Goal: Information Seeking & Learning: Find contact information

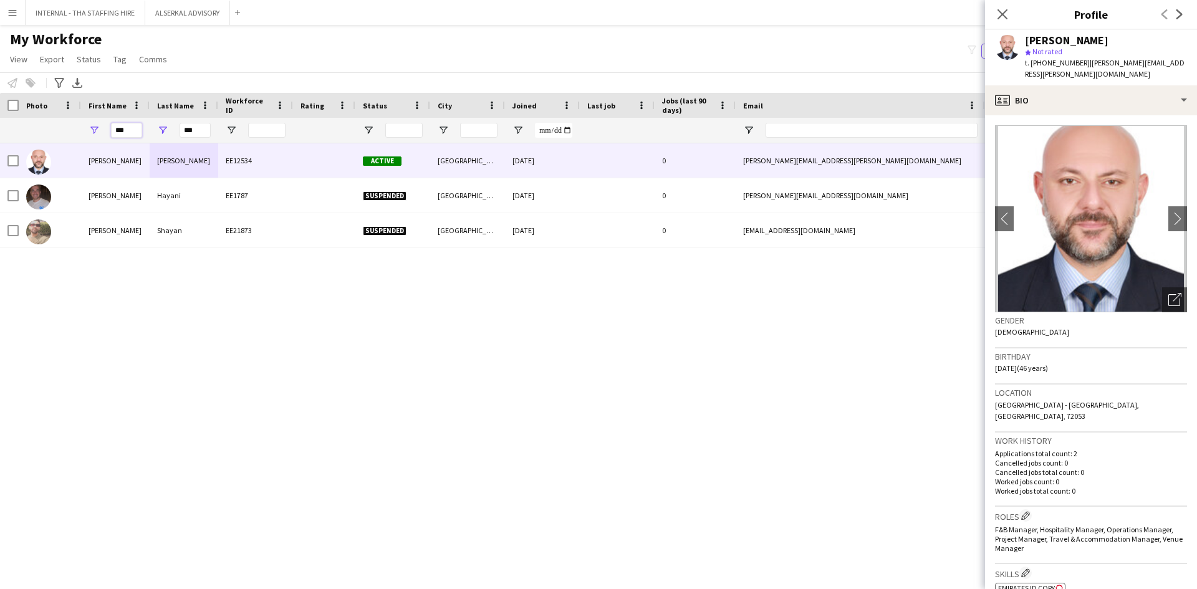
drag, startPoint x: 131, startPoint y: 134, endPoint x: 95, endPoint y: 128, distance: 36.0
click at [95, 128] on div "***" at bounding box center [115, 130] width 69 height 25
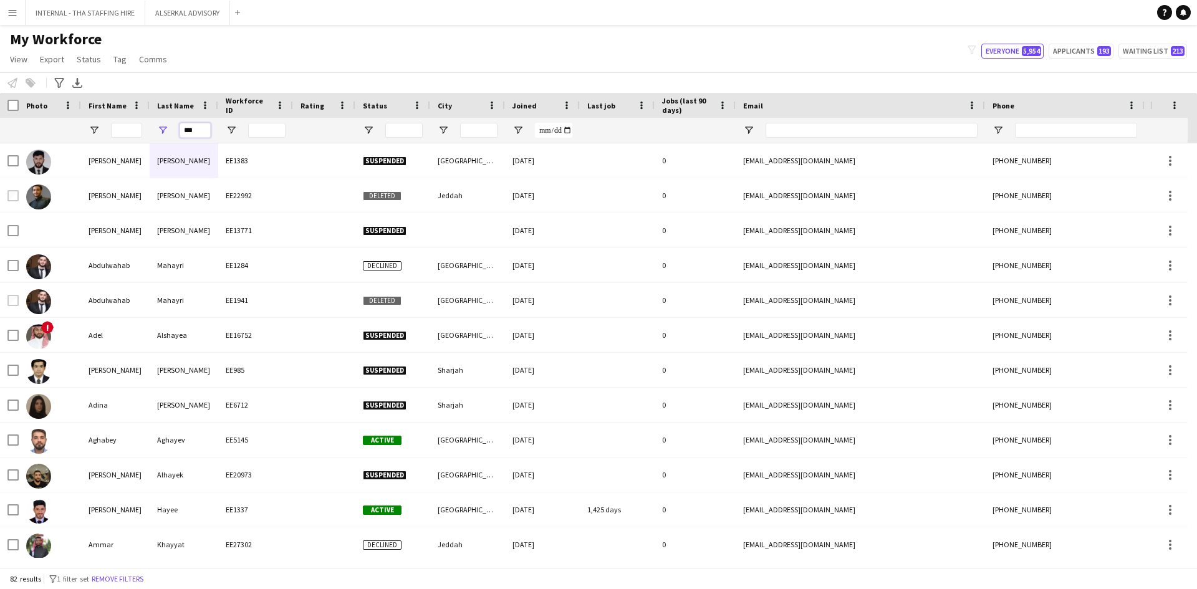
click at [203, 133] on input "***" at bounding box center [195, 130] width 31 height 15
type input "*"
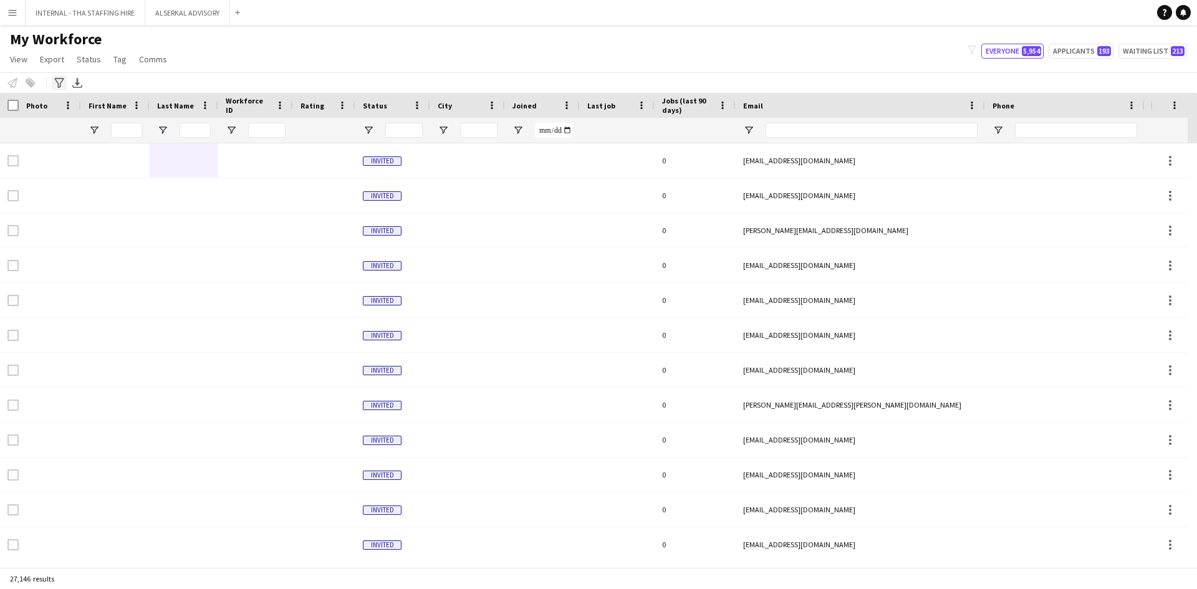
click at [59, 82] on icon "Advanced filters" at bounding box center [59, 83] width 10 height 10
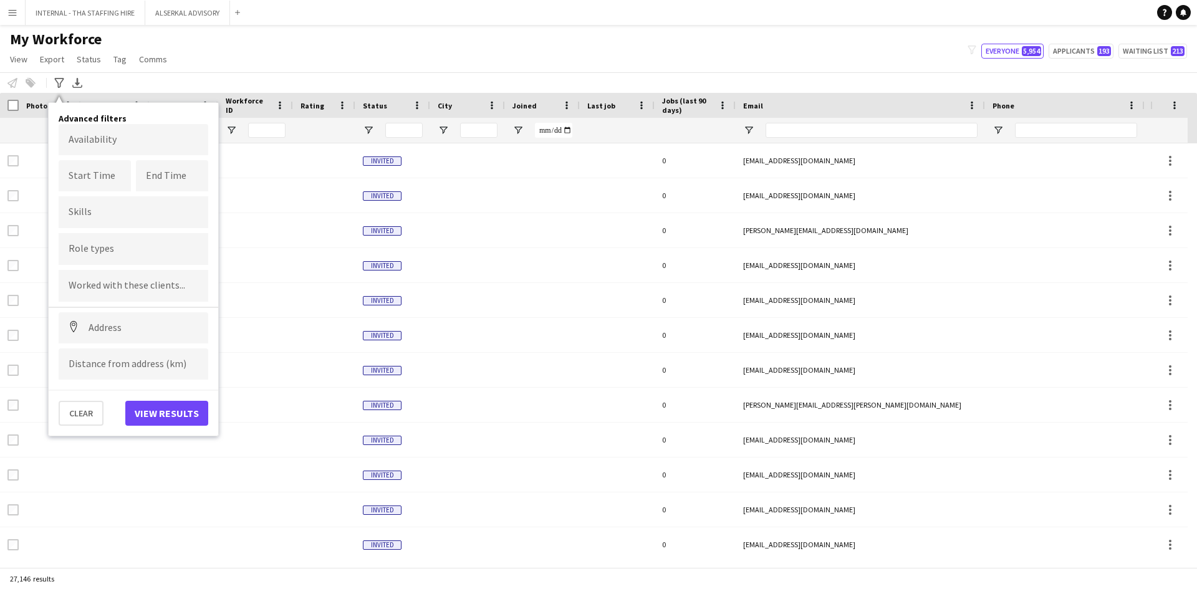
click at [110, 239] on div at bounding box center [134, 249] width 150 height 32
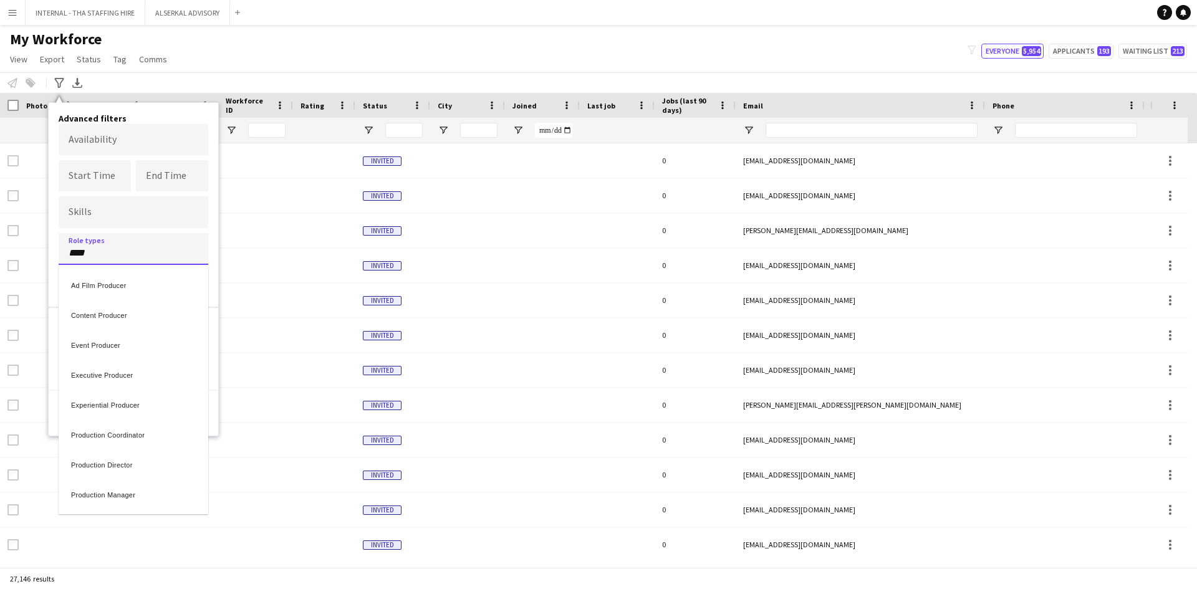
type input "****"
click at [139, 491] on div "Production Manager" at bounding box center [134, 493] width 150 height 30
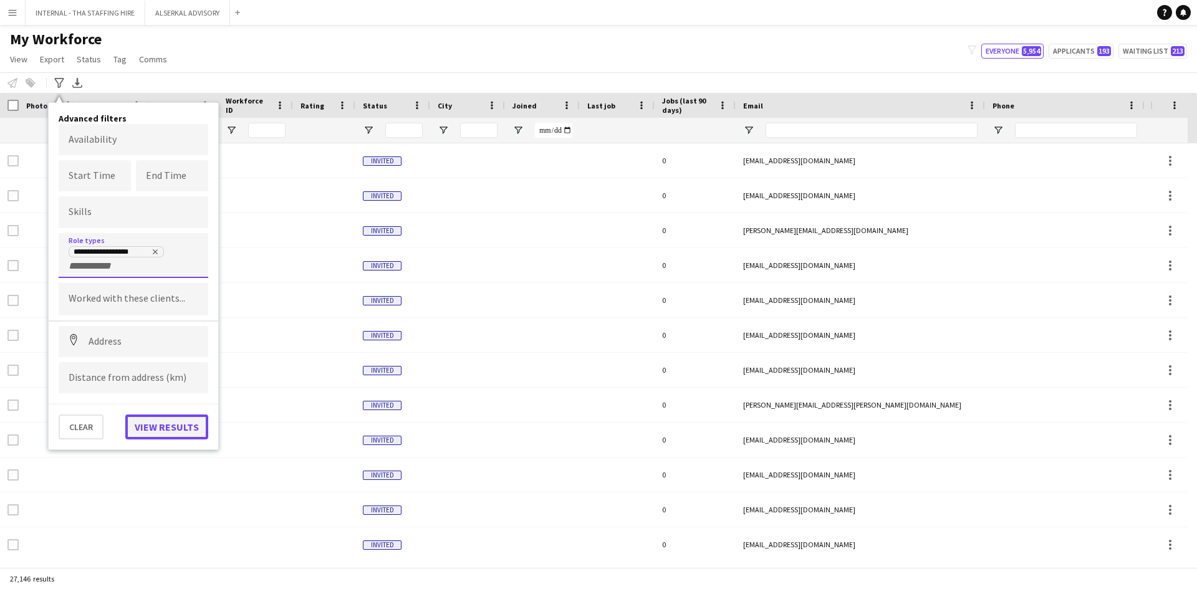
click at [160, 421] on button "View results" at bounding box center [166, 427] width 83 height 25
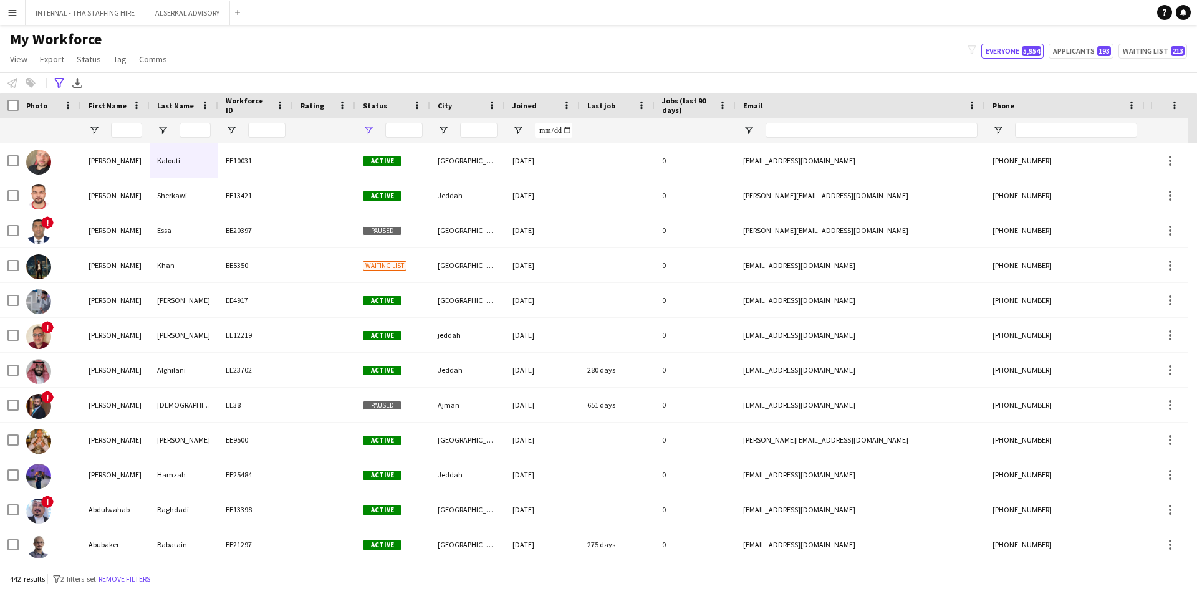
type input "**********"
click at [123, 137] on input "First Name Filter Input" at bounding box center [126, 130] width 31 height 15
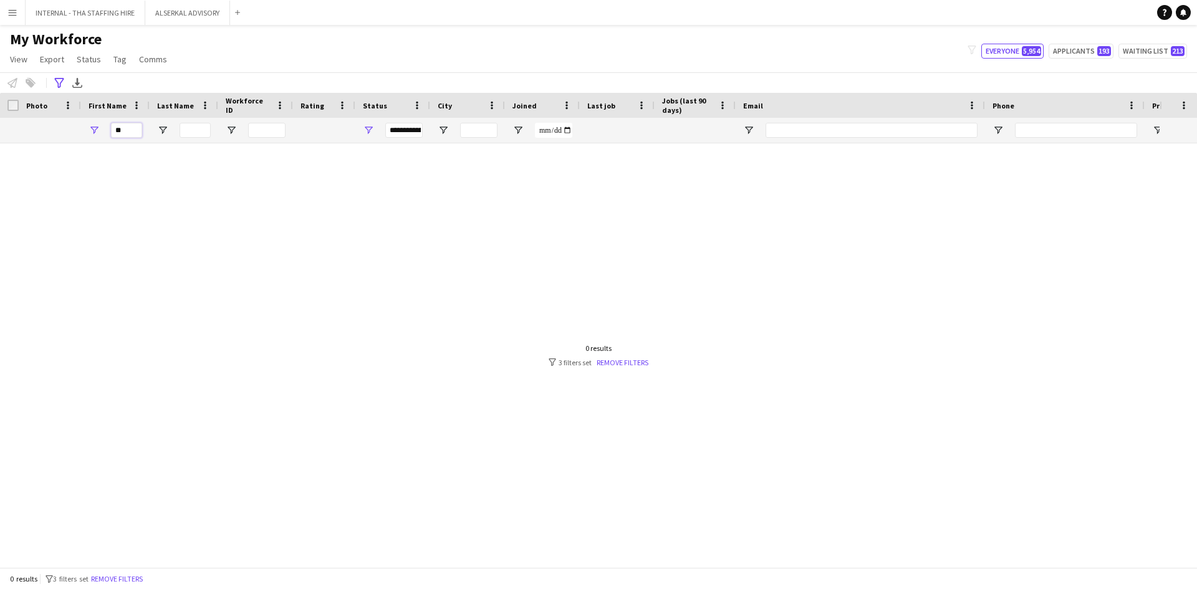
type input "*"
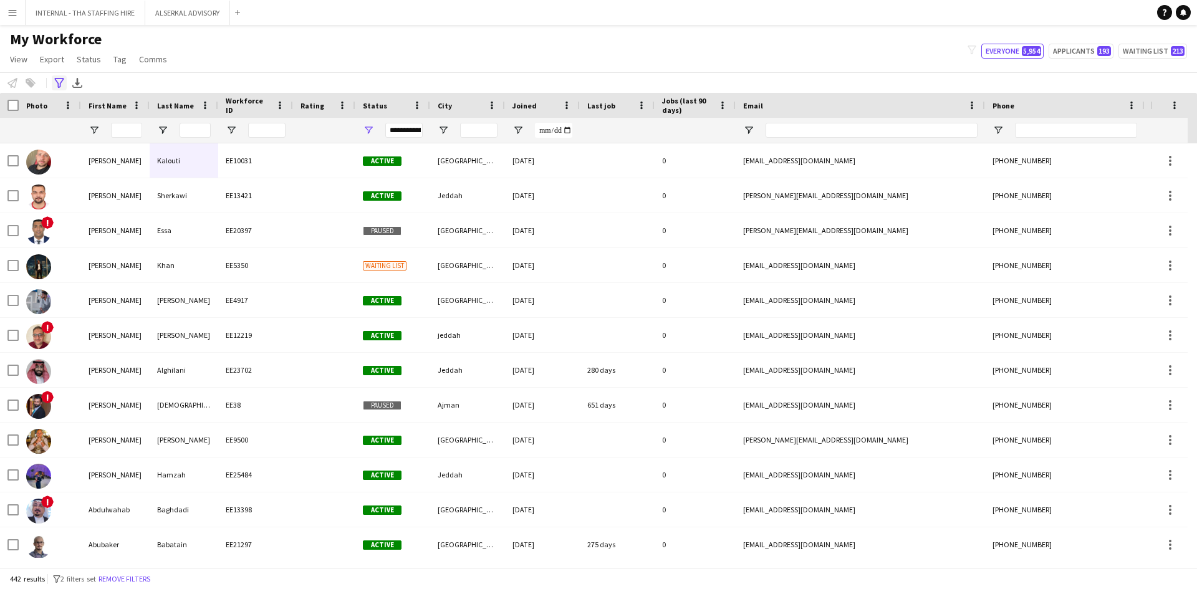
click at [59, 79] on icon "Advanced filters" at bounding box center [59, 83] width 10 height 10
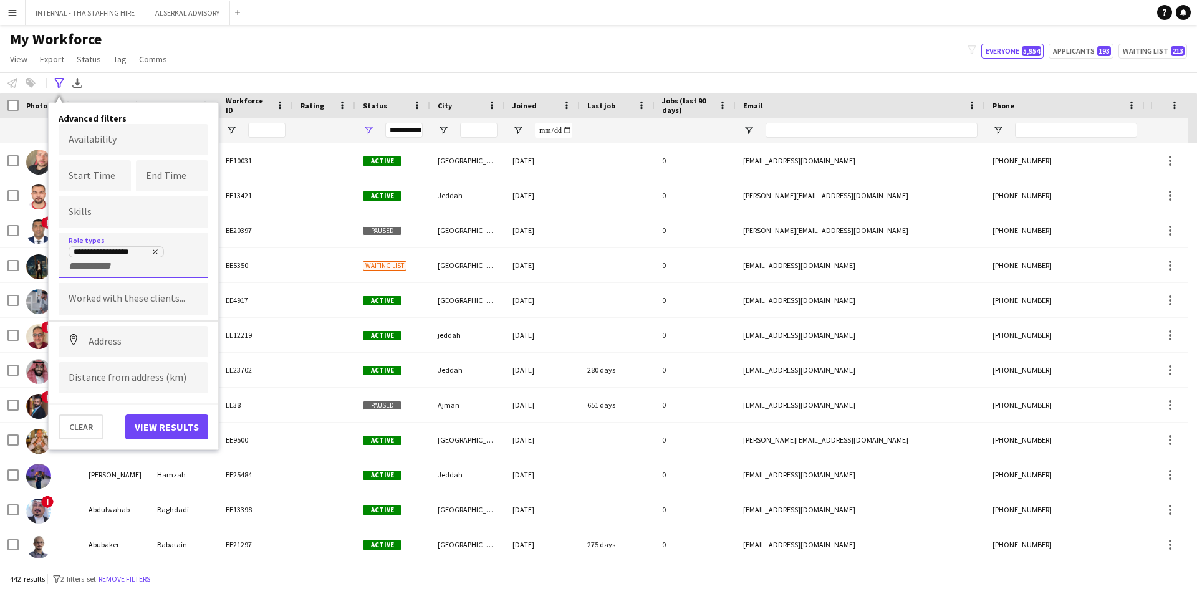
click at [108, 272] on input "+ Role type" at bounding box center [95, 266] width 53 height 11
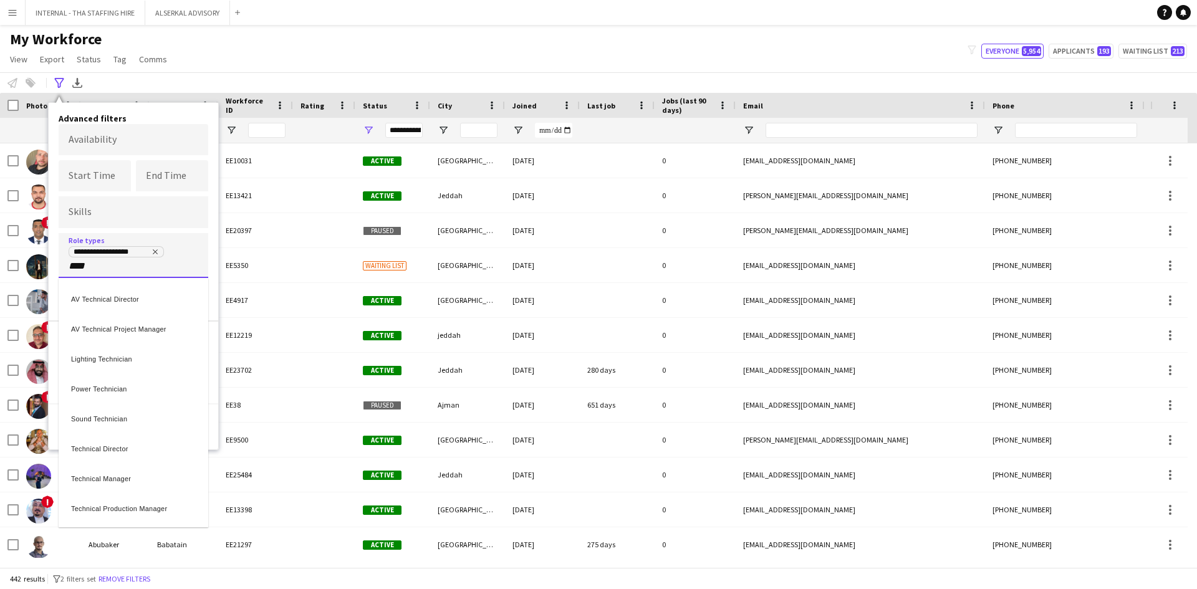
type input "****"
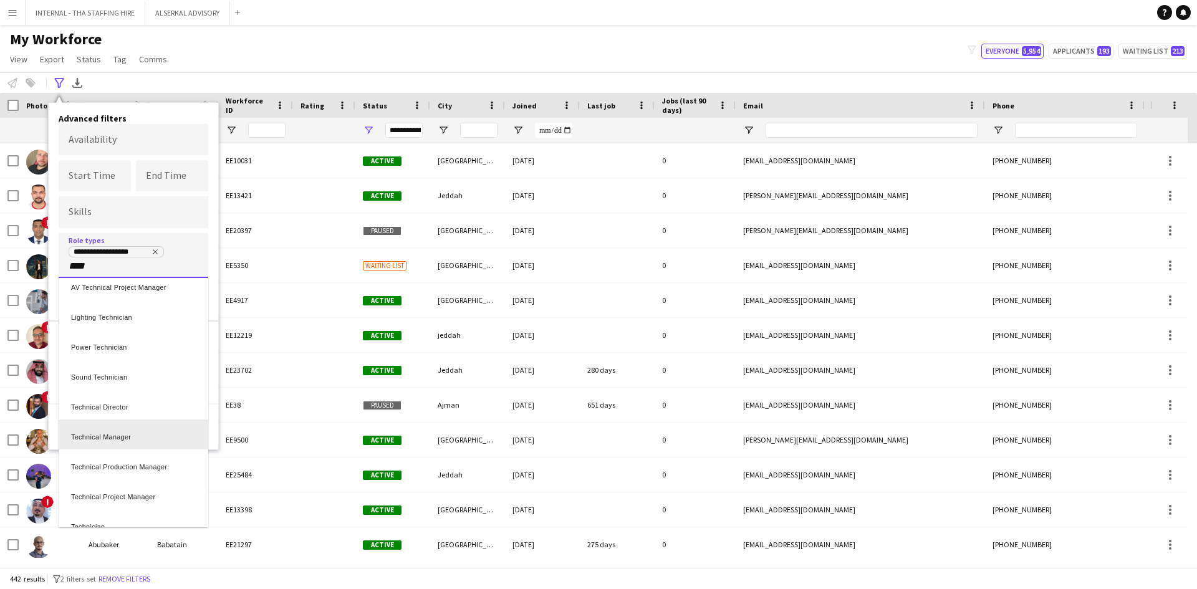
scroll to position [57, 0]
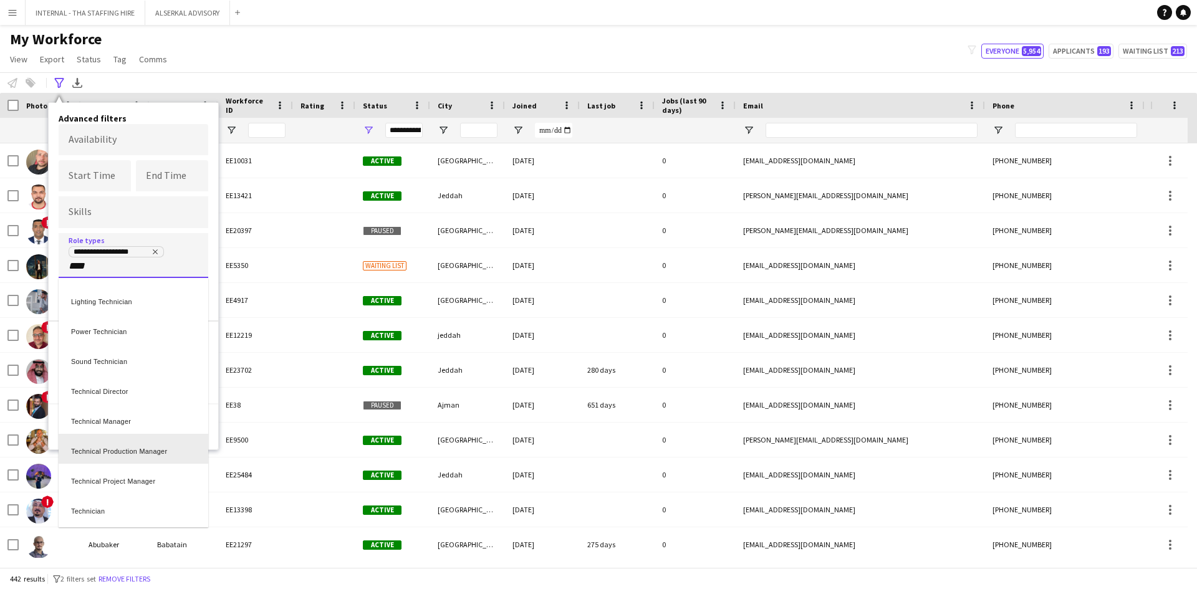
click at [128, 449] on div "Technical Production Manager" at bounding box center [134, 449] width 150 height 30
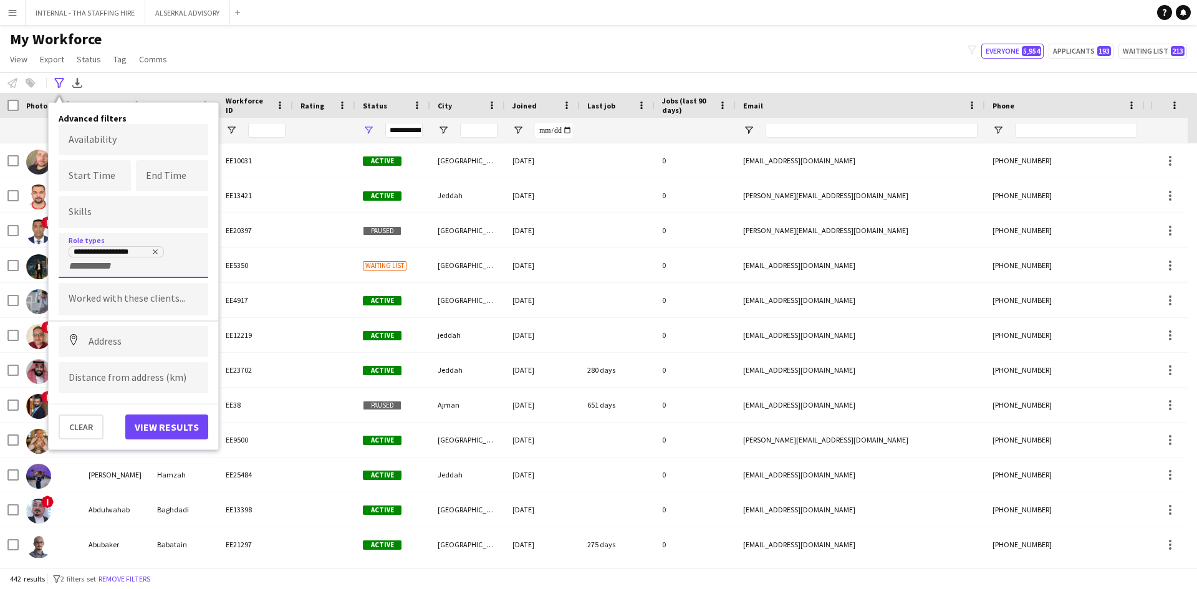
scroll to position [0, 0]
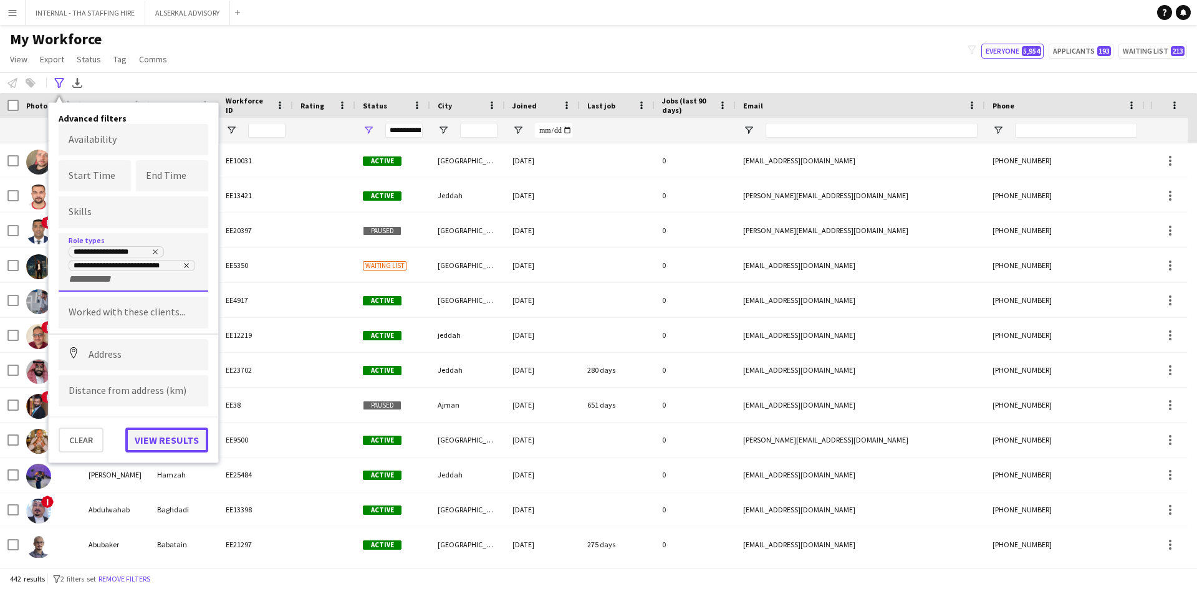
click at [151, 439] on button "View results" at bounding box center [166, 440] width 83 height 25
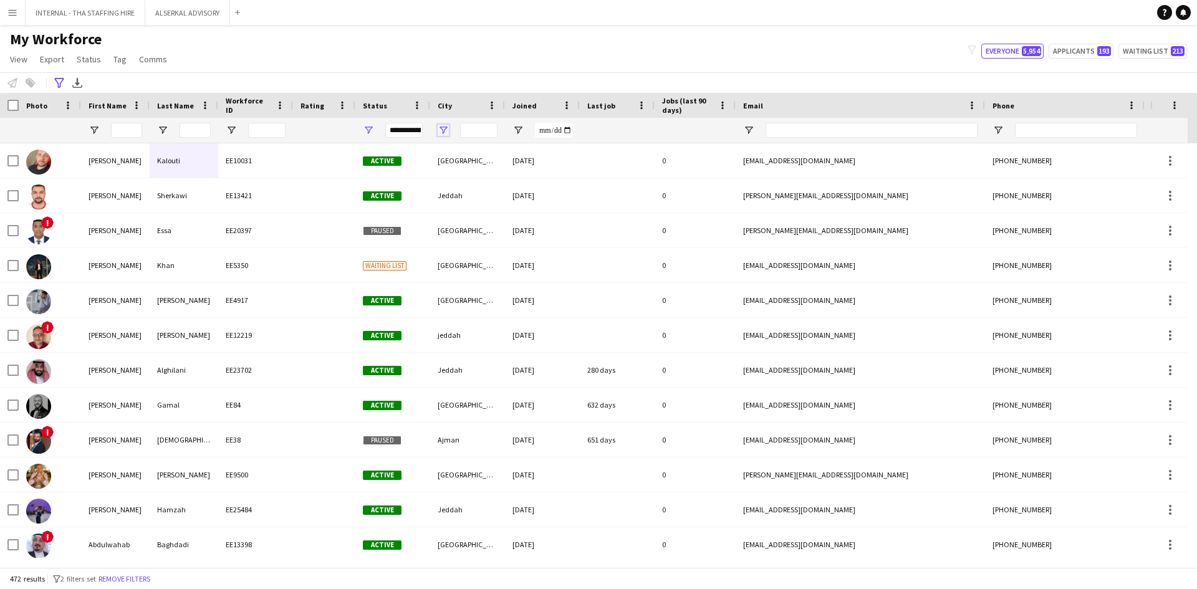
click at [445, 132] on span "Open Filter Menu" at bounding box center [443, 130] width 11 height 11
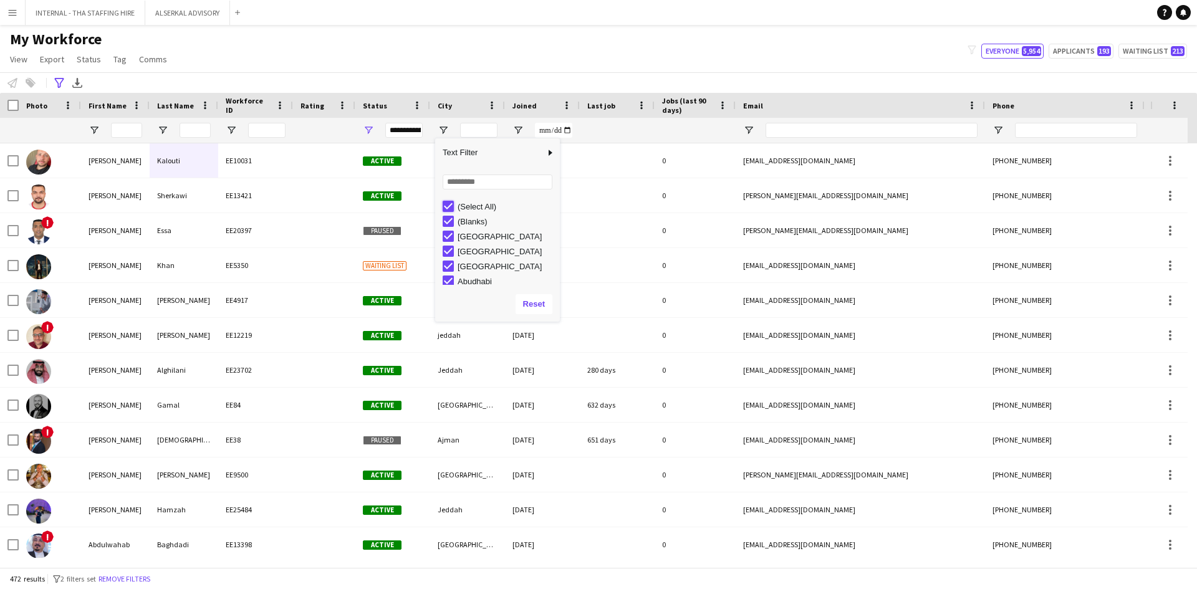
type input "***"
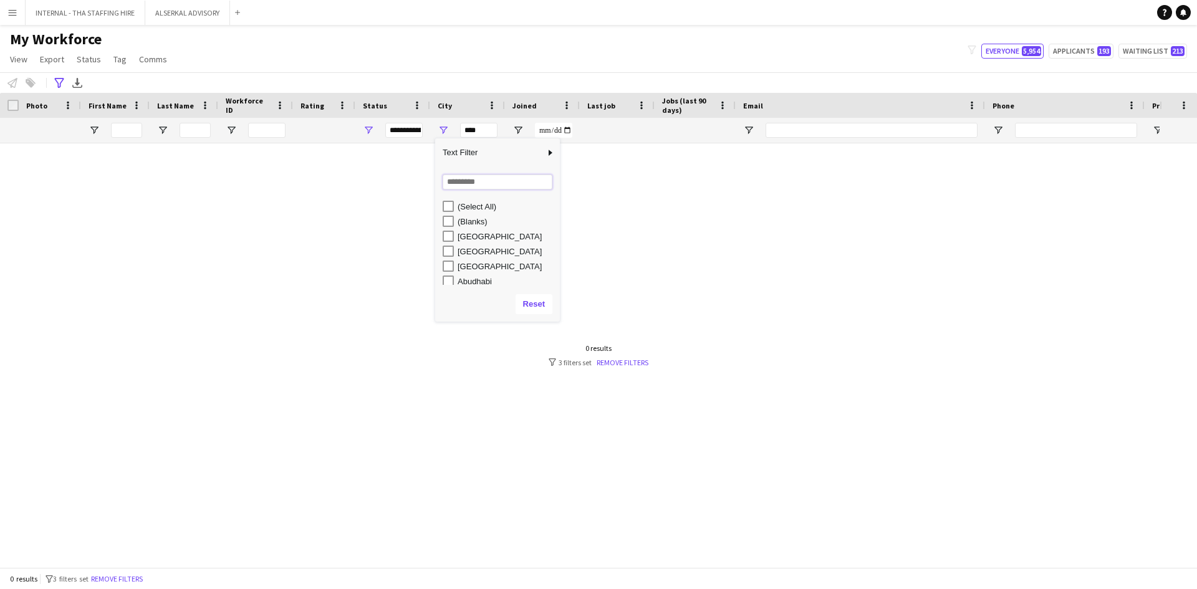
click at [467, 184] on input "Search filter values" at bounding box center [498, 182] width 110 height 15
type input "***"
click at [461, 221] on div "[GEOGRAPHIC_DATA]" at bounding box center [507, 221] width 99 height 9
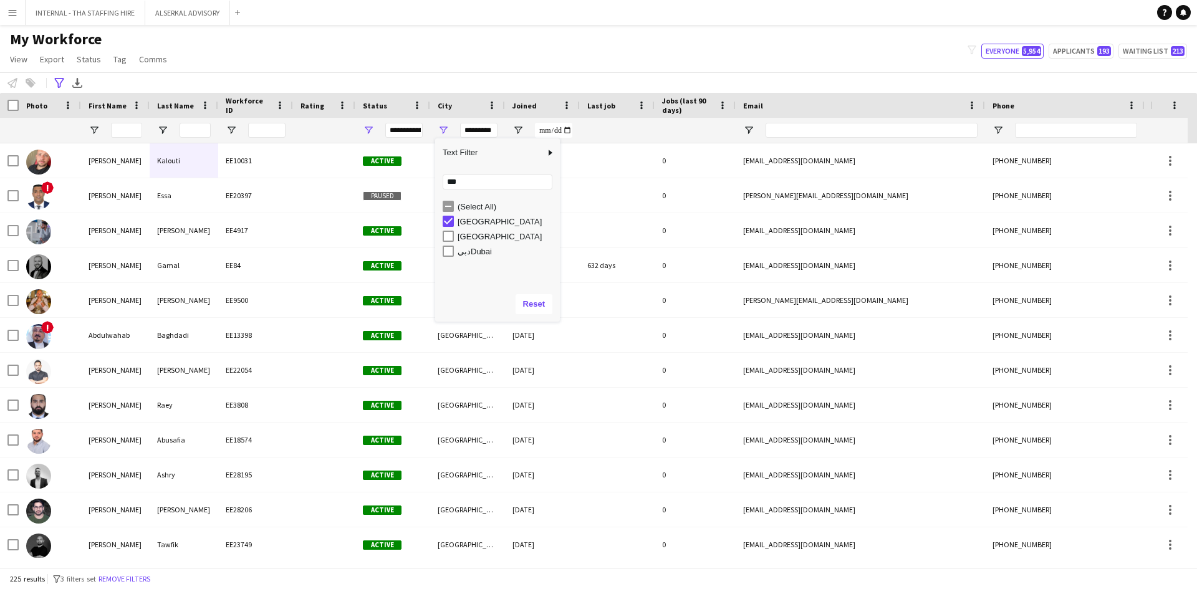
click at [470, 235] on div "[GEOGRAPHIC_DATA]" at bounding box center [507, 236] width 99 height 9
click at [476, 252] on div "دبيDubai" at bounding box center [507, 251] width 99 height 9
type input "**********"
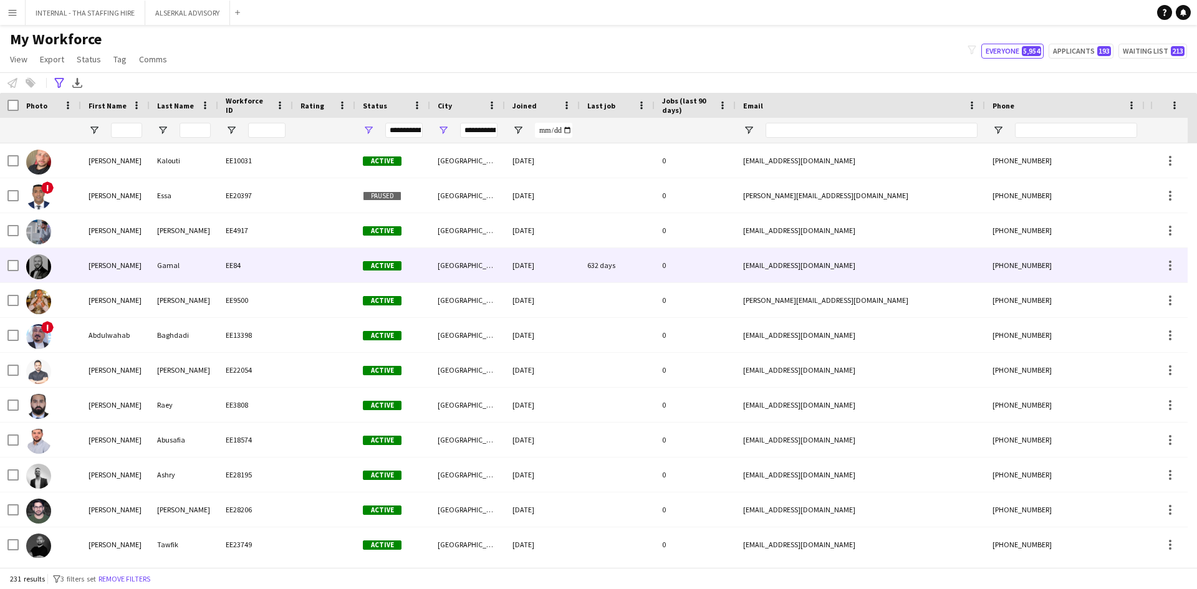
click at [173, 266] on div "Gamal" at bounding box center [184, 265] width 69 height 34
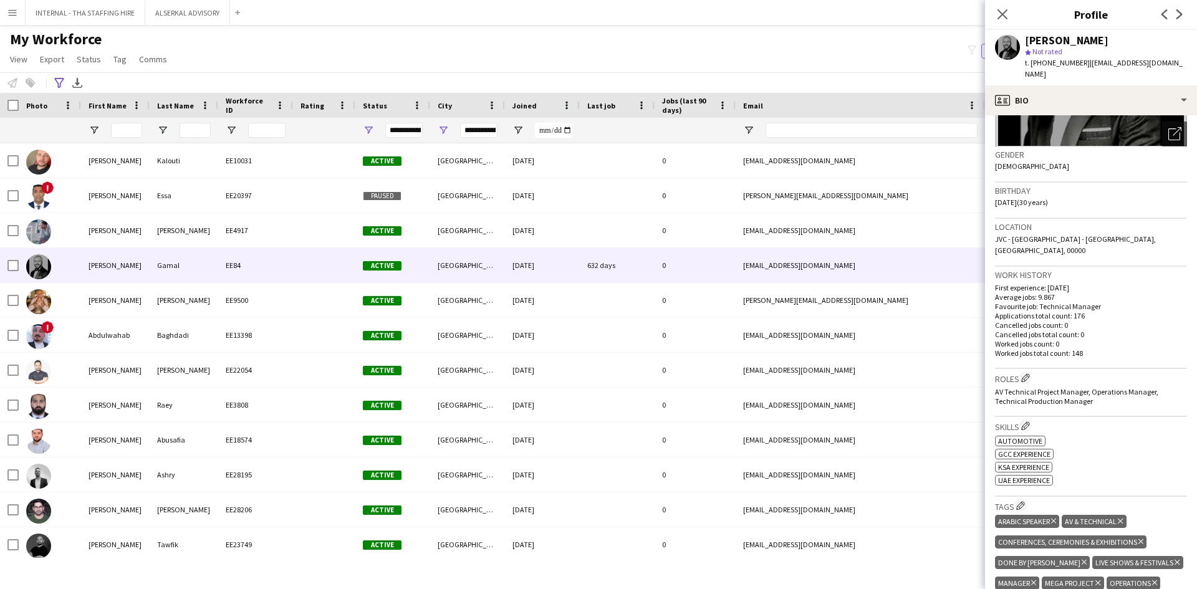
scroll to position [187, 0]
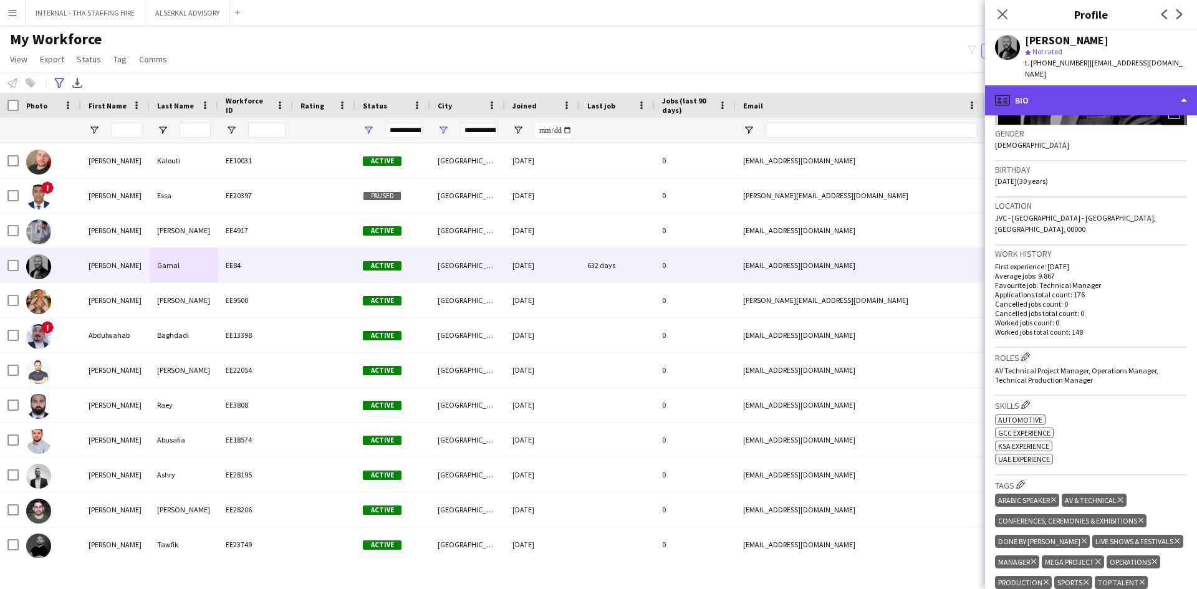
click at [1027, 85] on div "profile Bio" at bounding box center [1091, 100] width 212 height 30
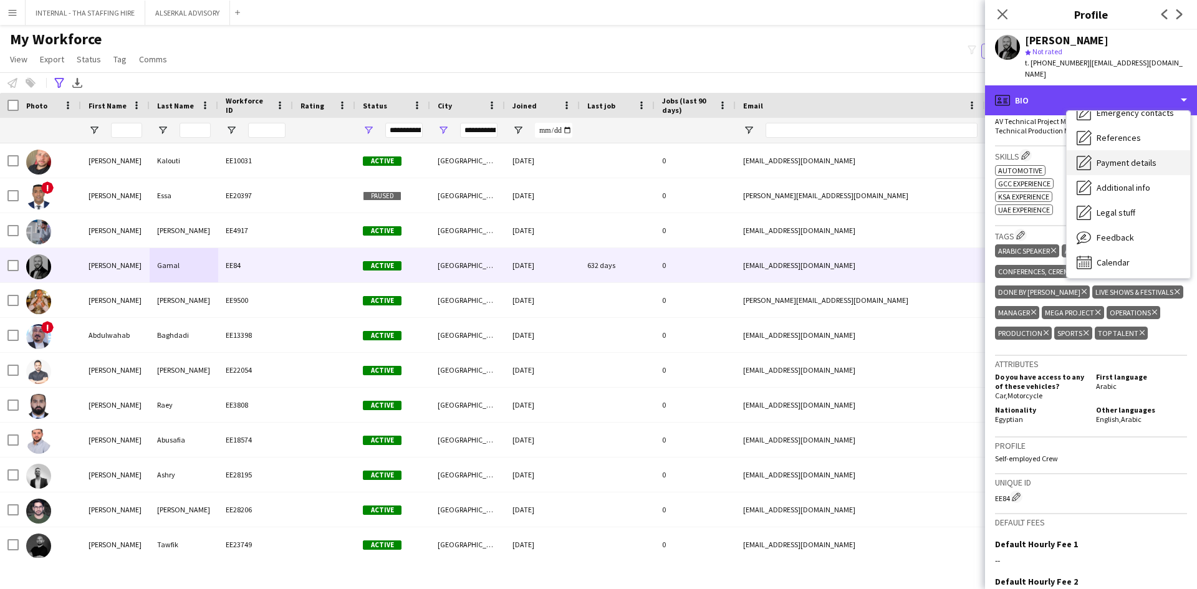
scroll to position [92, 0]
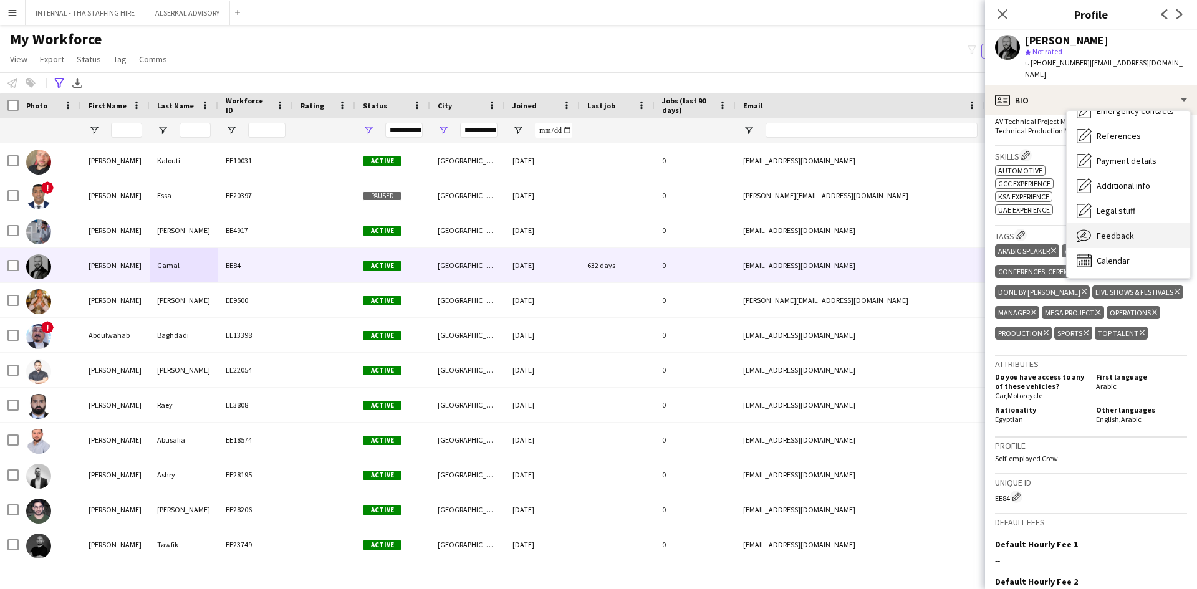
click at [1106, 230] on span "Feedback" at bounding box center [1115, 235] width 37 height 11
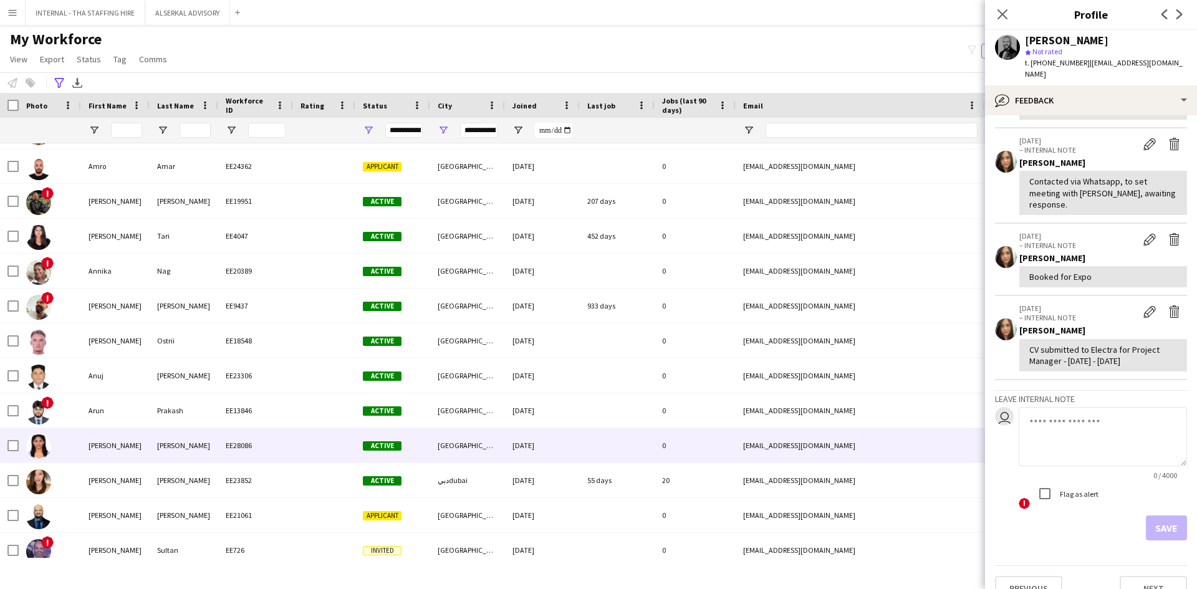
scroll to position [748, 0]
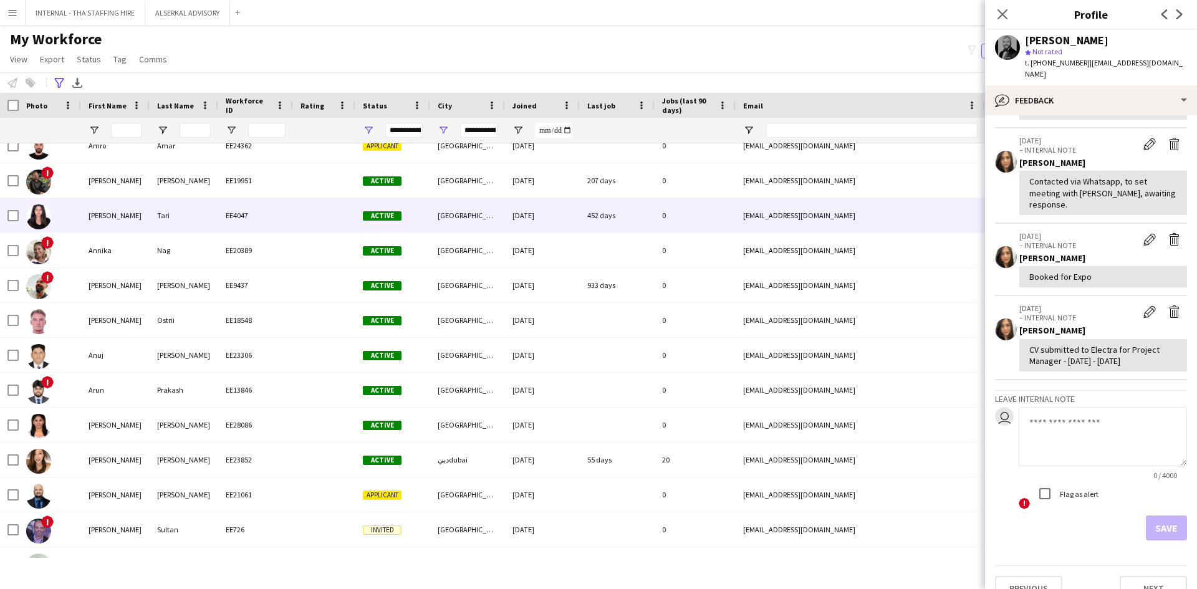
click at [775, 215] on div "[EMAIL_ADDRESS][DOMAIN_NAME]" at bounding box center [860, 215] width 249 height 34
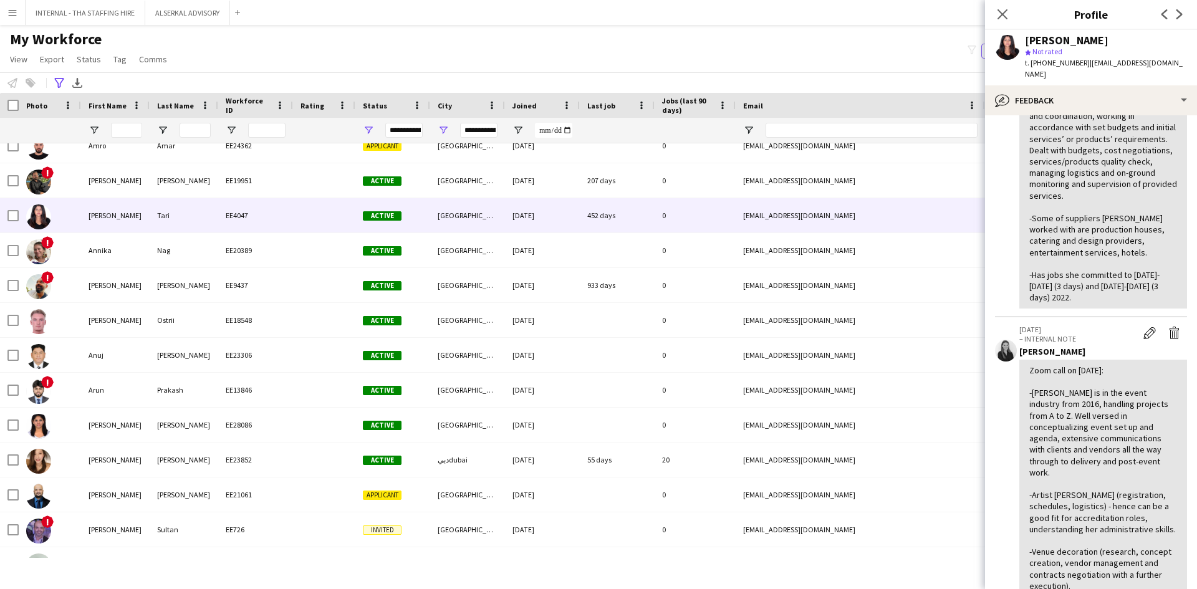
scroll to position [125, 0]
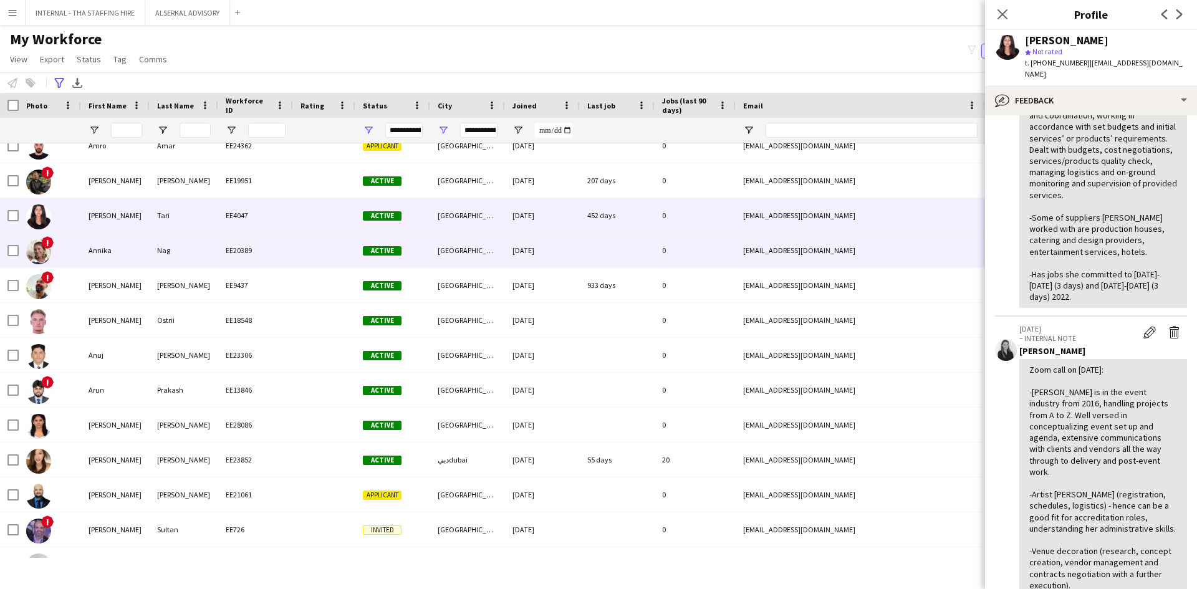
drag, startPoint x: 158, startPoint y: 257, endPoint x: 164, endPoint y: 256, distance: 6.4
click at [158, 256] on div "Nag" at bounding box center [184, 250] width 69 height 34
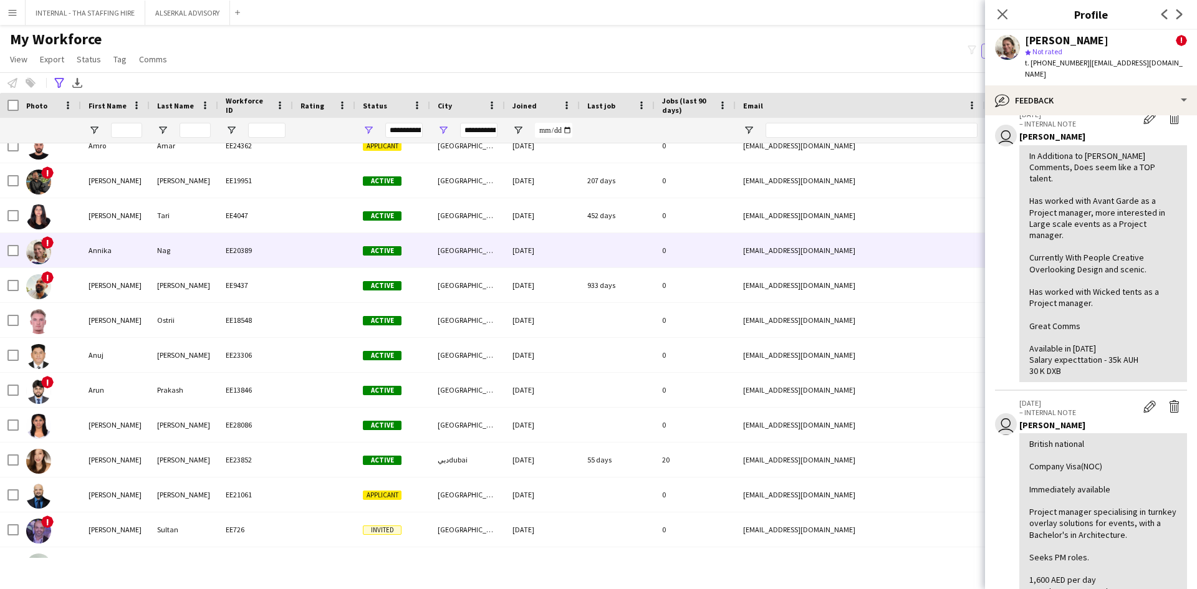
scroll to position [249, 0]
drag, startPoint x: 1078, startPoint y: 63, endPoint x: 1030, endPoint y: 72, distance: 48.8
click at [1030, 72] on div "[PERSON_NAME] ! star Not rated t. [PHONE_NUMBER] | [PERSON_NAME][EMAIL_ADDRESS]…" at bounding box center [1091, 57] width 212 height 55
copy span "[PHONE_NUMBER]"
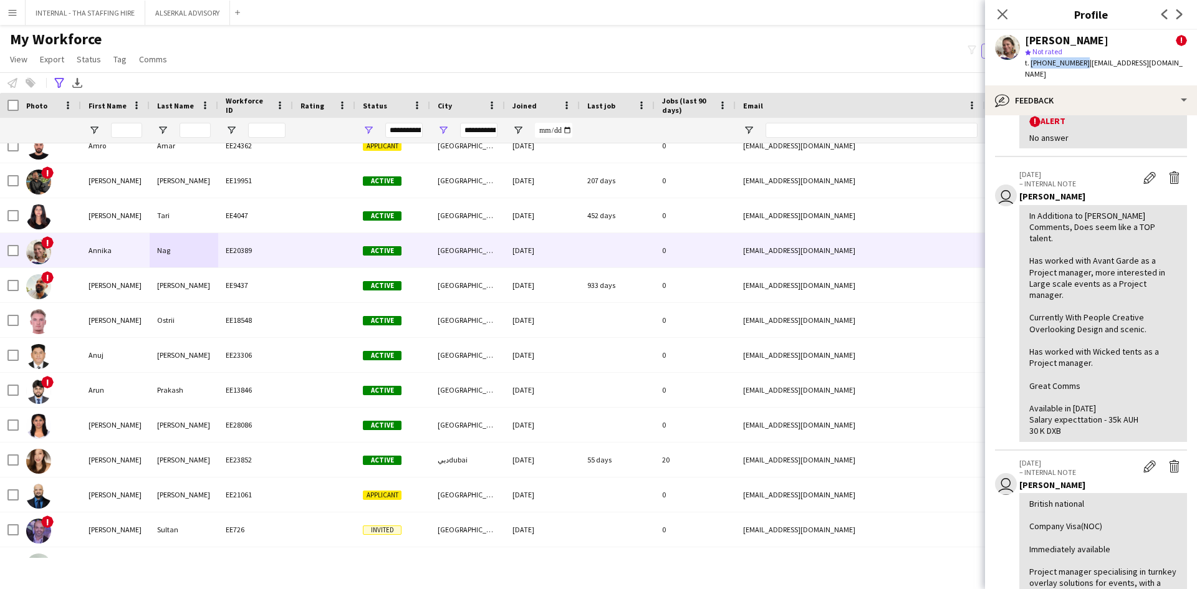
scroll to position [187, 0]
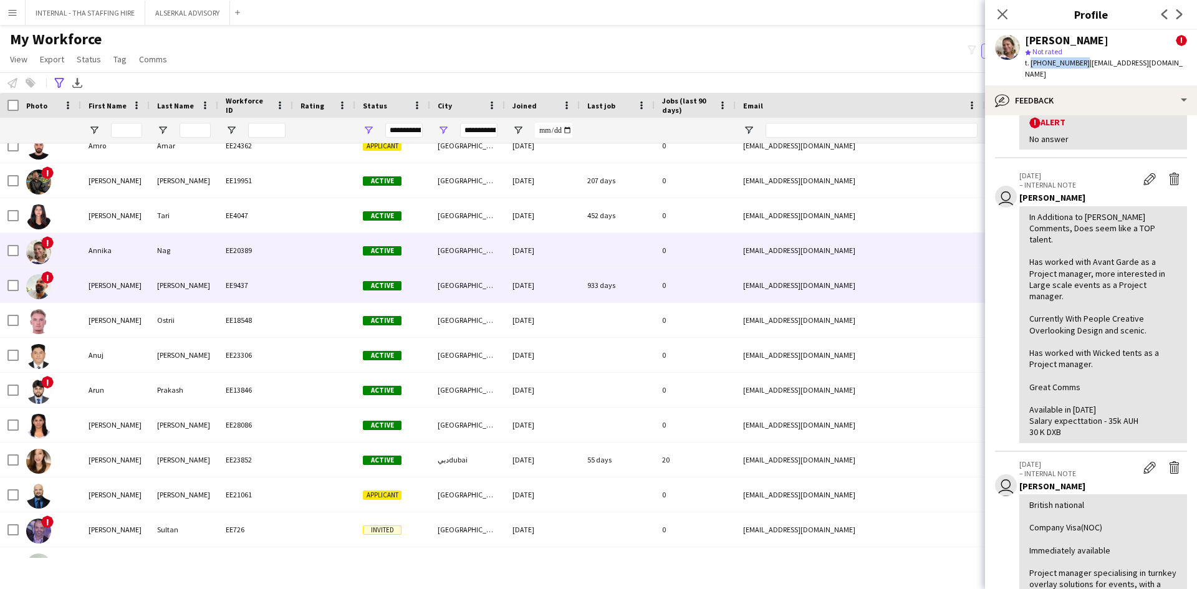
click at [214, 288] on div "[PERSON_NAME]" at bounding box center [184, 285] width 69 height 34
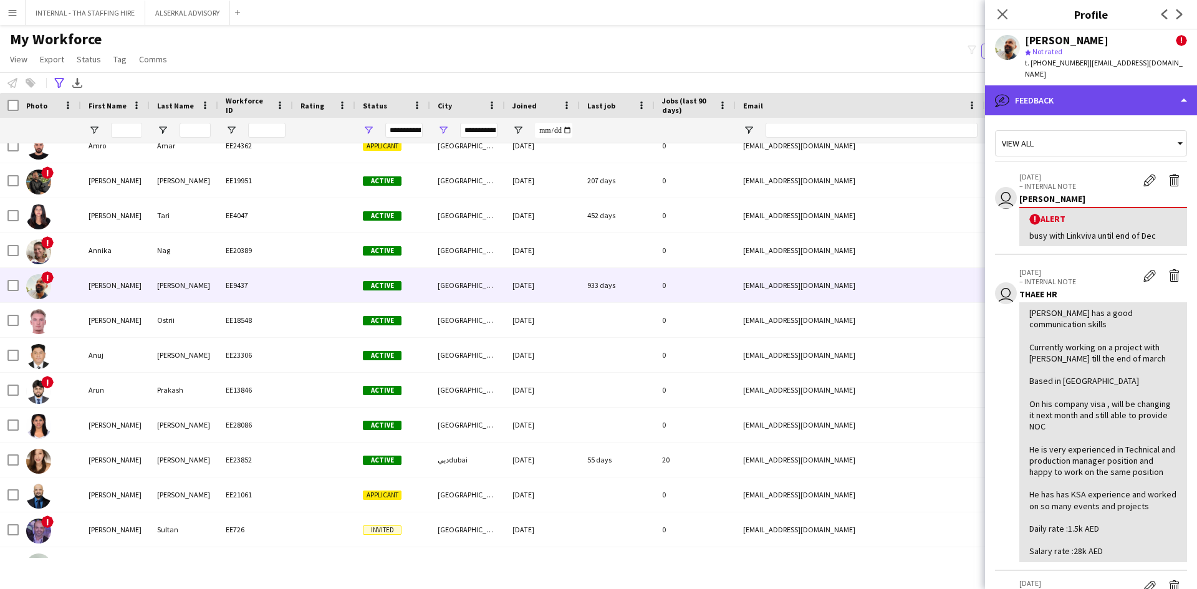
click at [1066, 86] on div "bubble-pencil Feedback" at bounding box center [1091, 100] width 212 height 30
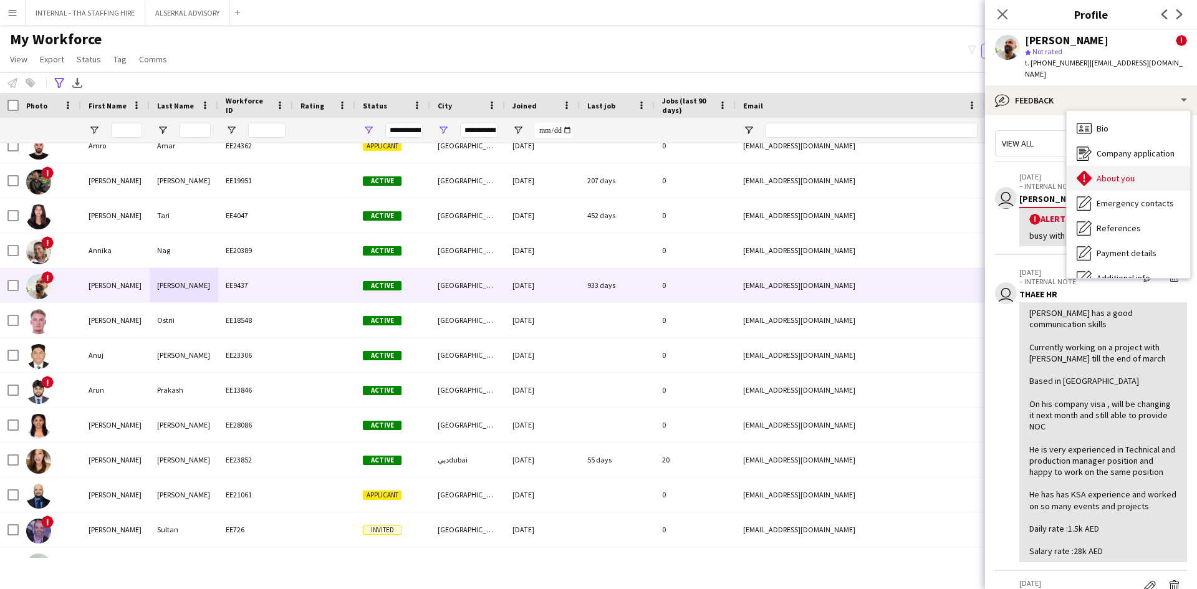
click at [1093, 168] on div "About you About you" at bounding box center [1128, 178] width 123 height 25
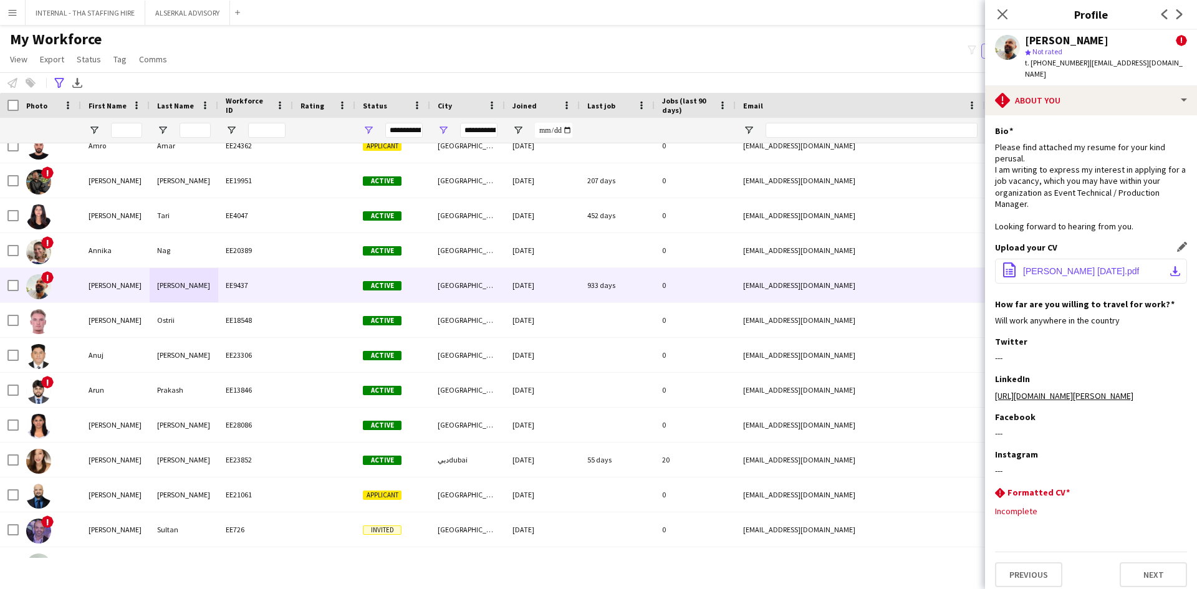
click at [1075, 266] on span "[PERSON_NAME] [DATE].pdf" at bounding box center [1081, 271] width 116 height 10
click at [1100, 266] on span "[PERSON_NAME] [DATE].pdf" at bounding box center [1081, 271] width 116 height 10
click at [1170, 266] on app-icon "download-bottom" at bounding box center [1175, 271] width 10 height 10
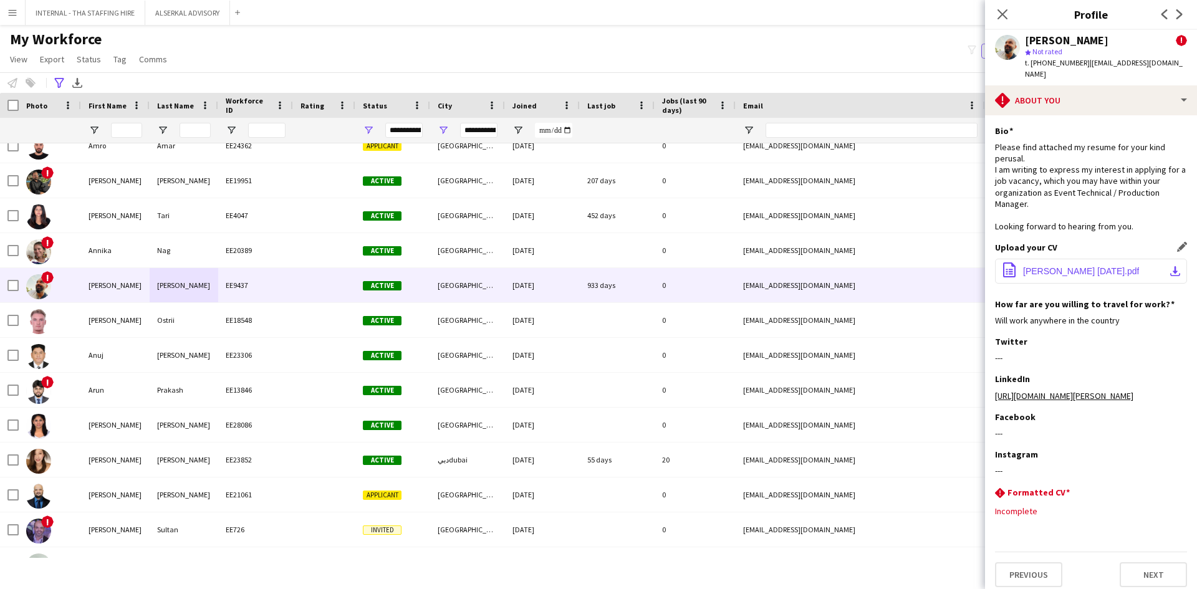
click at [1059, 266] on span "[PERSON_NAME] [DATE].pdf" at bounding box center [1081, 271] width 116 height 10
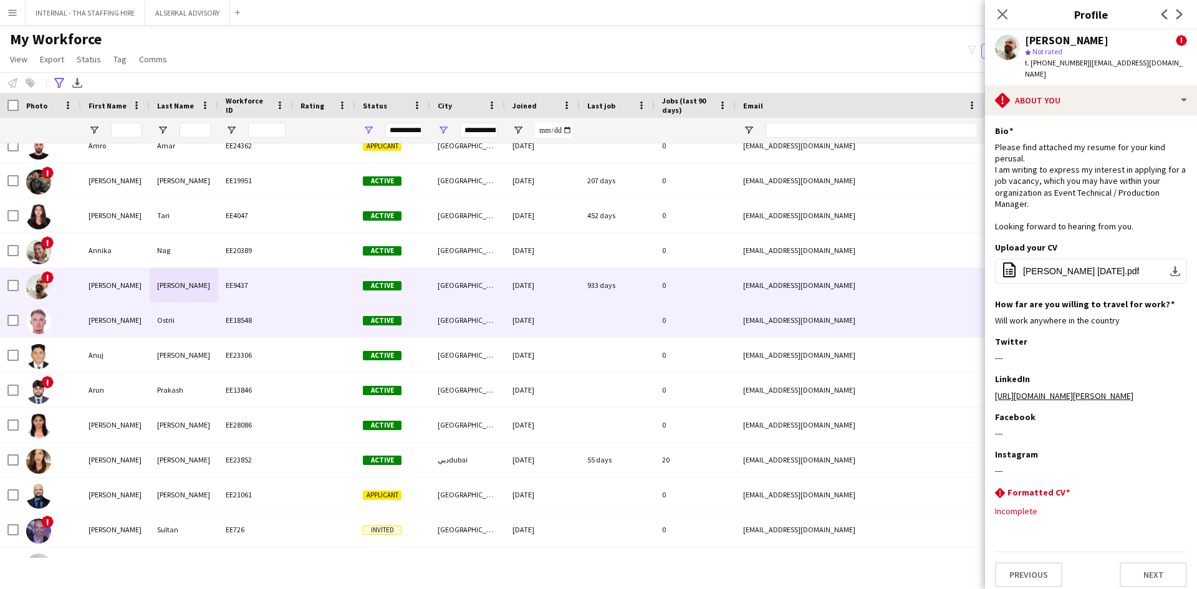
click at [150, 315] on div "Ostrii" at bounding box center [184, 320] width 69 height 34
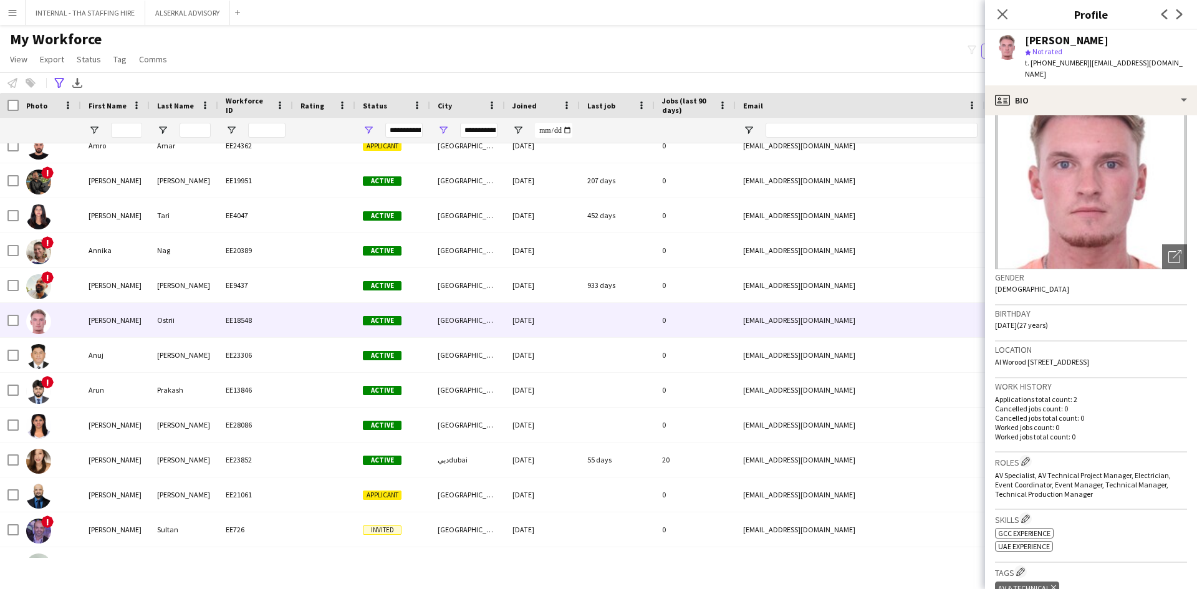
scroll to position [62, 0]
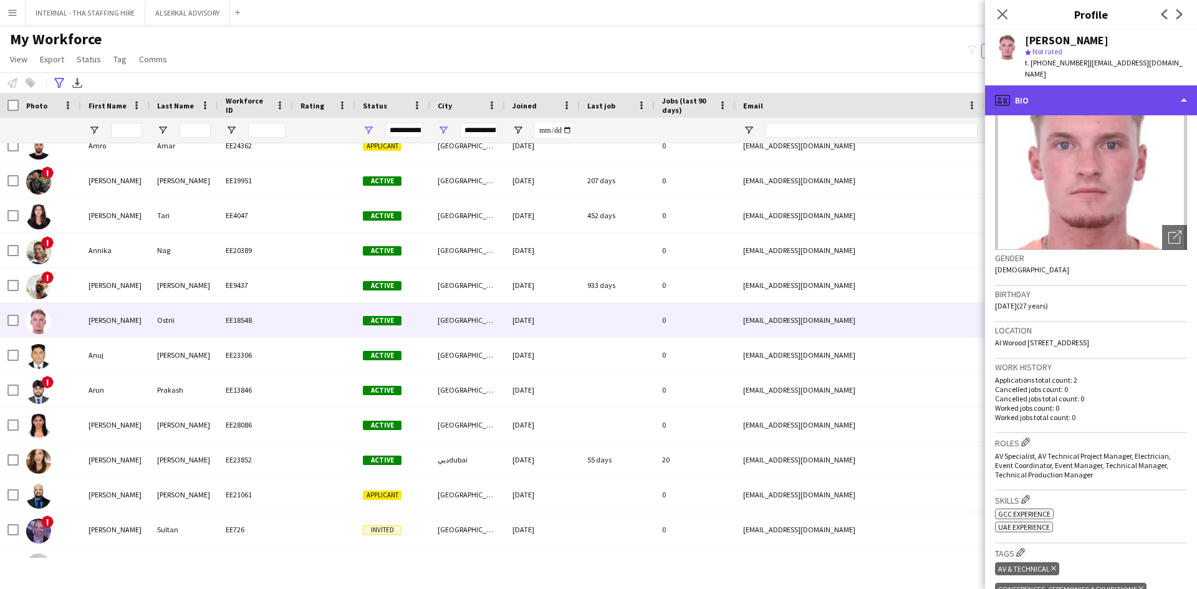
click at [1067, 87] on div "profile Bio" at bounding box center [1091, 100] width 212 height 30
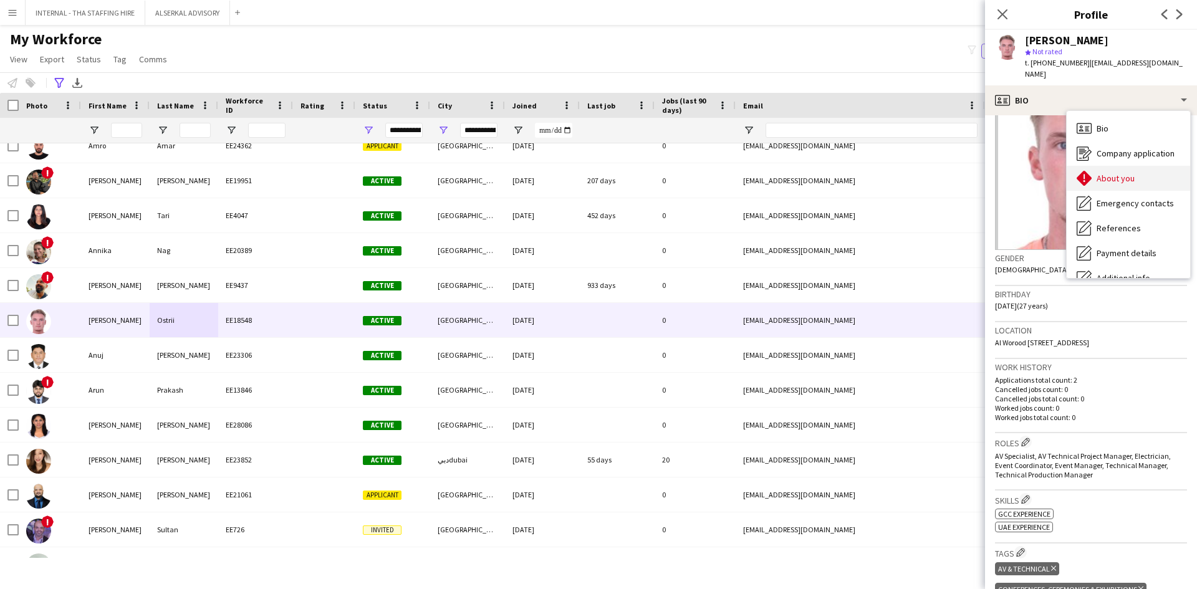
click at [1130, 173] on span "About you" at bounding box center [1116, 178] width 38 height 11
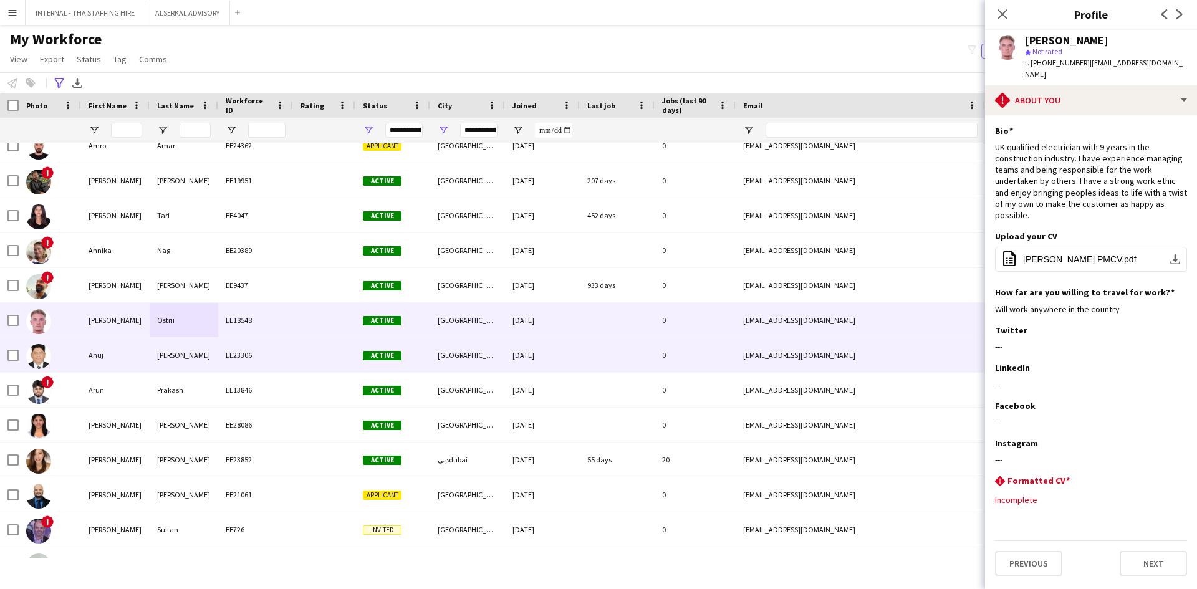
click at [163, 362] on div "[PERSON_NAME]" at bounding box center [184, 355] width 69 height 34
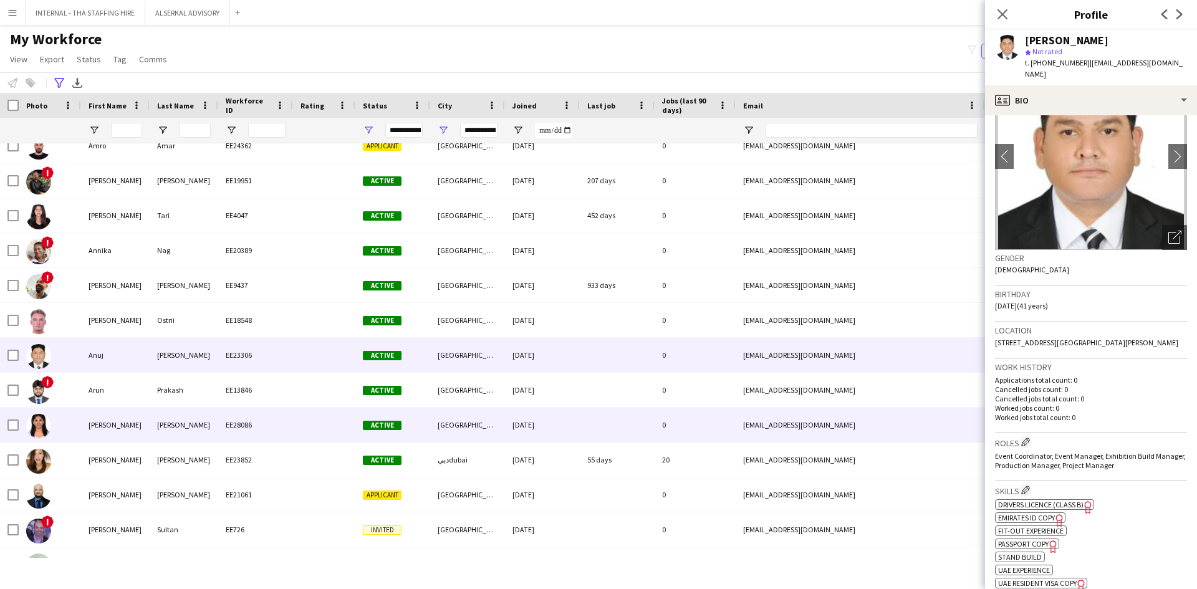
click at [201, 428] on div "[PERSON_NAME]" at bounding box center [184, 425] width 69 height 34
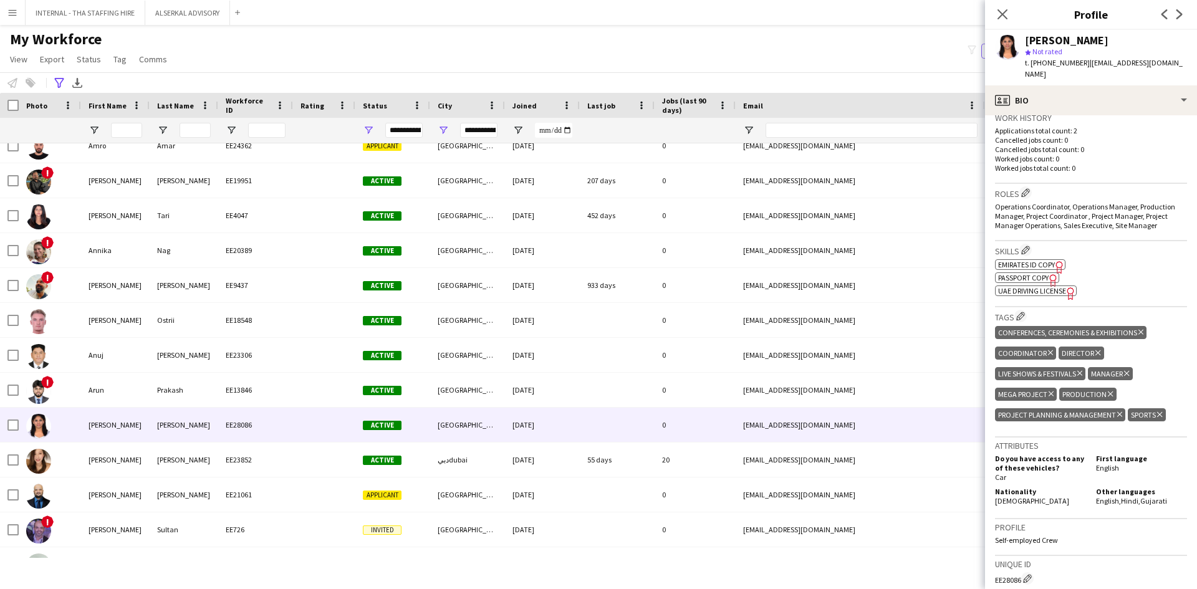
scroll to position [249, 0]
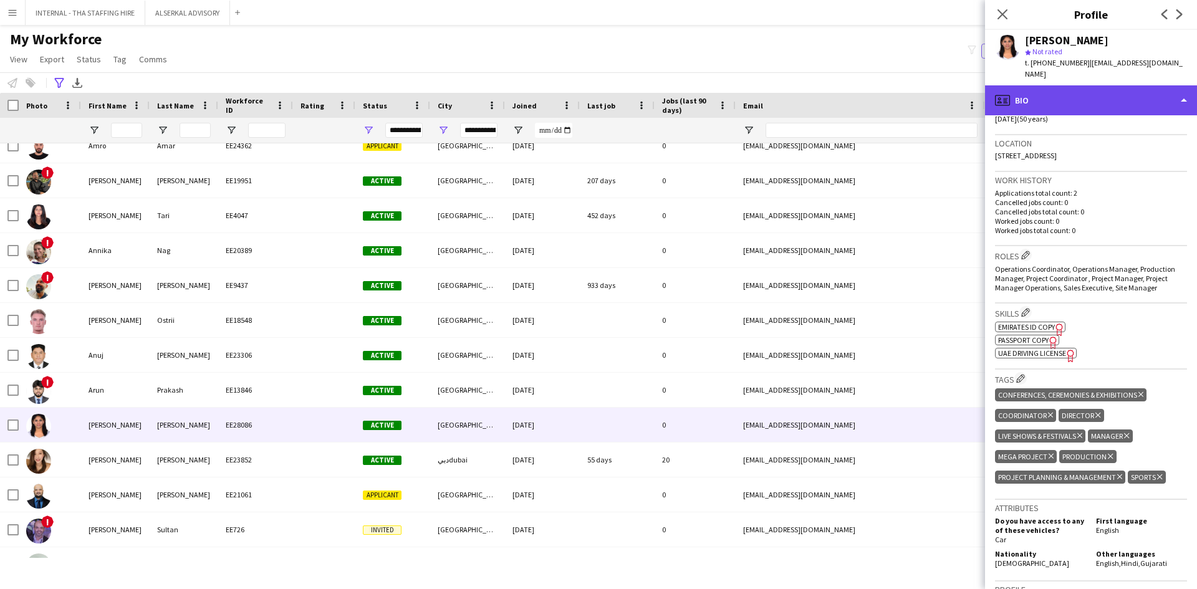
click at [1081, 88] on div "profile Bio" at bounding box center [1091, 100] width 212 height 30
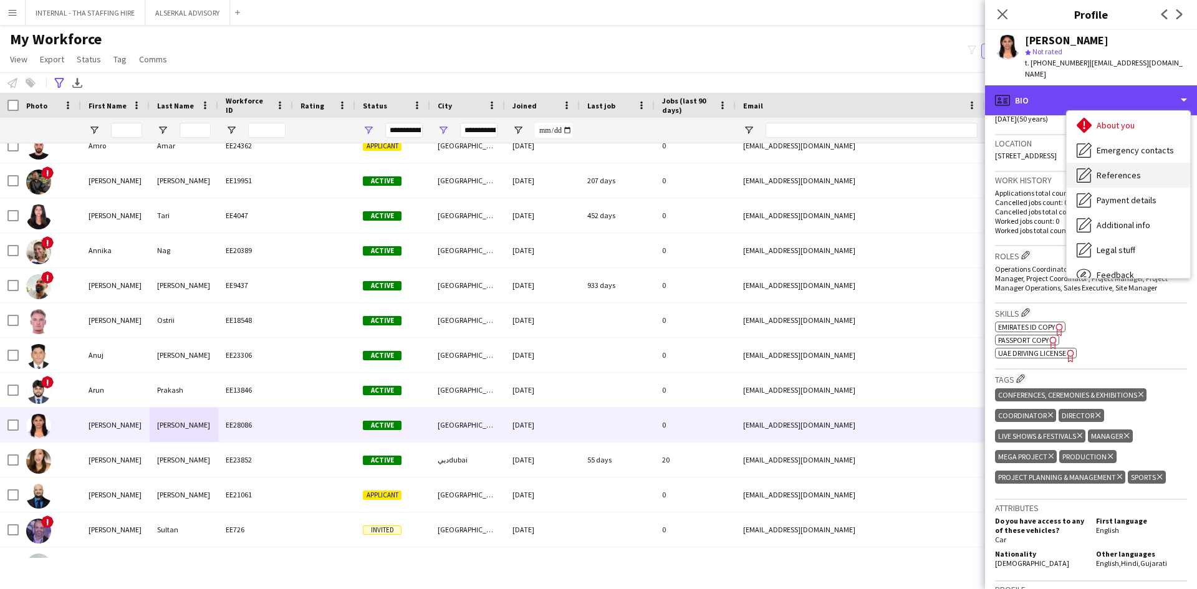
scroll to position [92, 0]
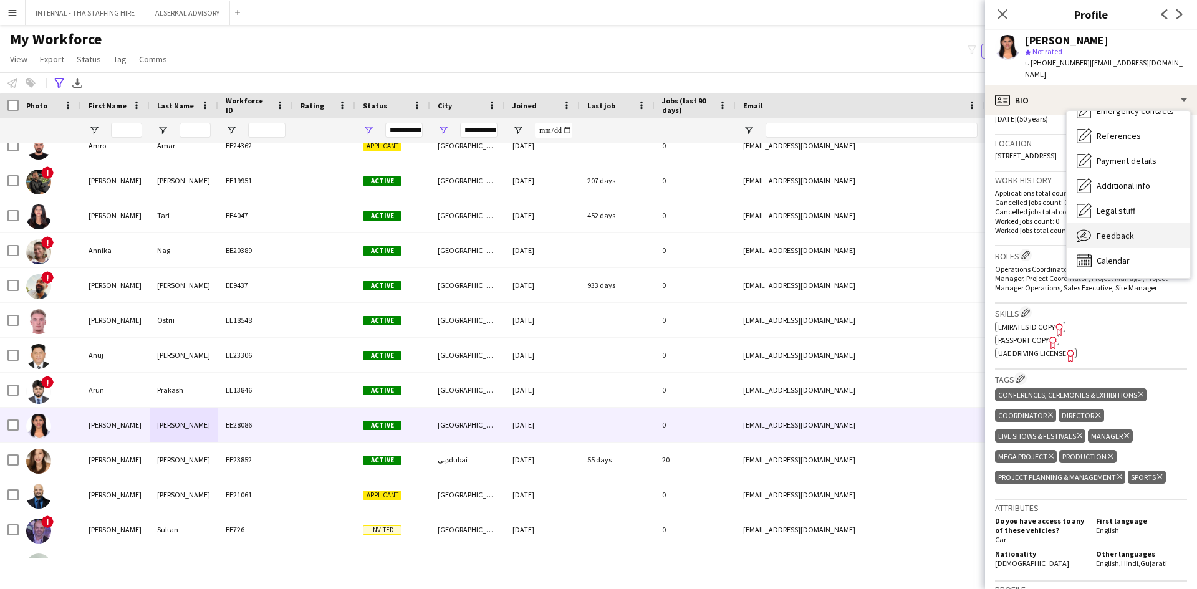
click at [1117, 230] on span "Feedback" at bounding box center [1115, 235] width 37 height 11
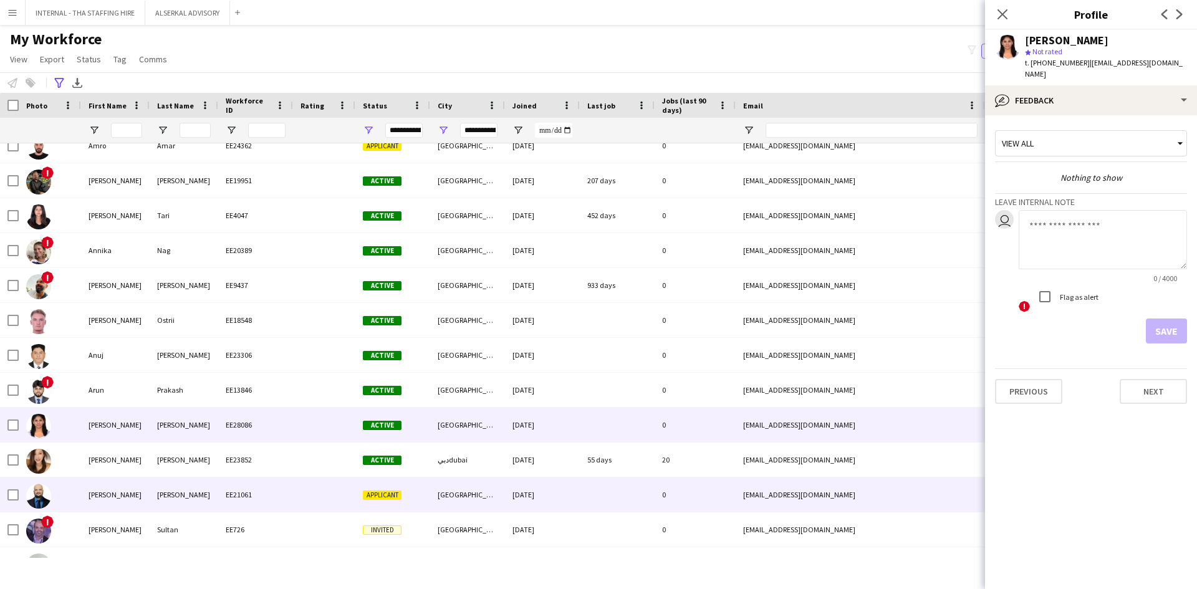
click at [128, 497] on div "[PERSON_NAME]" at bounding box center [115, 495] width 69 height 34
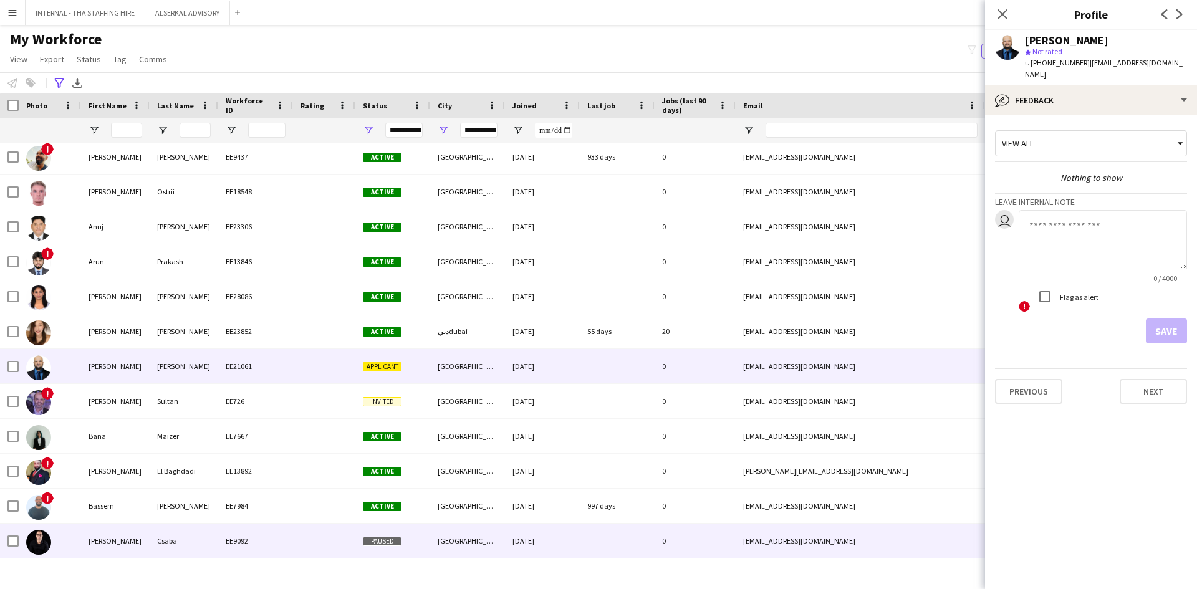
scroll to position [935, 0]
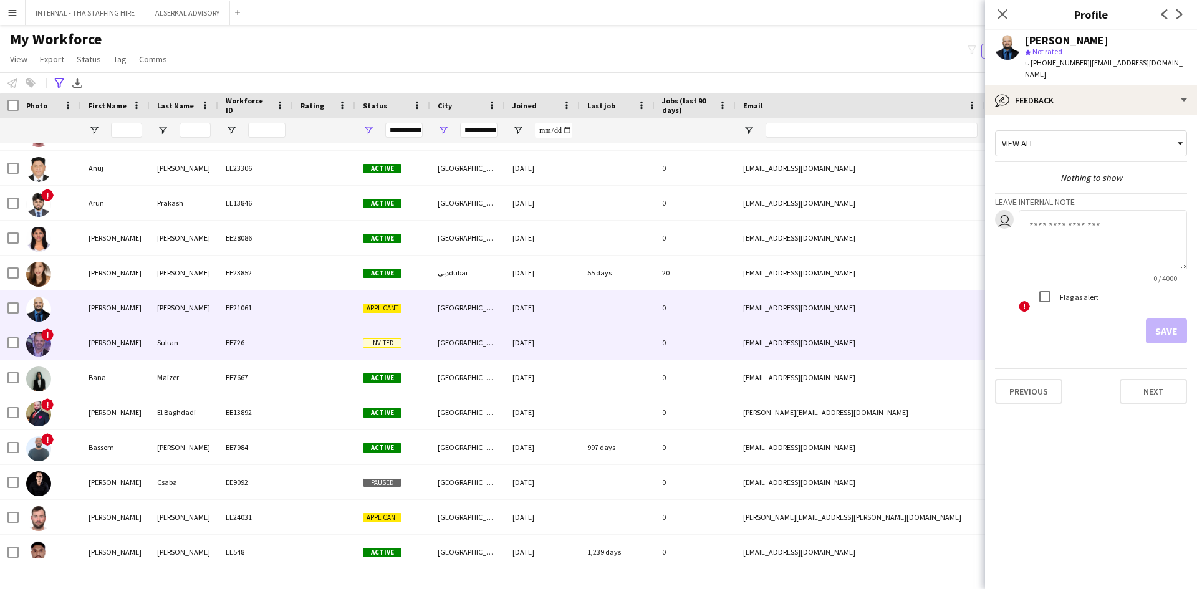
click at [142, 346] on div "[PERSON_NAME]" at bounding box center [115, 342] width 69 height 34
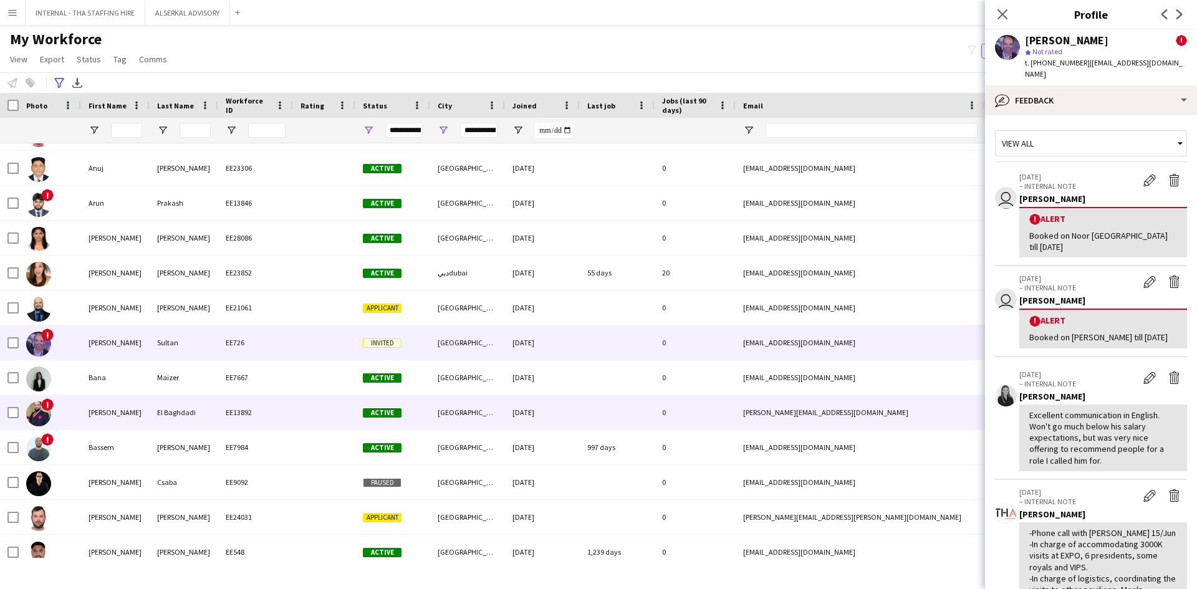
click at [145, 416] on div "[PERSON_NAME]" at bounding box center [115, 412] width 69 height 34
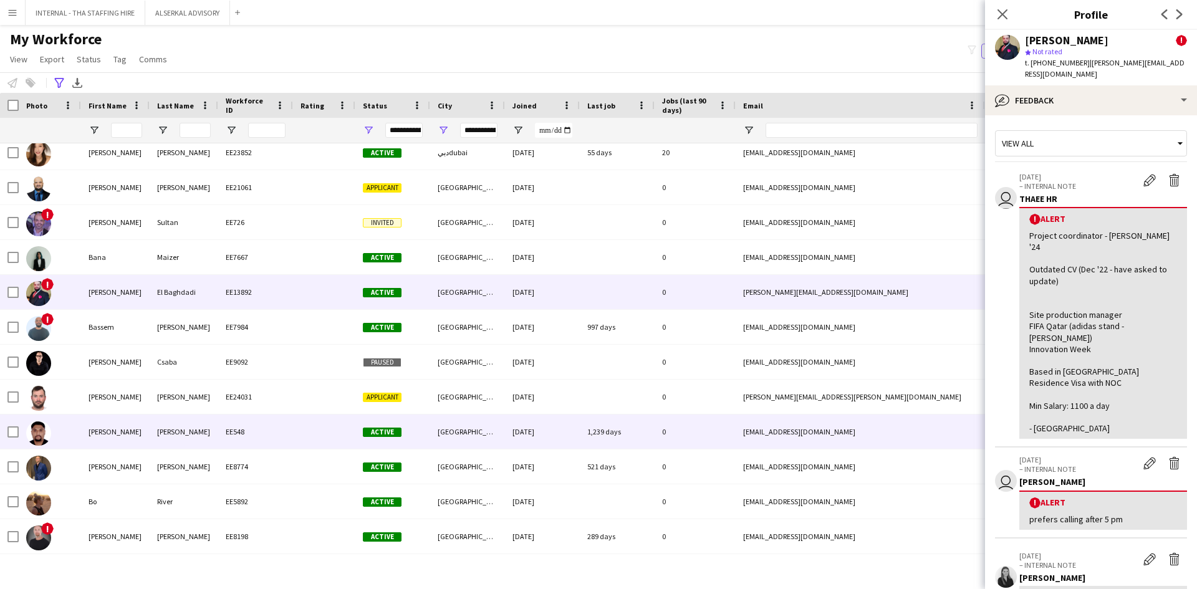
scroll to position [1060, 0]
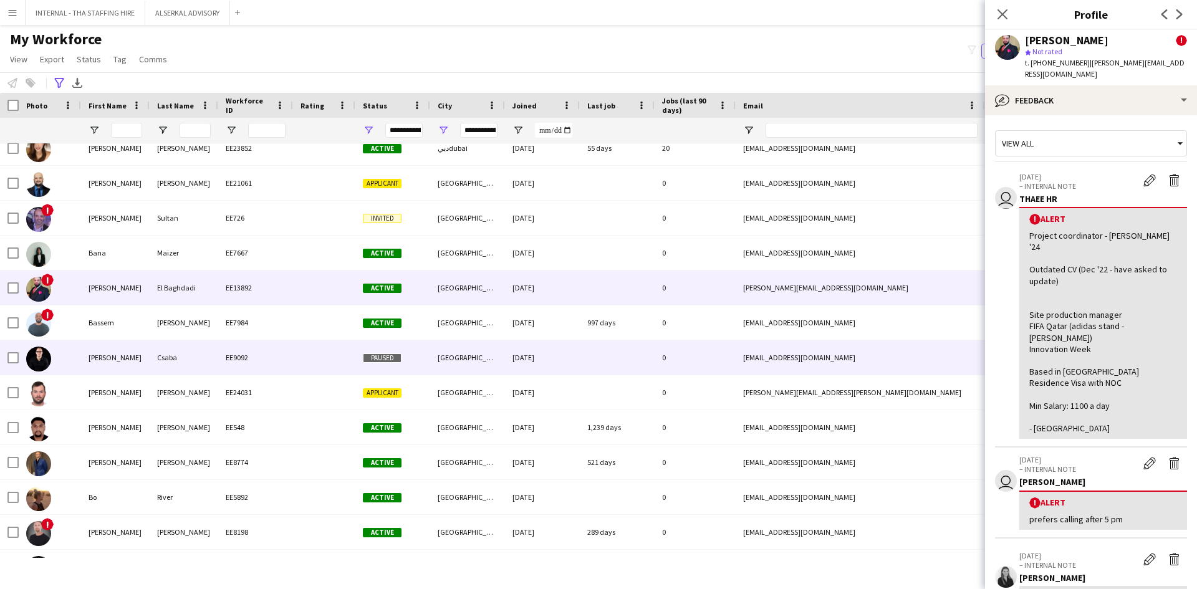
drag, startPoint x: 196, startPoint y: 354, endPoint x: 171, endPoint y: 387, distance: 41.4
click at [197, 355] on div "Csaba" at bounding box center [184, 357] width 69 height 34
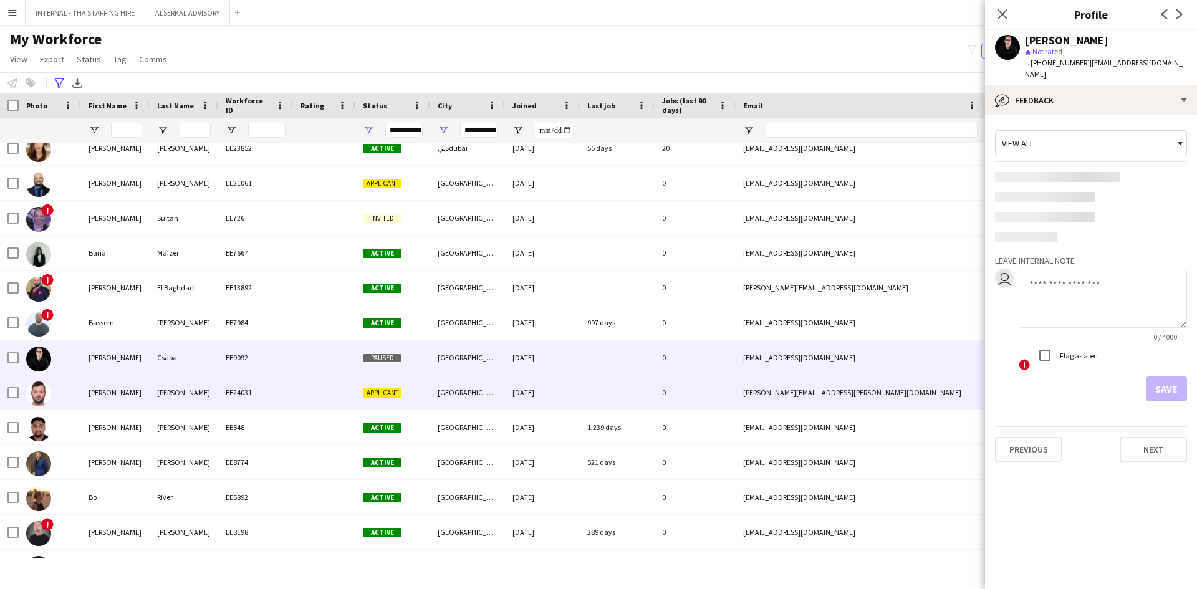
click at [158, 395] on div "[PERSON_NAME]" at bounding box center [184, 392] width 69 height 34
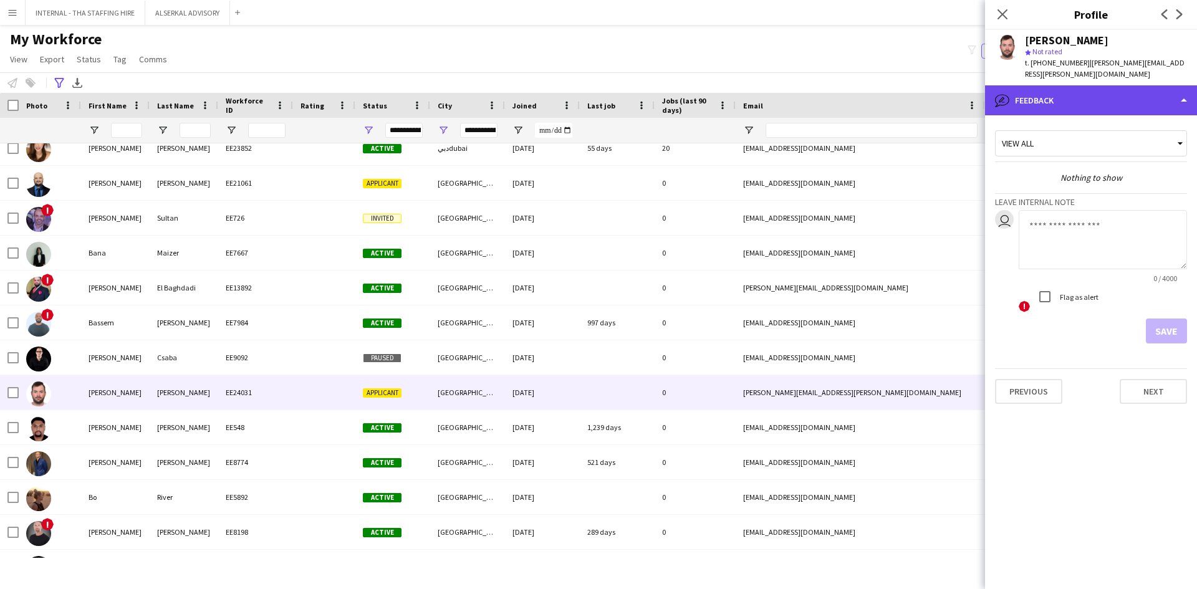
click at [1089, 87] on div "bubble-pencil Feedback" at bounding box center [1091, 100] width 212 height 30
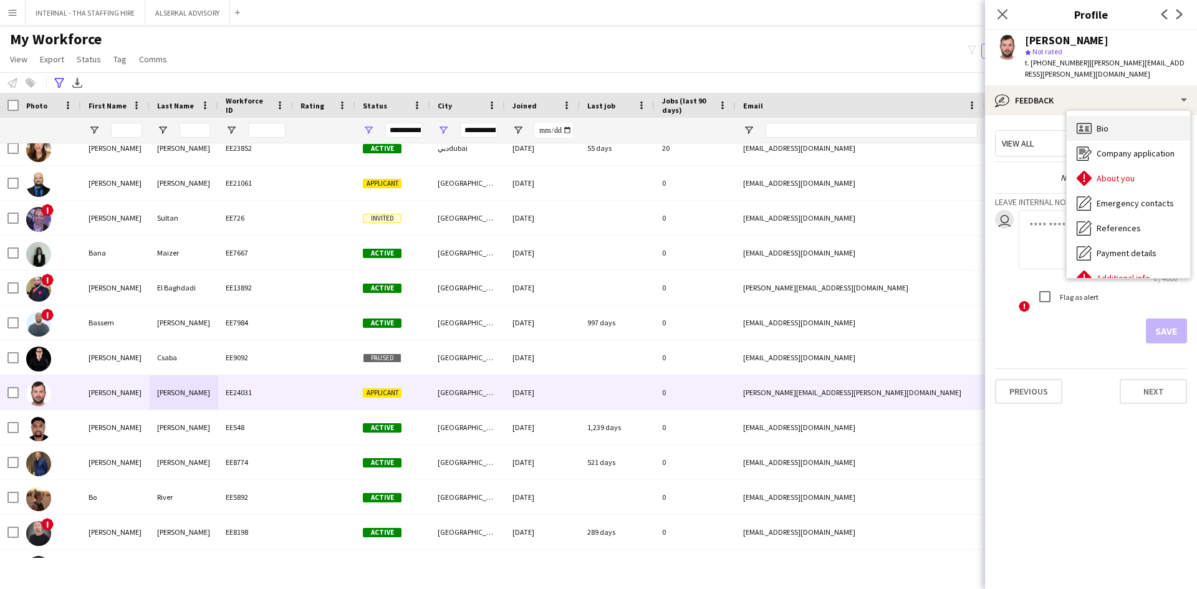
click at [1105, 123] on span "Bio" at bounding box center [1103, 128] width 12 height 11
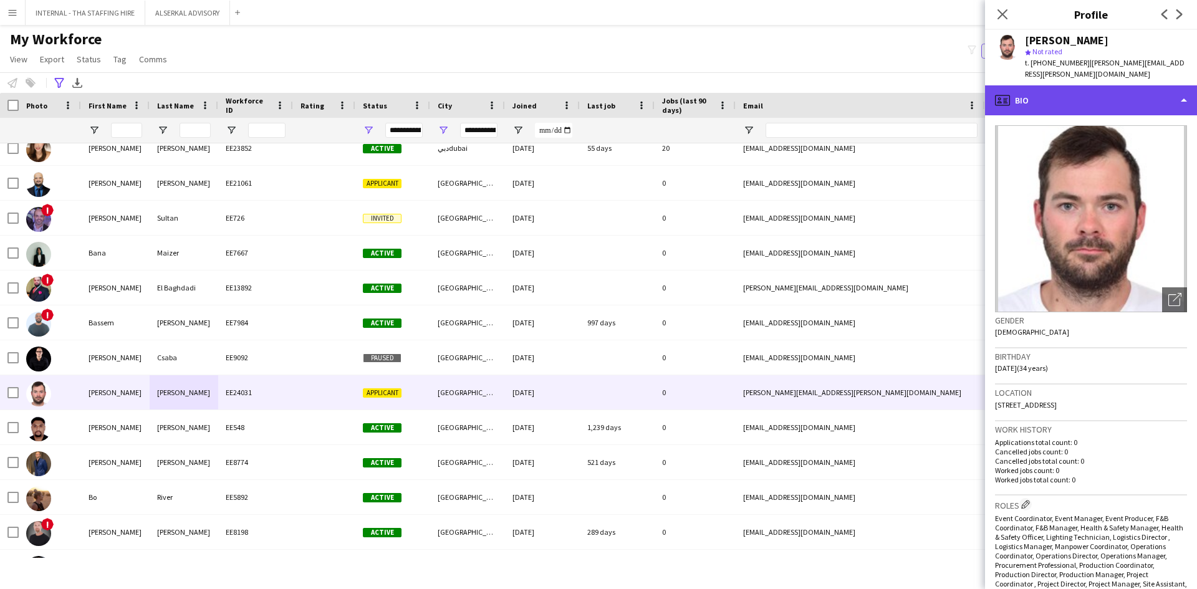
click at [1061, 88] on div "profile Bio" at bounding box center [1091, 100] width 212 height 30
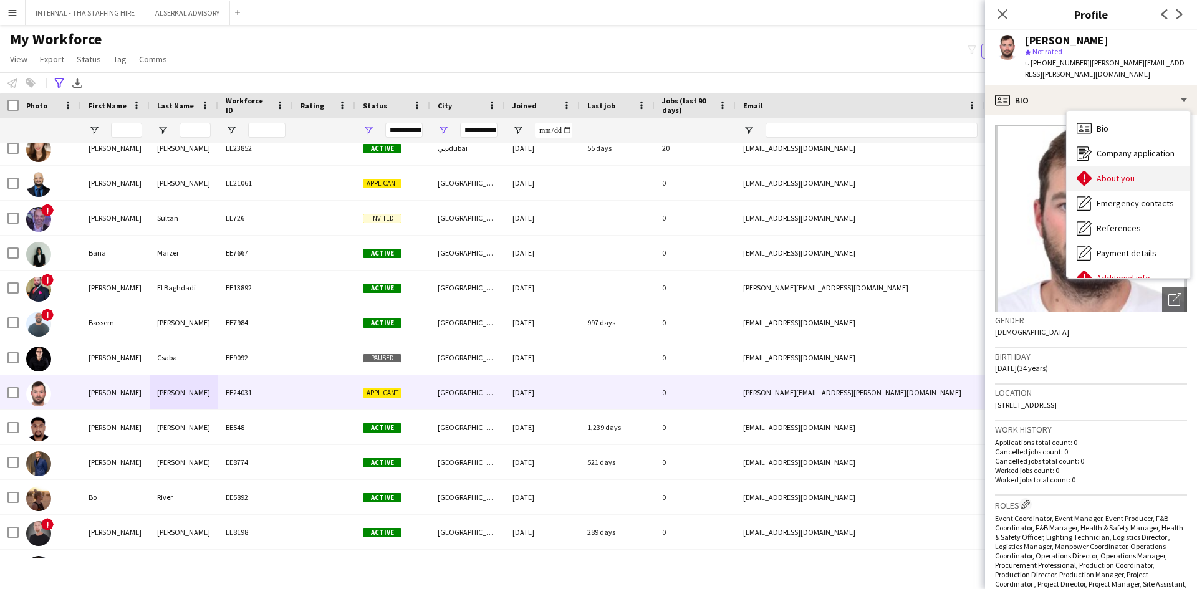
click at [1093, 166] on div "About you About you" at bounding box center [1128, 178] width 123 height 25
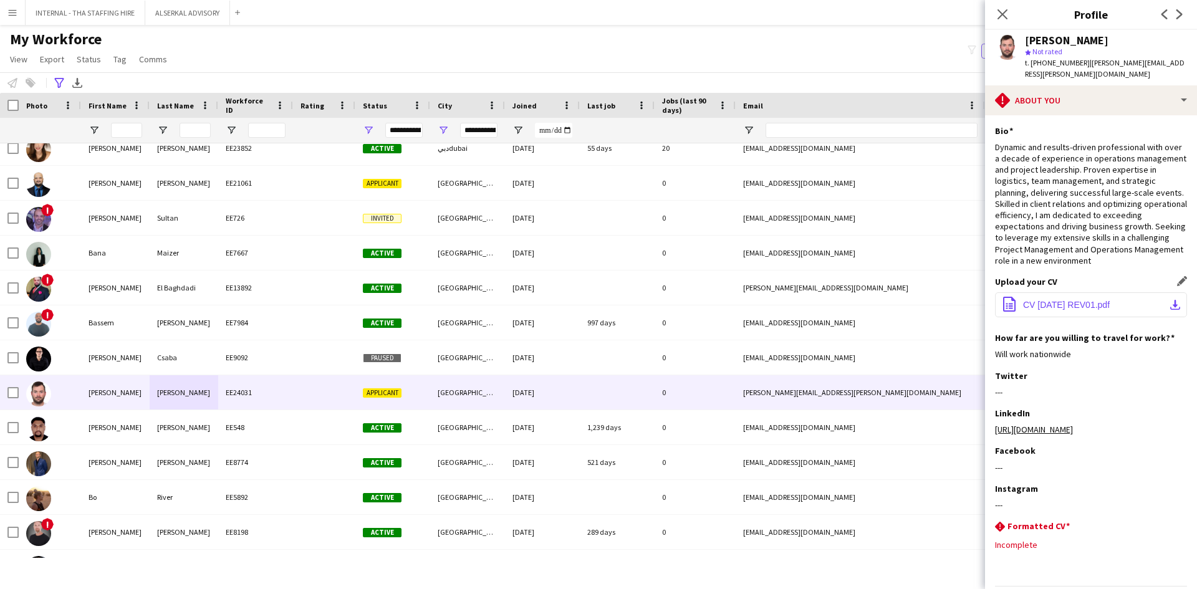
click at [1073, 297] on button "office-file-sheet CV [DATE] REV01.pdf download-bottom" at bounding box center [1091, 304] width 192 height 25
click at [1092, 300] on span "CV [DATE] REV01.pdf" at bounding box center [1066, 305] width 87 height 10
click at [1057, 348] on div "Will work nationwide" at bounding box center [1091, 353] width 192 height 11
click at [1053, 304] on span "CV [DATE] REV01.pdf" at bounding box center [1066, 305] width 87 height 10
click at [1054, 304] on span "CV [DATE] REV01.pdf" at bounding box center [1066, 305] width 87 height 10
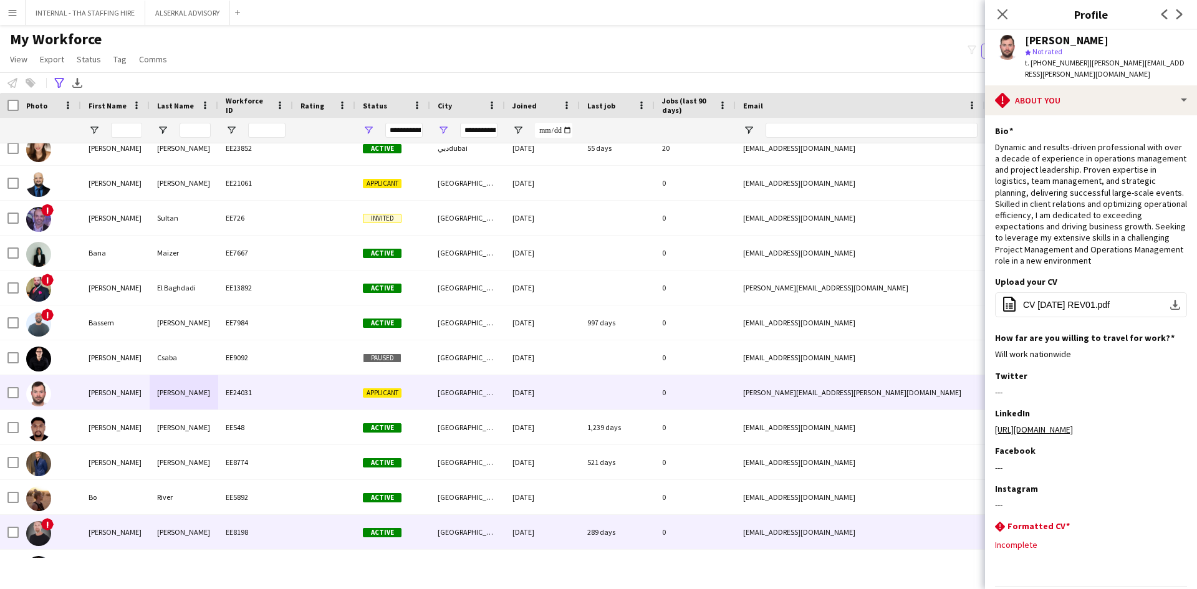
click at [120, 525] on div "[PERSON_NAME]" at bounding box center [115, 532] width 69 height 34
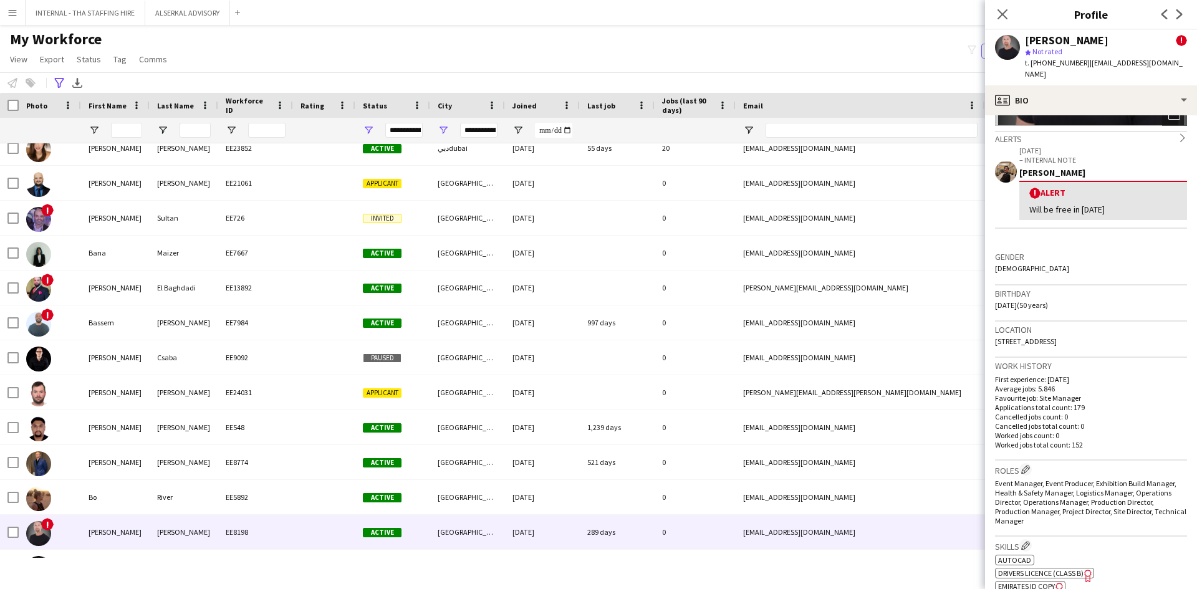
scroll to position [187, 0]
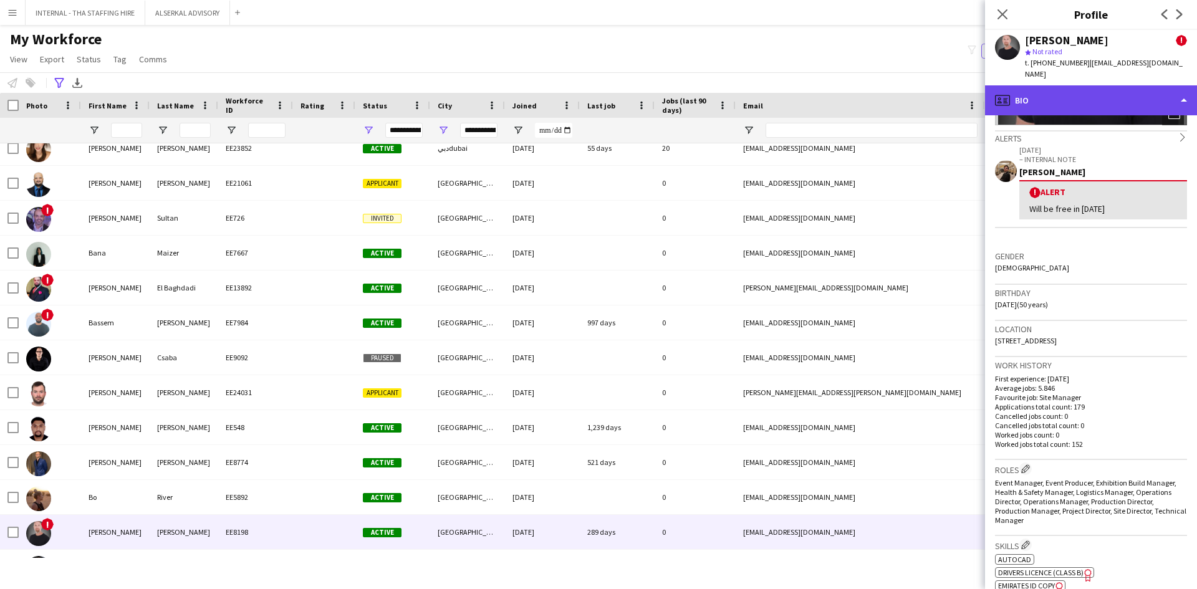
click at [1071, 85] on div "profile Bio" at bounding box center [1091, 100] width 212 height 30
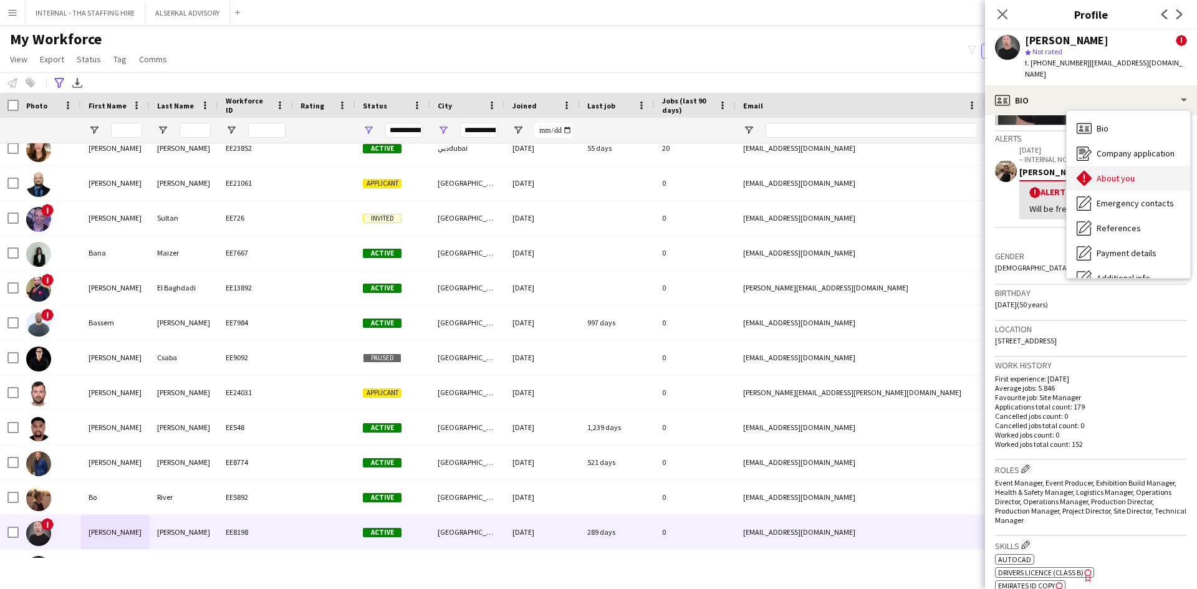
click at [1102, 173] on span "About you" at bounding box center [1116, 178] width 38 height 11
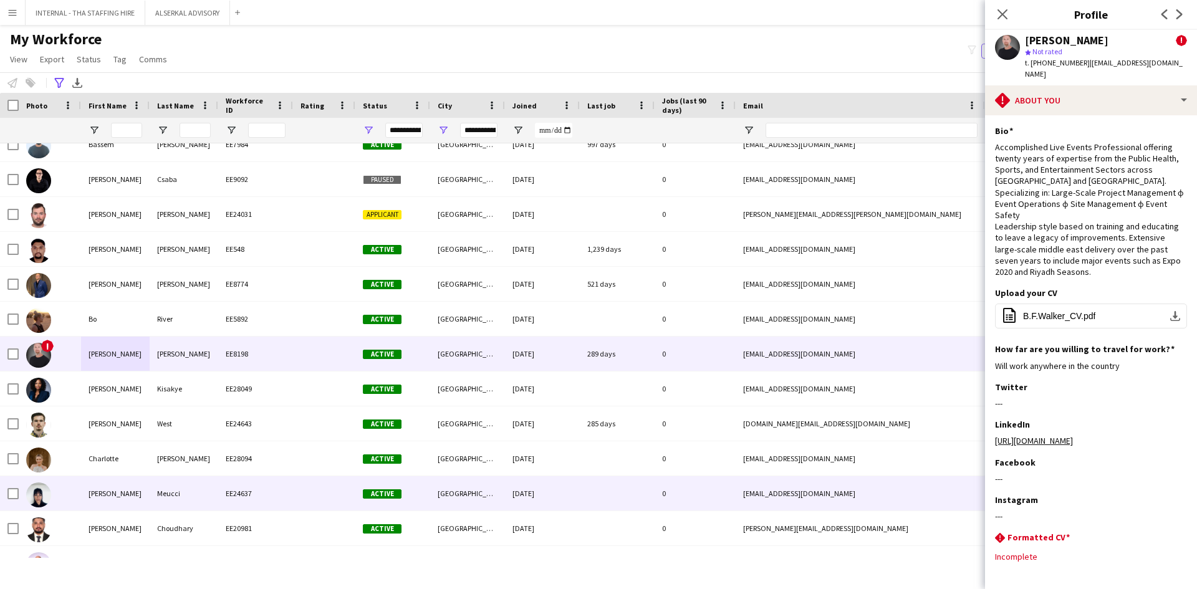
scroll to position [1247, 0]
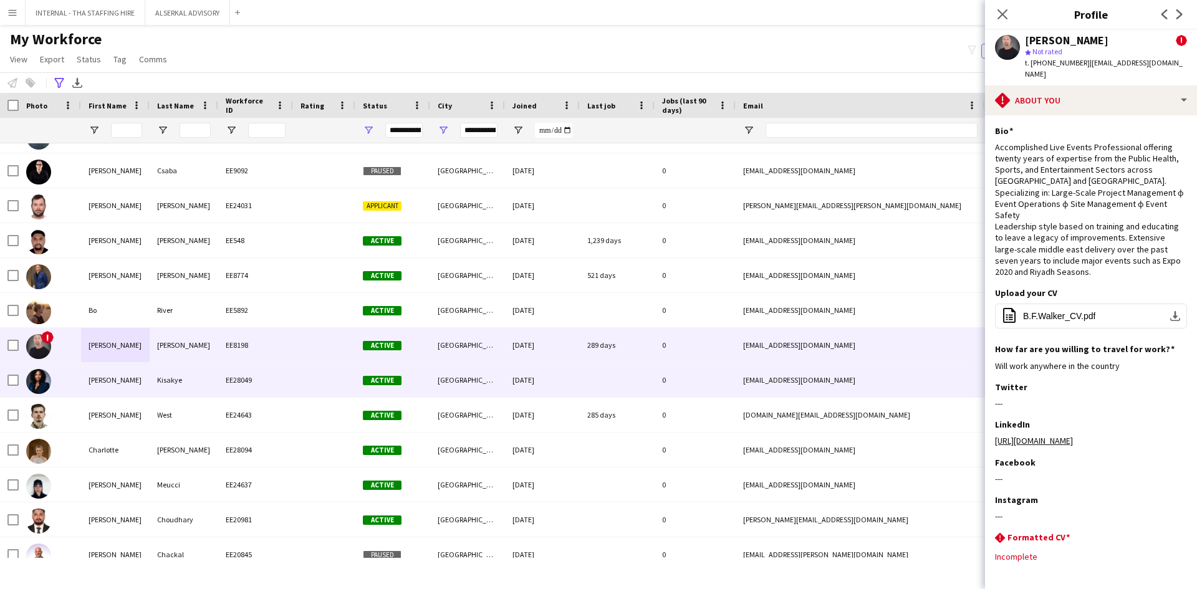
click at [180, 375] on div "Kisakye" at bounding box center [184, 380] width 69 height 34
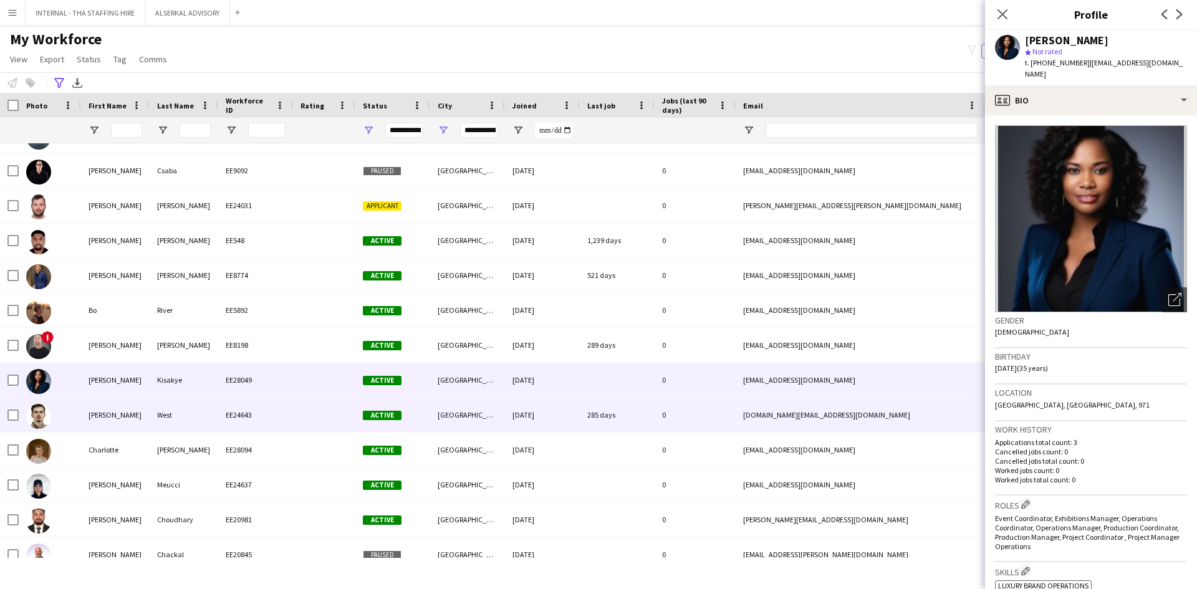
click at [116, 410] on div "[PERSON_NAME]" at bounding box center [115, 415] width 69 height 34
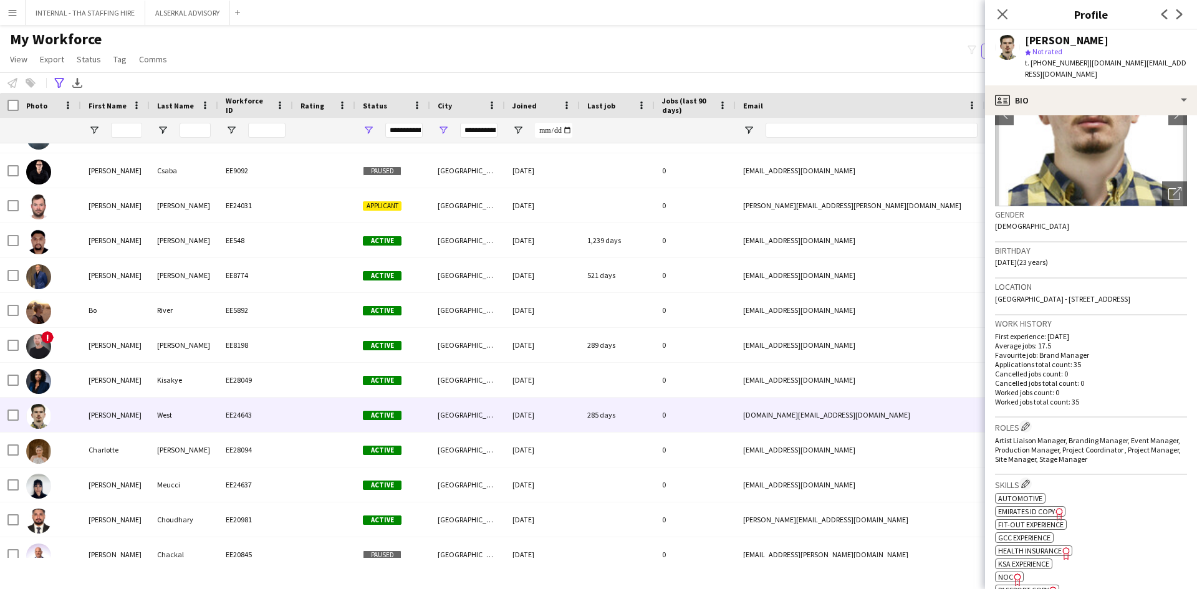
scroll to position [187, 0]
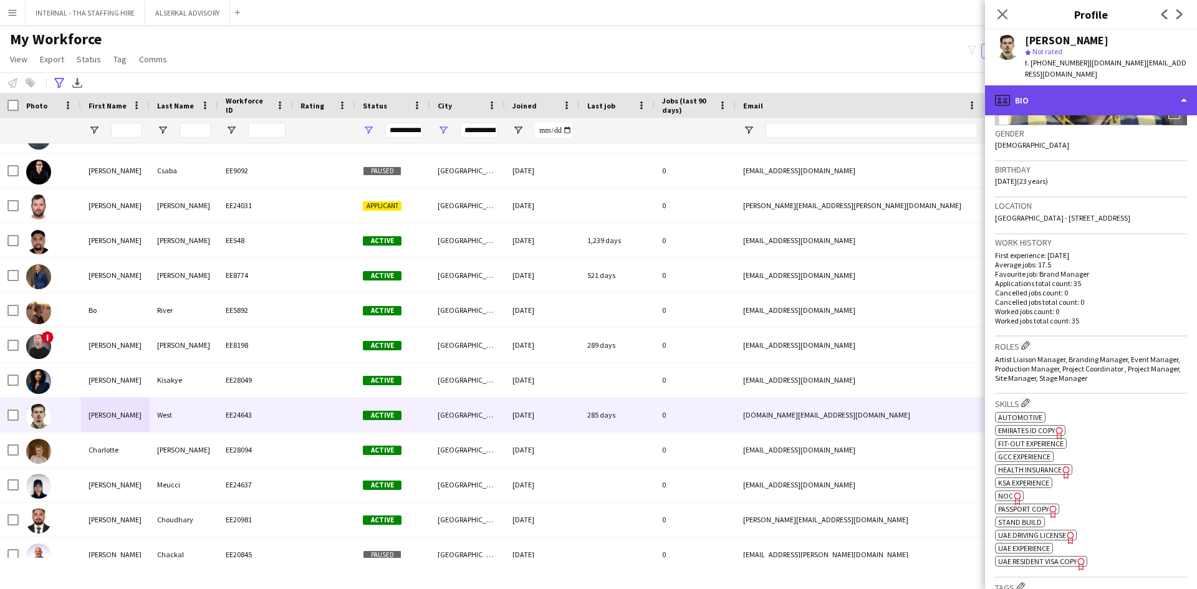
click at [1088, 92] on div "profile Bio" at bounding box center [1091, 100] width 212 height 30
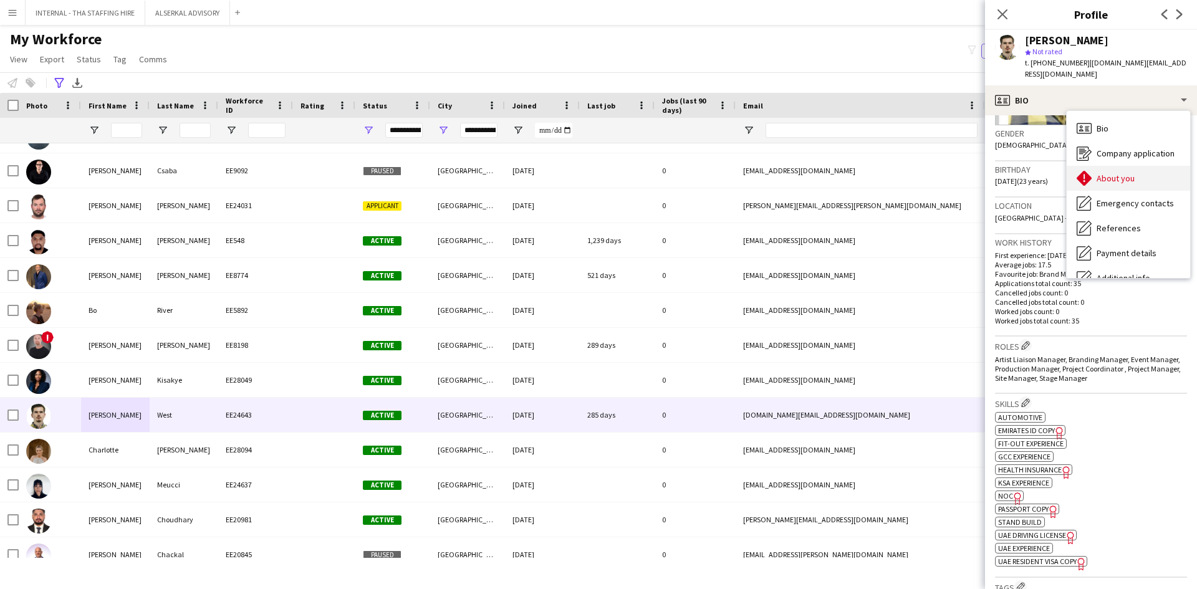
click at [1105, 173] on span "About you" at bounding box center [1116, 178] width 38 height 11
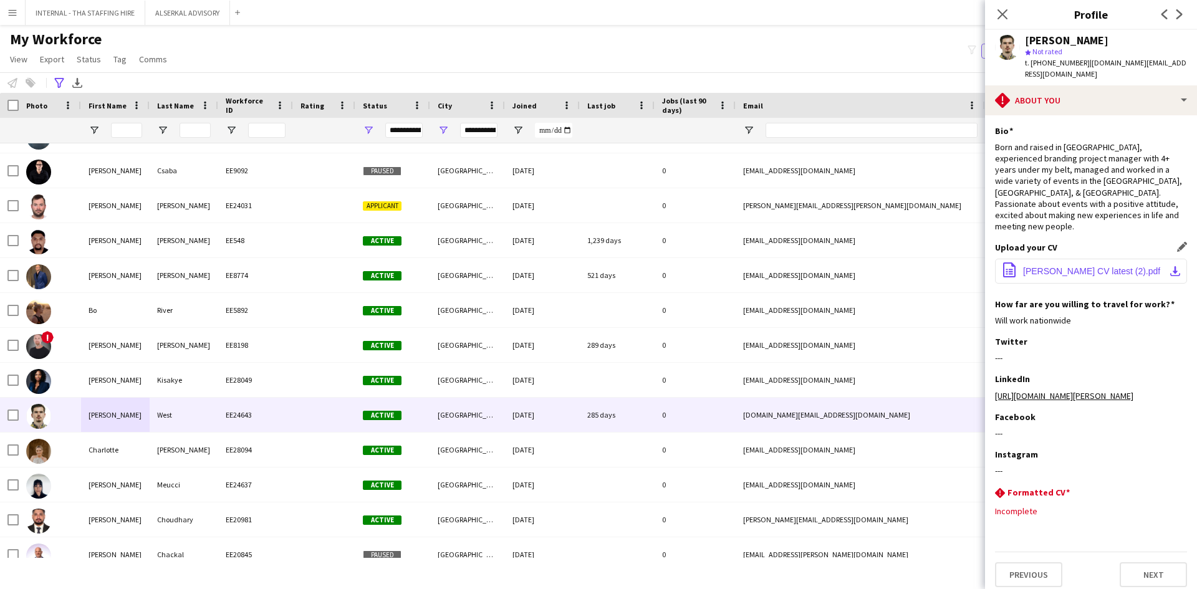
click at [1089, 259] on button "office-file-sheet [PERSON_NAME] CV latest (2).pdf download-bottom" at bounding box center [1091, 271] width 192 height 25
click at [1060, 266] on span "[PERSON_NAME] CV latest (2).pdf" at bounding box center [1091, 271] width 137 height 10
click at [1062, 259] on button "office-file-sheet [PERSON_NAME] CV latest (2).pdf download-bottom" at bounding box center [1091, 271] width 192 height 25
click at [1177, 266] on app-icon "download-bottom" at bounding box center [1175, 271] width 10 height 10
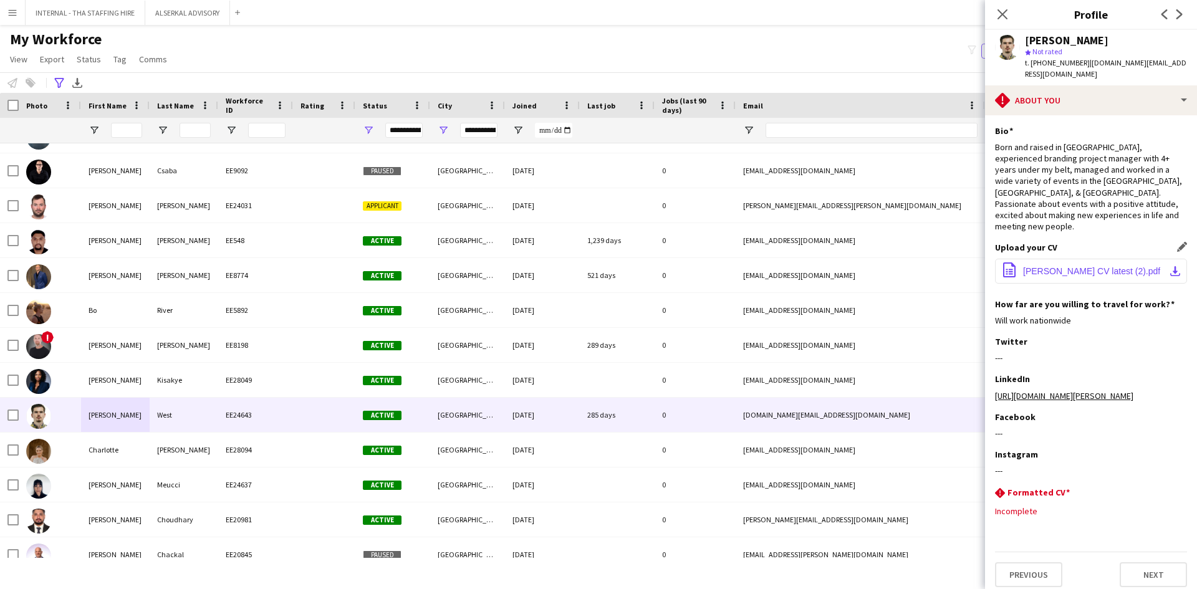
click at [1059, 266] on span "[PERSON_NAME] CV latest (2).pdf" at bounding box center [1091, 271] width 137 height 10
drag, startPoint x: 1059, startPoint y: 235, endPoint x: 1072, endPoint y: 233, distance: 12.6
click at [1072, 266] on span "[PERSON_NAME] CV latest (2).pdf" at bounding box center [1091, 271] width 137 height 10
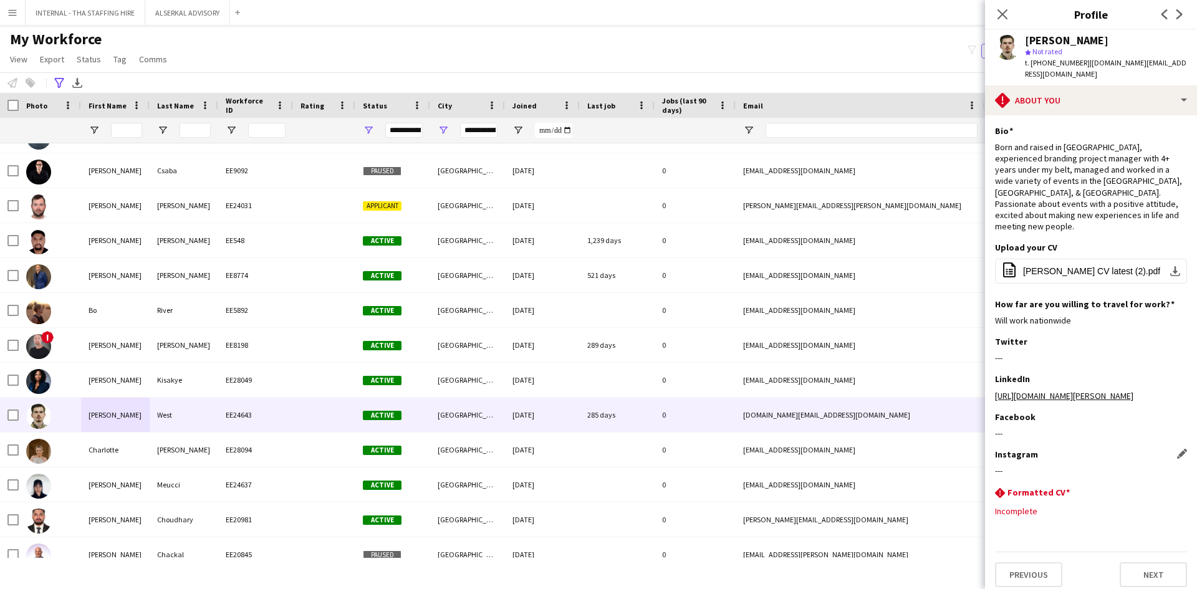
click at [1086, 465] on div "---" at bounding box center [1091, 470] width 192 height 11
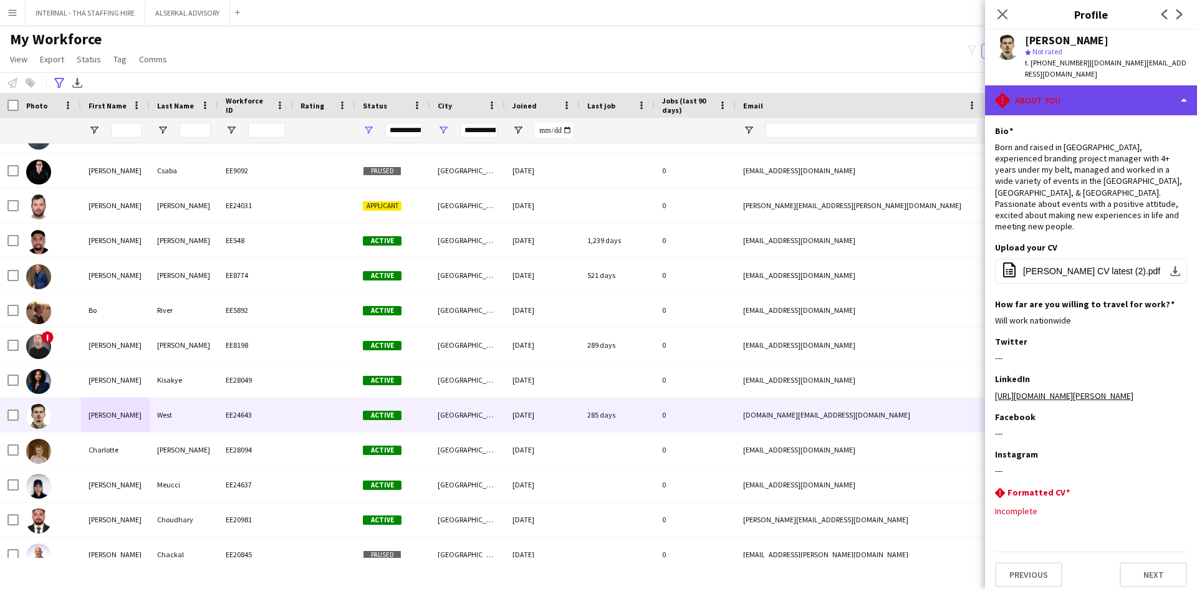
click at [1140, 92] on div "rhombus-alert About you" at bounding box center [1091, 100] width 212 height 30
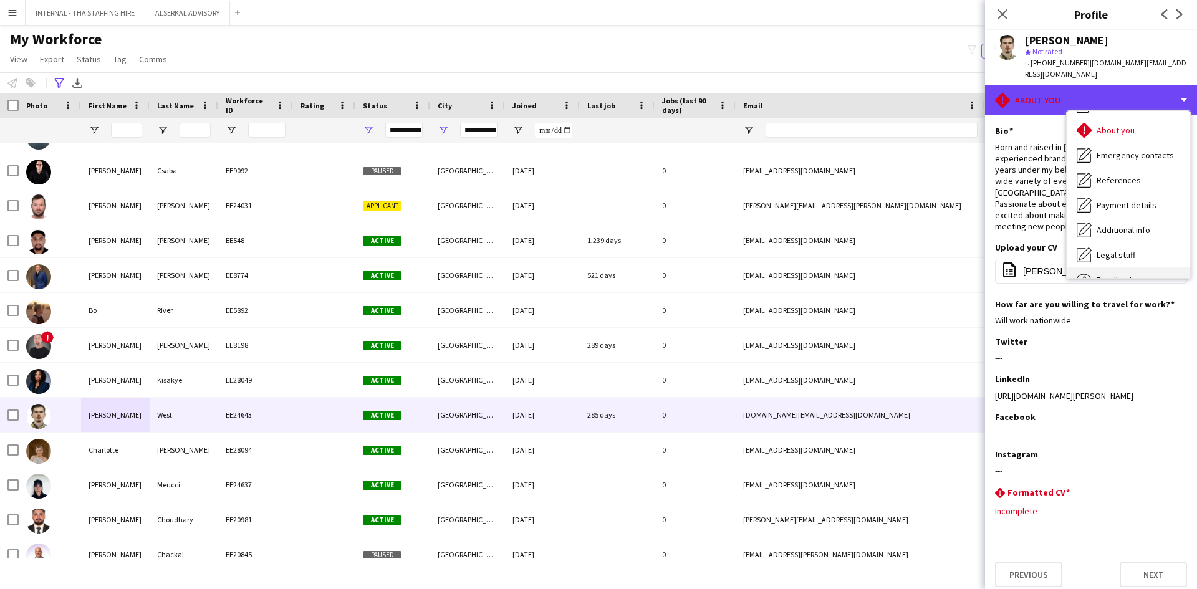
scroll to position [92, 0]
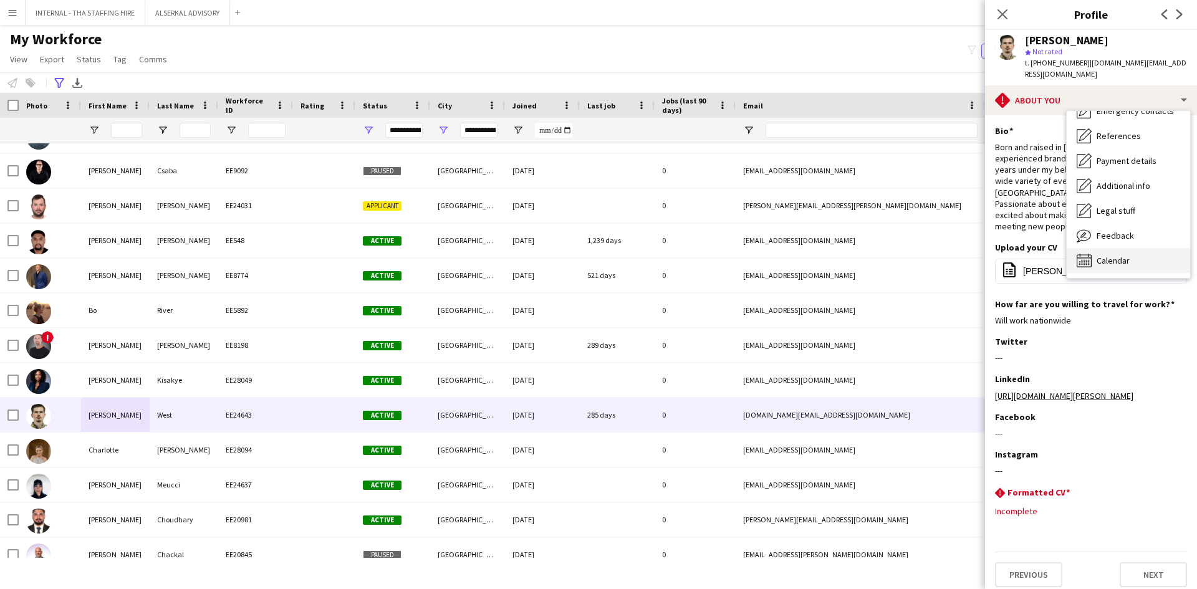
click at [1128, 255] on span "Calendar" at bounding box center [1113, 260] width 33 height 11
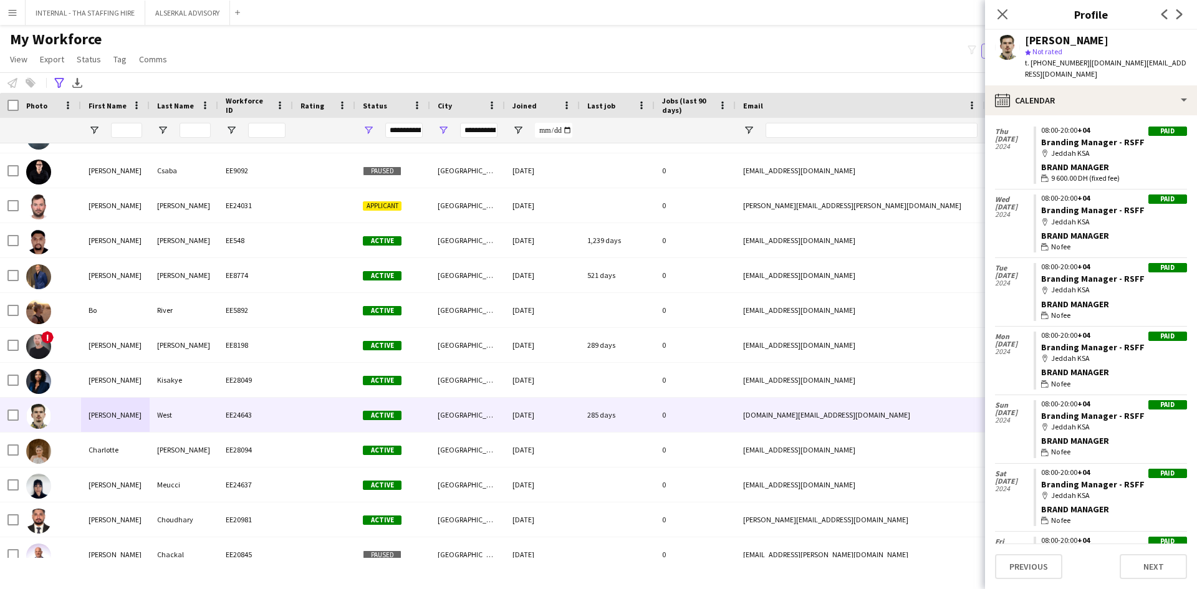
scroll to position [0, 0]
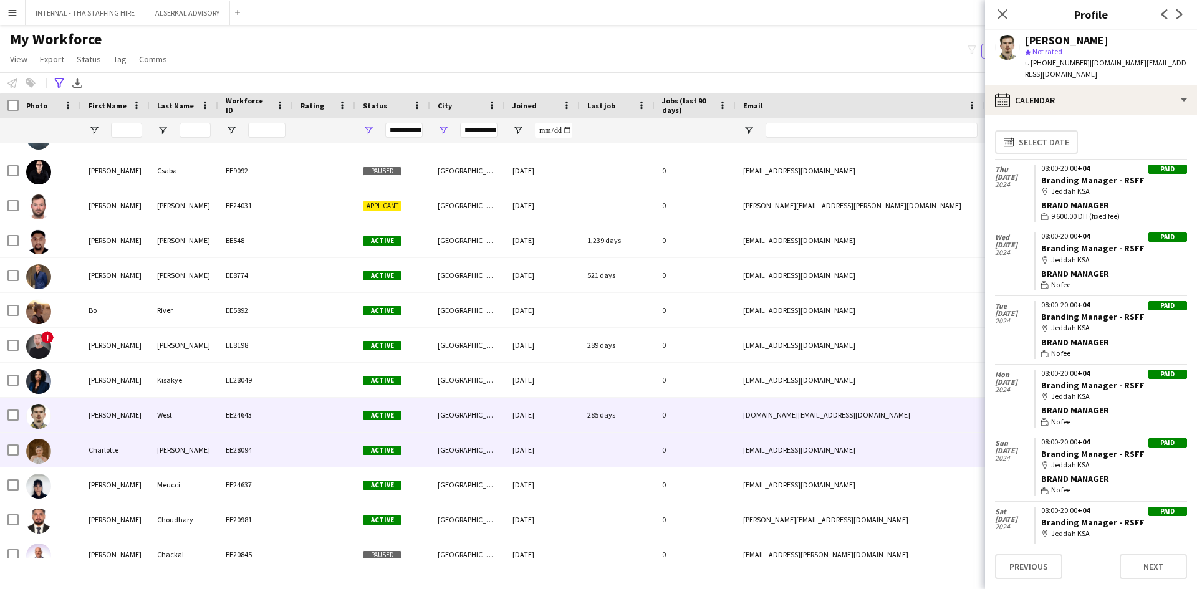
click at [125, 445] on div "Charlotte" at bounding box center [115, 450] width 69 height 34
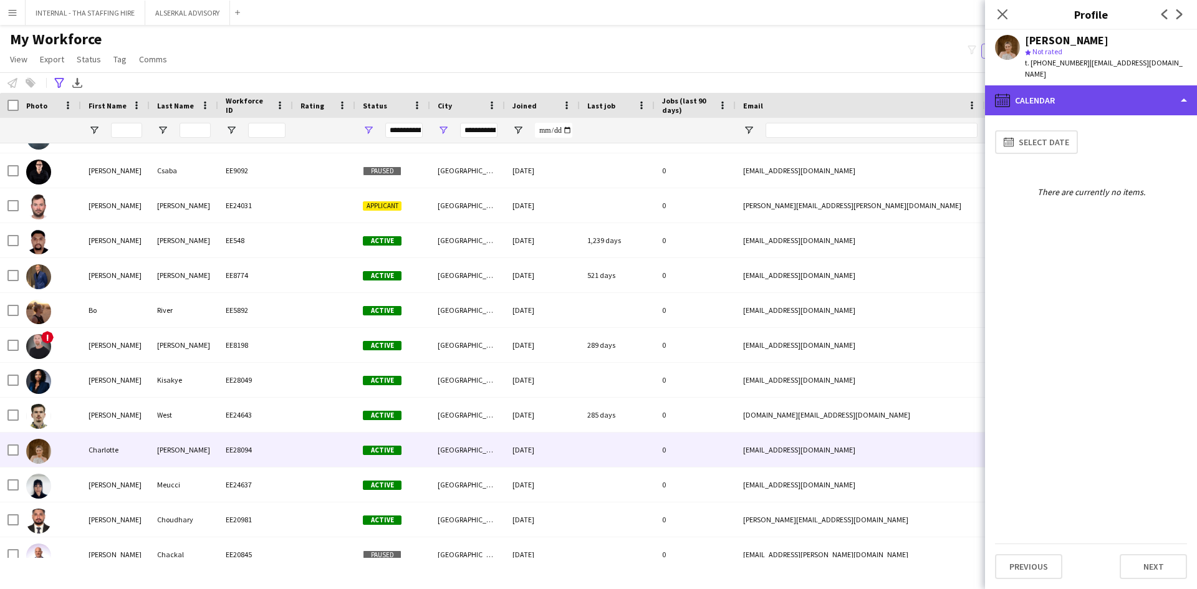
click at [1098, 92] on div "calendar-full Calendar" at bounding box center [1091, 100] width 212 height 30
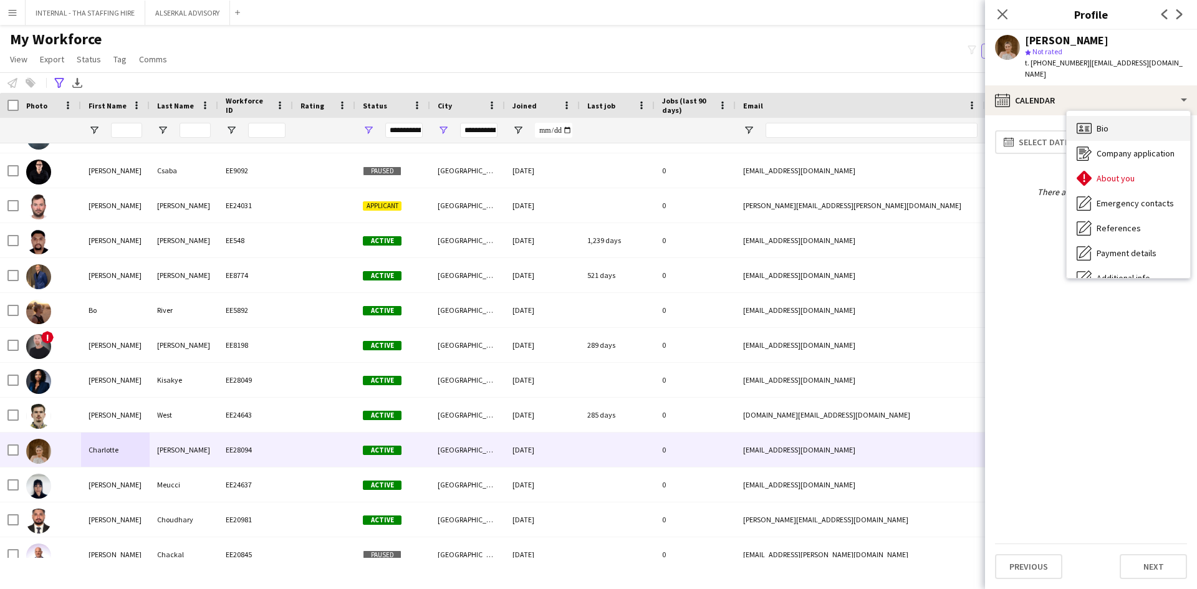
click at [1097, 132] on span "Bio" at bounding box center [1103, 128] width 12 height 11
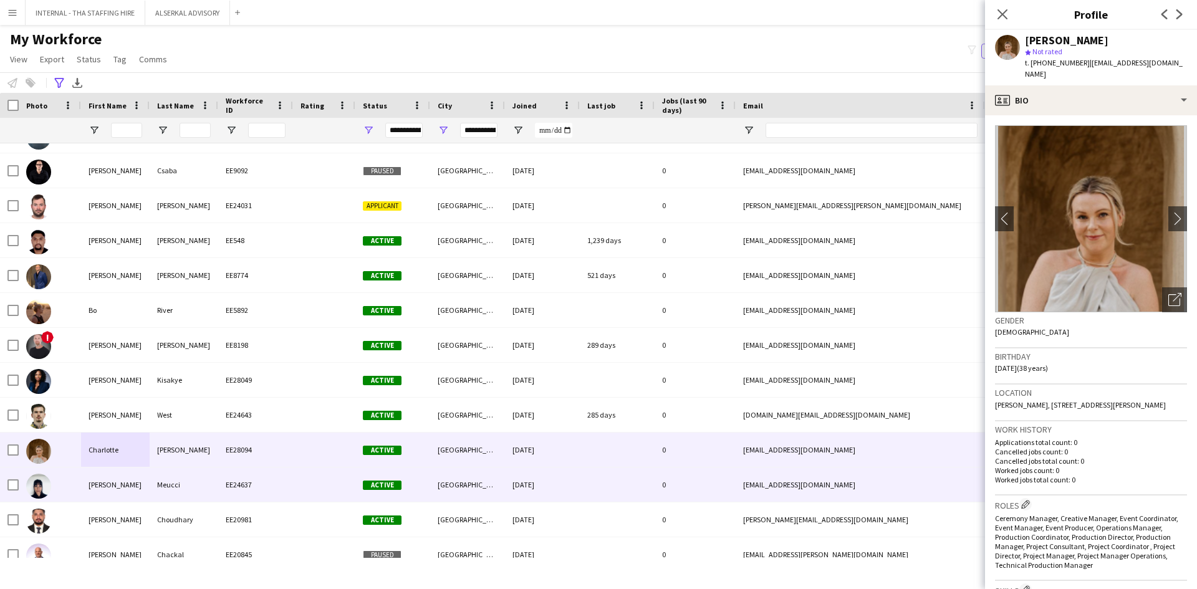
click at [131, 489] on div "[PERSON_NAME]" at bounding box center [115, 485] width 69 height 34
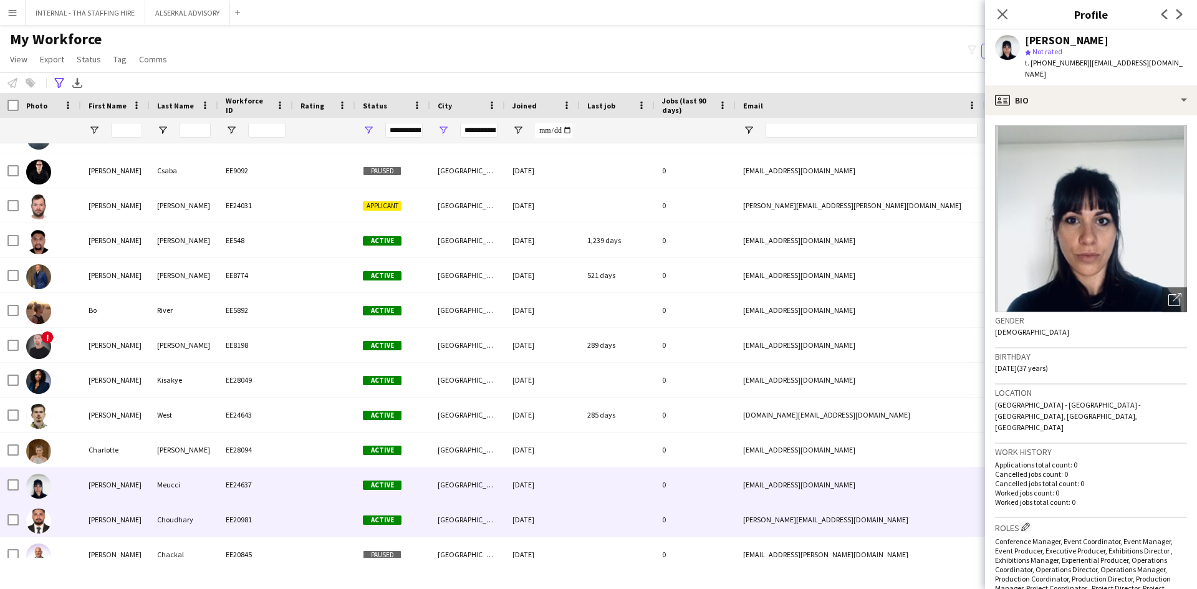
click at [127, 518] on div "[PERSON_NAME]" at bounding box center [115, 519] width 69 height 34
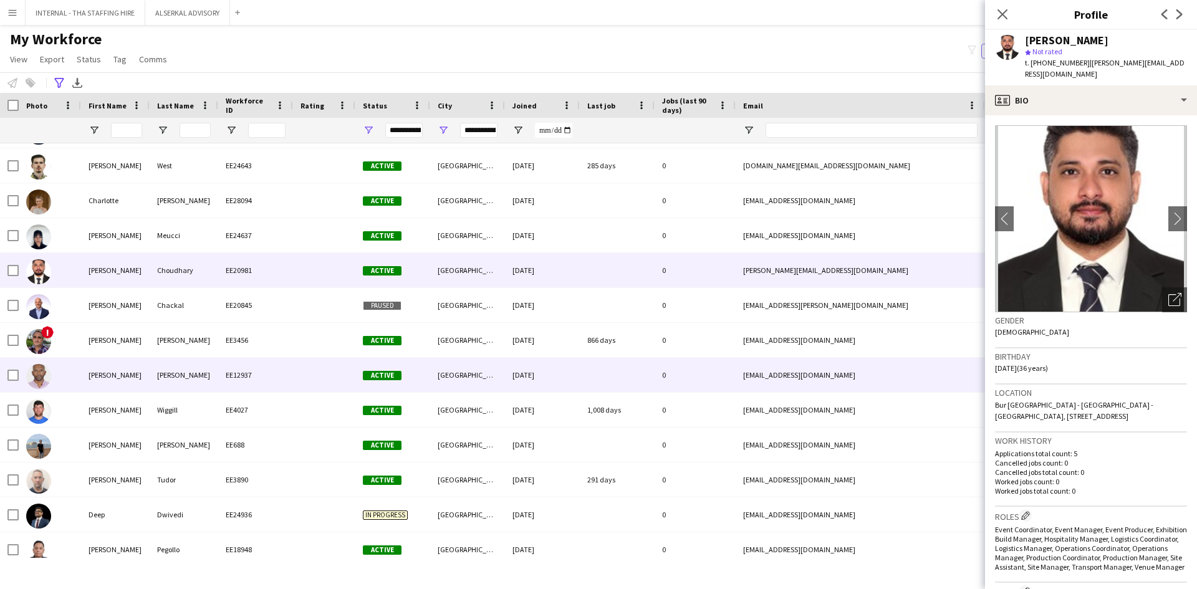
click at [135, 382] on div "[PERSON_NAME]" at bounding box center [115, 375] width 69 height 34
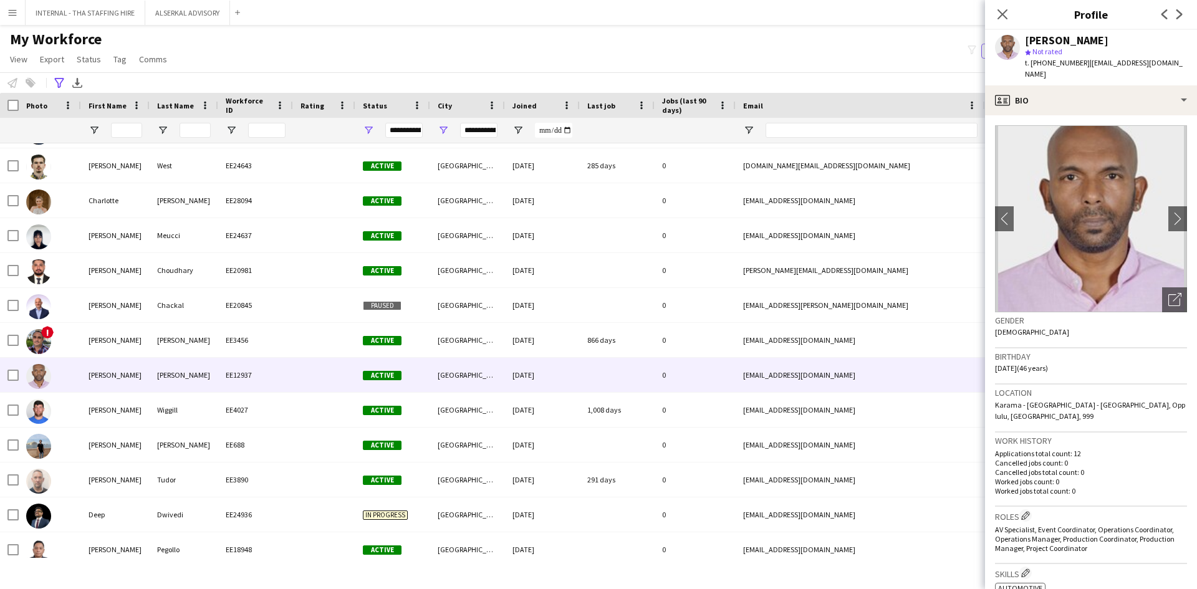
scroll to position [62, 0]
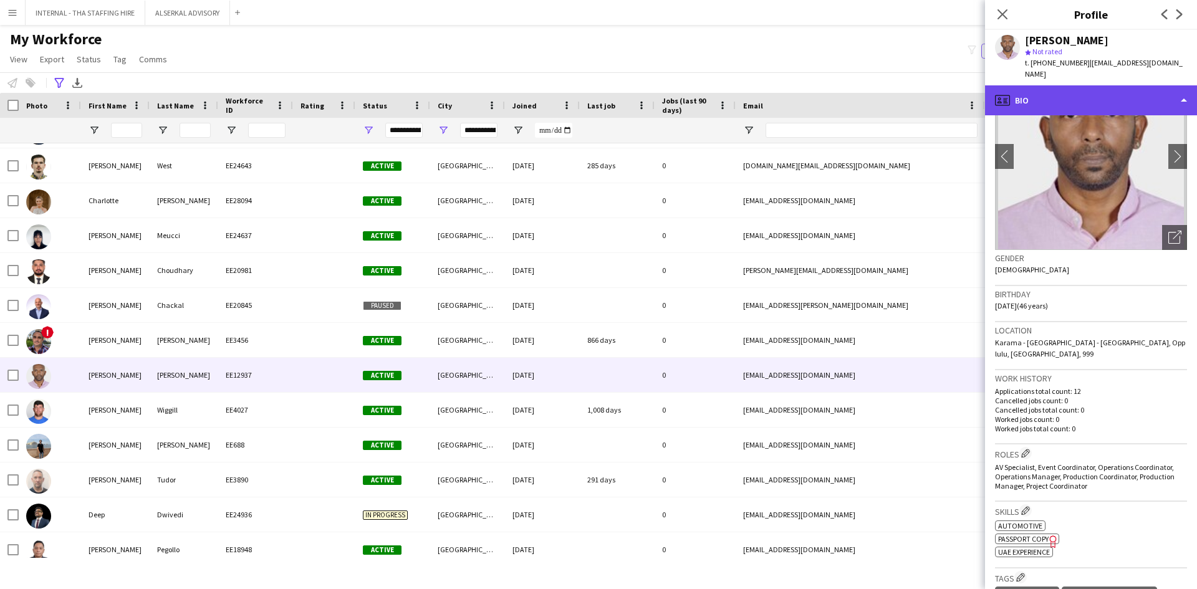
click at [1062, 95] on div "profile Bio" at bounding box center [1091, 100] width 212 height 30
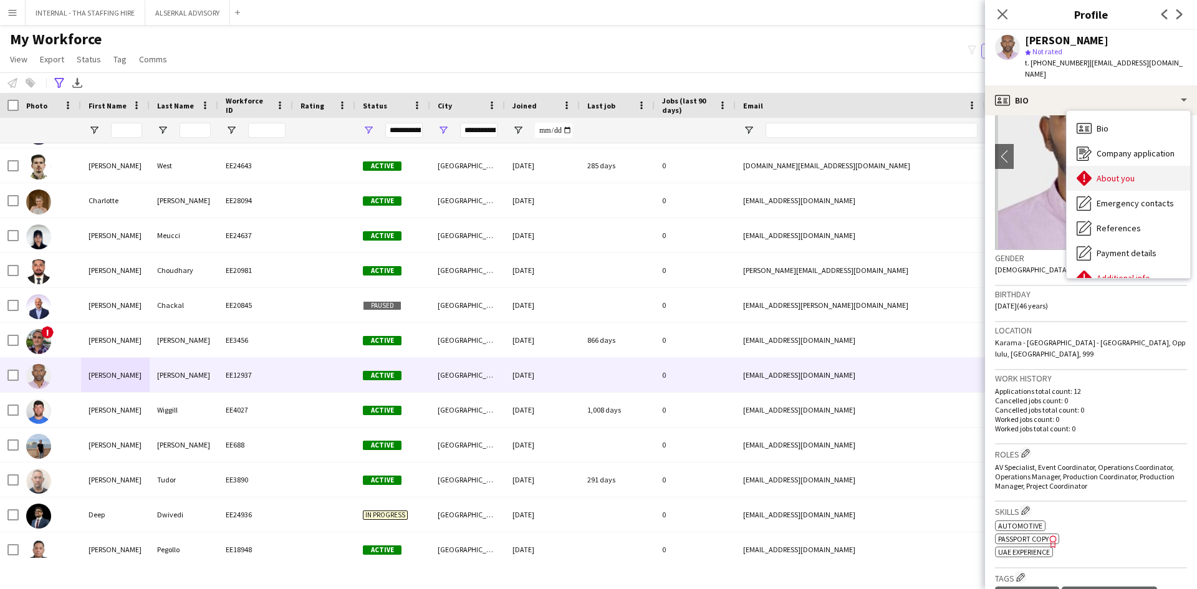
click at [1108, 173] on span "About you" at bounding box center [1116, 178] width 38 height 11
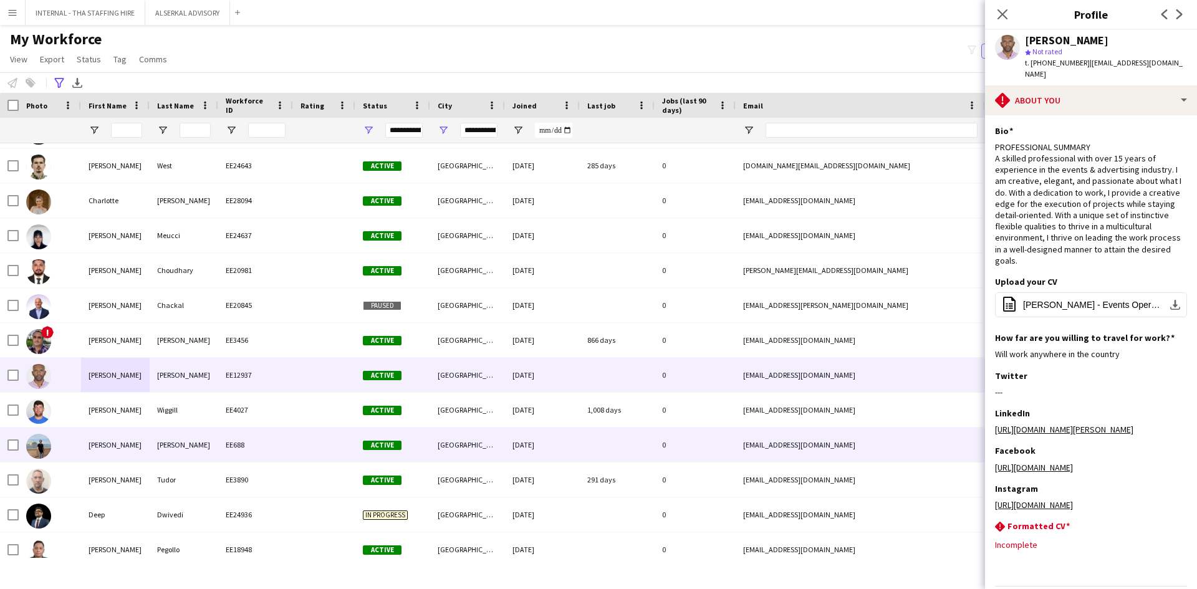
click at [115, 444] on div "[PERSON_NAME]" at bounding box center [115, 445] width 69 height 34
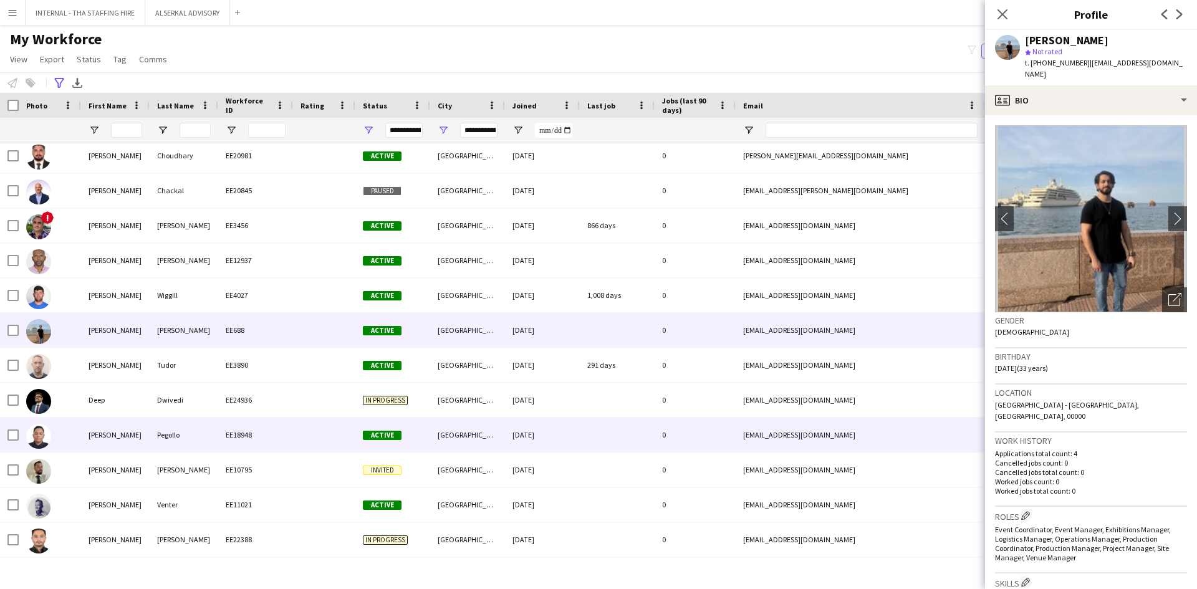
scroll to position [1621, 0]
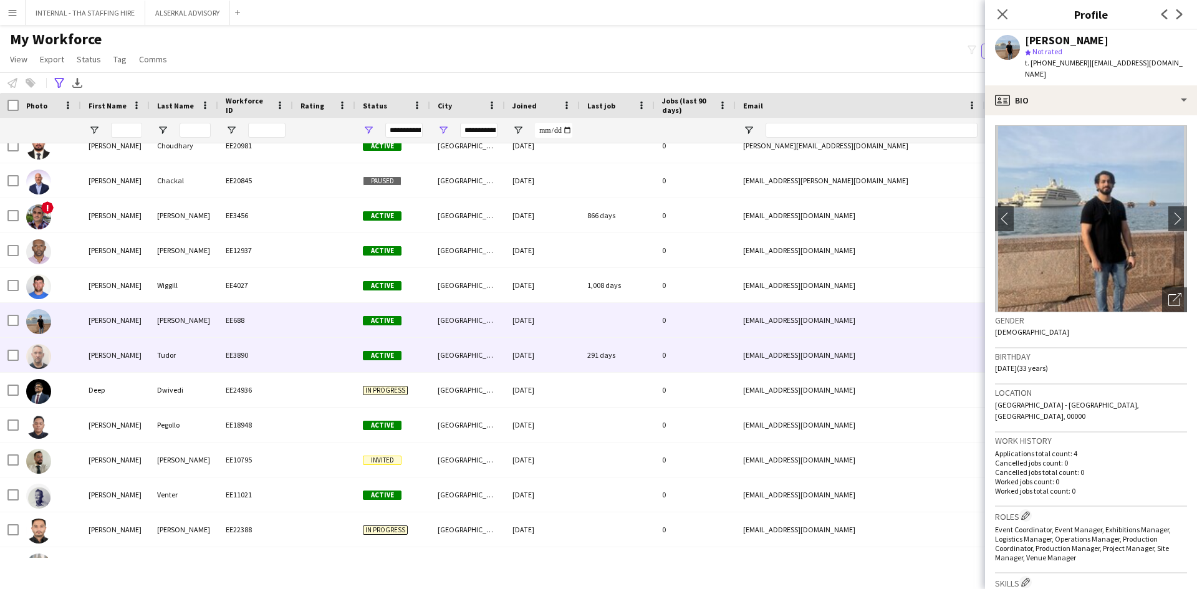
click at [112, 357] on div "[PERSON_NAME]" at bounding box center [115, 355] width 69 height 34
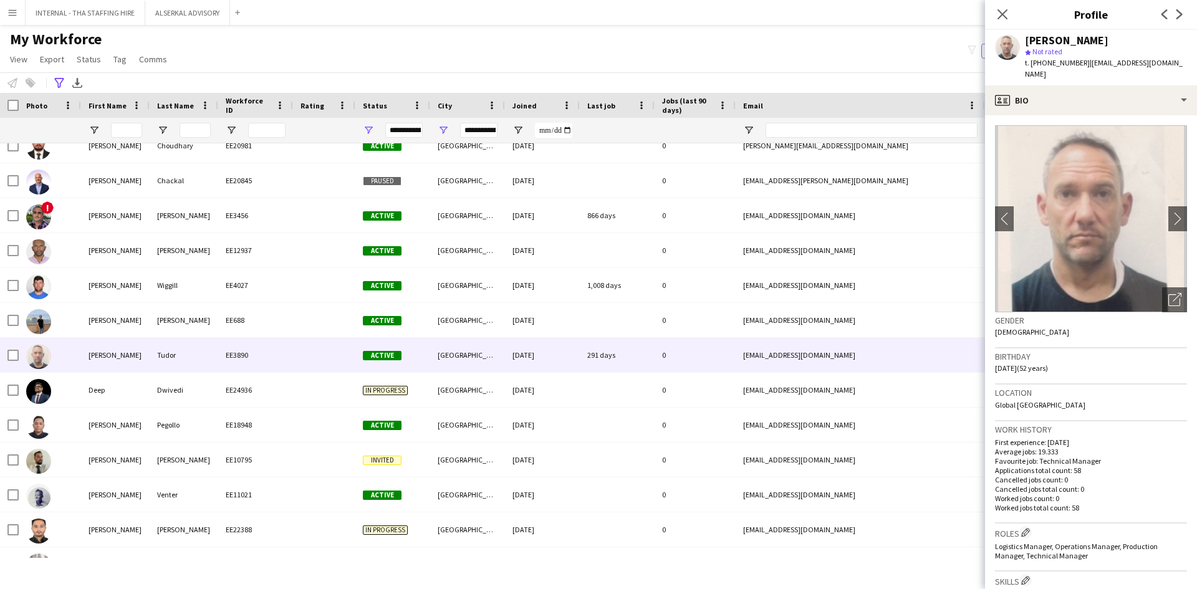
scroll to position [62, 0]
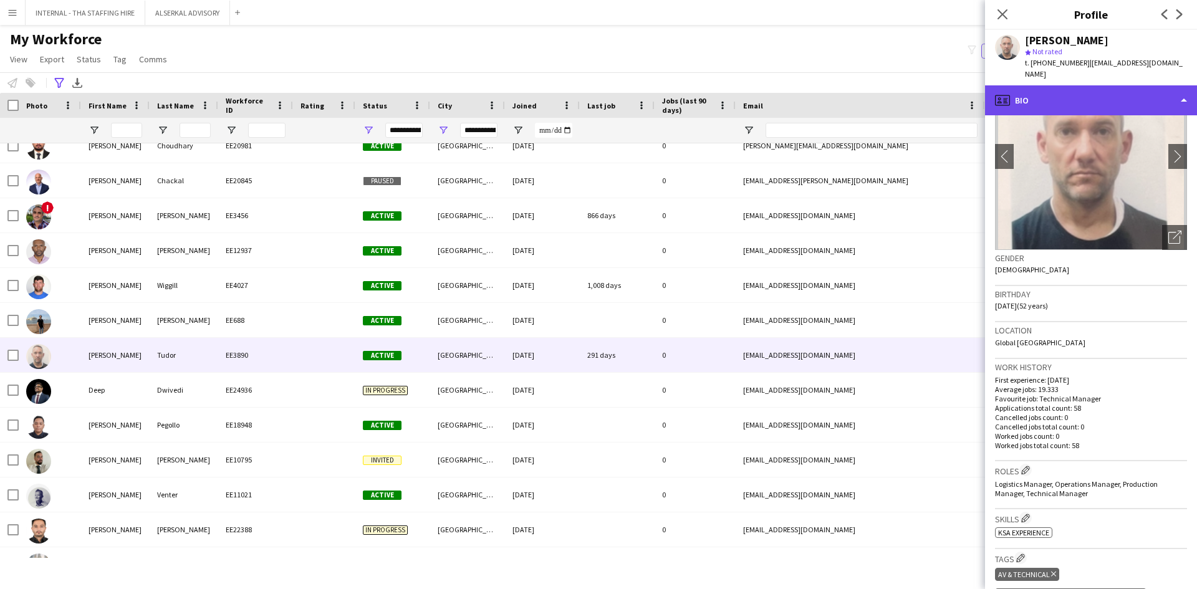
click at [1071, 89] on div "profile Bio" at bounding box center [1091, 100] width 212 height 30
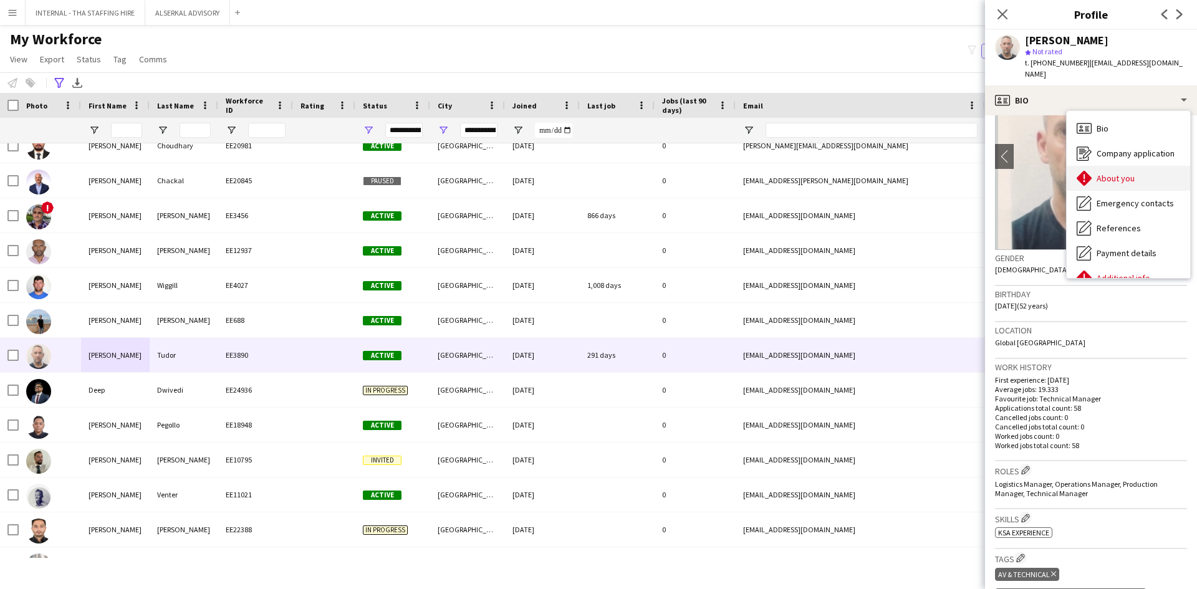
click at [1103, 173] on span "About you" at bounding box center [1116, 178] width 38 height 11
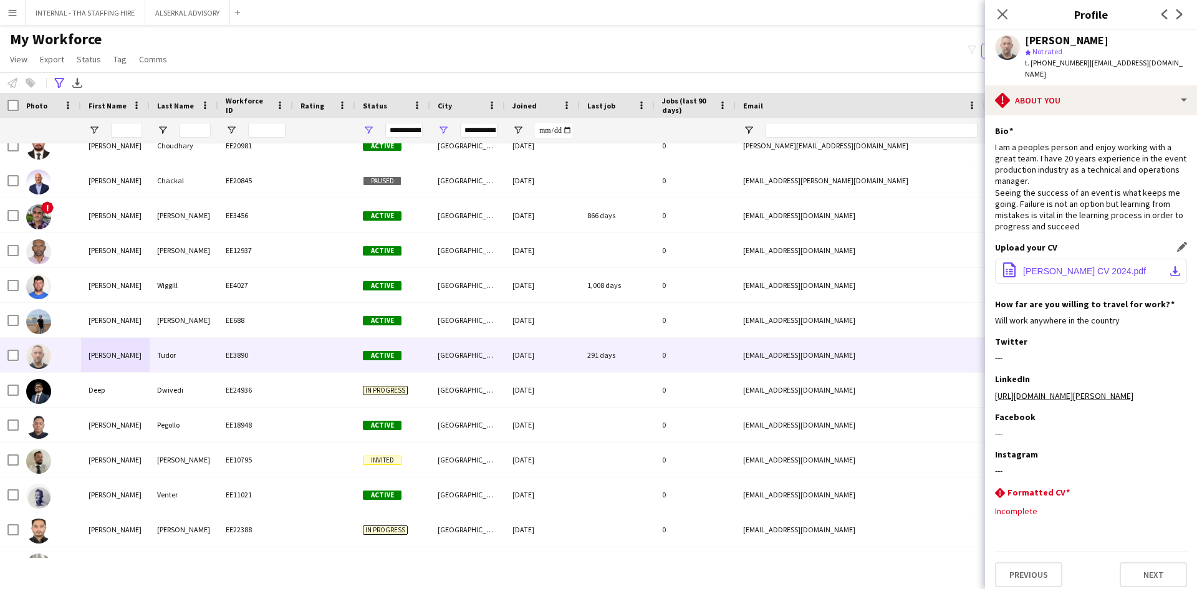
click at [1057, 259] on button "office-file-sheet [PERSON_NAME] CV 2024.pdf download-bottom" at bounding box center [1091, 271] width 192 height 25
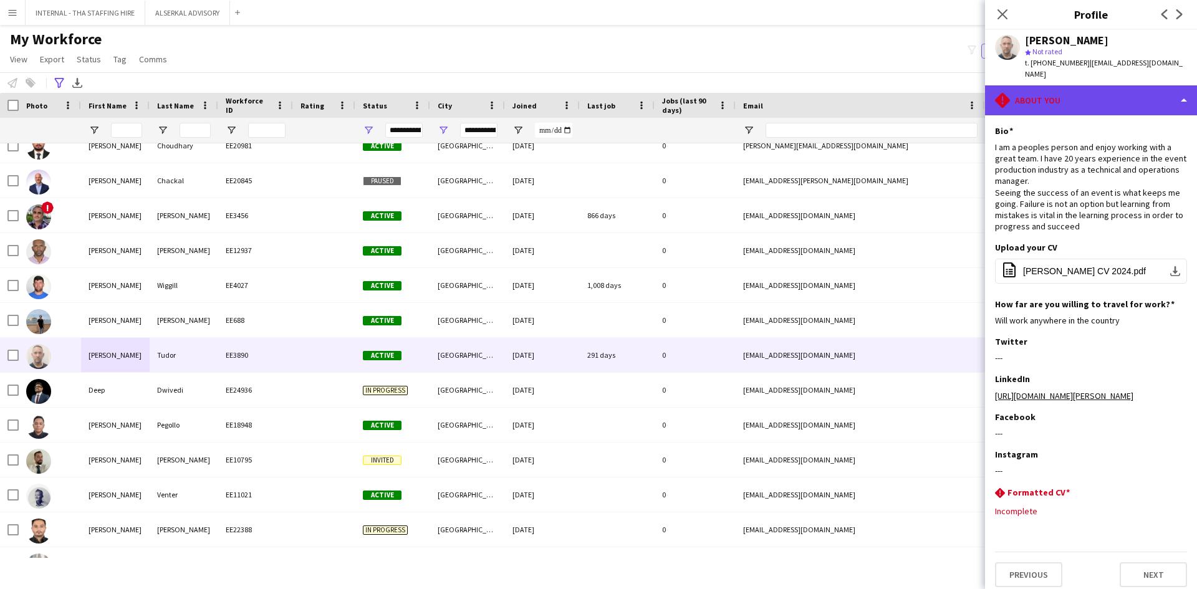
click at [1104, 85] on div "rhombus-alert About you" at bounding box center [1091, 100] width 212 height 30
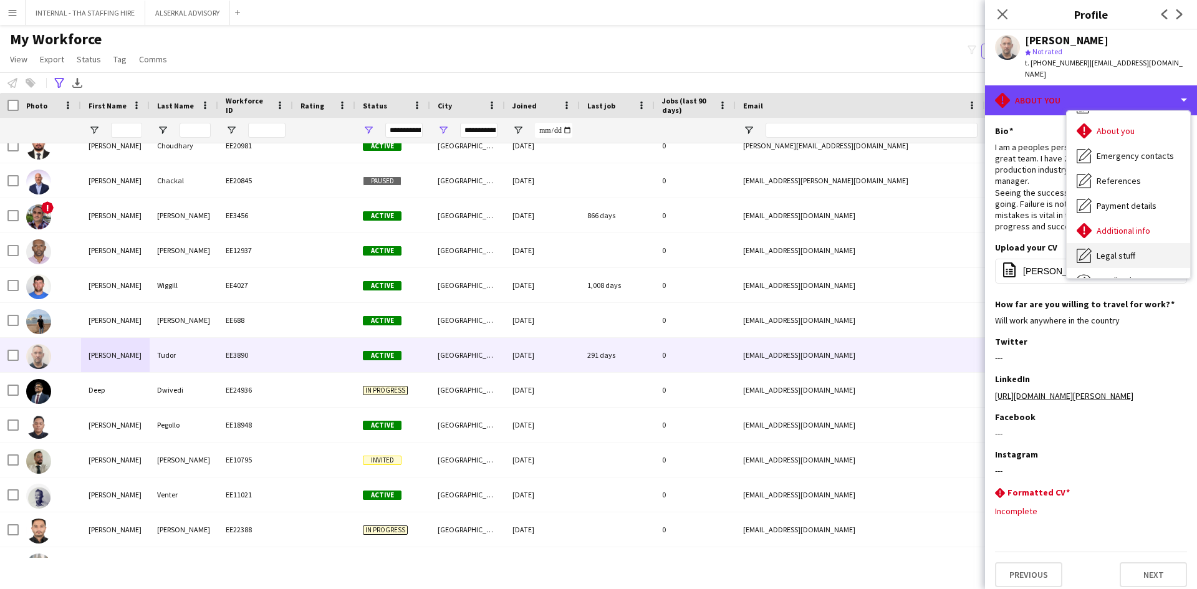
scroll to position [92, 0]
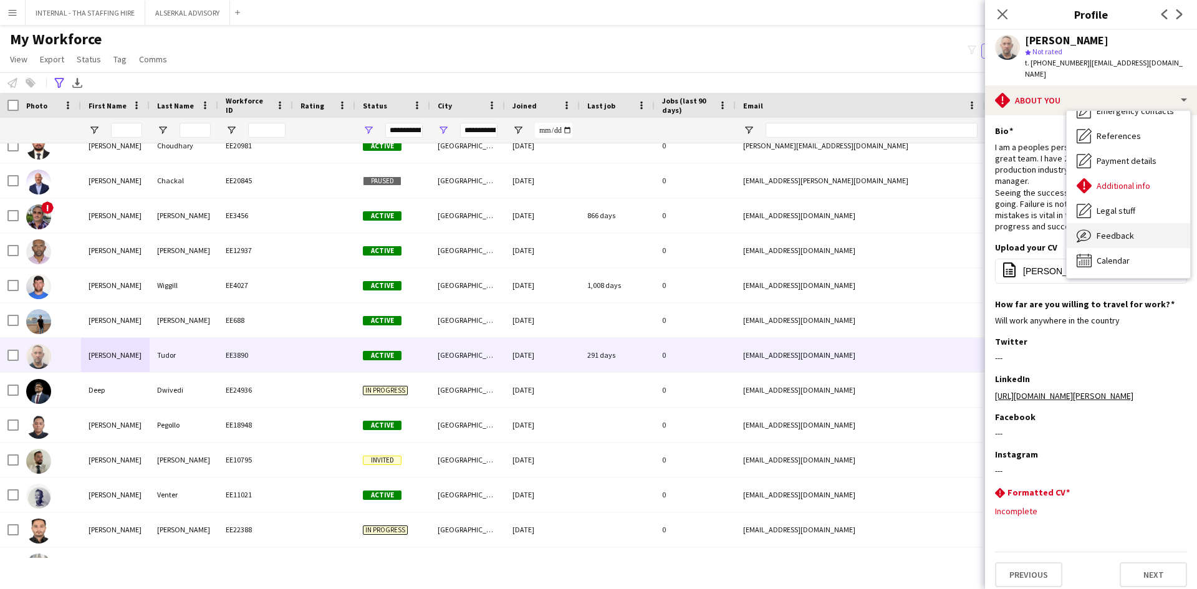
click at [1127, 230] on span "Feedback" at bounding box center [1115, 235] width 37 height 11
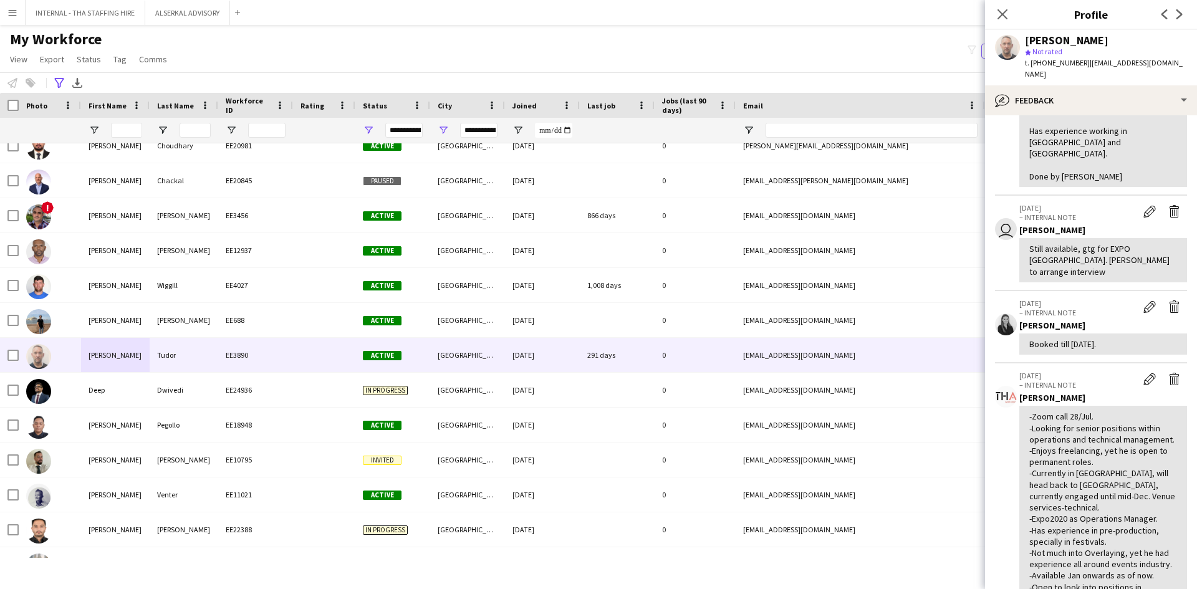
scroll to position [187, 0]
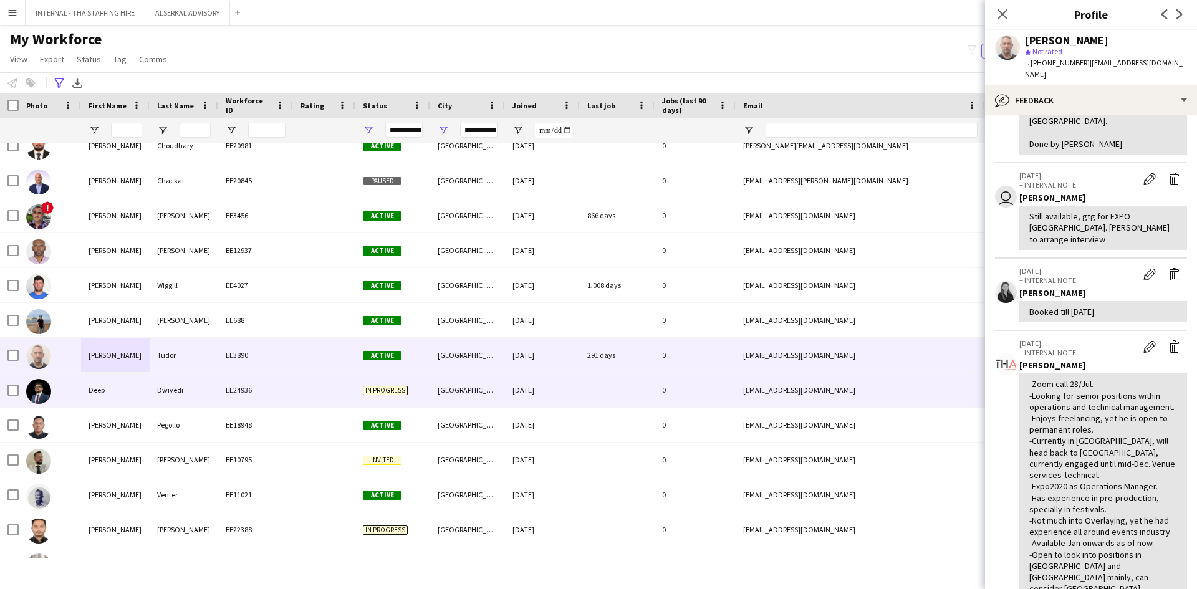
click at [108, 396] on div "Deep" at bounding box center [115, 390] width 69 height 34
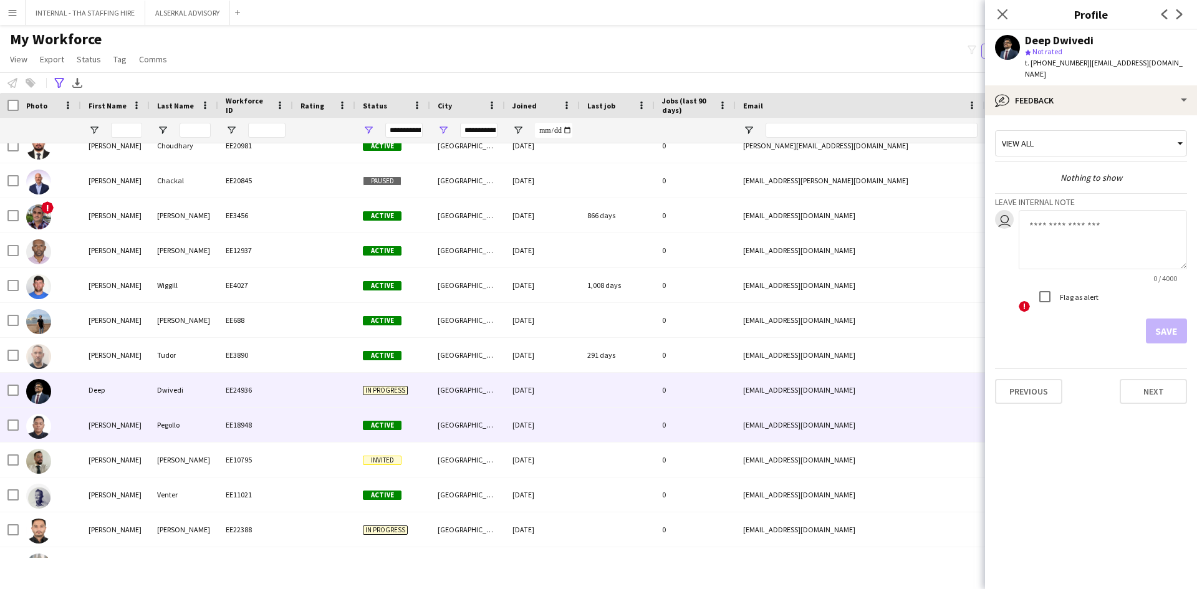
click at [93, 433] on div "[PERSON_NAME]" at bounding box center [115, 425] width 69 height 34
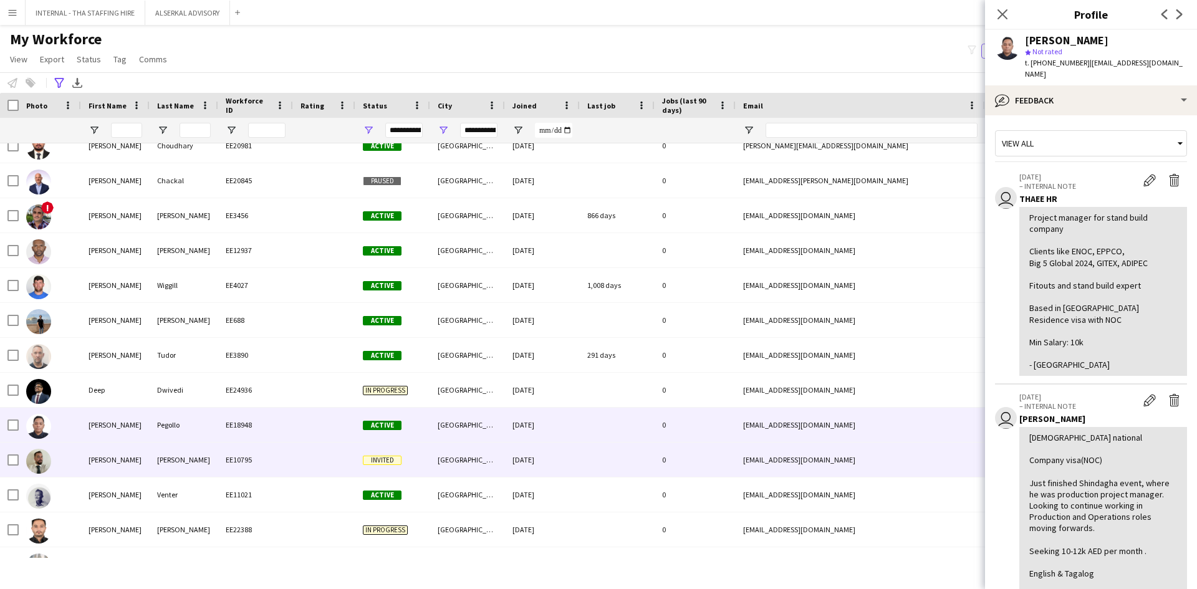
click at [94, 464] on div "[PERSON_NAME]" at bounding box center [115, 460] width 69 height 34
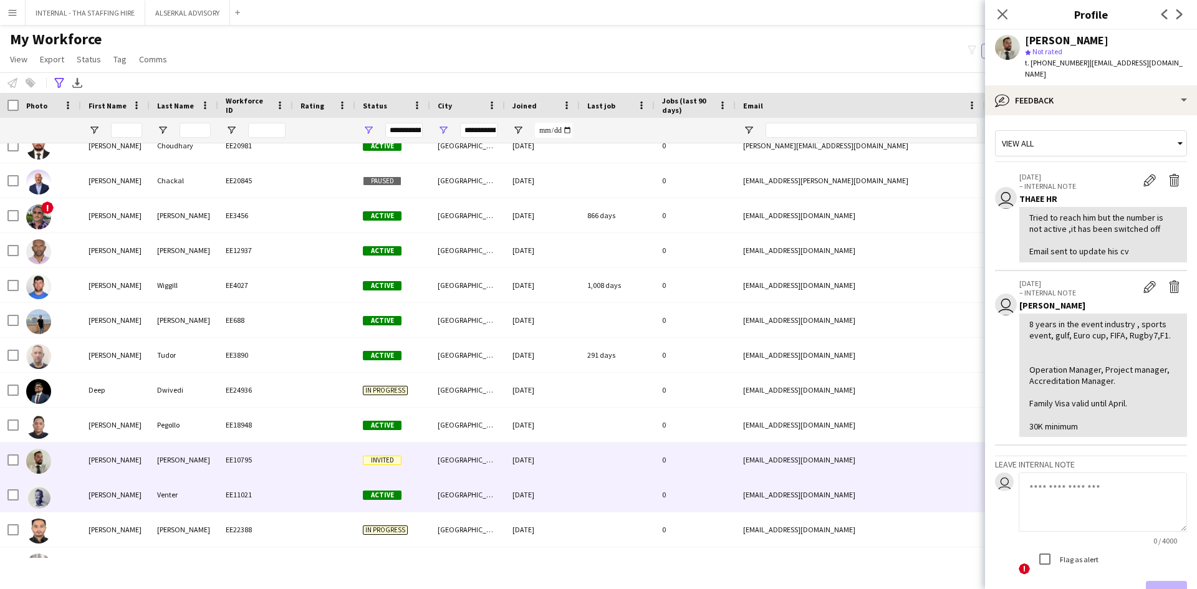
click at [86, 496] on div "[PERSON_NAME]" at bounding box center [115, 495] width 69 height 34
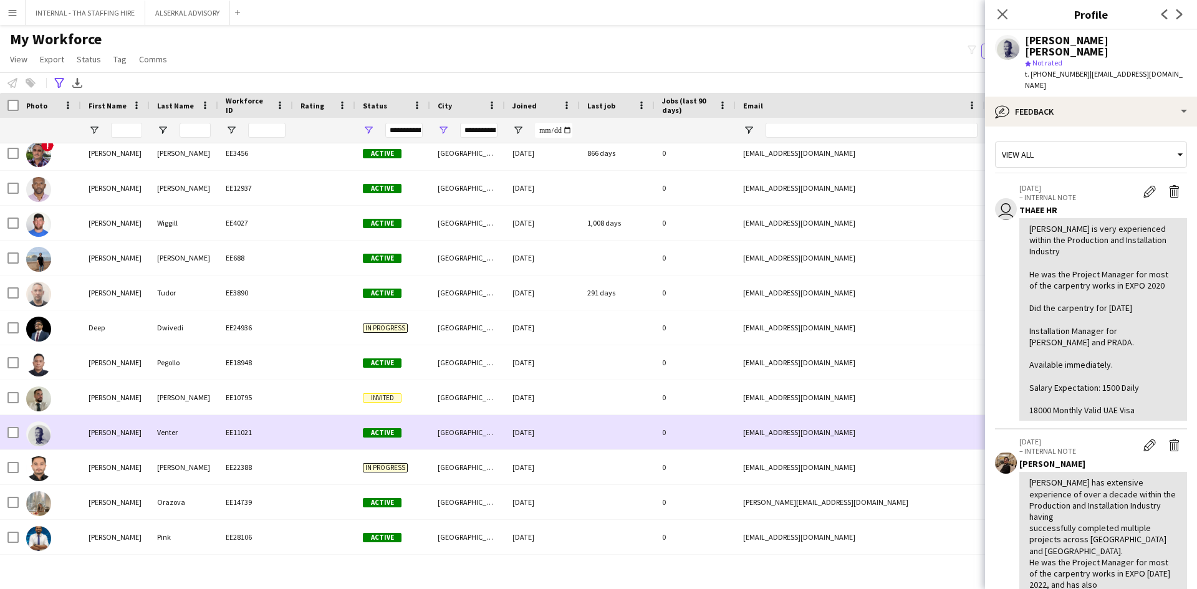
scroll to position [1746, 0]
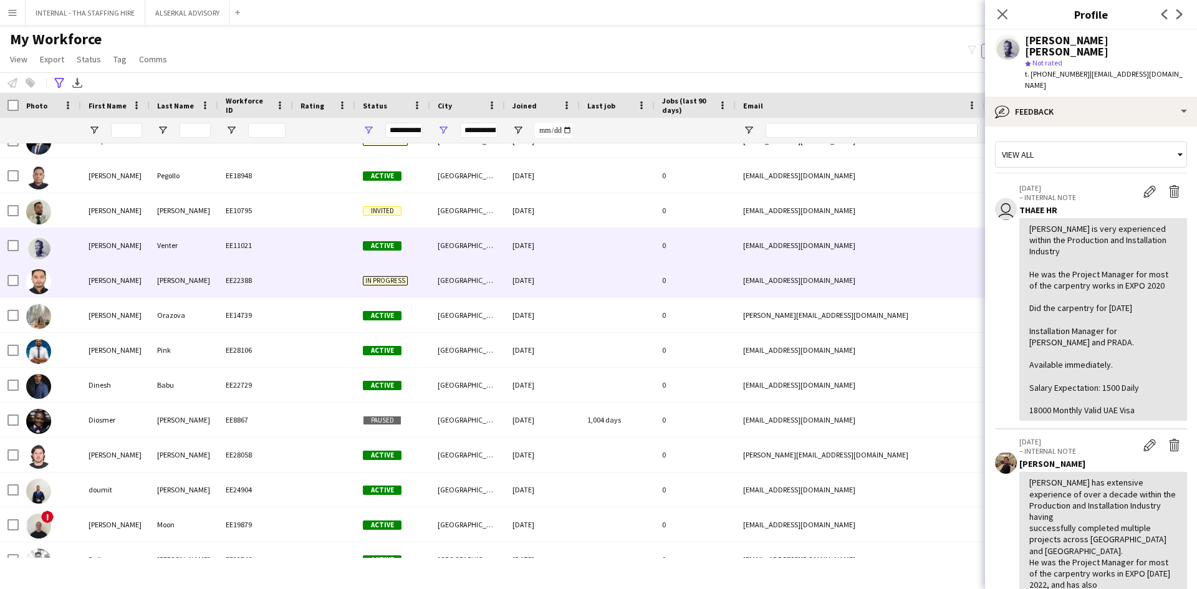
click at [136, 280] on div "[PERSON_NAME]" at bounding box center [115, 280] width 69 height 34
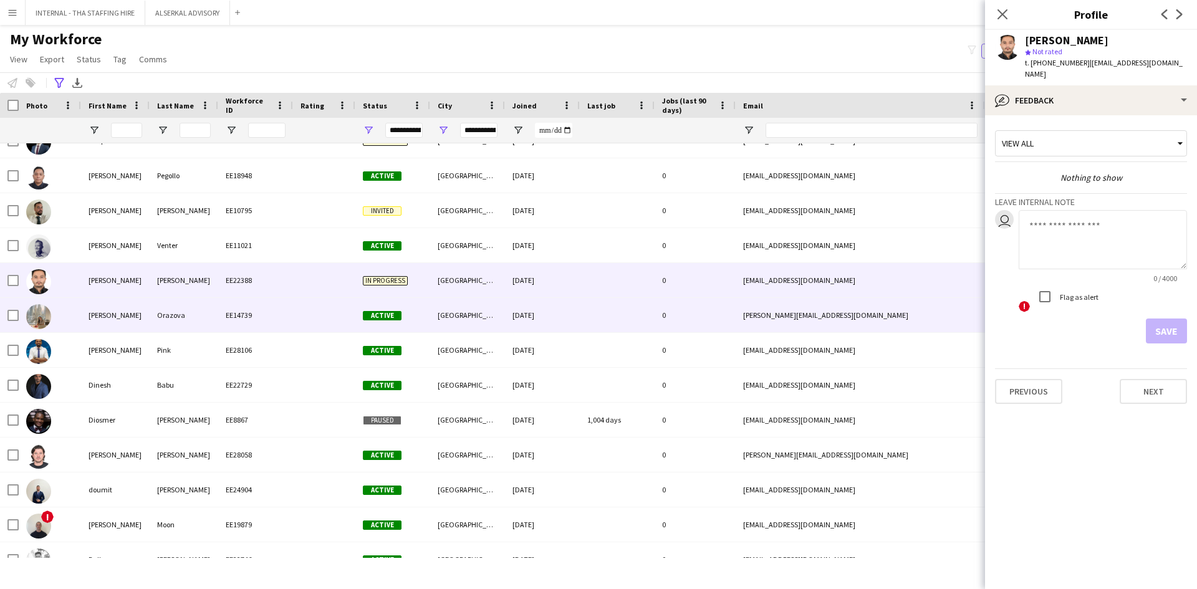
click at [122, 314] on div "[PERSON_NAME]" at bounding box center [115, 315] width 69 height 34
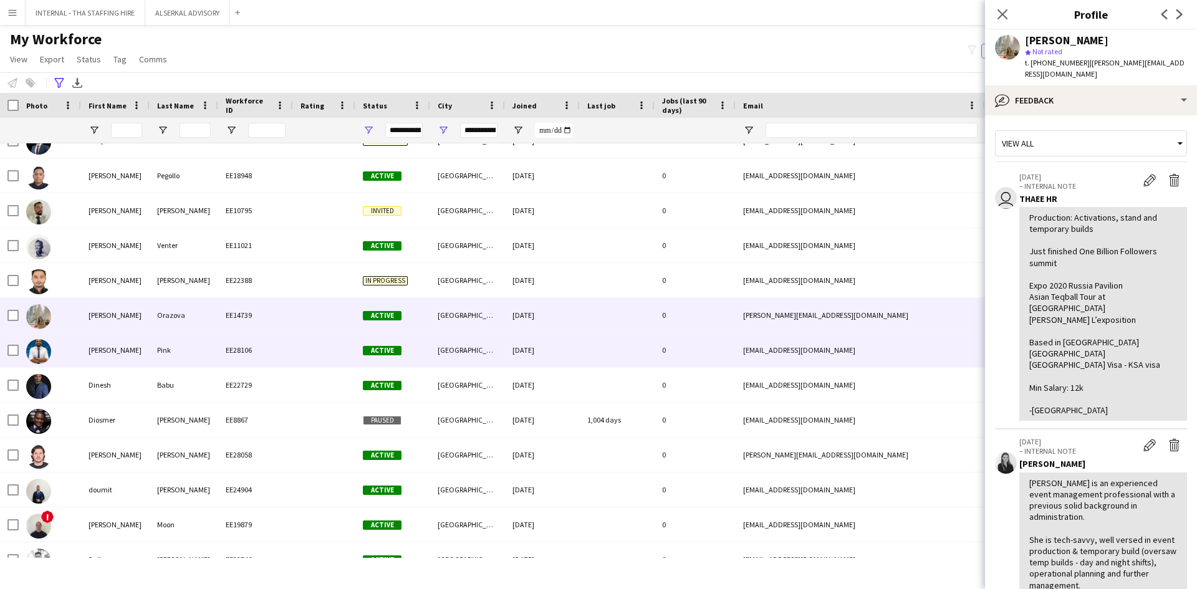
click at [113, 356] on div "[PERSON_NAME]" at bounding box center [115, 350] width 69 height 34
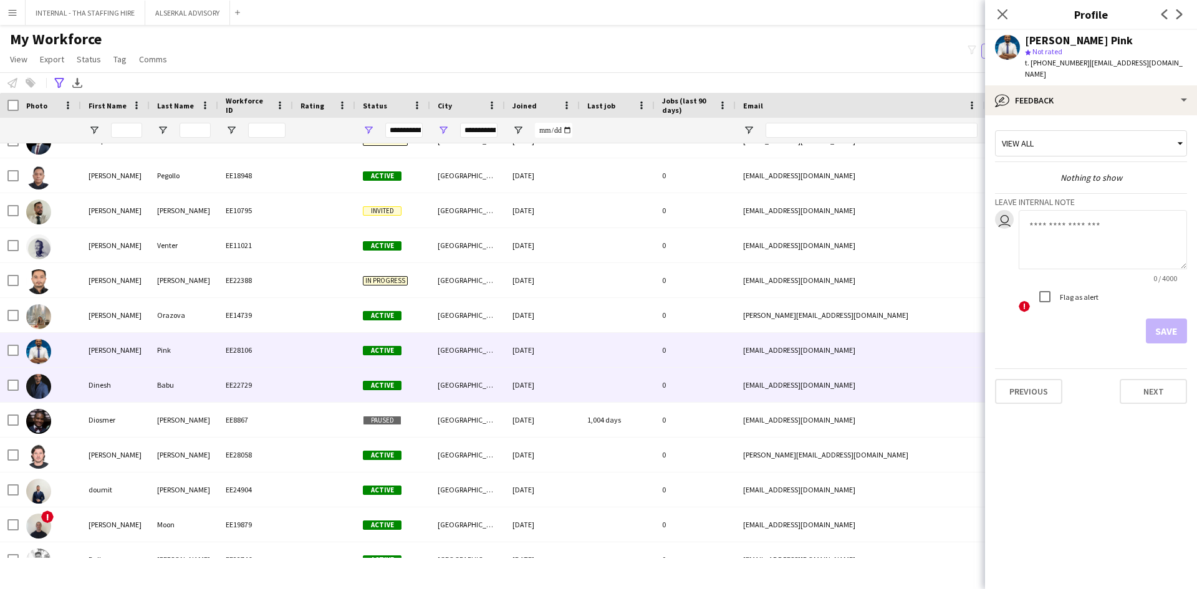
click at [112, 390] on div "Dinesh" at bounding box center [115, 385] width 69 height 34
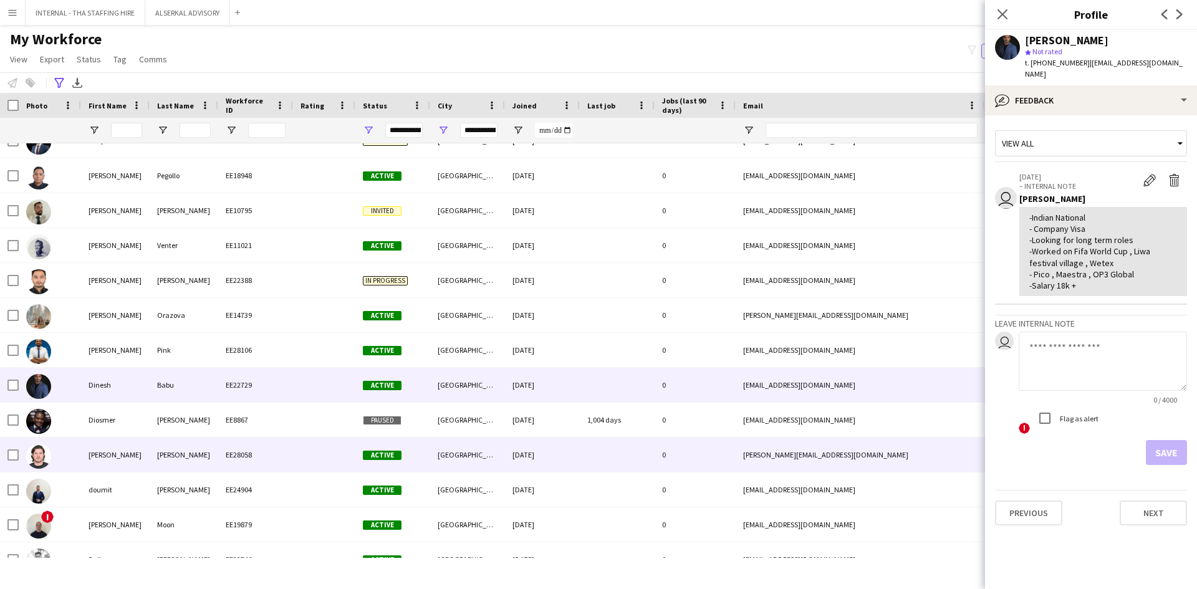
click at [122, 456] on div "[PERSON_NAME]" at bounding box center [115, 455] width 69 height 34
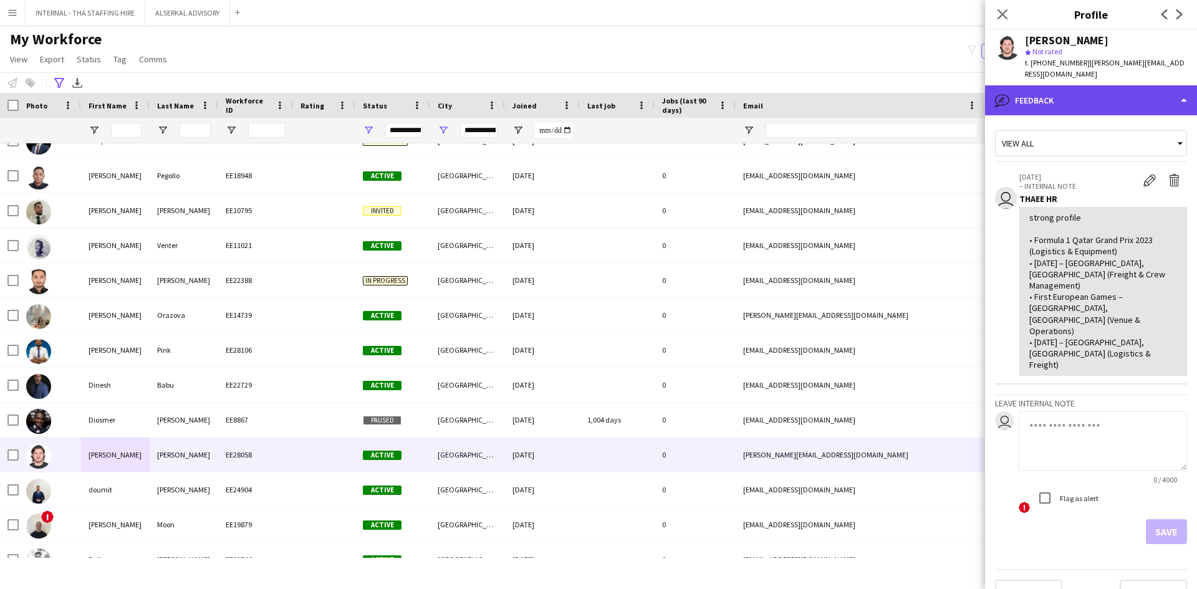
click at [1069, 90] on div "bubble-pencil Feedback" at bounding box center [1091, 100] width 212 height 30
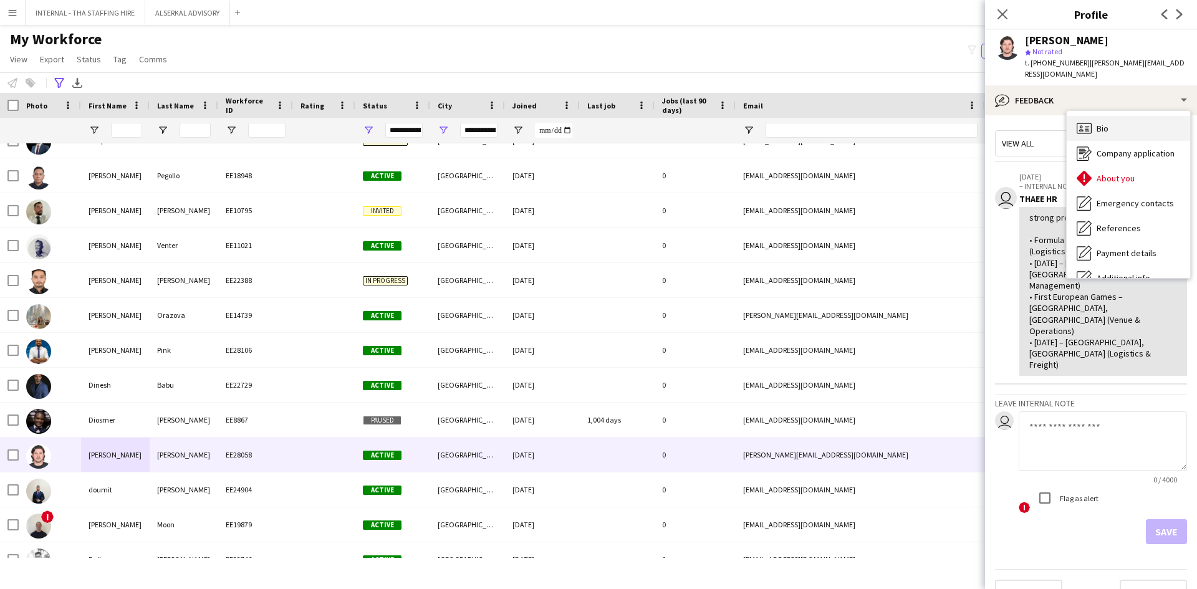
click at [1094, 122] on div "Bio Bio" at bounding box center [1128, 128] width 123 height 25
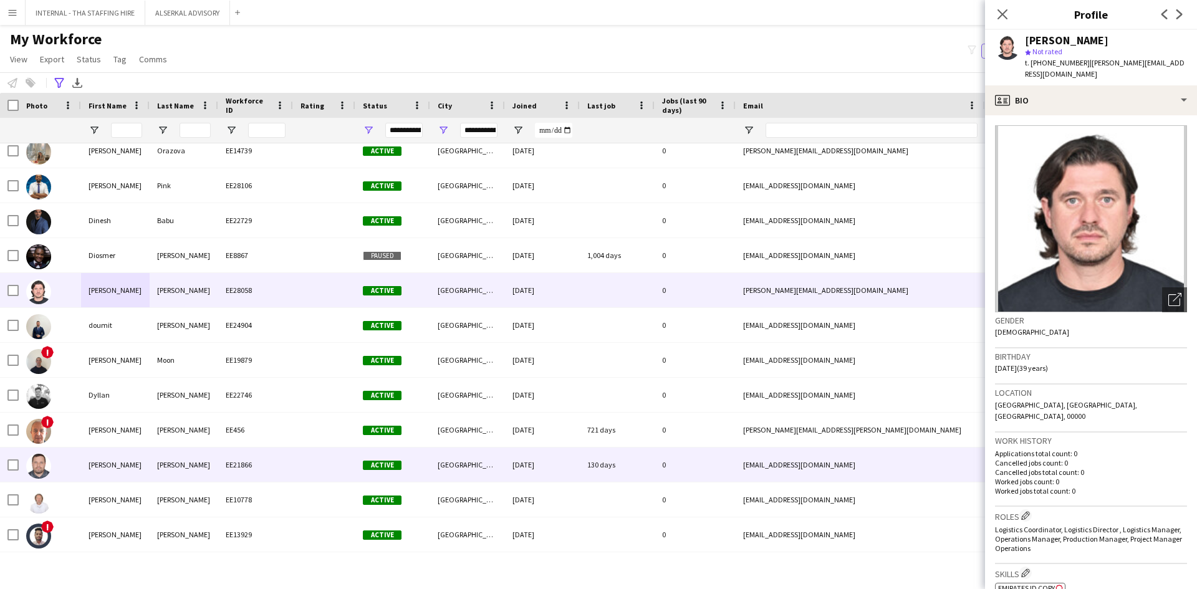
scroll to position [2057, 0]
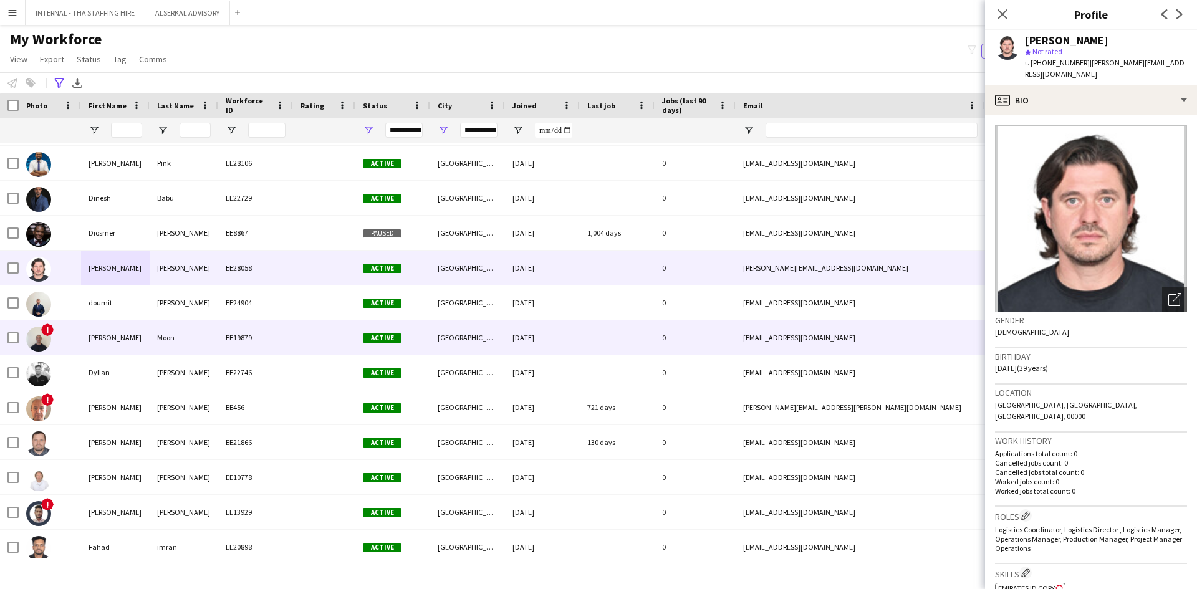
click at [147, 337] on div "[PERSON_NAME]" at bounding box center [115, 337] width 69 height 34
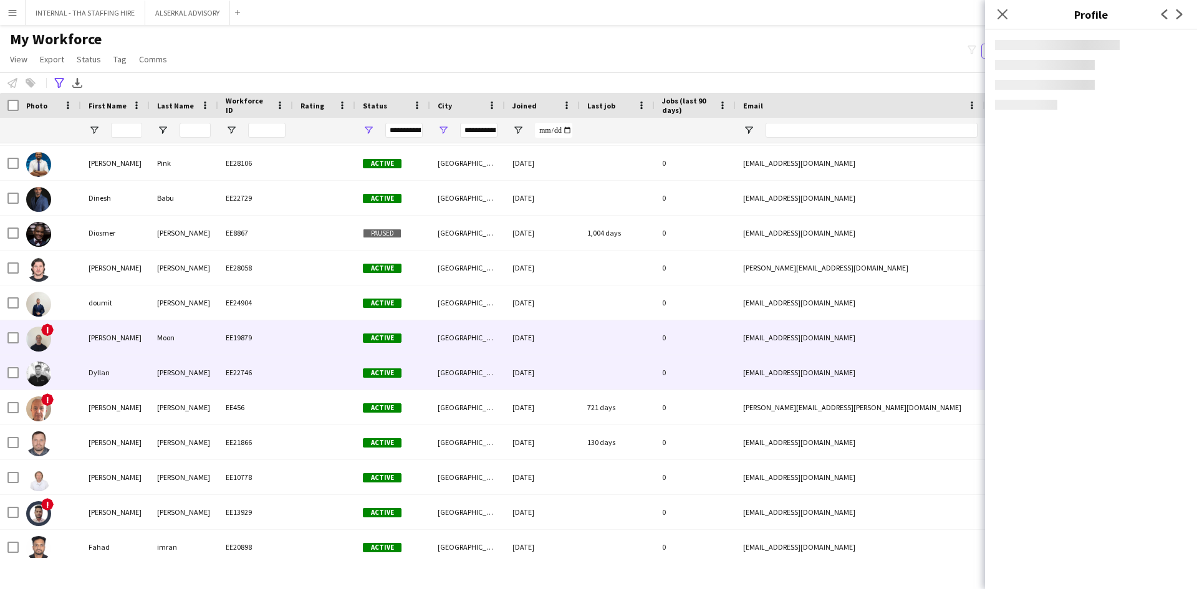
click at [140, 373] on div "Dyllan" at bounding box center [115, 372] width 69 height 34
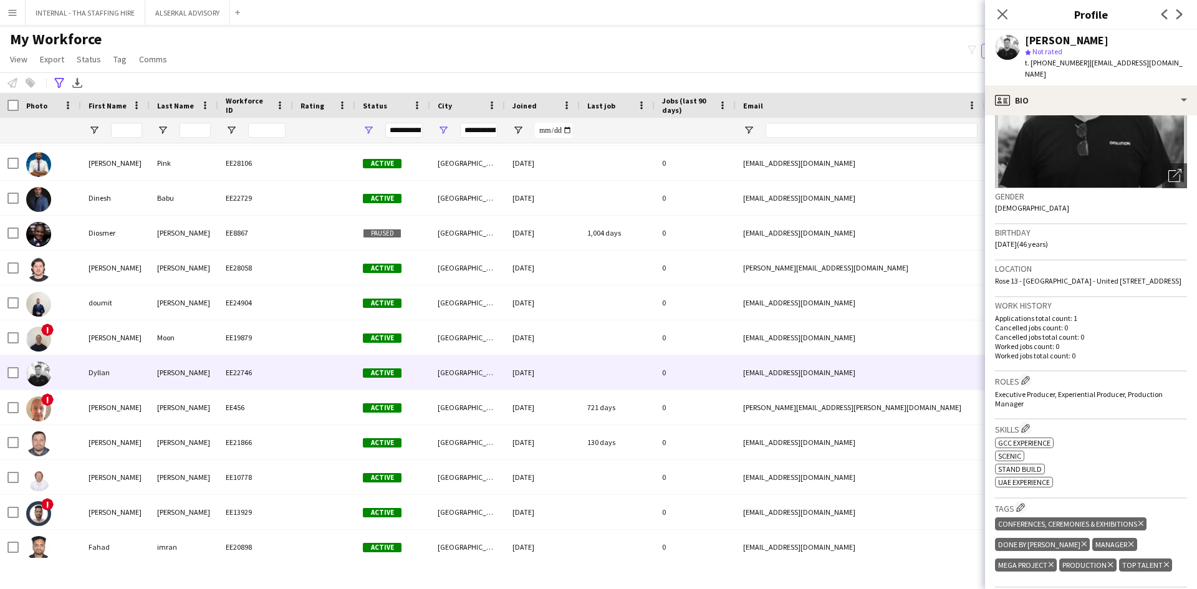
scroll to position [125, 0]
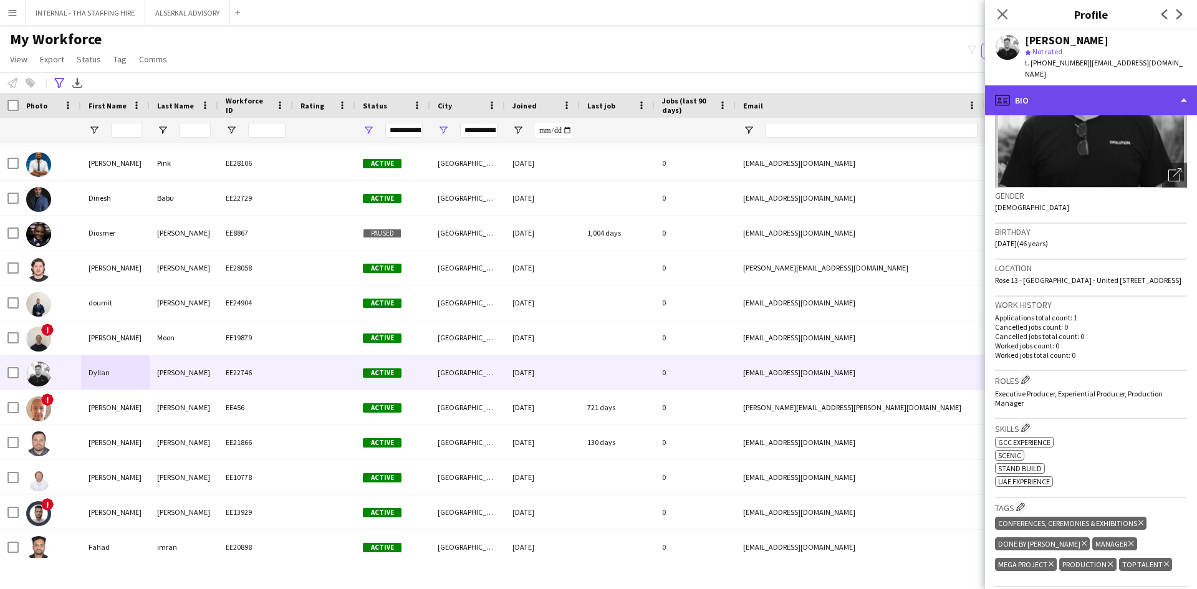
click at [1064, 85] on div "profile Bio" at bounding box center [1091, 100] width 212 height 30
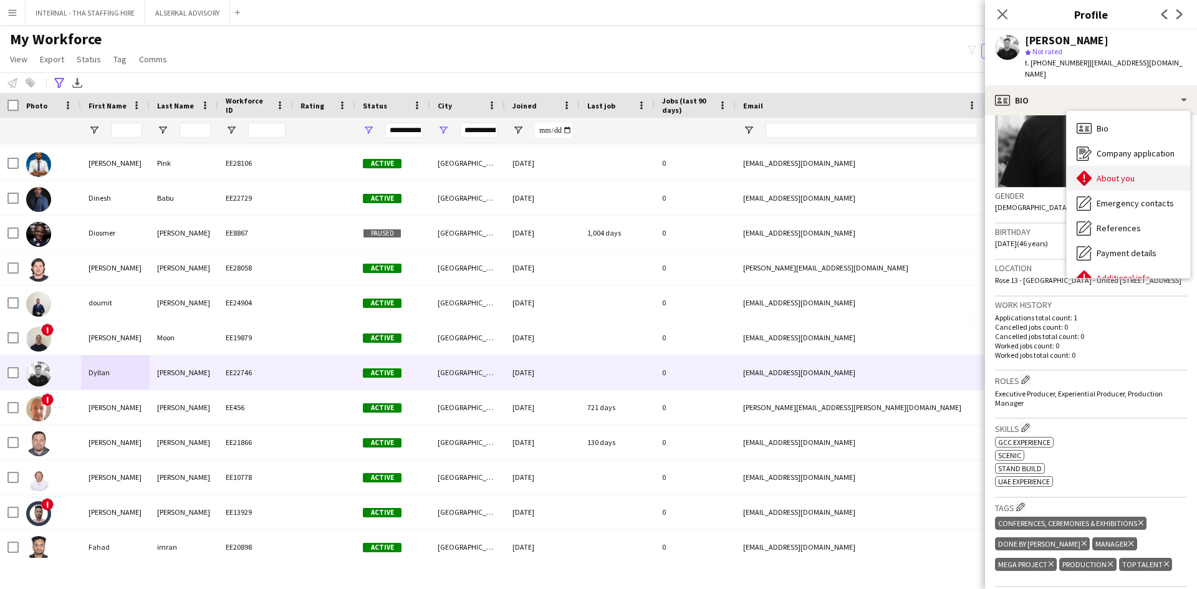
click at [1086, 171] on icon at bounding box center [1084, 178] width 15 height 15
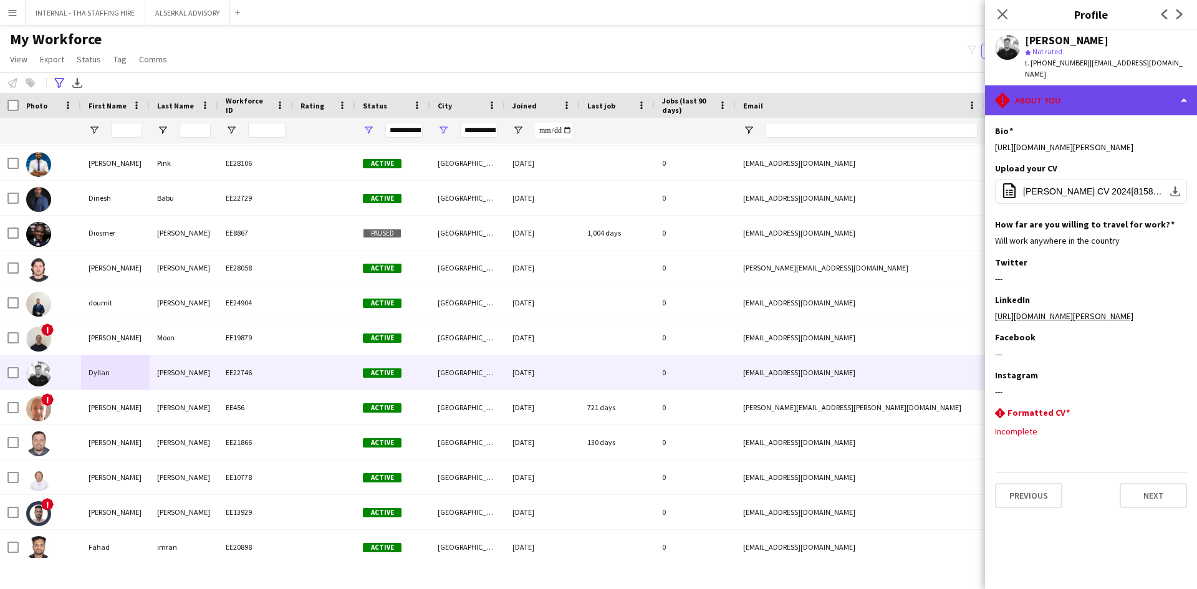
click at [1080, 90] on div "rhombus-alert About you" at bounding box center [1091, 100] width 212 height 30
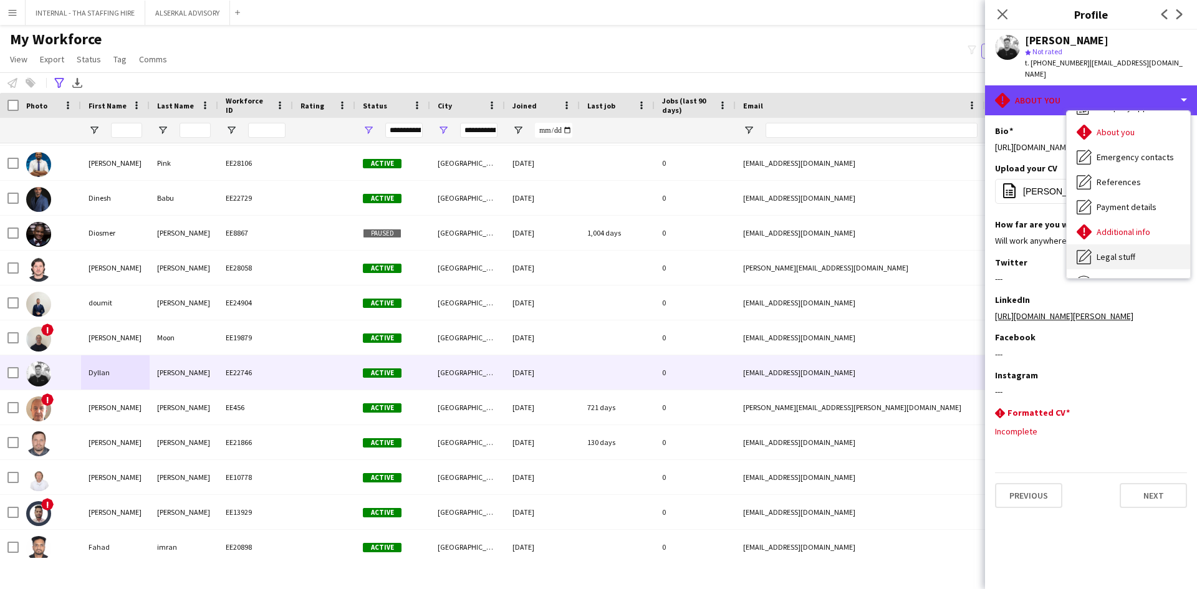
scroll to position [92, 0]
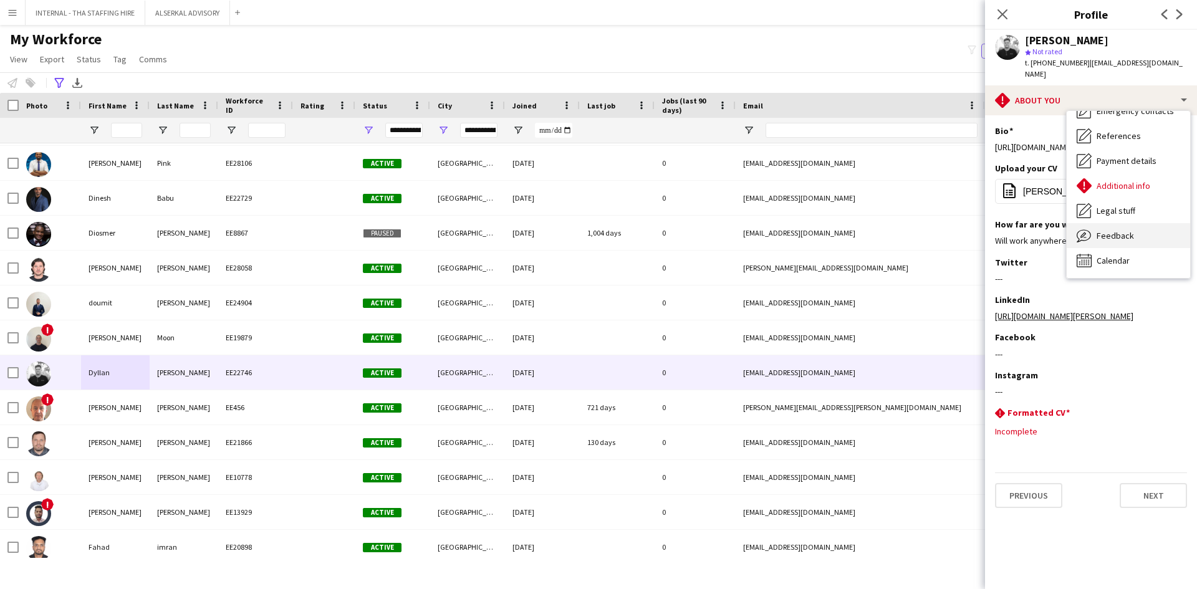
click at [1121, 223] on div "Feedback Feedback" at bounding box center [1128, 235] width 123 height 25
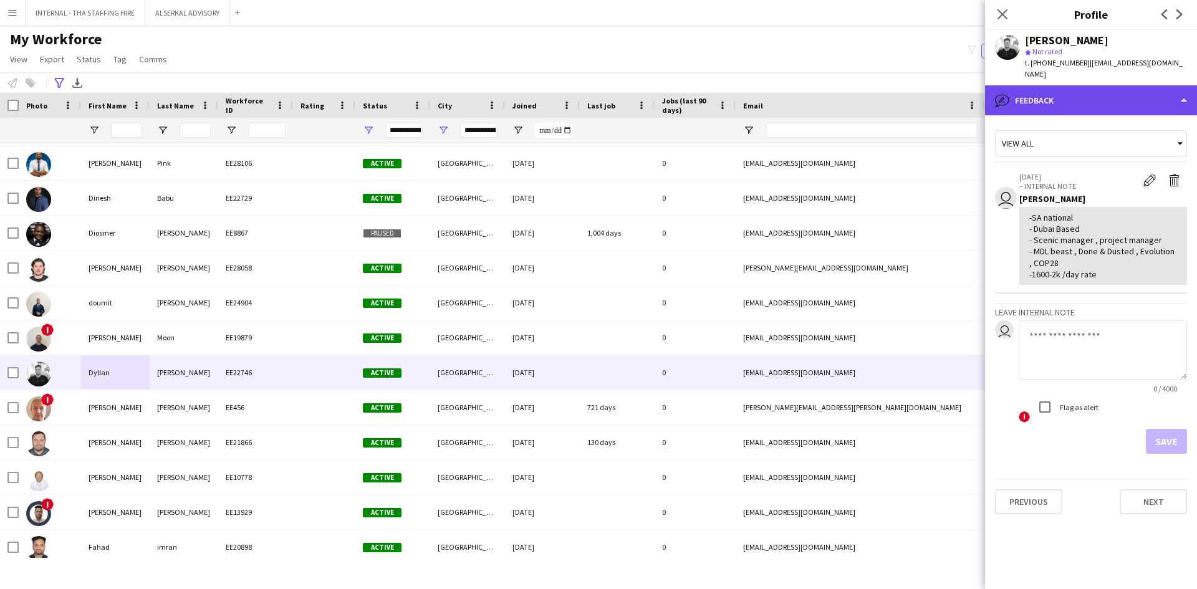
click at [1059, 87] on div "bubble-pencil Feedback" at bounding box center [1091, 100] width 212 height 30
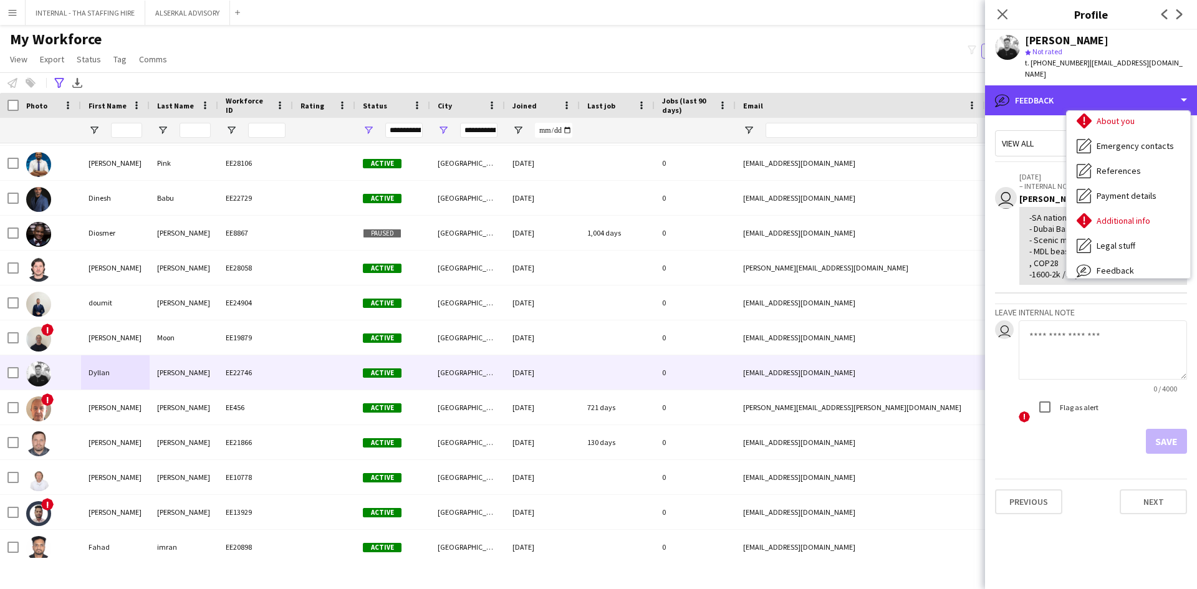
scroll to position [0, 0]
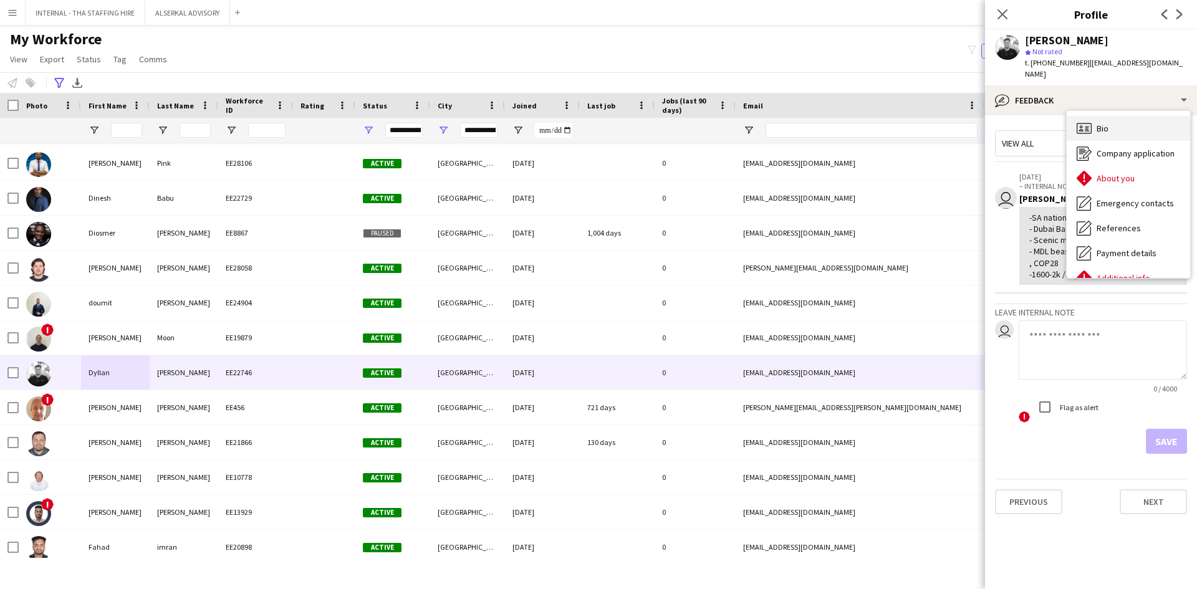
click at [1107, 123] on span "Bio" at bounding box center [1103, 128] width 12 height 11
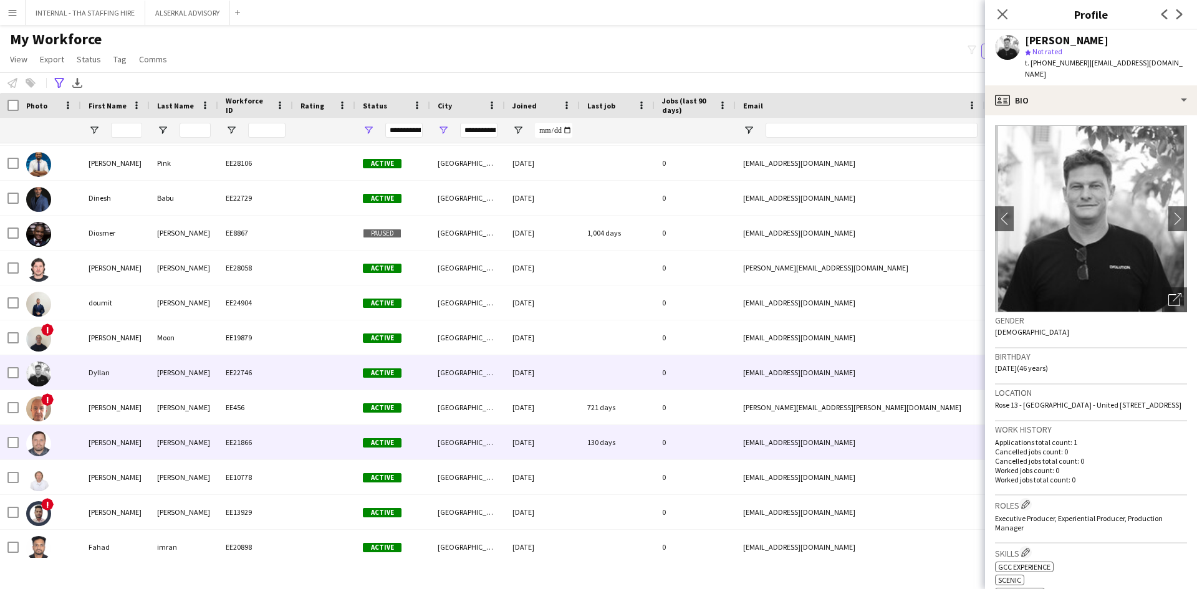
click at [115, 440] on div "[PERSON_NAME]" at bounding box center [115, 442] width 69 height 34
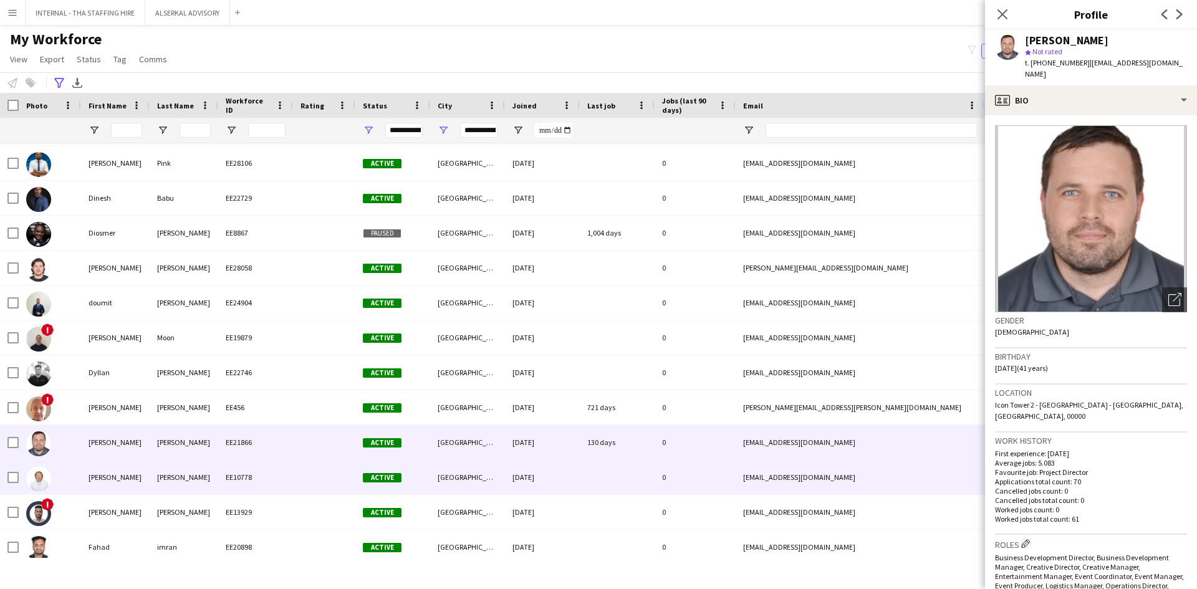
click at [118, 476] on div "[PERSON_NAME]" at bounding box center [115, 477] width 69 height 34
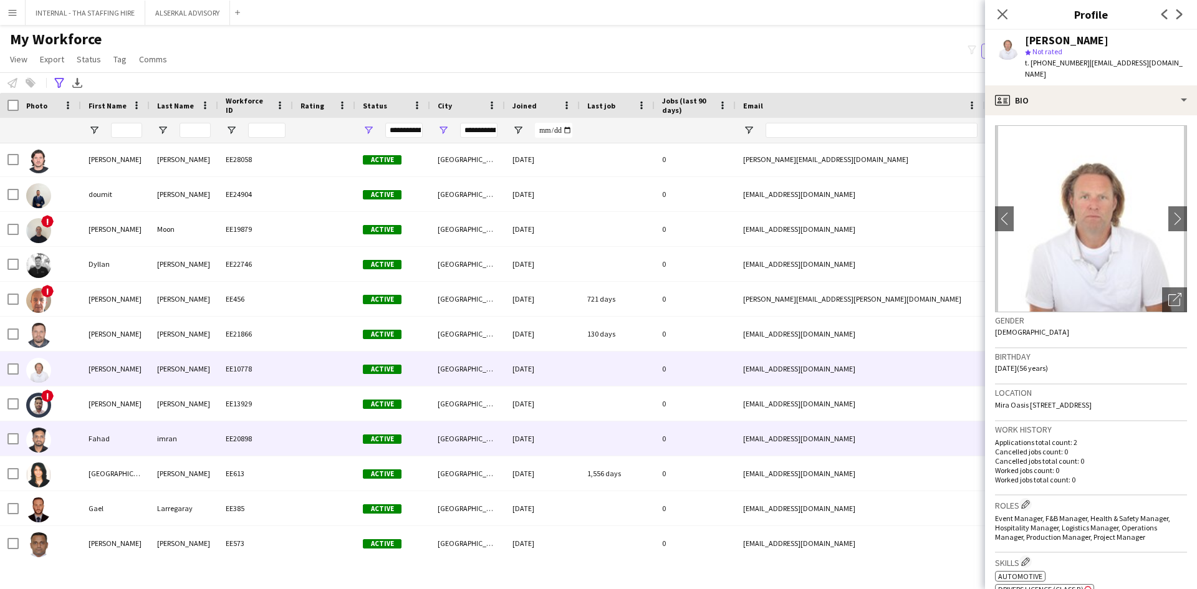
scroll to position [2182, 0]
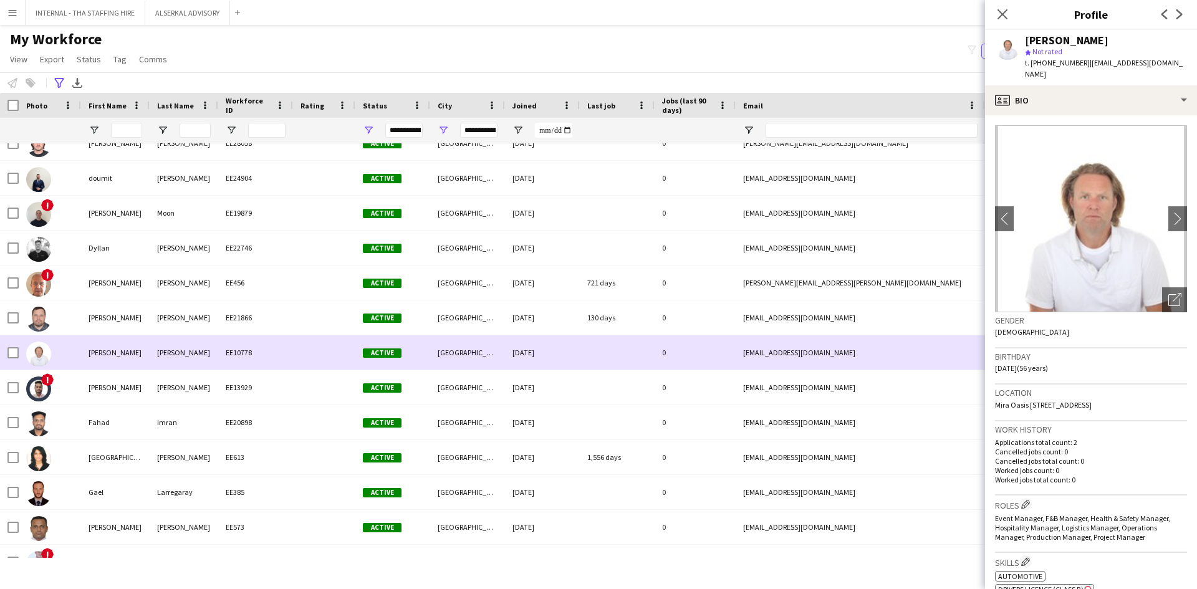
click at [107, 356] on div "[PERSON_NAME]" at bounding box center [115, 352] width 69 height 34
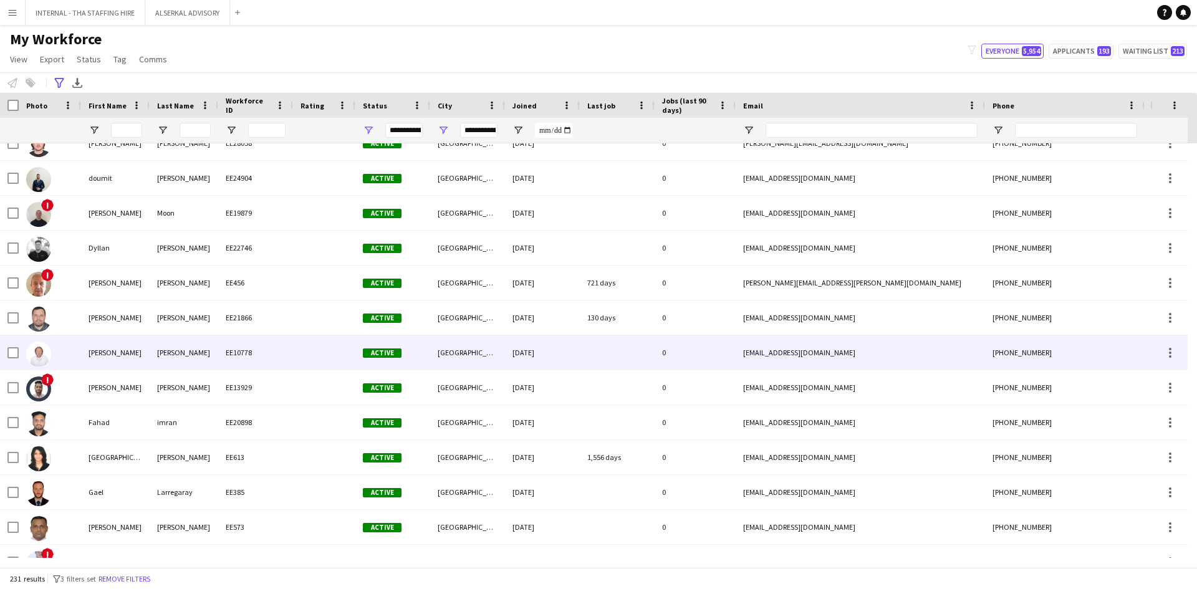
click at [99, 352] on div "[PERSON_NAME]" at bounding box center [115, 352] width 69 height 34
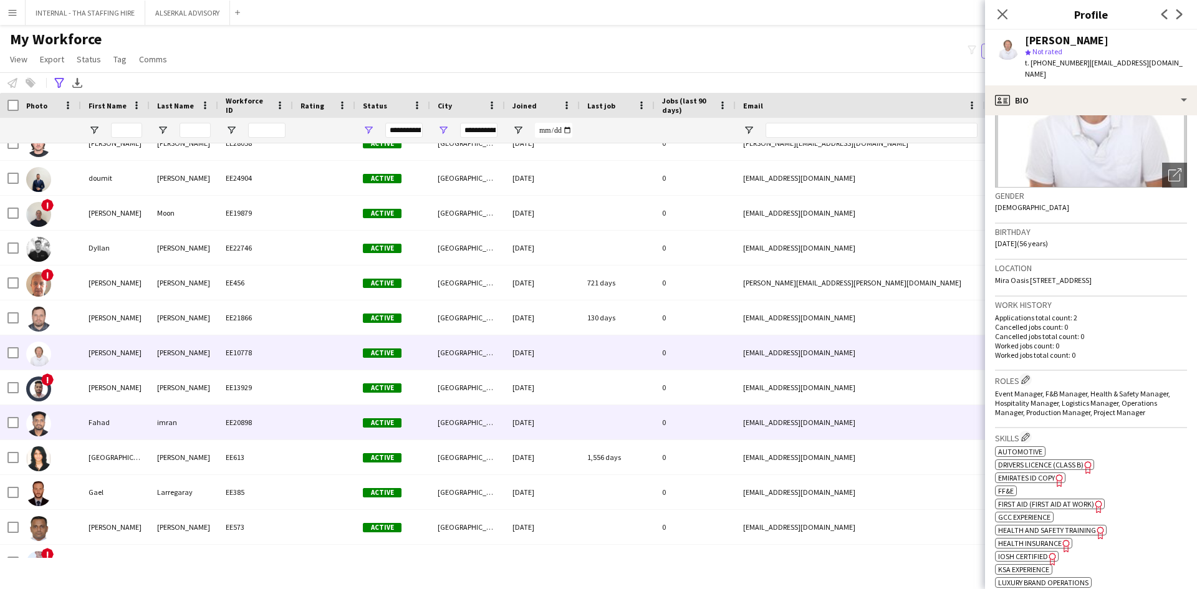
scroll to position [2249, 0]
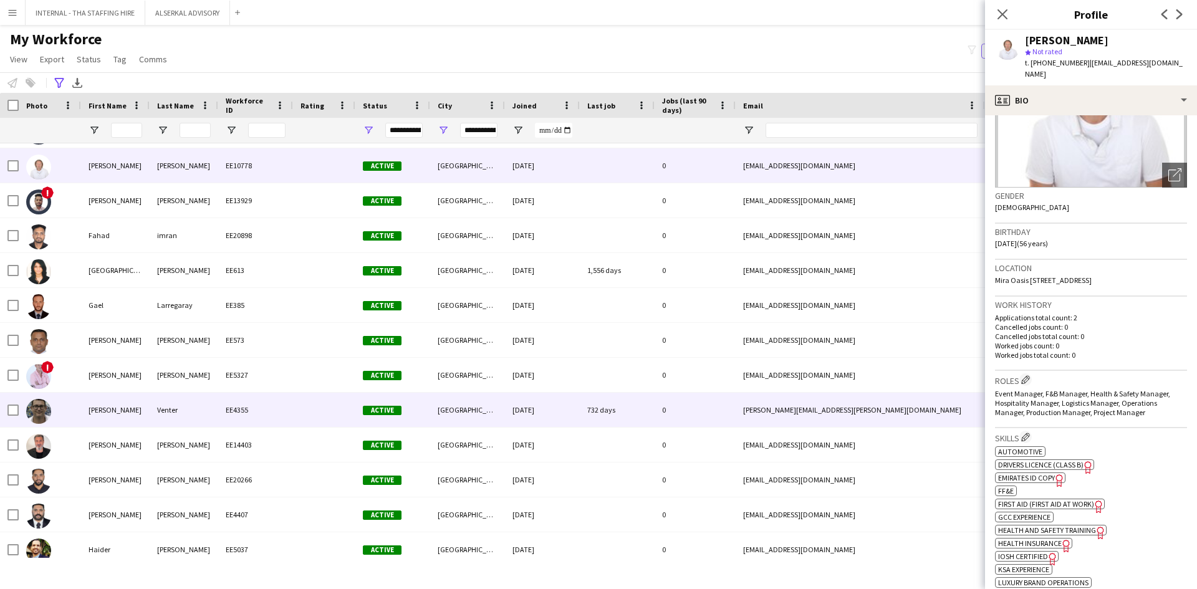
click at [163, 398] on div "Venter" at bounding box center [184, 410] width 69 height 34
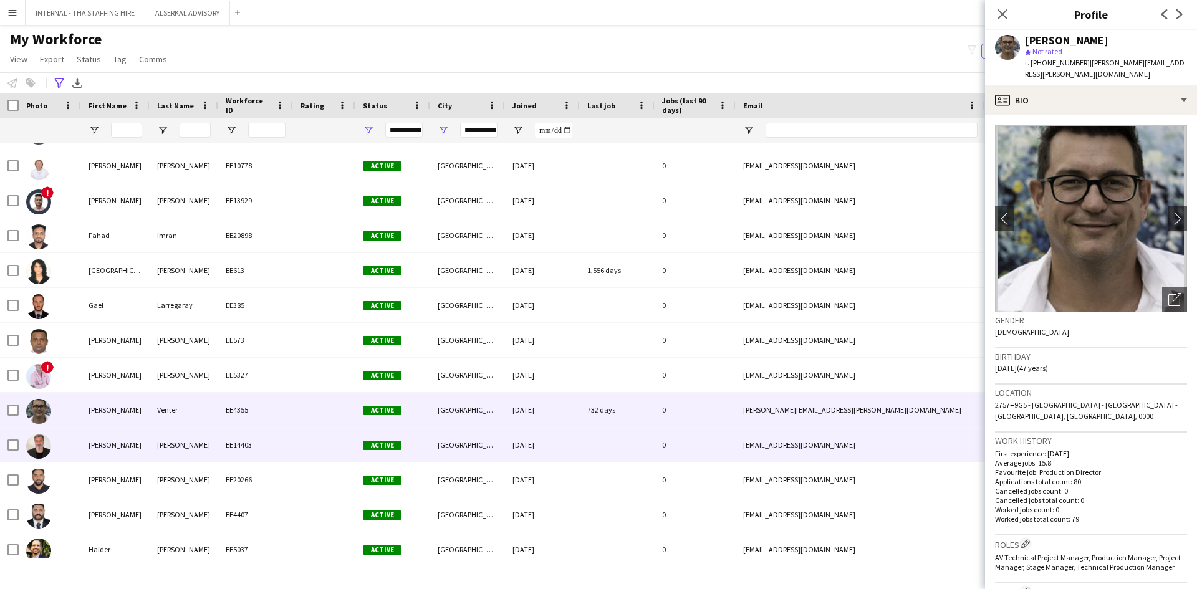
click at [131, 452] on div "[PERSON_NAME]" at bounding box center [115, 445] width 69 height 34
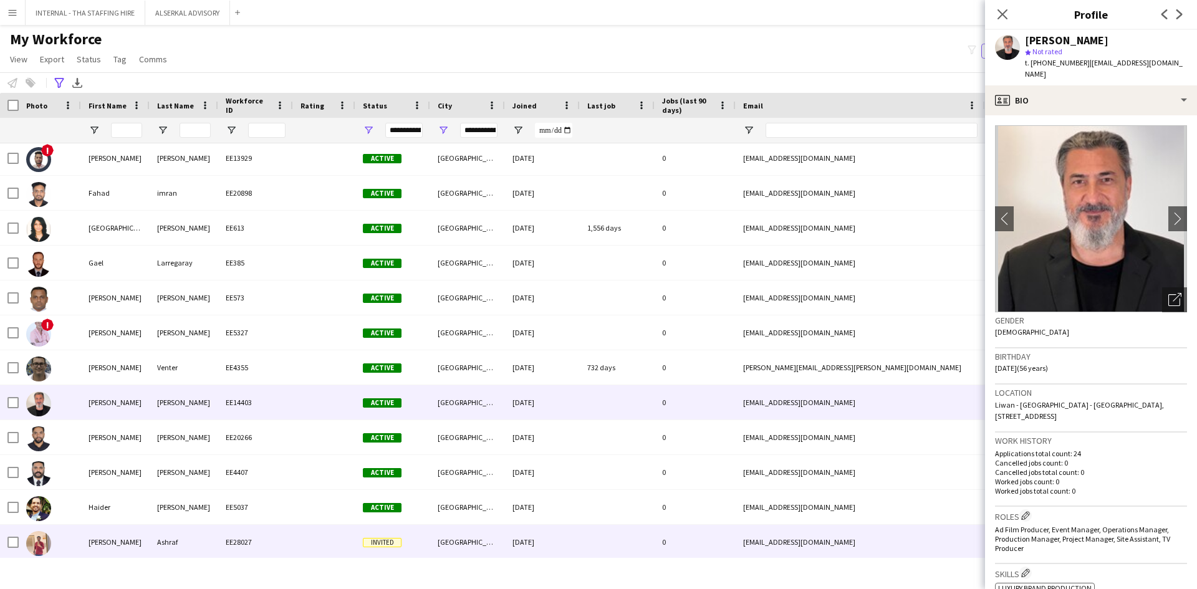
scroll to position [2431, 0]
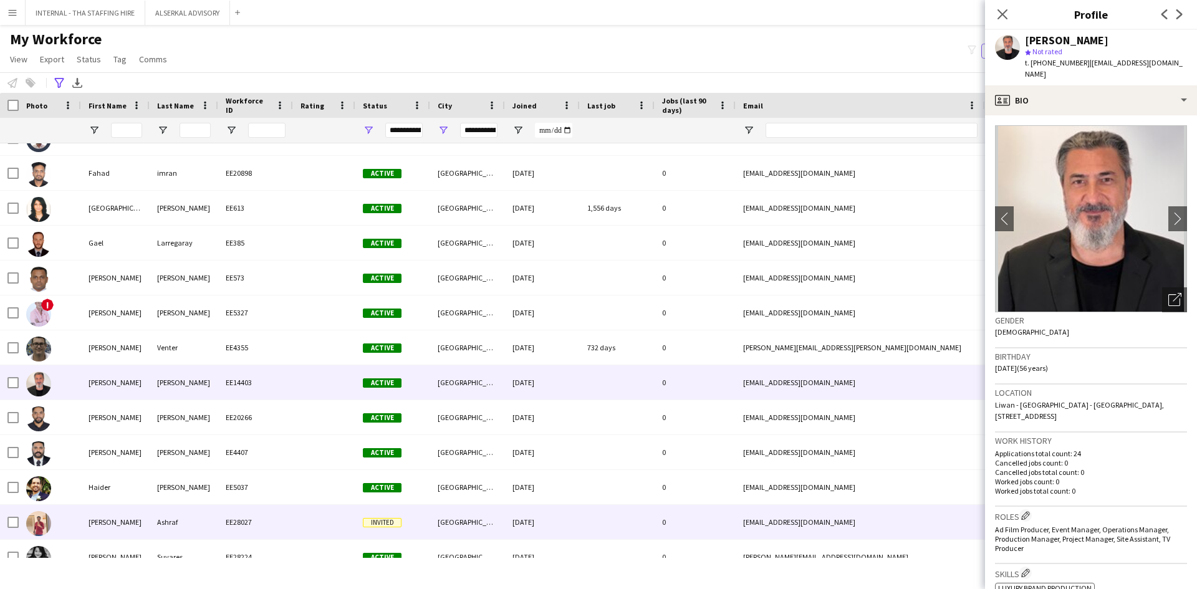
click at [199, 521] on div "Ashraf" at bounding box center [184, 522] width 69 height 34
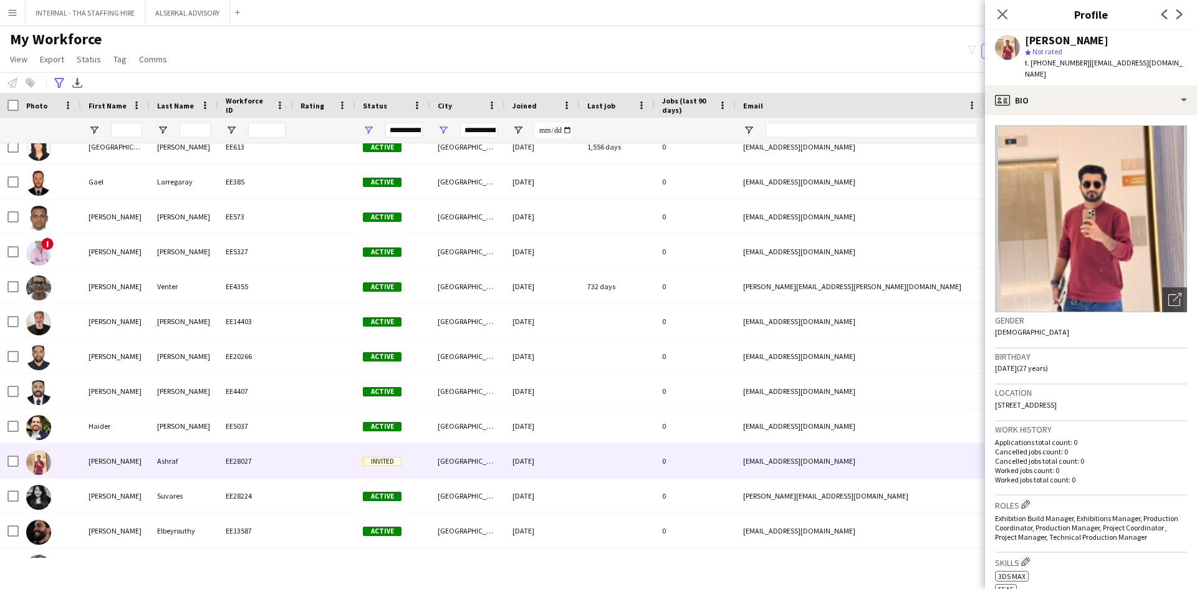
scroll to position [2556, 0]
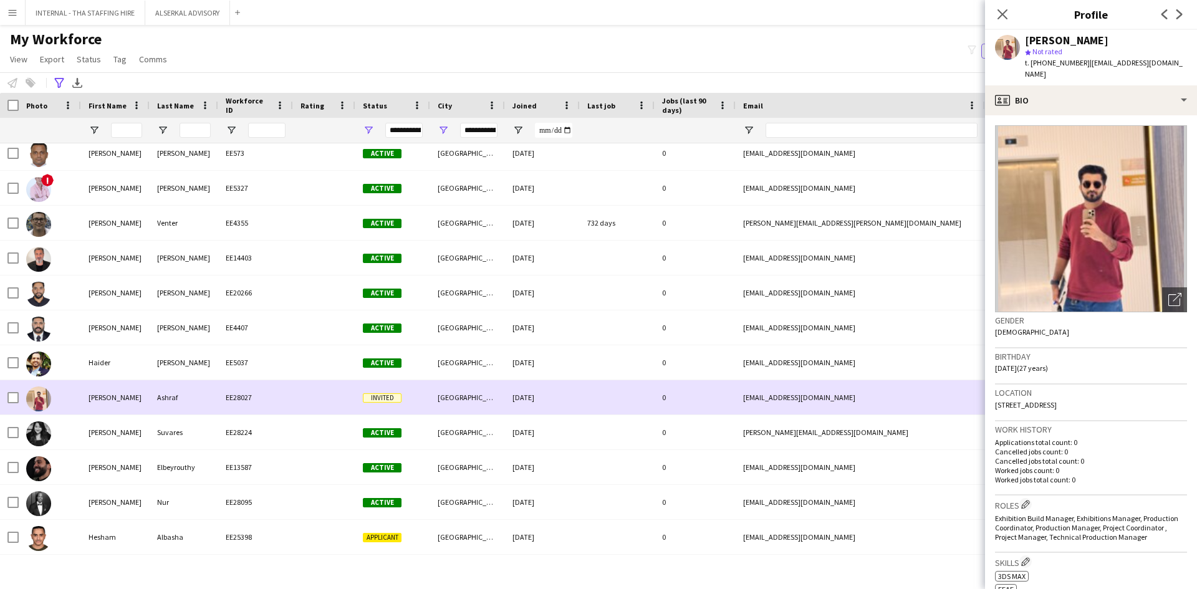
click at [171, 395] on div "Ashraf" at bounding box center [184, 397] width 69 height 34
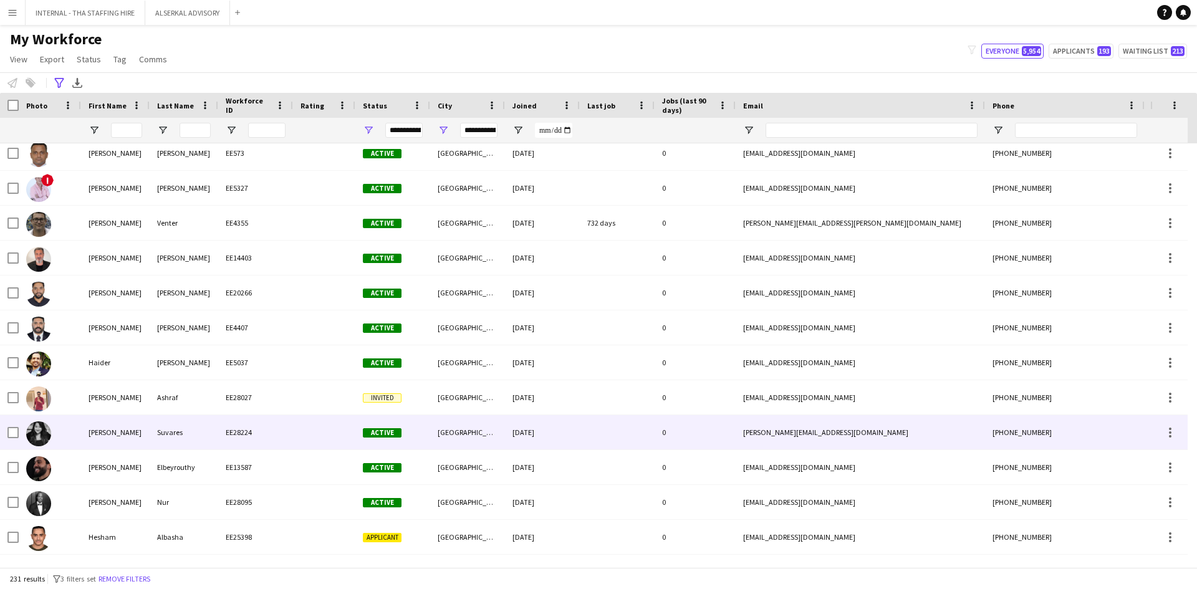
click at [161, 434] on div "Suvares" at bounding box center [184, 432] width 69 height 34
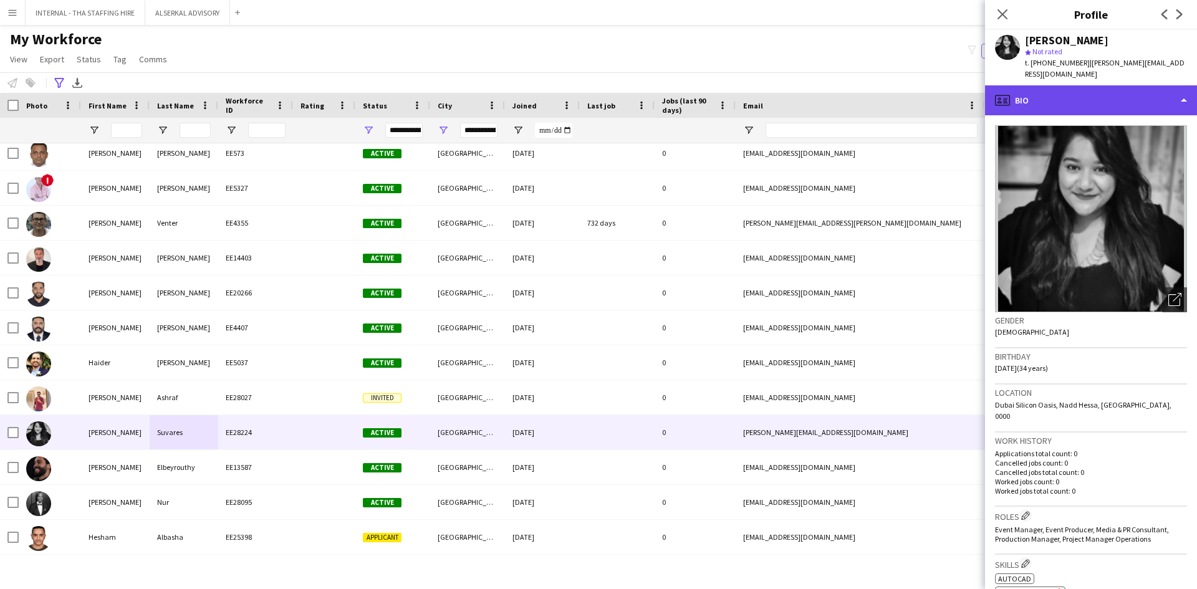
click at [1061, 85] on div "profile Bio" at bounding box center [1091, 100] width 212 height 30
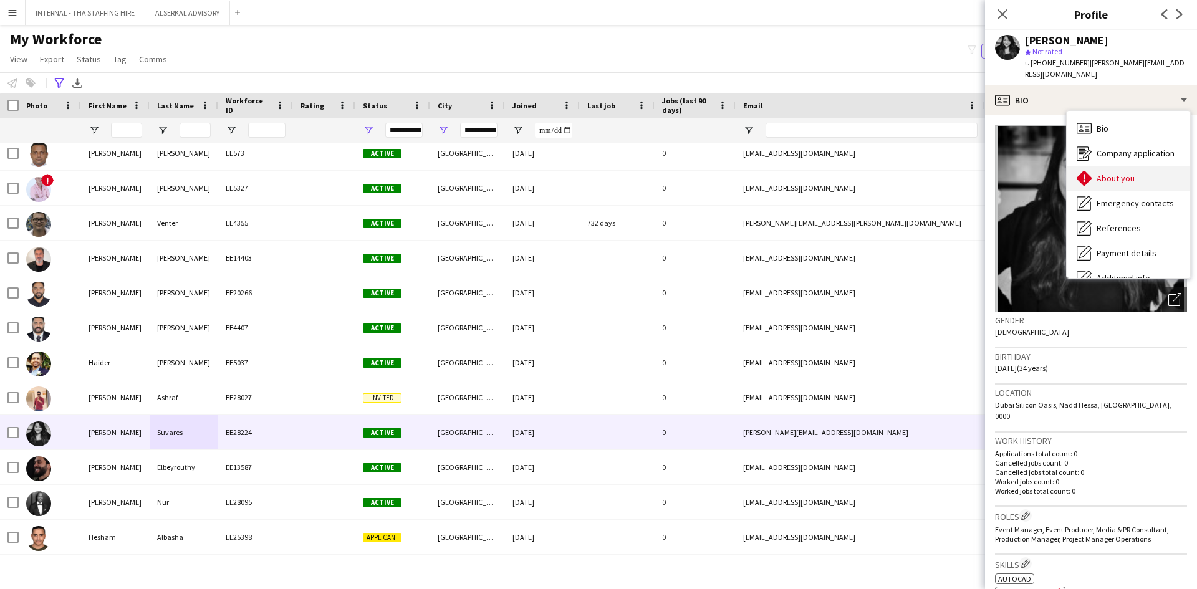
click at [1130, 173] on div "About you About you" at bounding box center [1128, 178] width 123 height 25
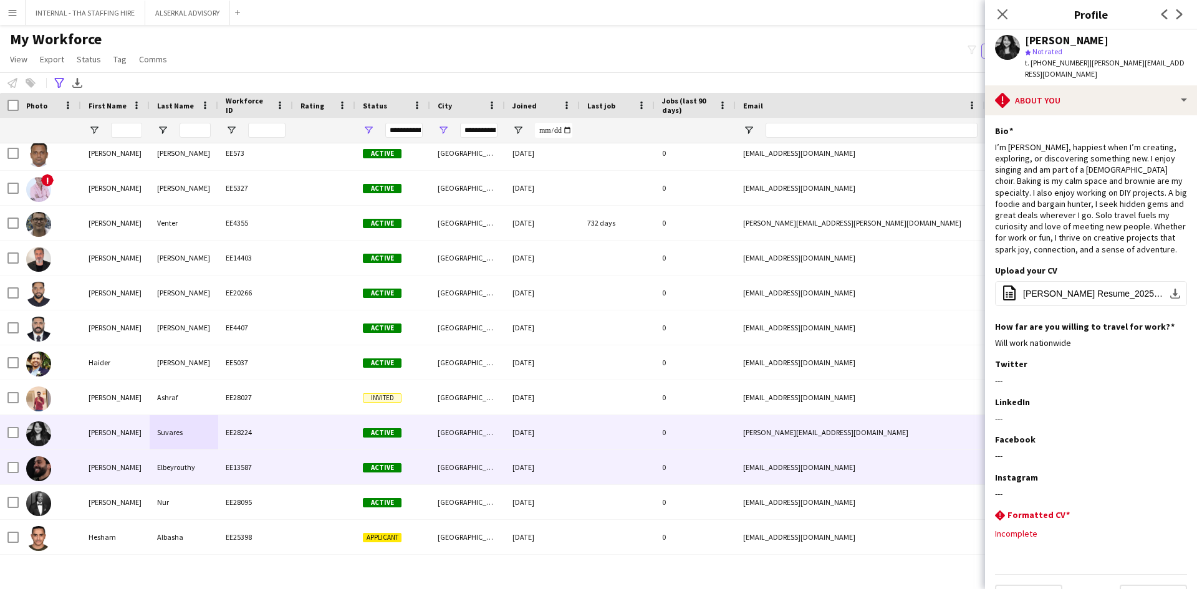
click at [159, 472] on div "Elbeyrouthy" at bounding box center [184, 467] width 69 height 34
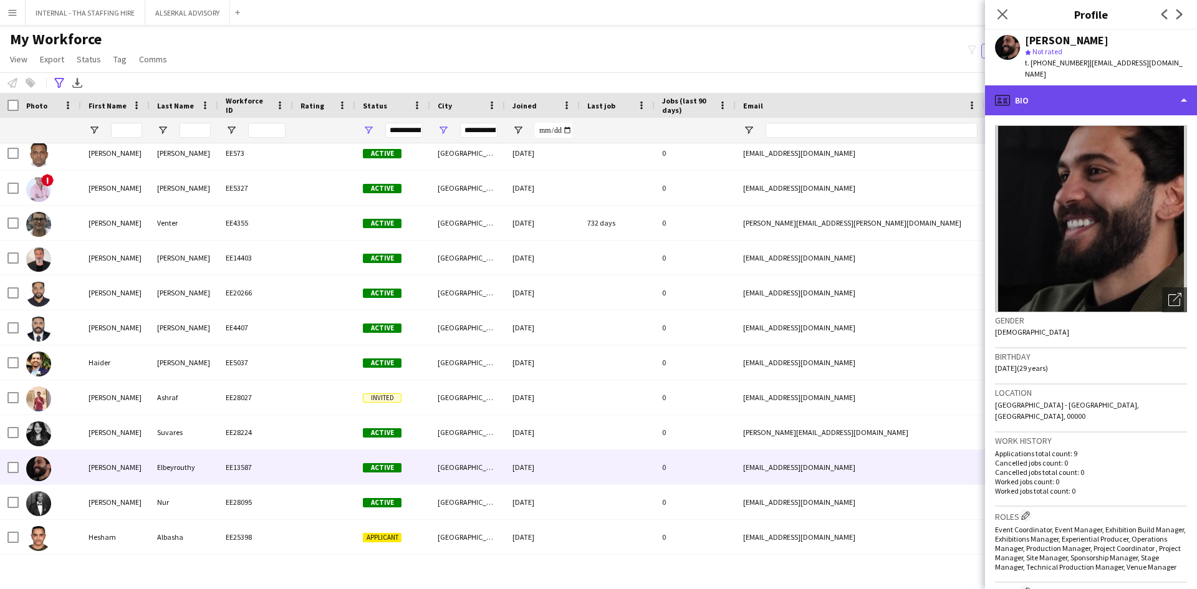
click at [1056, 91] on div "profile Bio" at bounding box center [1091, 100] width 212 height 30
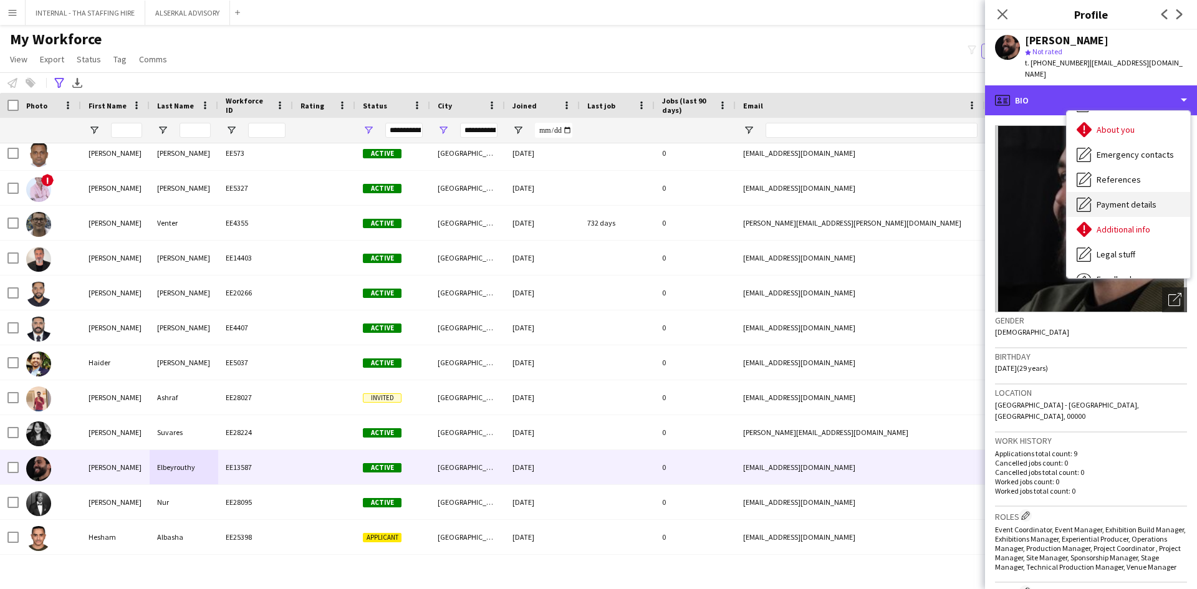
scroll to position [92, 0]
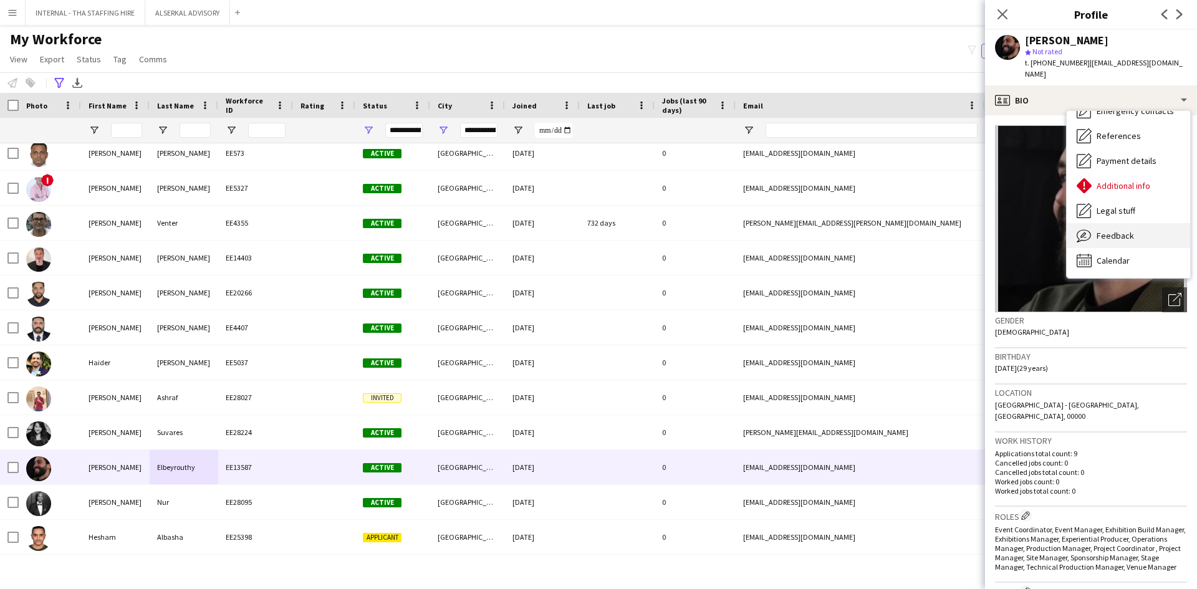
click at [1110, 230] on span "Feedback" at bounding box center [1115, 235] width 37 height 11
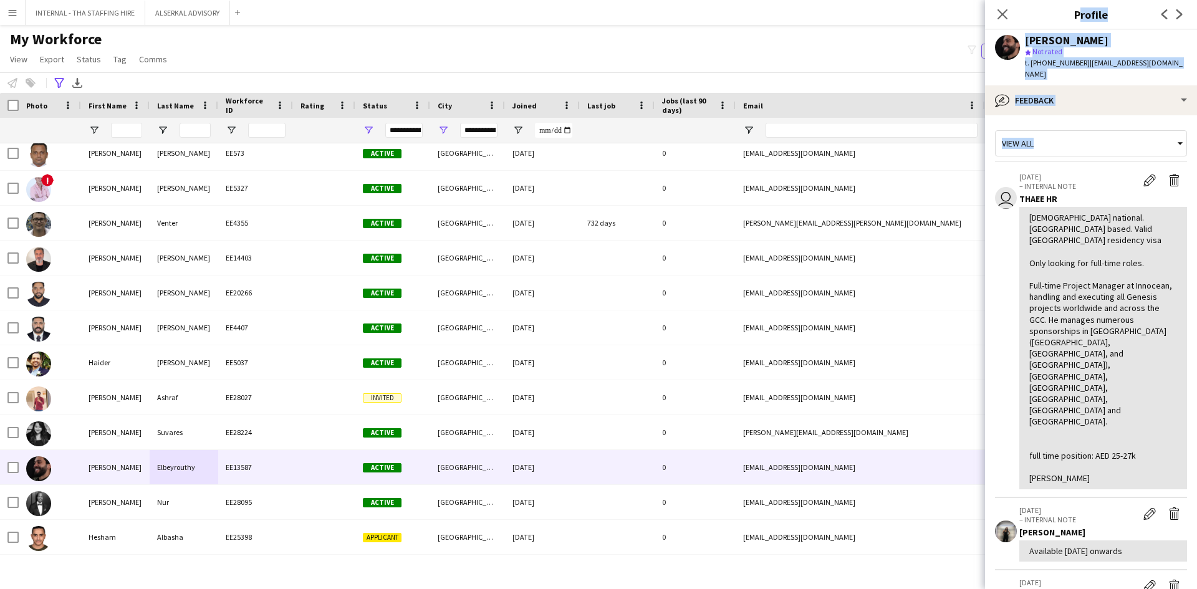
drag, startPoint x: 1019, startPoint y: 27, endPoint x: 1050, endPoint y: 116, distance: 93.9
click at [1050, 116] on app-crew-profile "Close pop-in Profile Previous Next [PERSON_NAME] star Not rated t. [PHONE_NUMBE…" at bounding box center [1091, 294] width 212 height 589
click at [1113, 151] on div "View all user [DATE] – INTERNAL NOTE Edit internal note Delete internal note TH…" at bounding box center [1091, 526] width 192 height 803
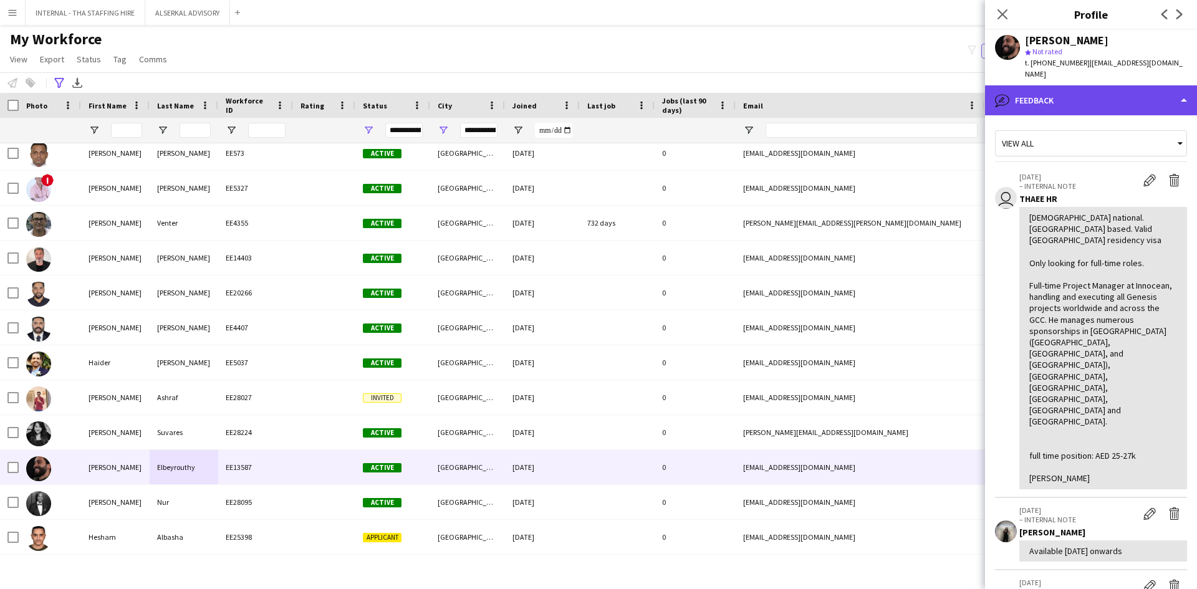
click at [1081, 92] on div "bubble-pencil Feedback" at bounding box center [1091, 100] width 212 height 30
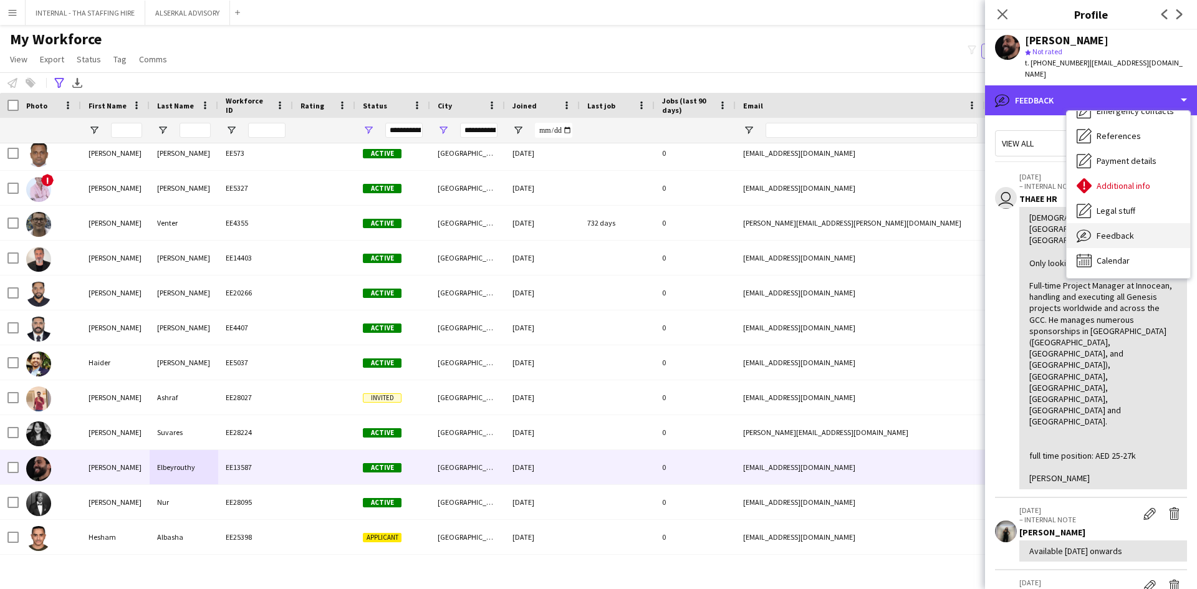
scroll to position [0, 0]
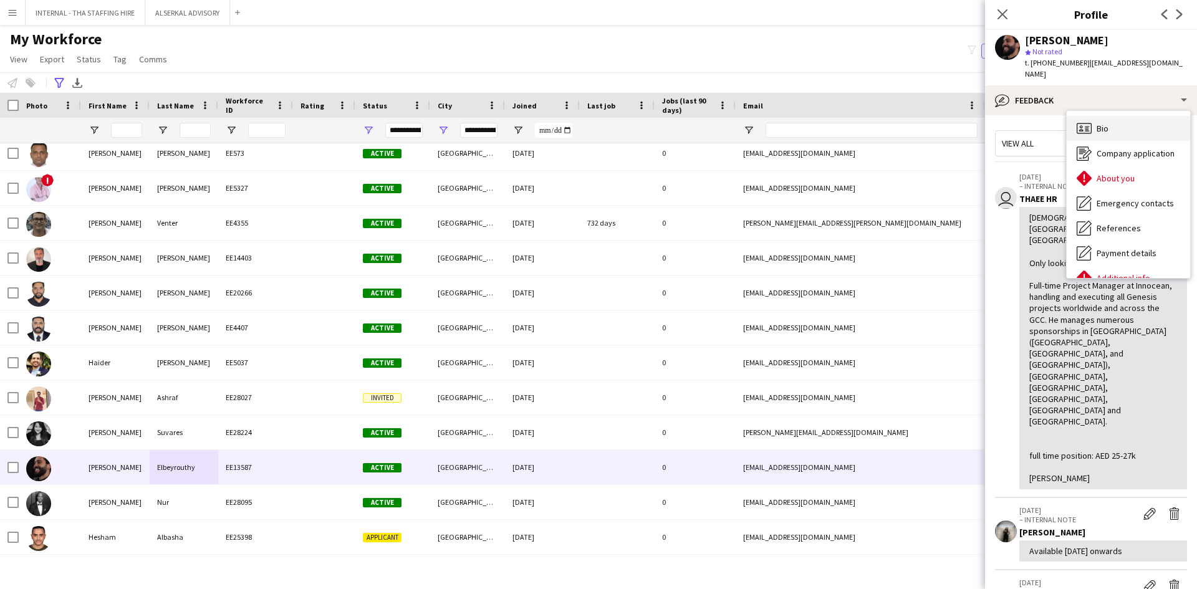
click at [1108, 123] on span "Bio" at bounding box center [1103, 128] width 12 height 11
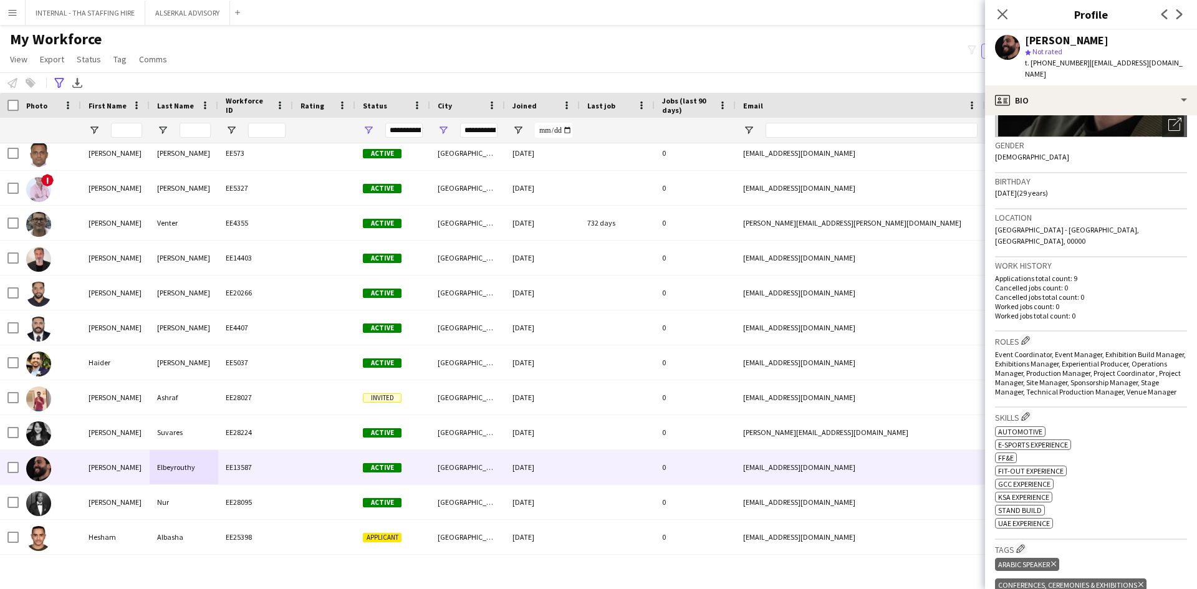
scroll to position [249, 0]
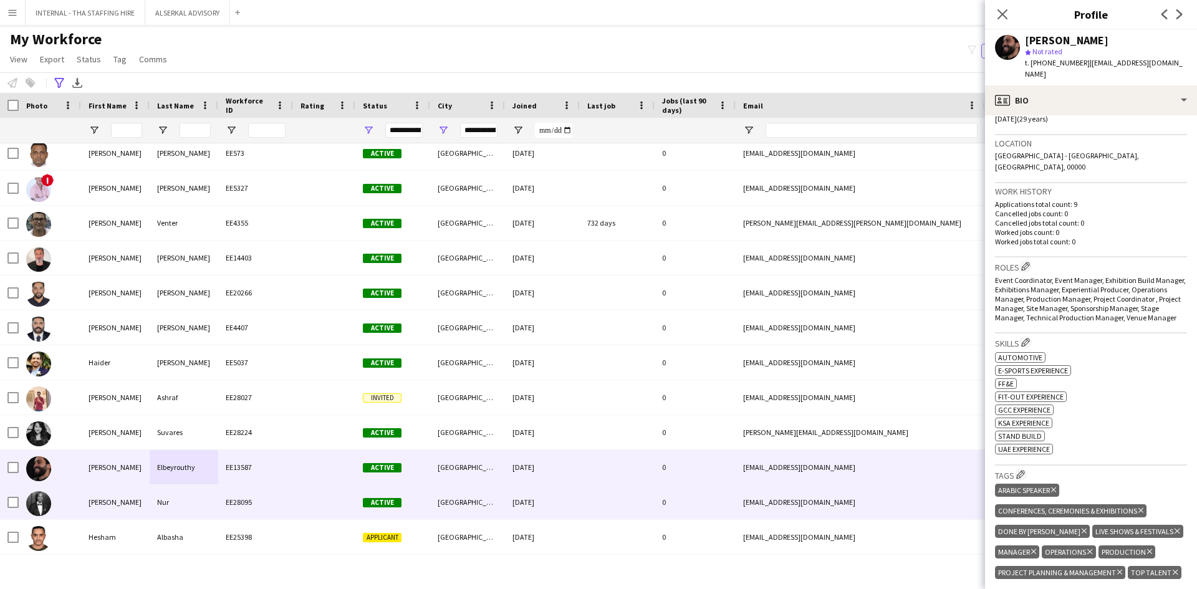
click at [146, 498] on div "[PERSON_NAME]" at bounding box center [115, 502] width 69 height 34
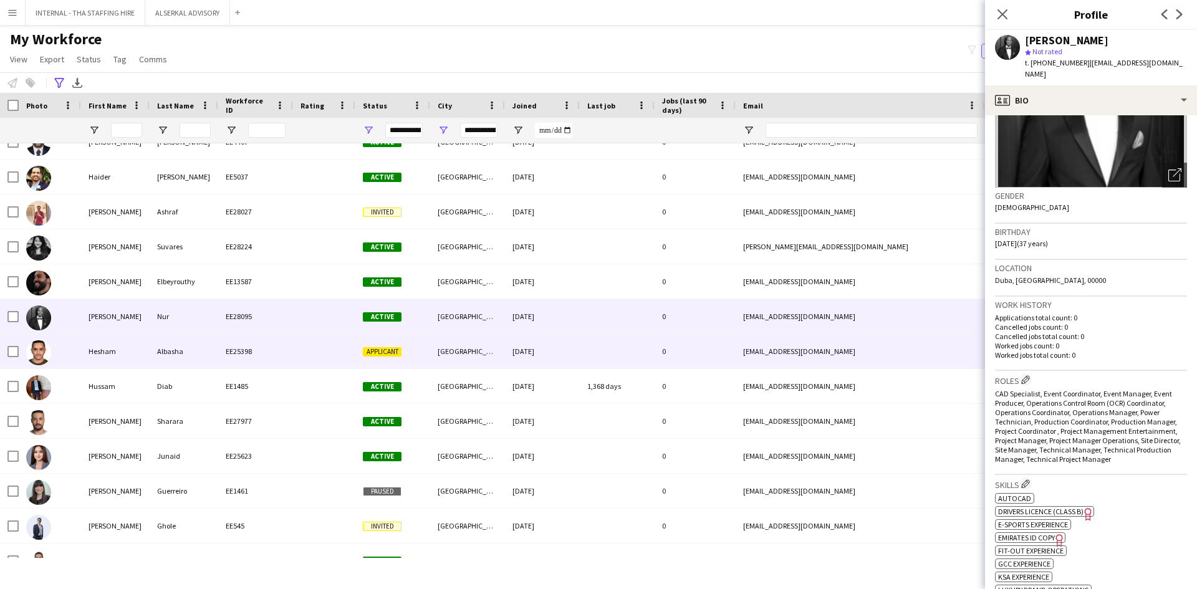
scroll to position [2743, 0]
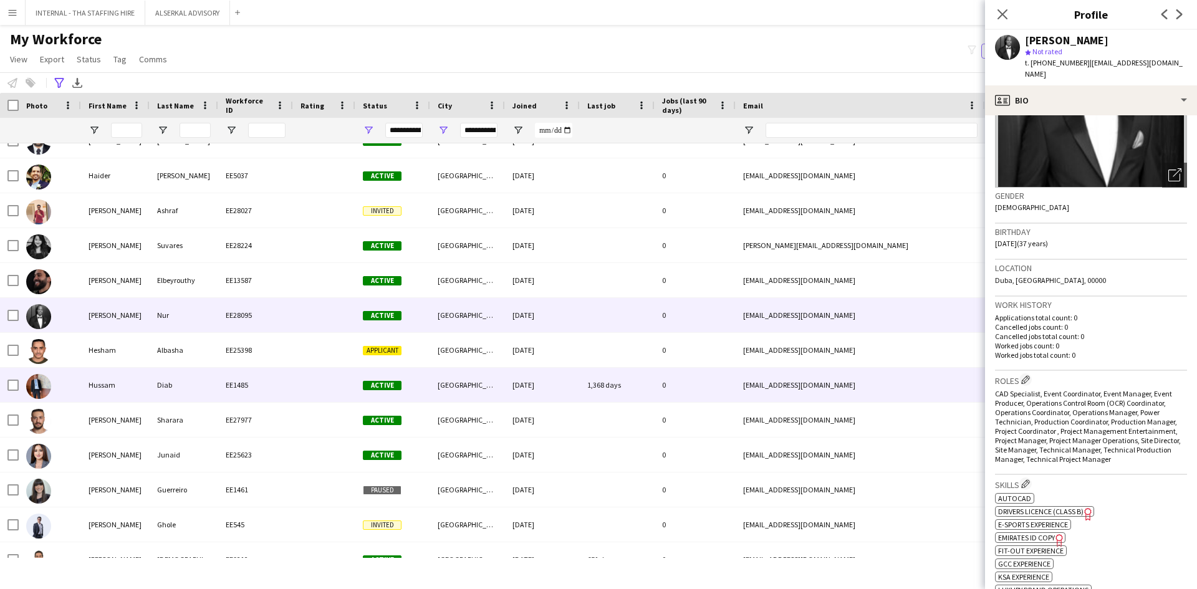
click at [117, 385] on div "Hussam" at bounding box center [115, 385] width 69 height 34
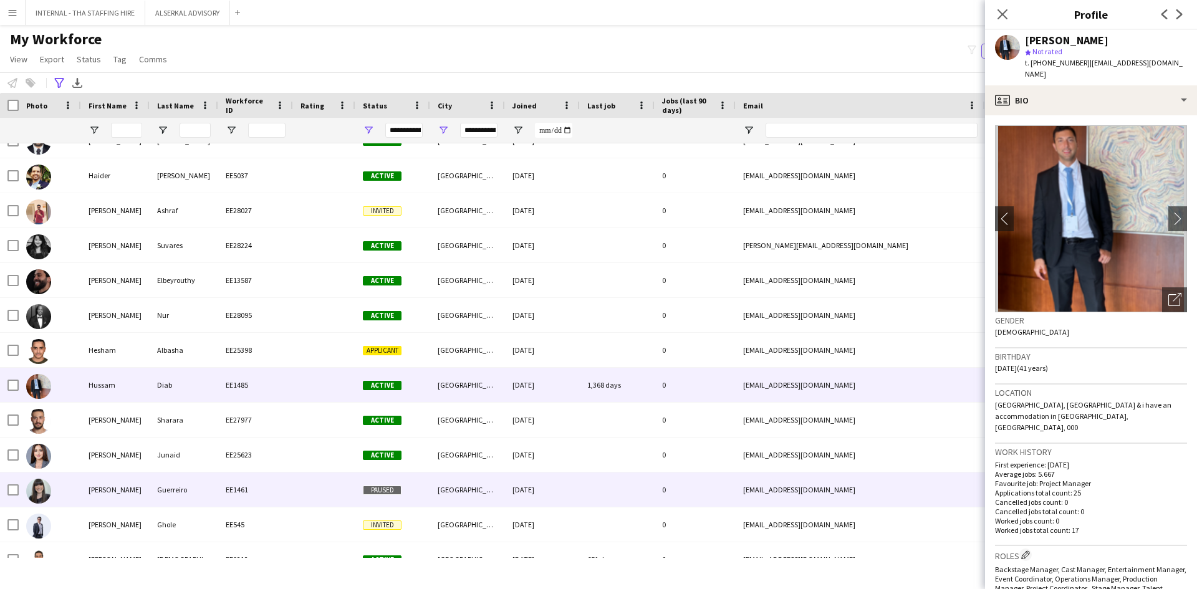
click at [117, 495] on div "[PERSON_NAME]" at bounding box center [115, 490] width 69 height 34
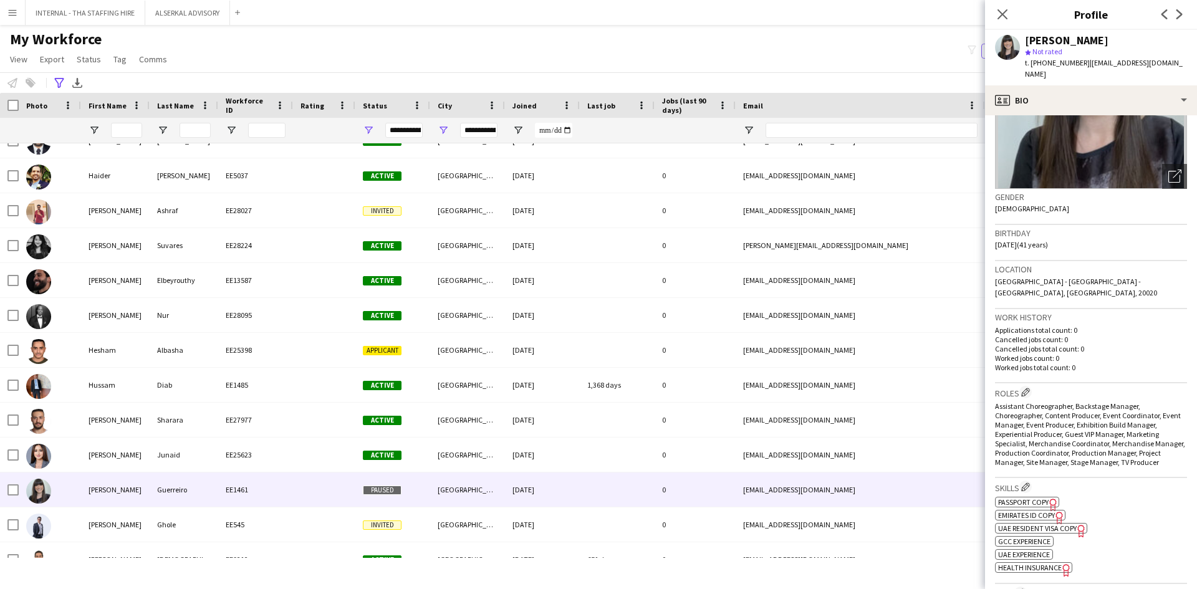
scroll to position [125, 0]
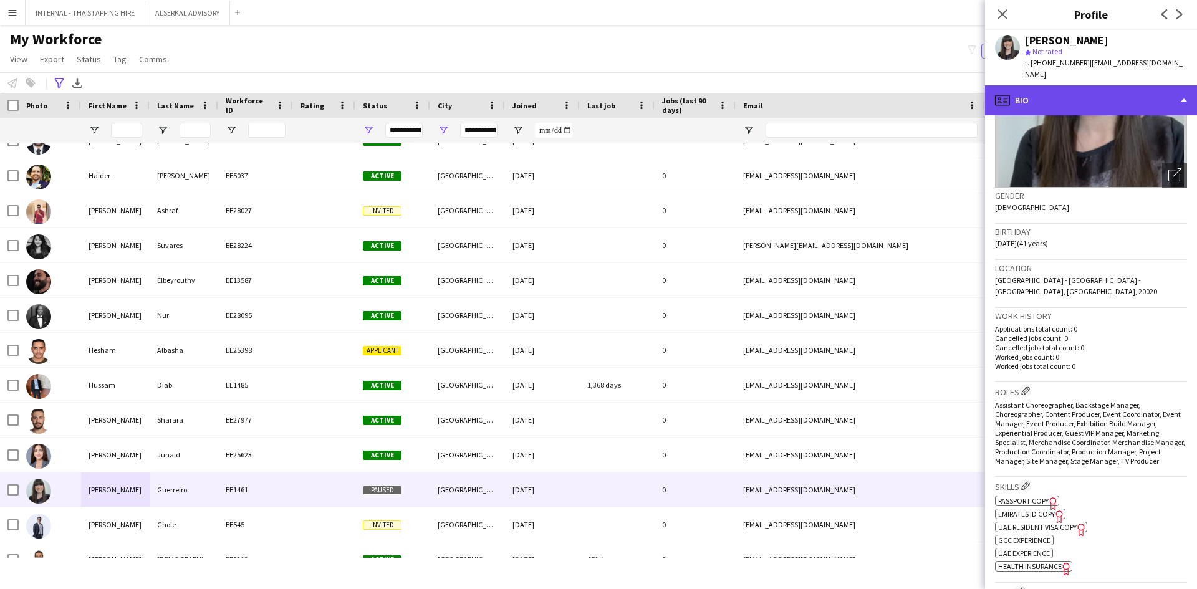
click at [1085, 94] on div "profile Bio" at bounding box center [1091, 100] width 212 height 30
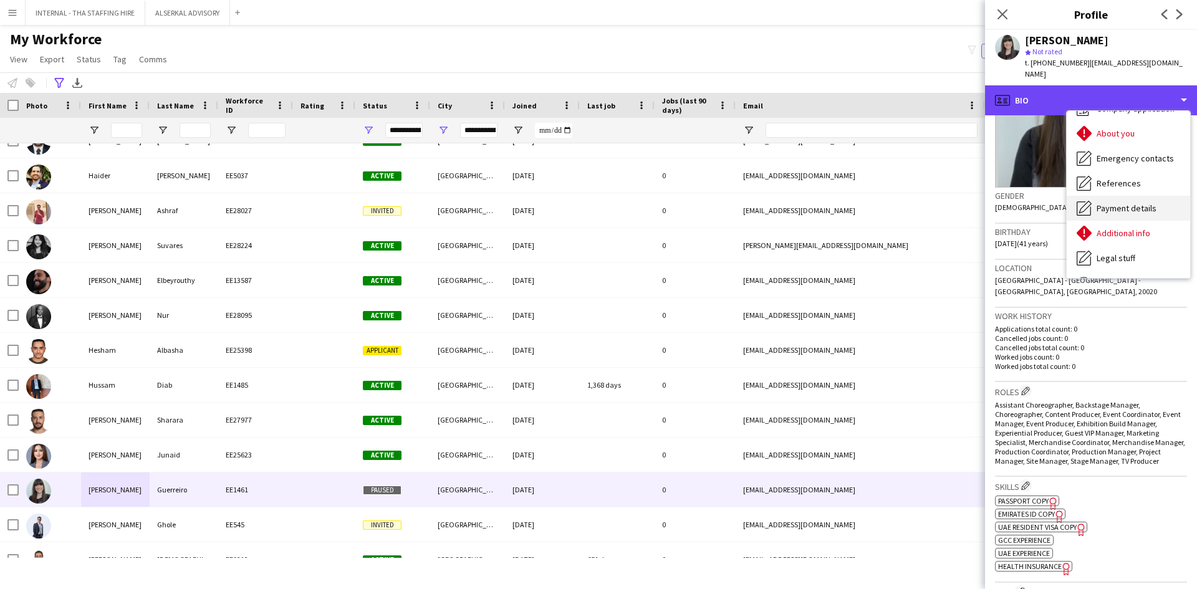
scroll to position [92, 0]
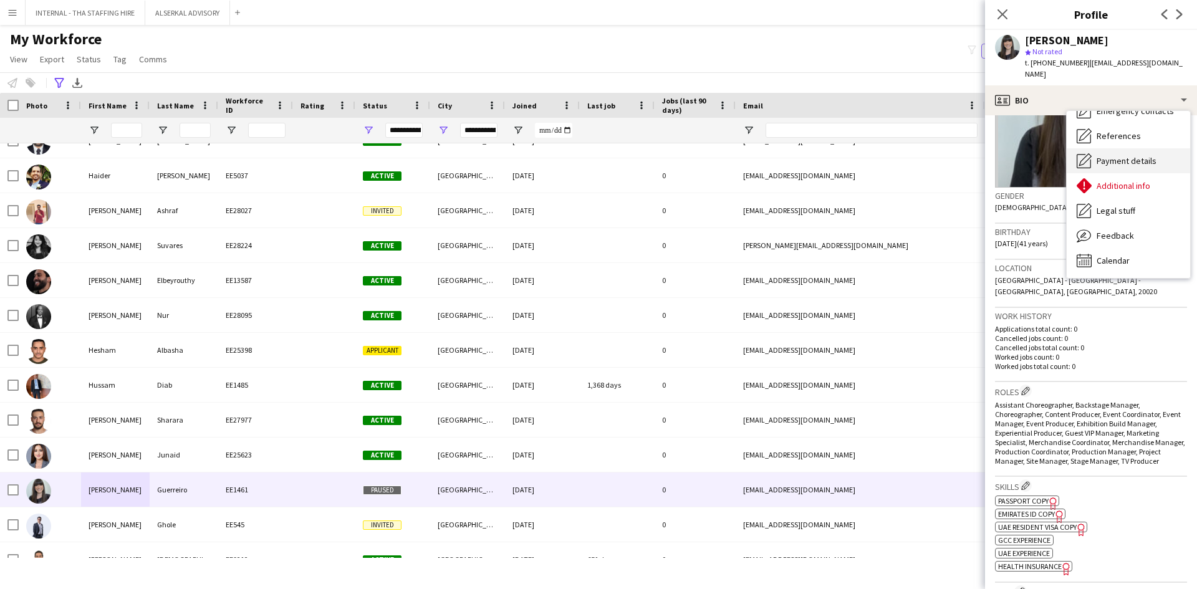
click at [1119, 230] on span "Feedback" at bounding box center [1115, 235] width 37 height 11
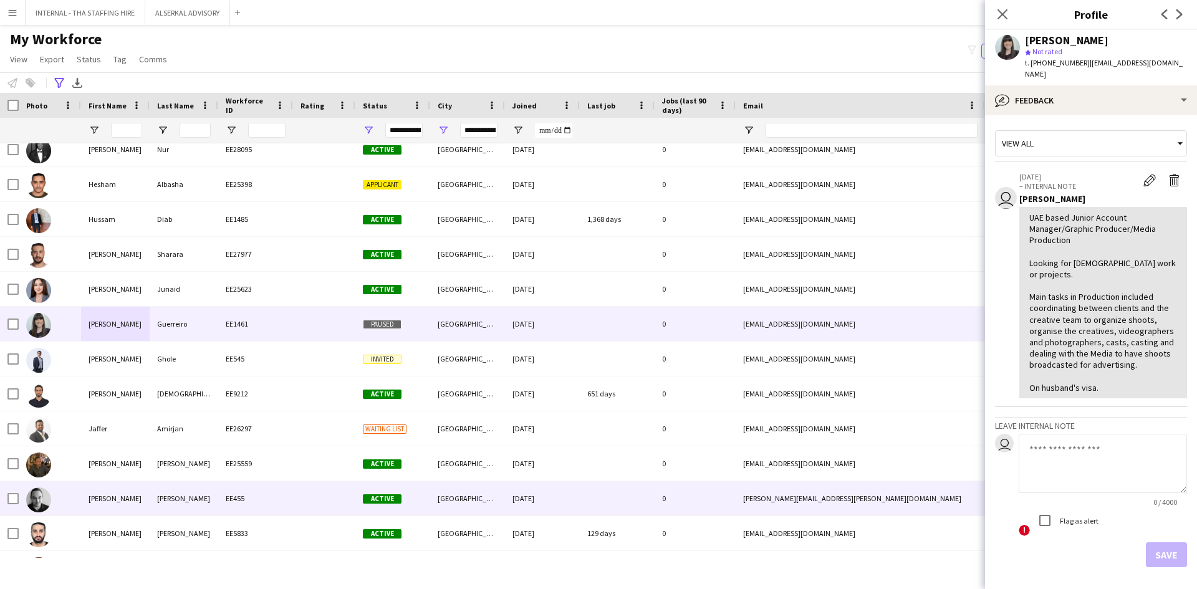
scroll to position [2930, 0]
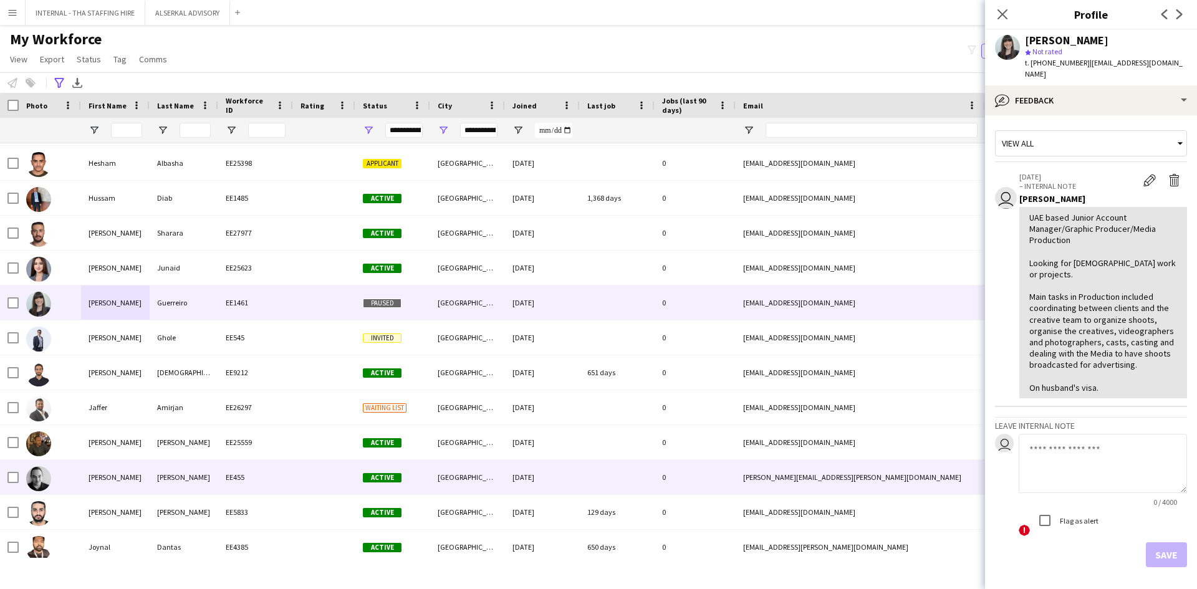
click at [271, 475] on div "EE455" at bounding box center [255, 477] width 75 height 34
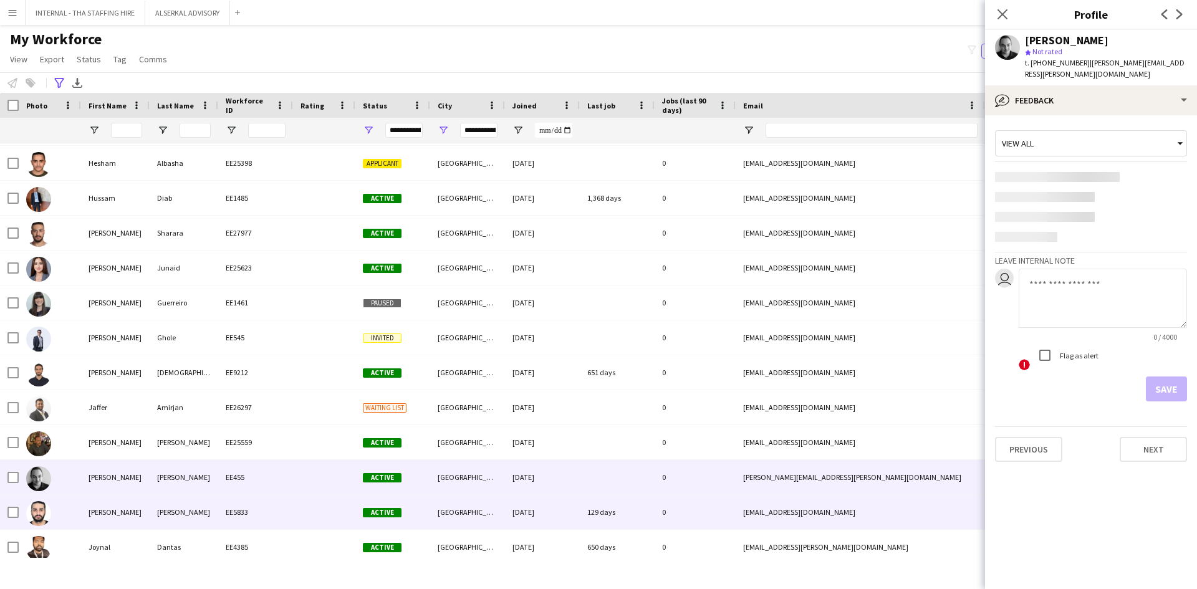
click at [261, 508] on div "EE5833" at bounding box center [255, 512] width 75 height 34
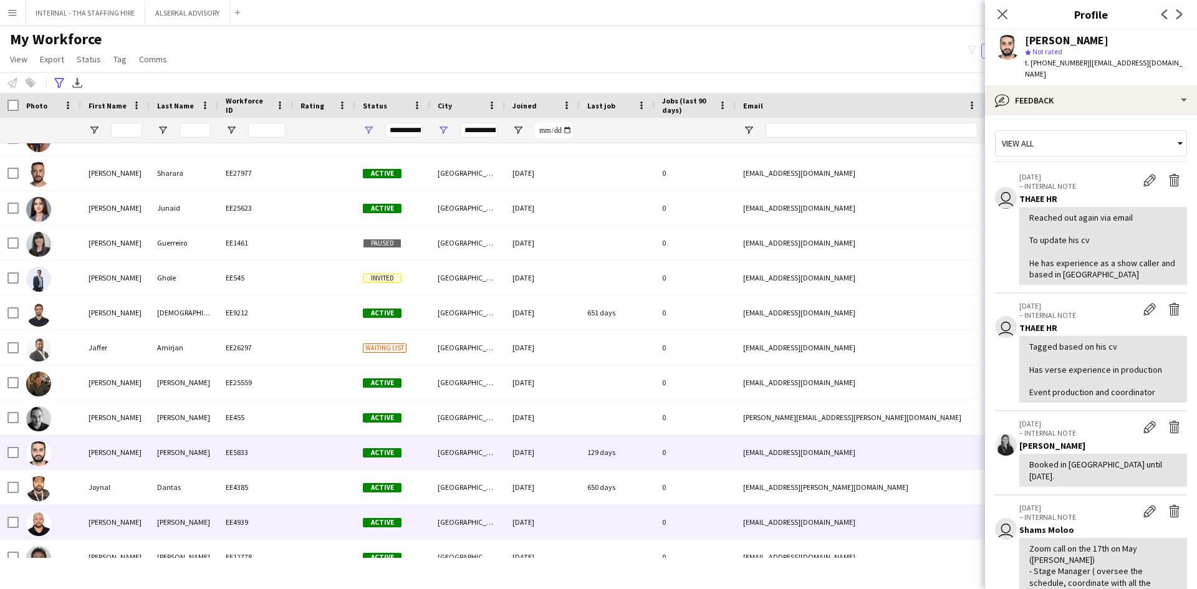
scroll to position [3055, 0]
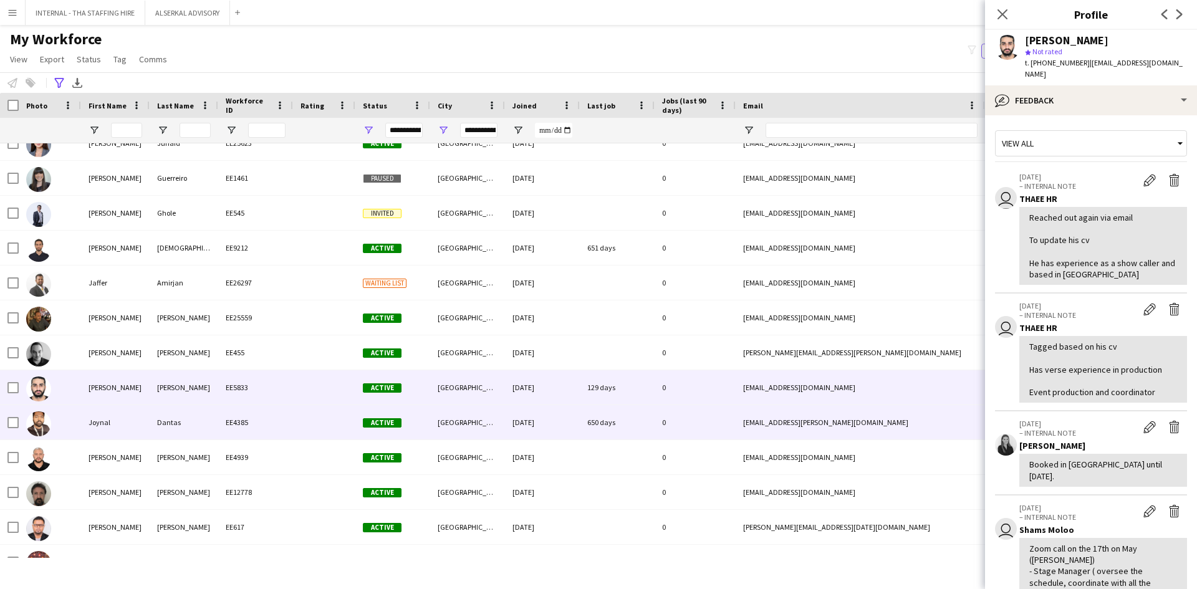
click at [87, 423] on div "Joynal" at bounding box center [115, 422] width 69 height 34
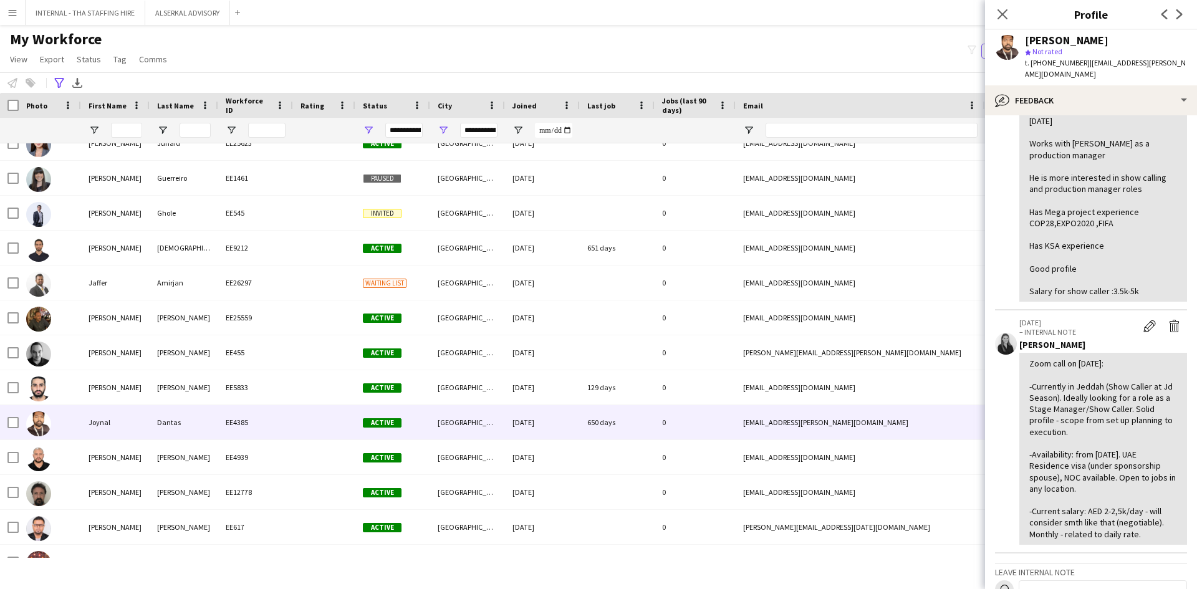
scroll to position [125, 0]
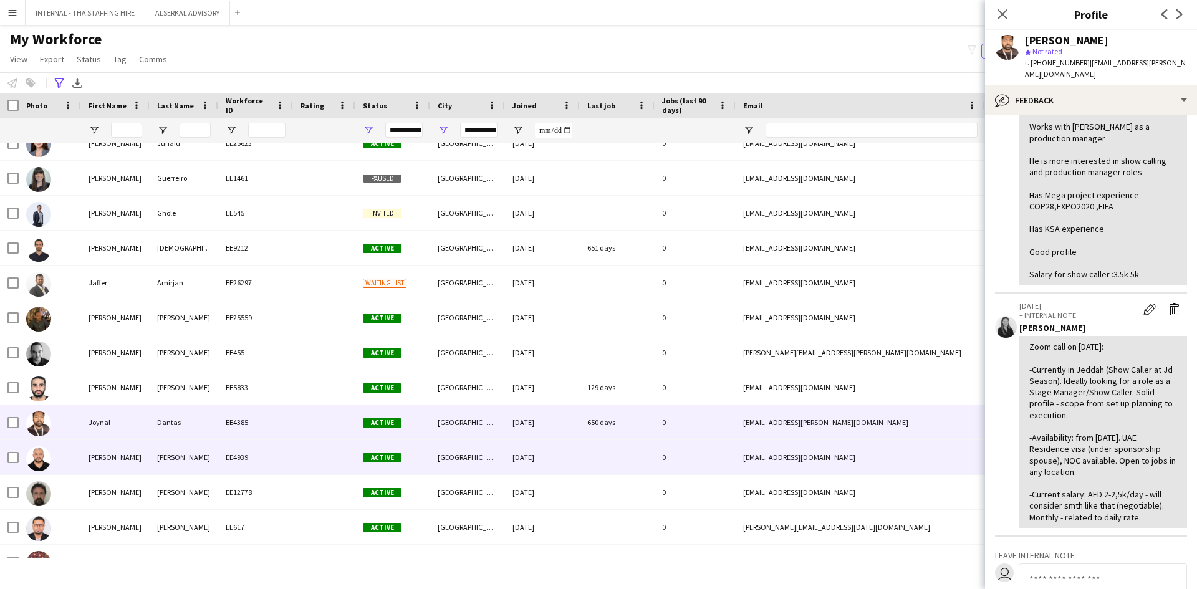
click at [161, 463] on div "[PERSON_NAME]" at bounding box center [184, 457] width 69 height 34
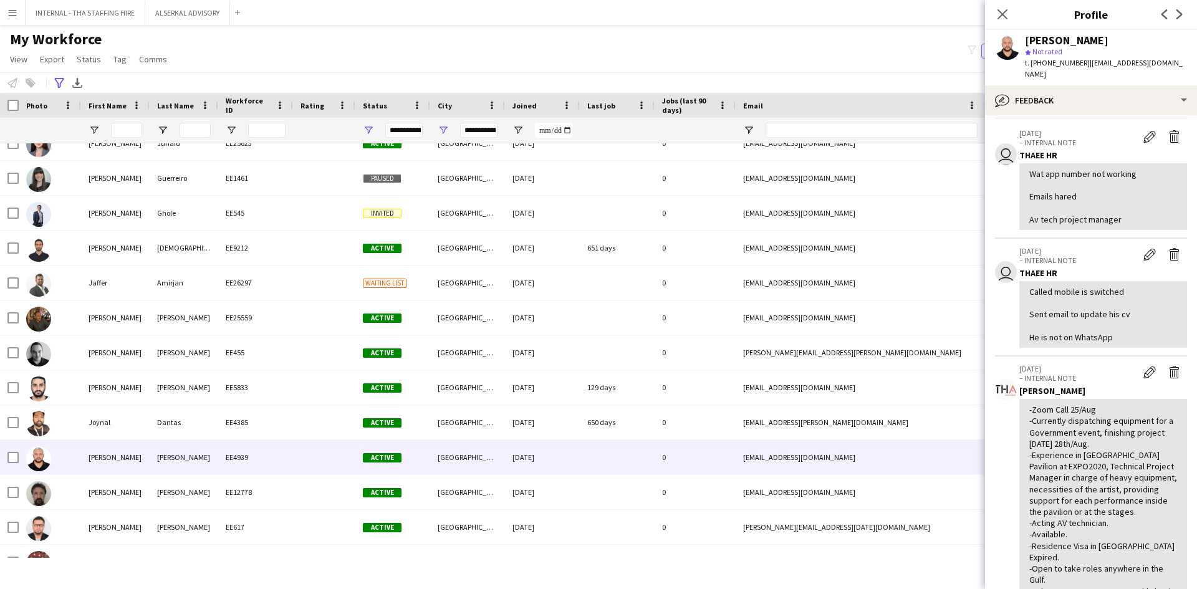
scroll to position [62, 0]
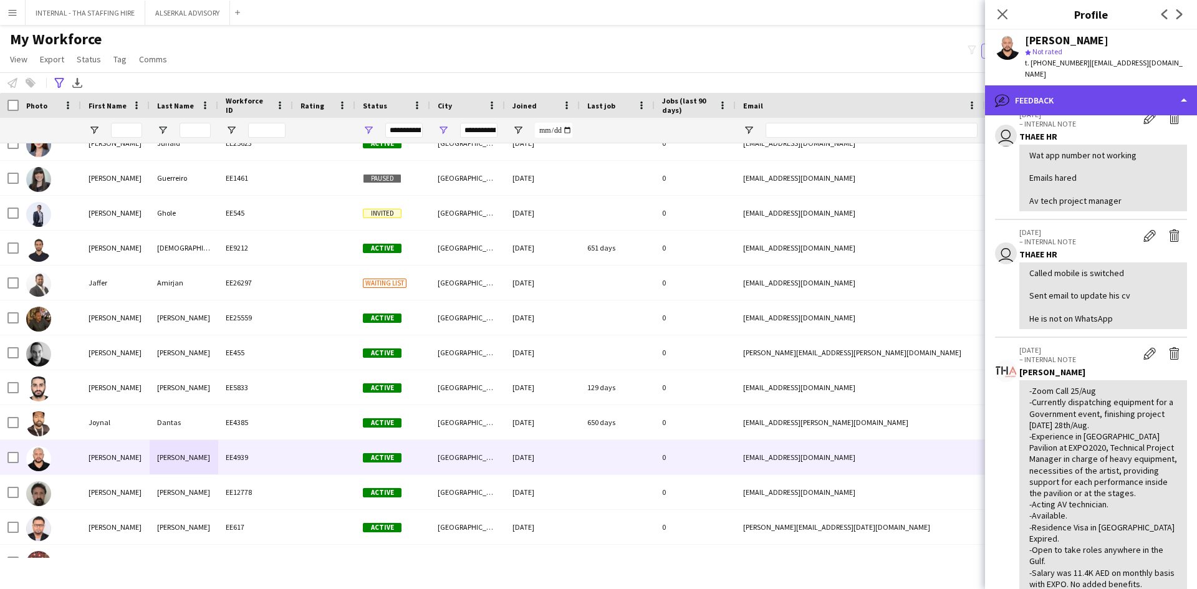
click at [1074, 94] on div "bubble-pencil Feedback" at bounding box center [1091, 100] width 212 height 30
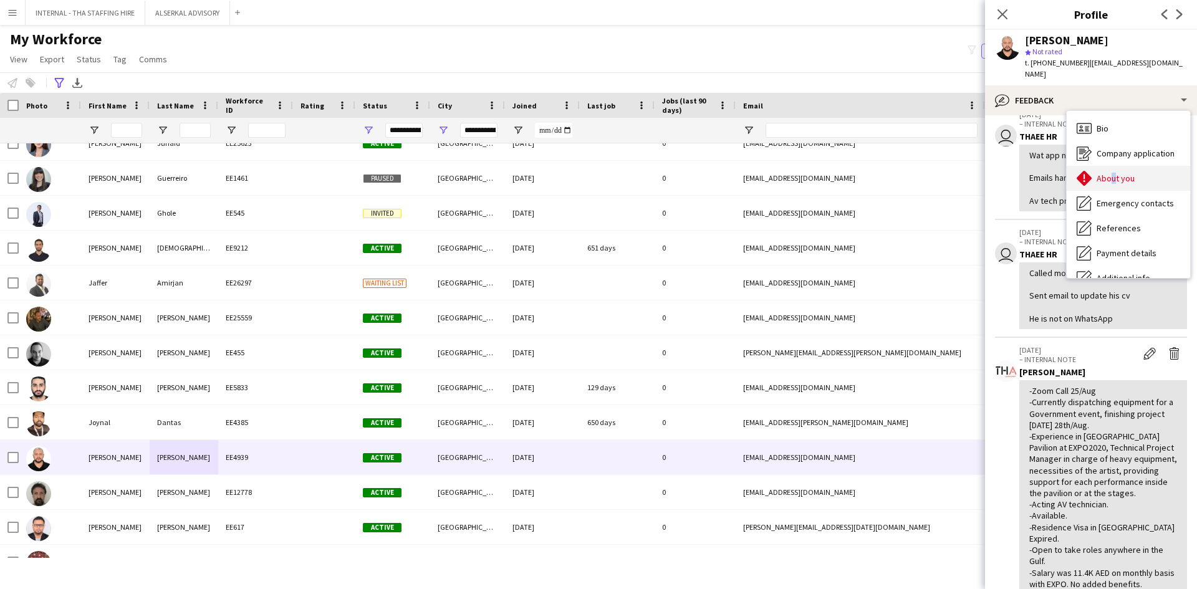
click at [1109, 173] on span "About you" at bounding box center [1116, 178] width 38 height 11
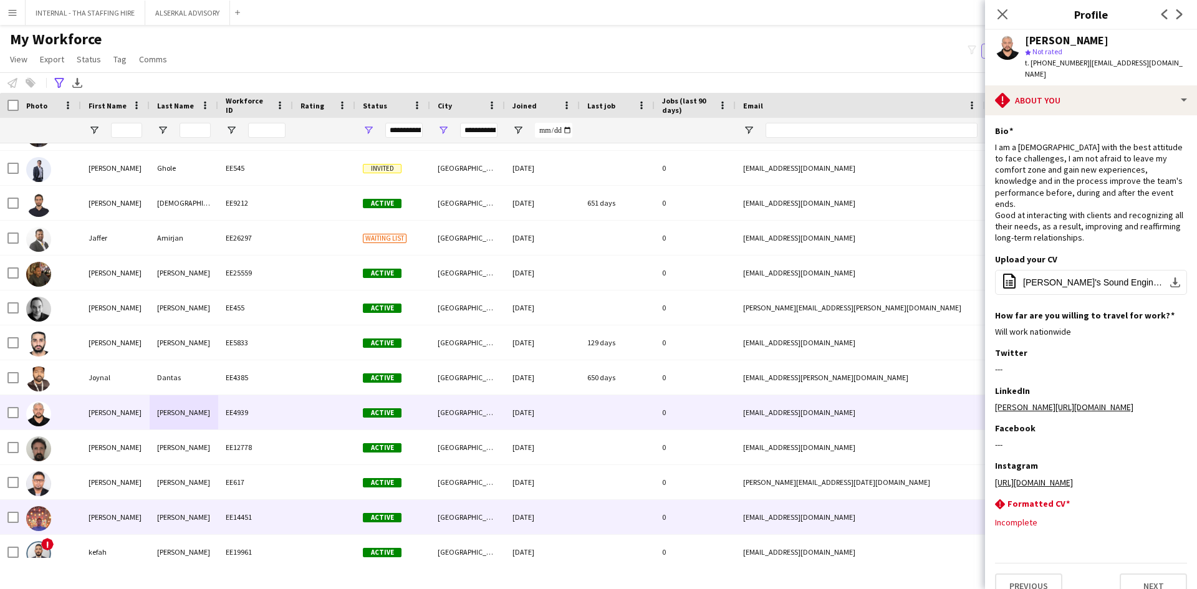
scroll to position [3179, 0]
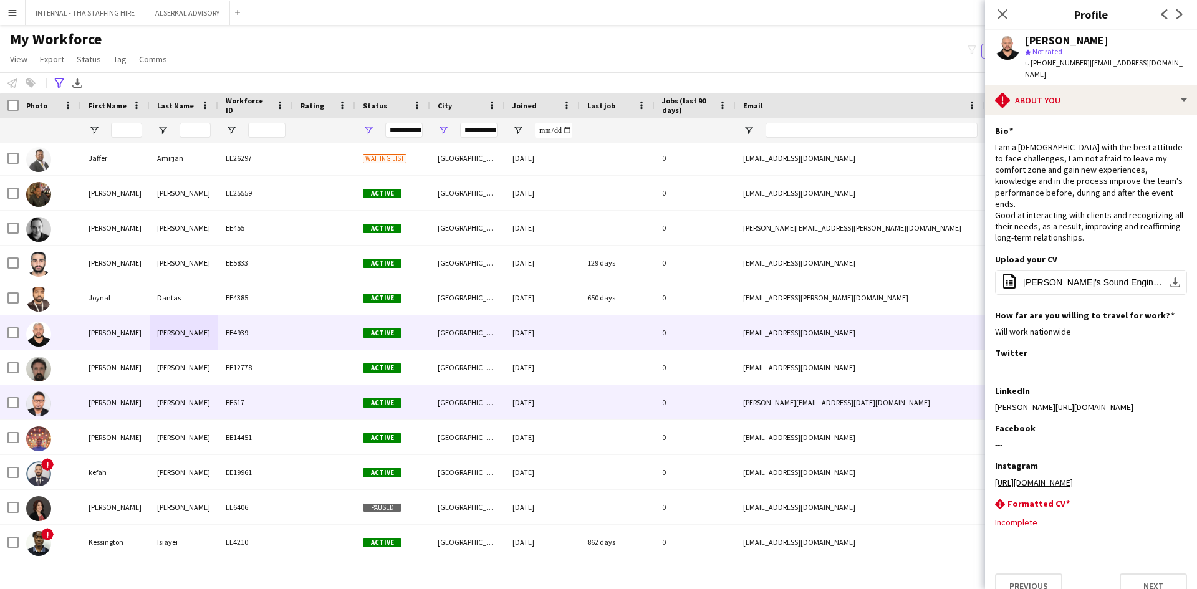
click at [137, 396] on div "[PERSON_NAME]" at bounding box center [115, 402] width 69 height 34
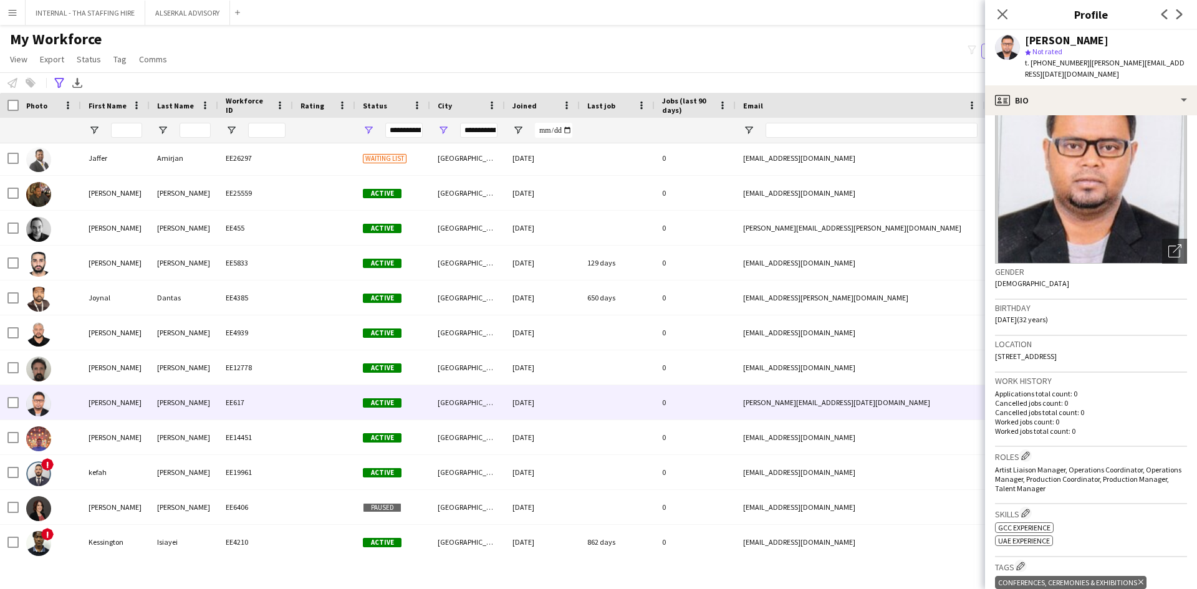
scroll to position [125, 0]
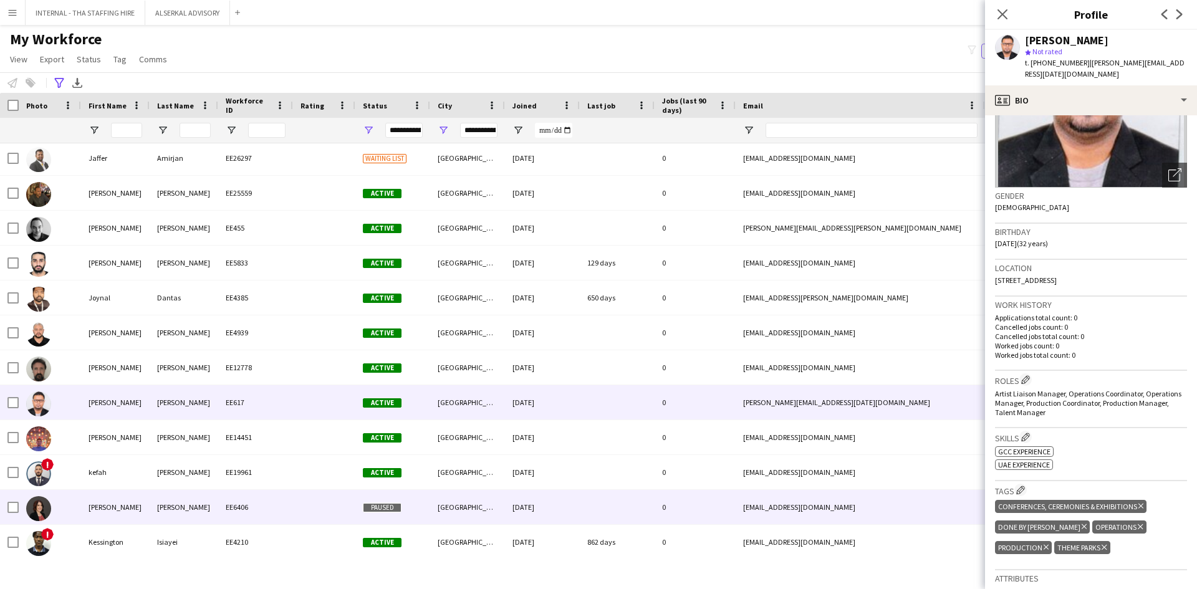
click at [130, 502] on div "[PERSON_NAME]" at bounding box center [115, 507] width 69 height 34
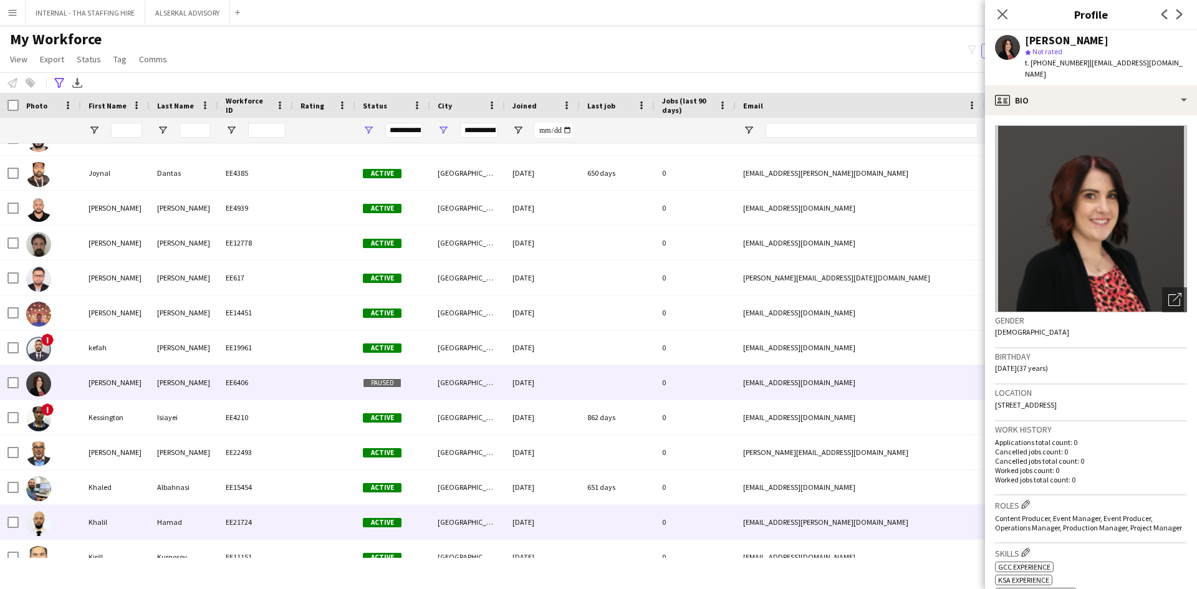
scroll to position [3367, 0]
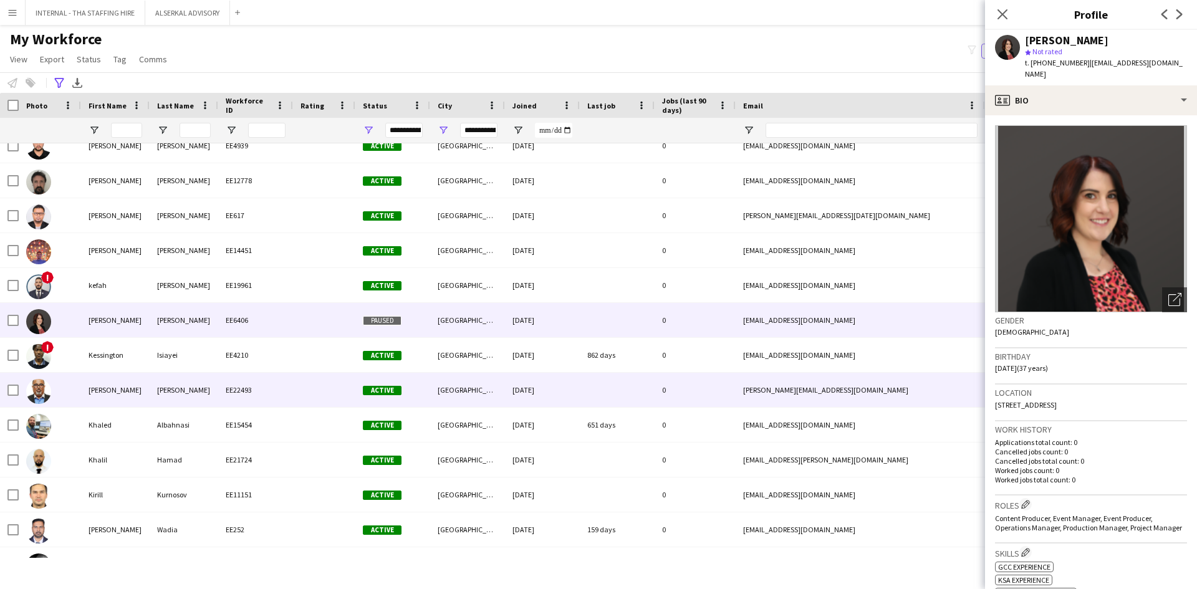
click at [157, 390] on div "[PERSON_NAME]" at bounding box center [184, 390] width 69 height 34
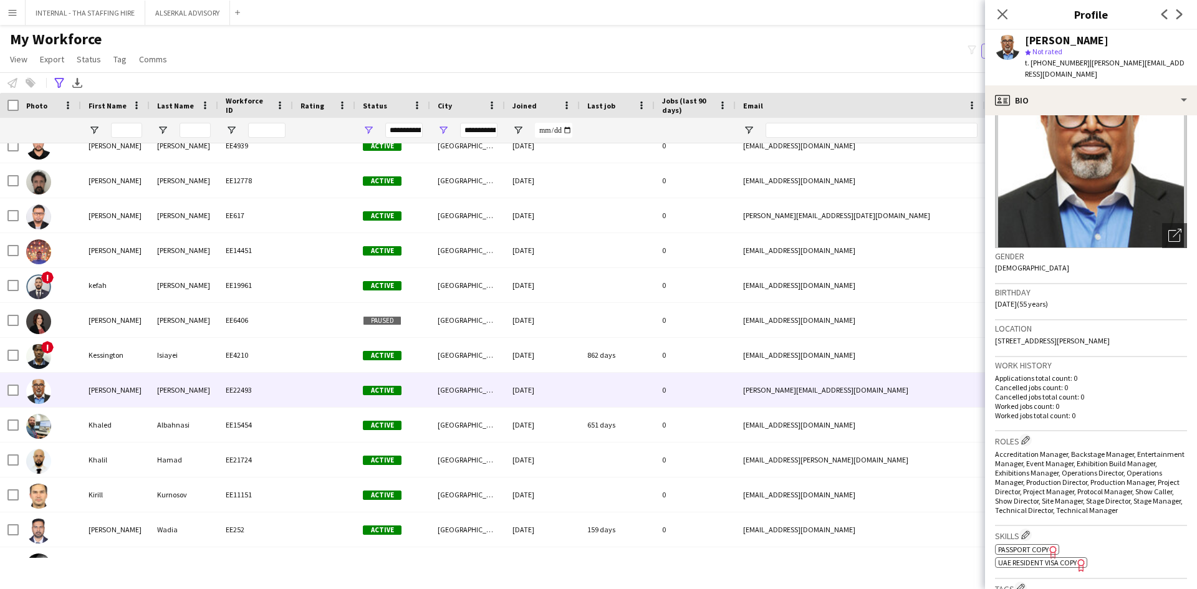
scroll to position [125, 0]
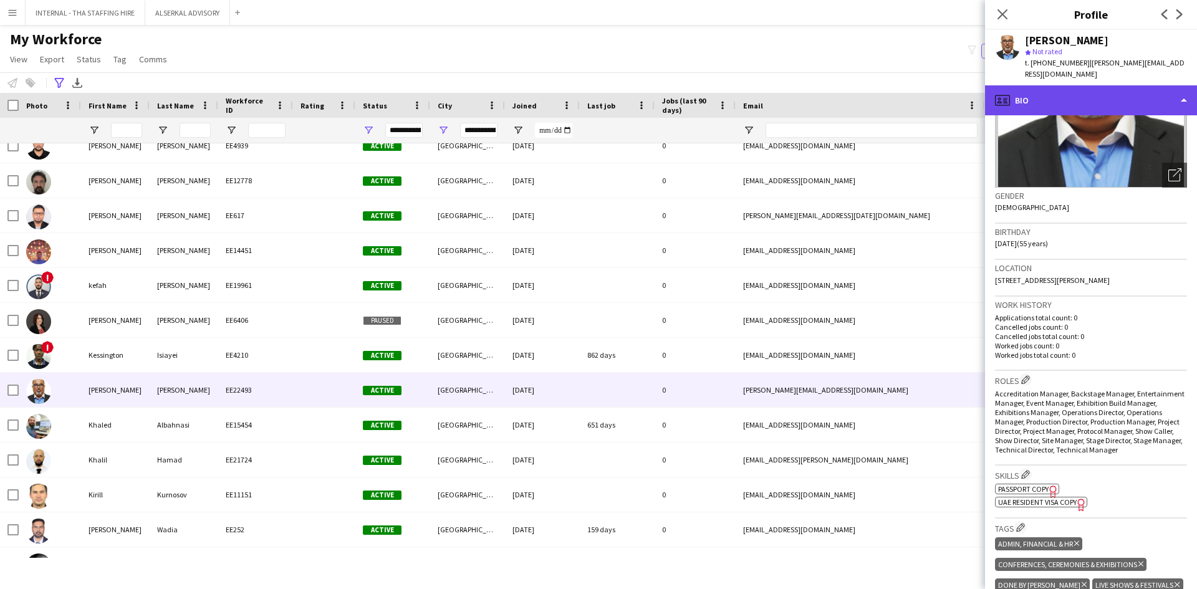
click at [1064, 90] on div "profile Bio" at bounding box center [1091, 100] width 212 height 30
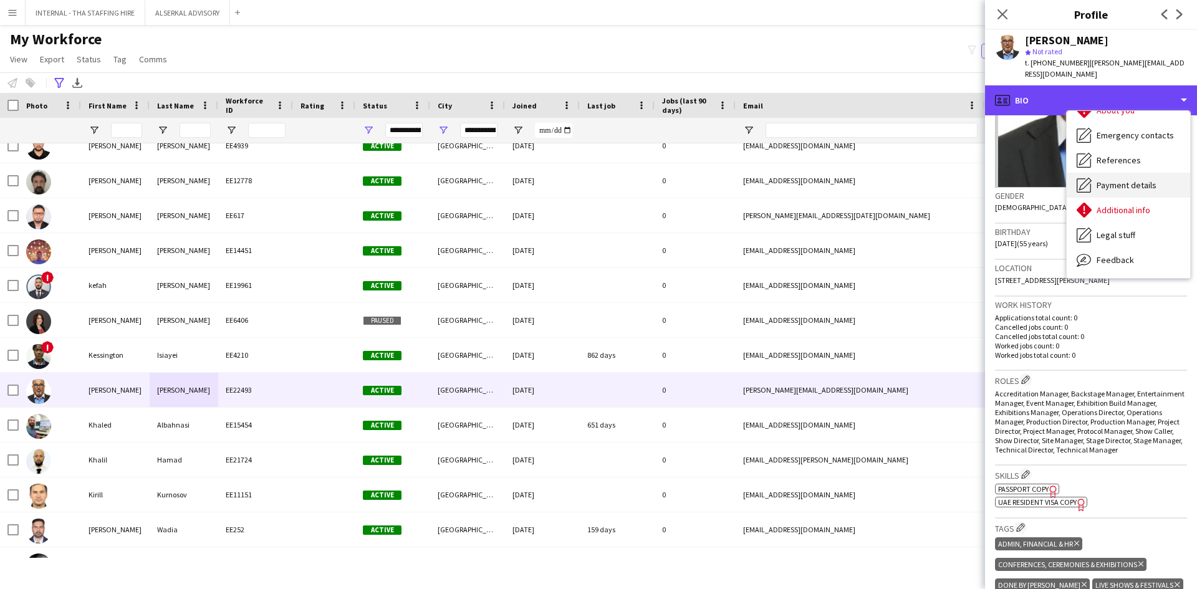
scroll to position [92, 0]
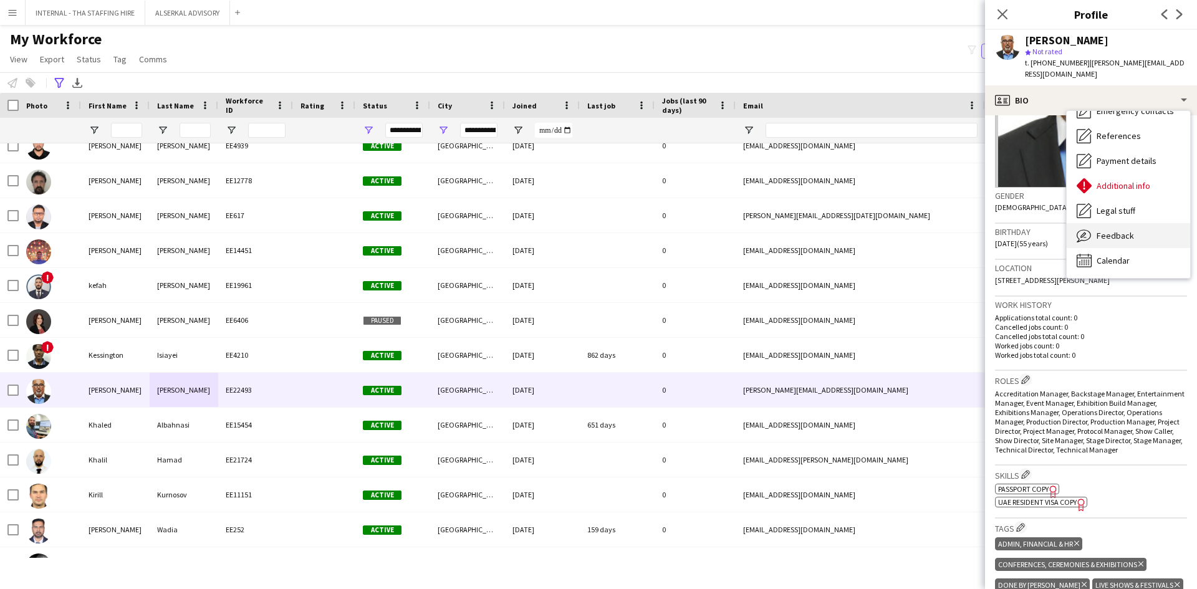
click at [1102, 230] on span "Feedback" at bounding box center [1115, 235] width 37 height 11
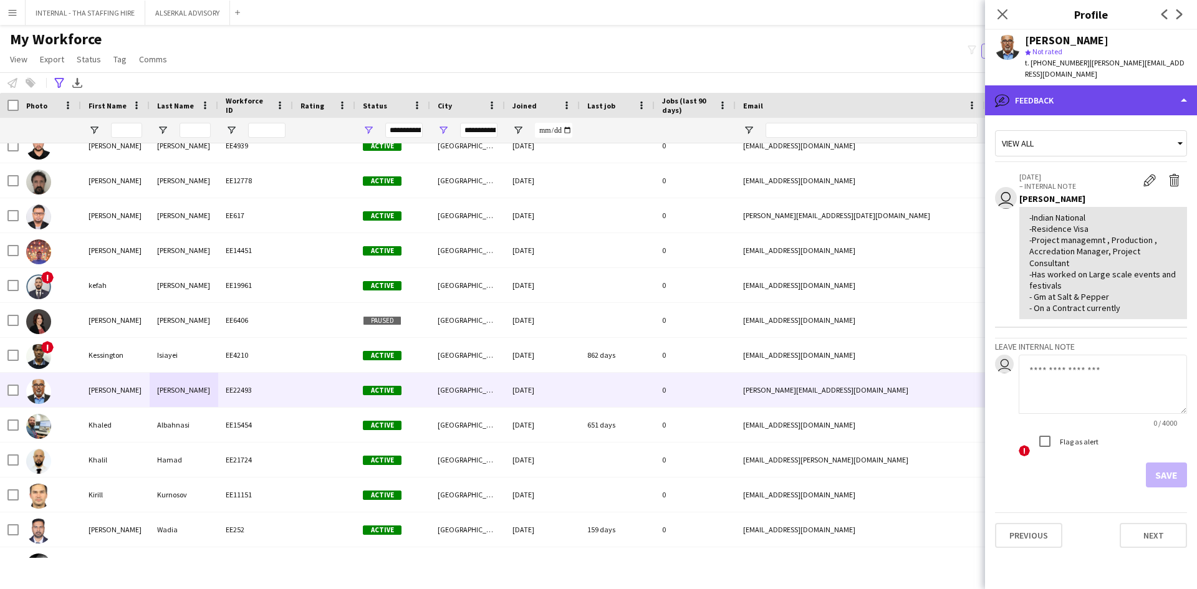
click at [1077, 85] on div "bubble-pencil Feedback" at bounding box center [1091, 100] width 212 height 30
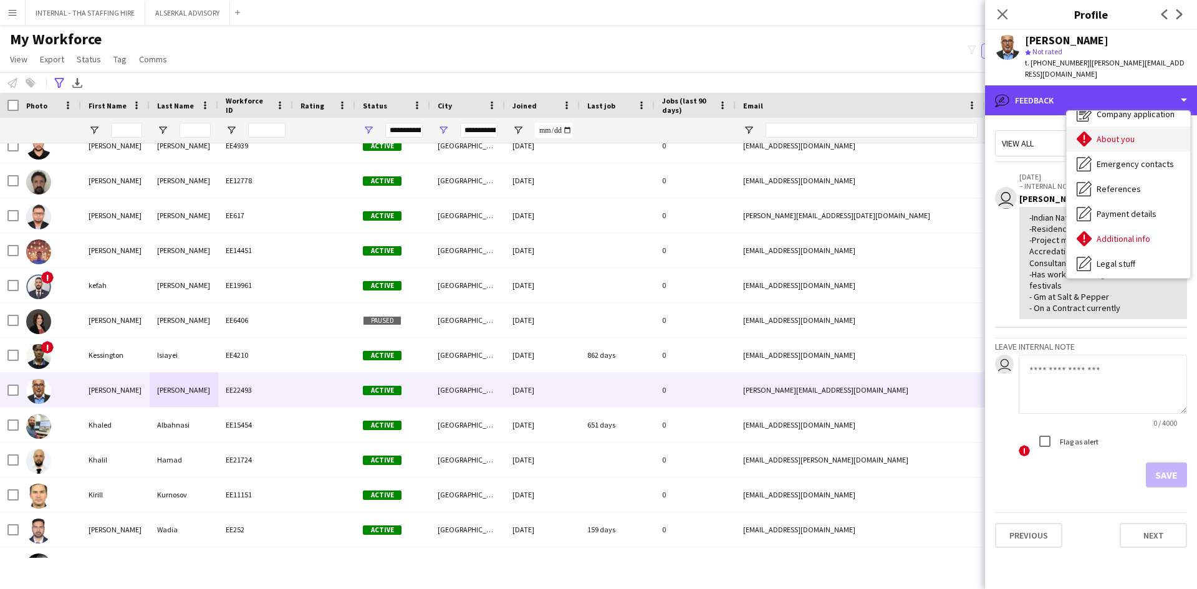
scroll to position [0, 0]
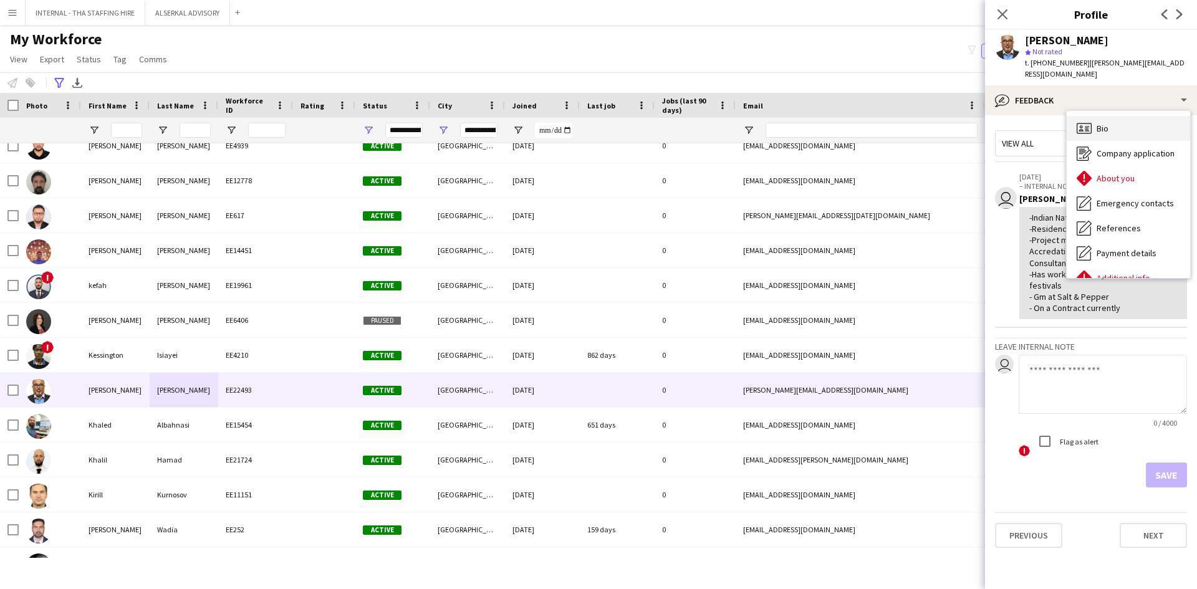
click at [1110, 120] on div "Bio Bio" at bounding box center [1128, 128] width 123 height 25
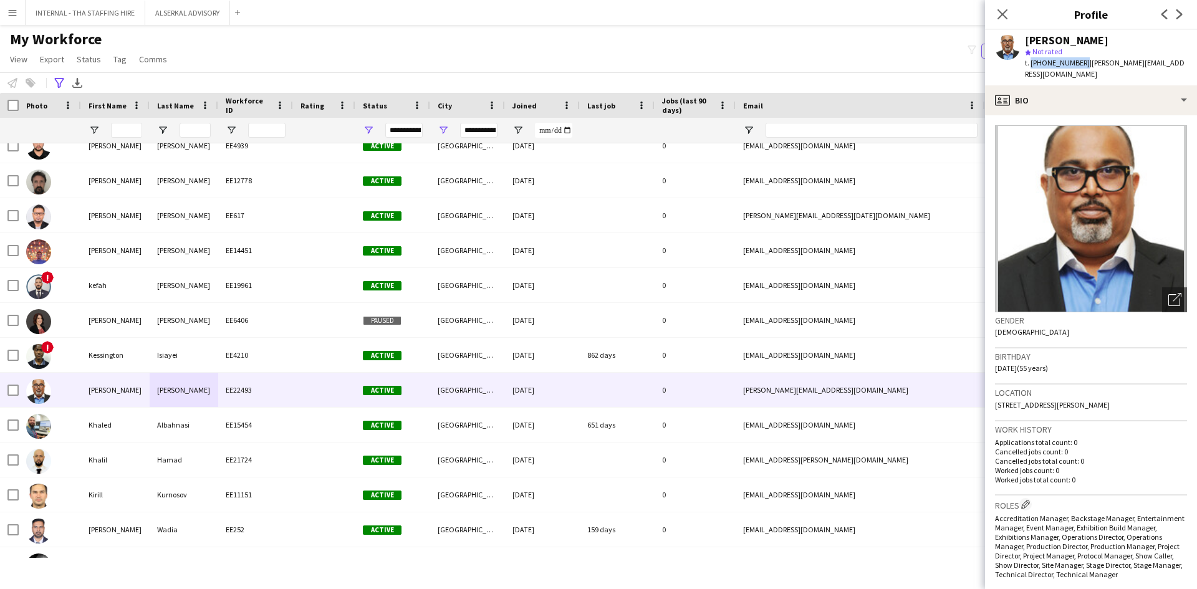
drag, startPoint x: 1079, startPoint y: 66, endPoint x: 1029, endPoint y: 69, distance: 49.9
click at [1029, 69] on div "t. [PHONE_NUMBER] | [PERSON_NAME][EMAIL_ADDRESS][DOMAIN_NAME]" at bounding box center [1106, 68] width 162 height 22
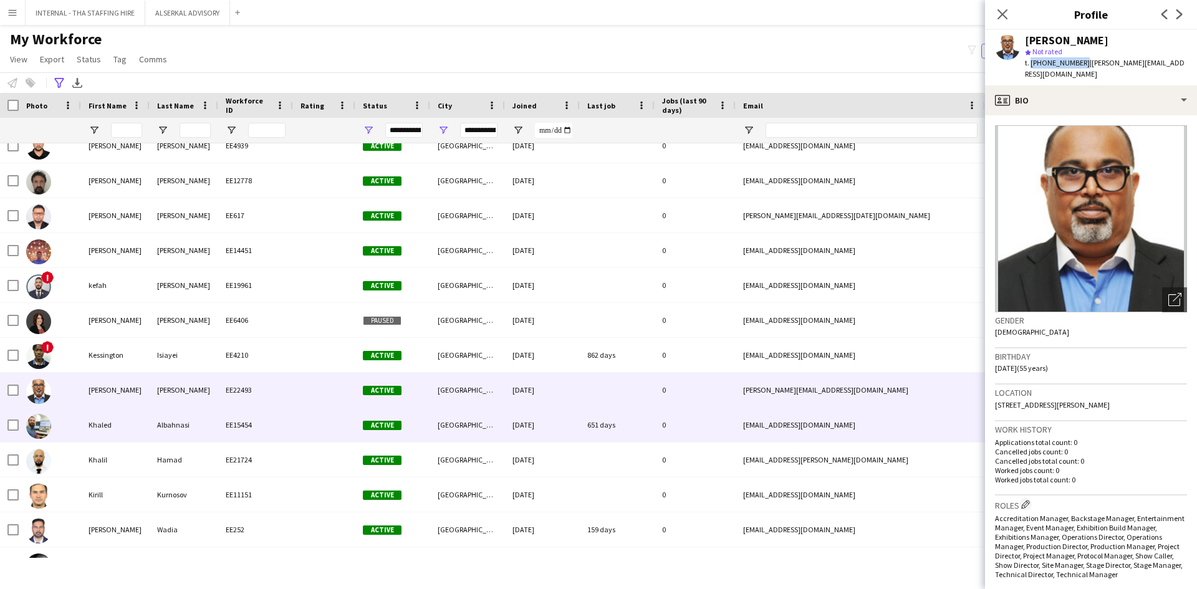
drag, startPoint x: 1054, startPoint y: 59, endPoint x: 148, endPoint y: 433, distance: 980.3
click at [148, 433] on div "Khaled" at bounding box center [115, 425] width 69 height 34
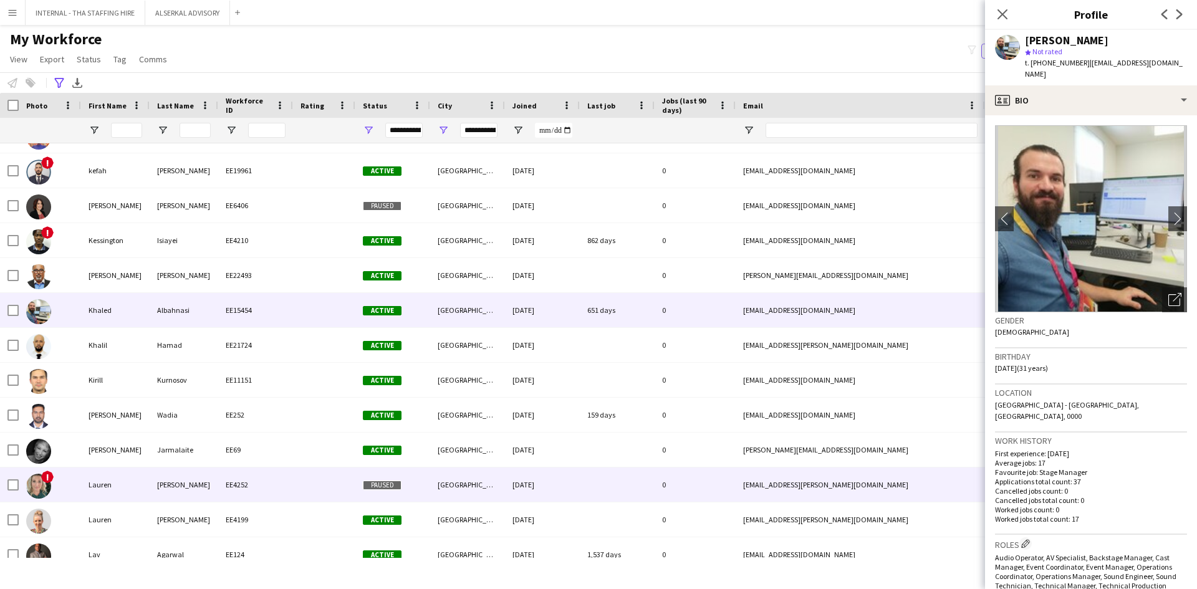
scroll to position [3491, 0]
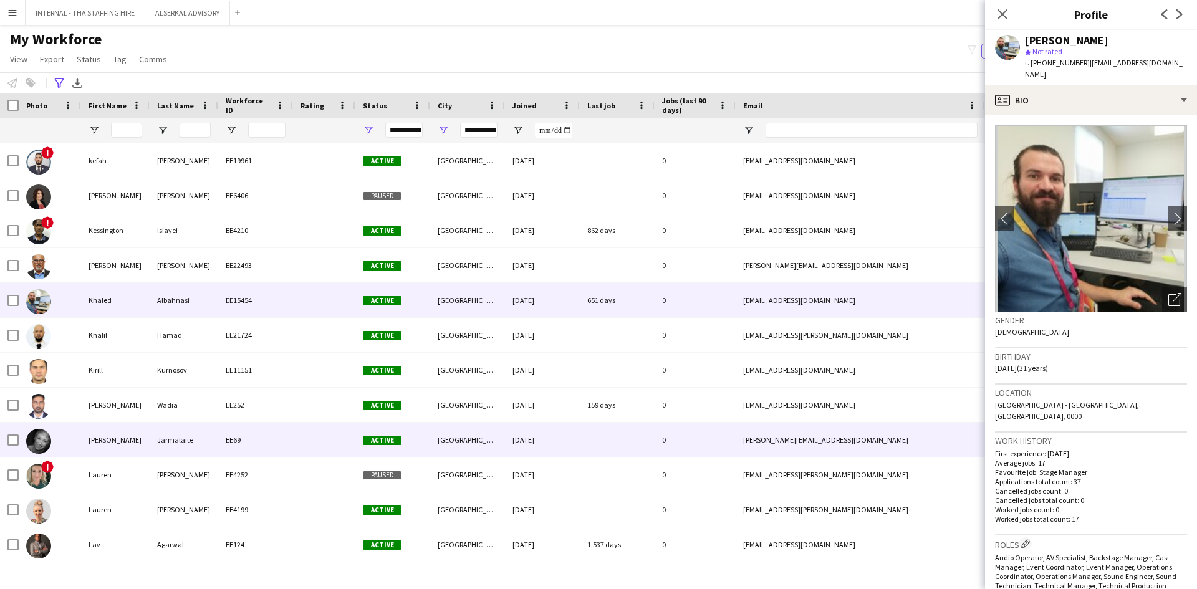
click at [149, 445] on div "[PERSON_NAME]" at bounding box center [115, 440] width 69 height 34
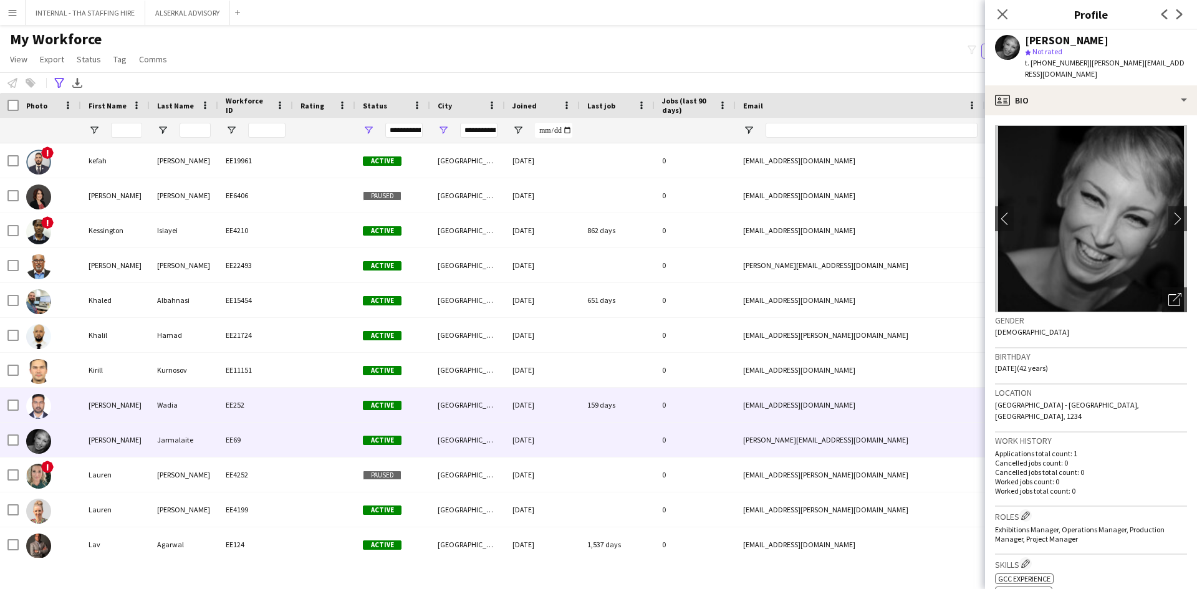
click at [157, 404] on div "Wadia" at bounding box center [184, 405] width 69 height 34
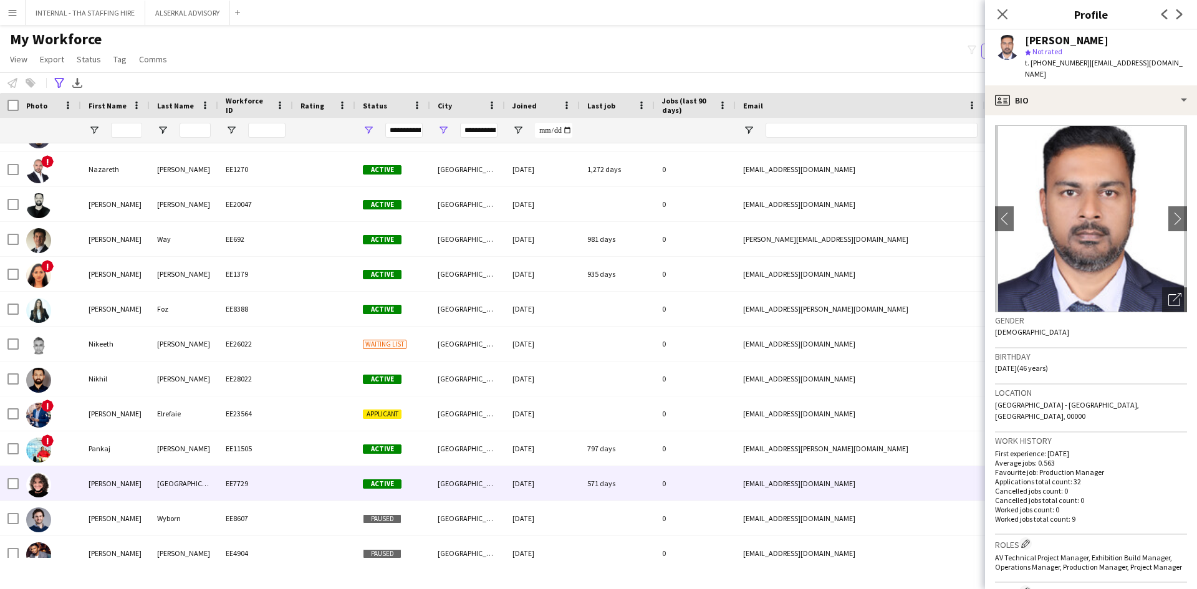
scroll to position [5486, 0]
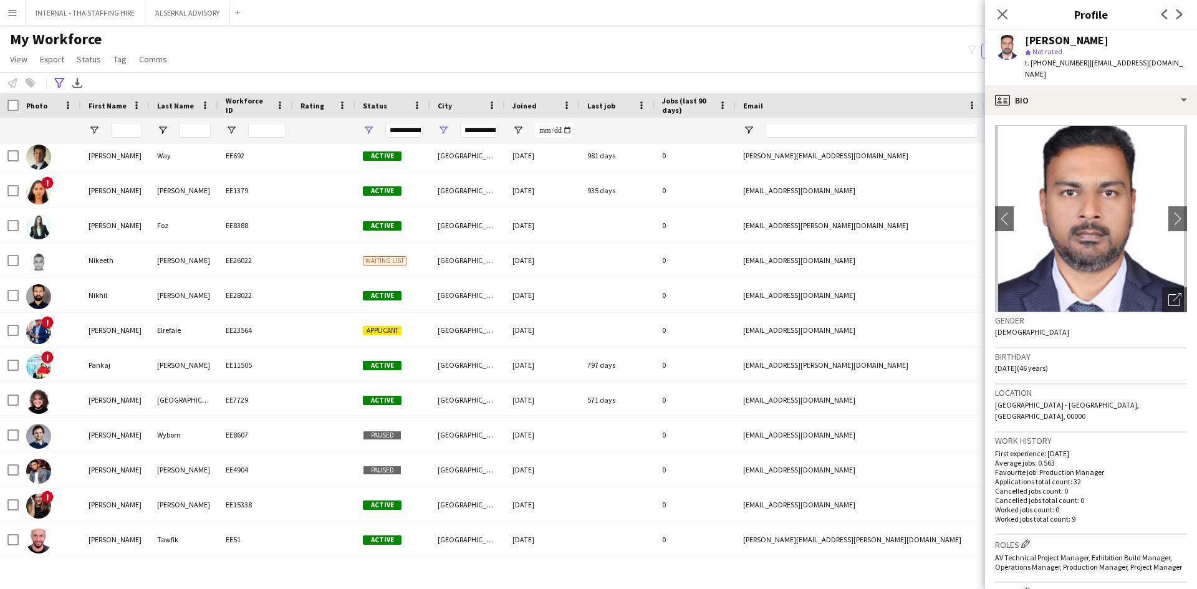
drag, startPoint x: 410, startPoint y: 51, endPoint x: 496, endPoint y: 115, distance: 107.0
click at [410, 51] on div "My Workforce View Views Default view [PERSON_NAME] New view Update view Delete …" at bounding box center [598, 51] width 1197 height 42
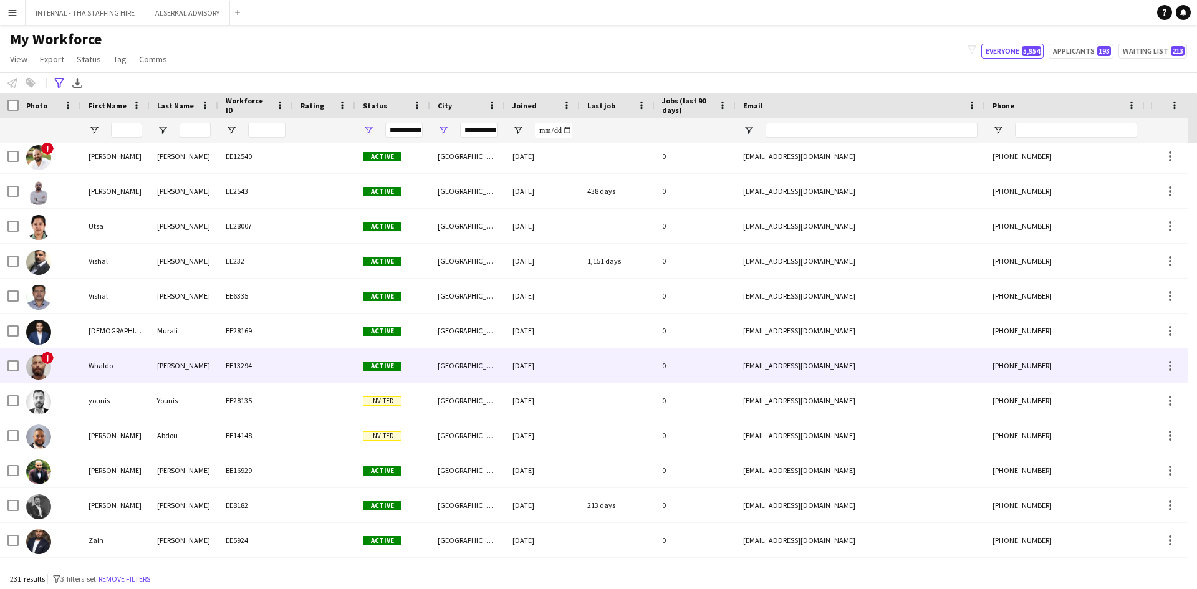
click at [248, 362] on div "EE13294" at bounding box center [255, 365] width 75 height 34
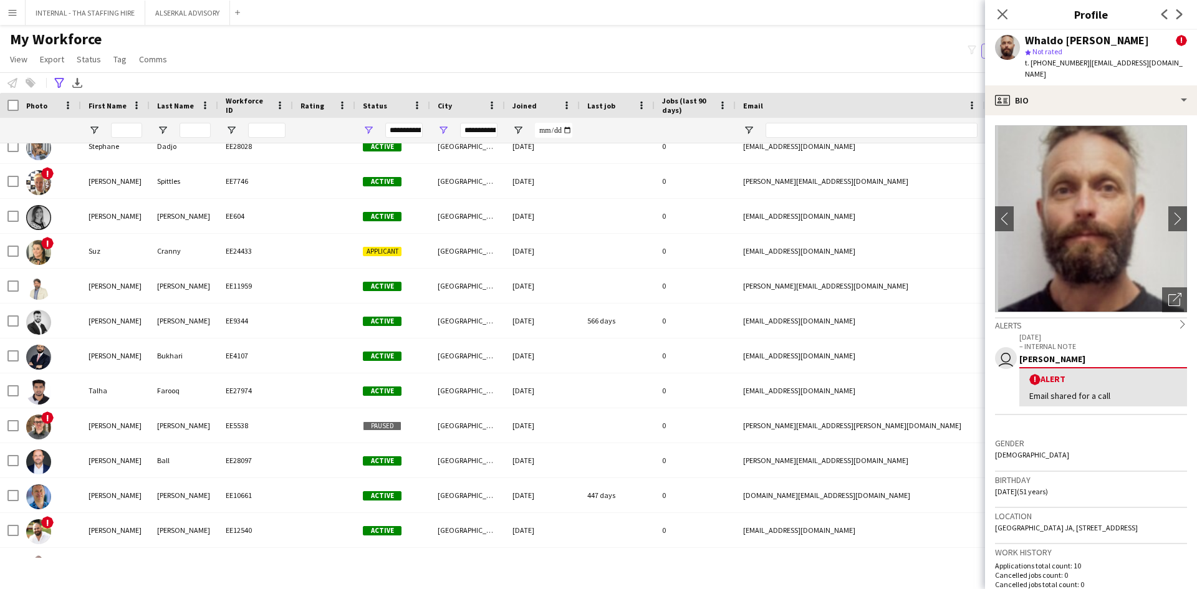
drag, startPoint x: 125, startPoint y: 561, endPoint x: 703, endPoint y: 52, distance: 770.4
click at [703, 52] on div "My Workforce View Views Default view [PERSON_NAME] New view Update view Delete …" at bounding box center [598, 51] width 1197 height 42
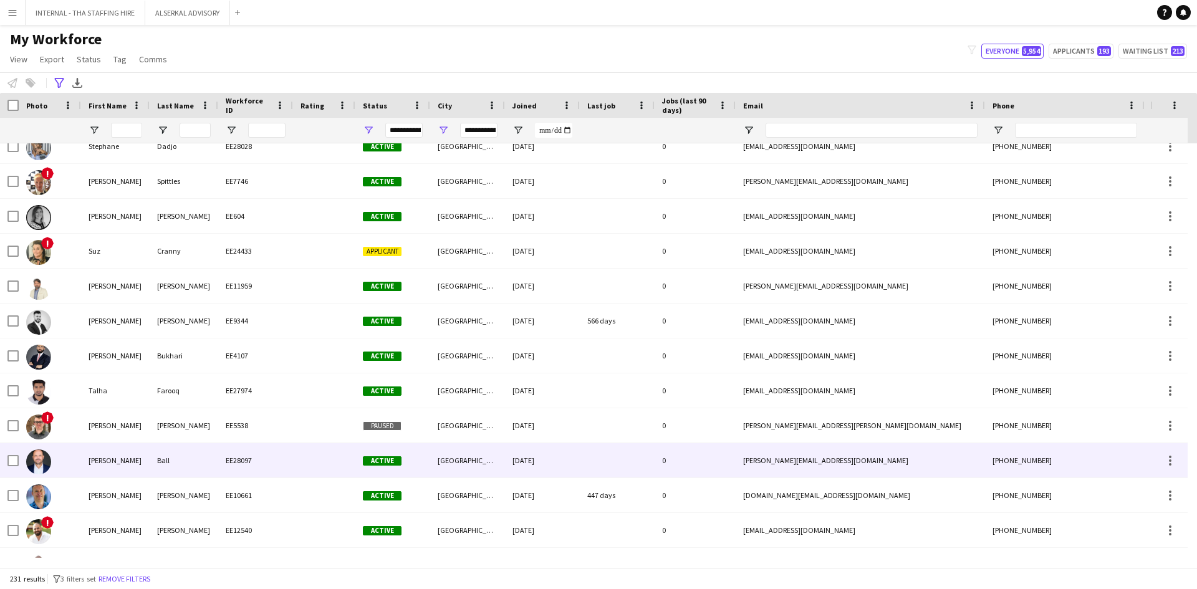
click at [154, 460] on div "Ball" at bounding box center [184, 460] width 69 height 34
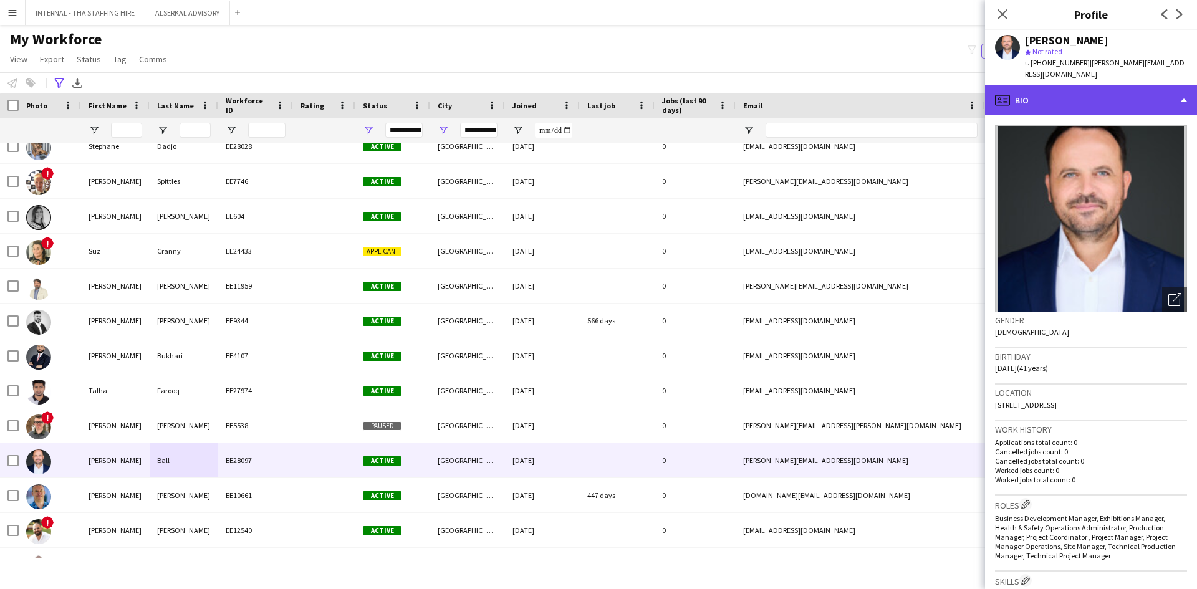
click at [1054, 85] on div "profile Bio" at bounding box center [1091, 100] width 212 height 30
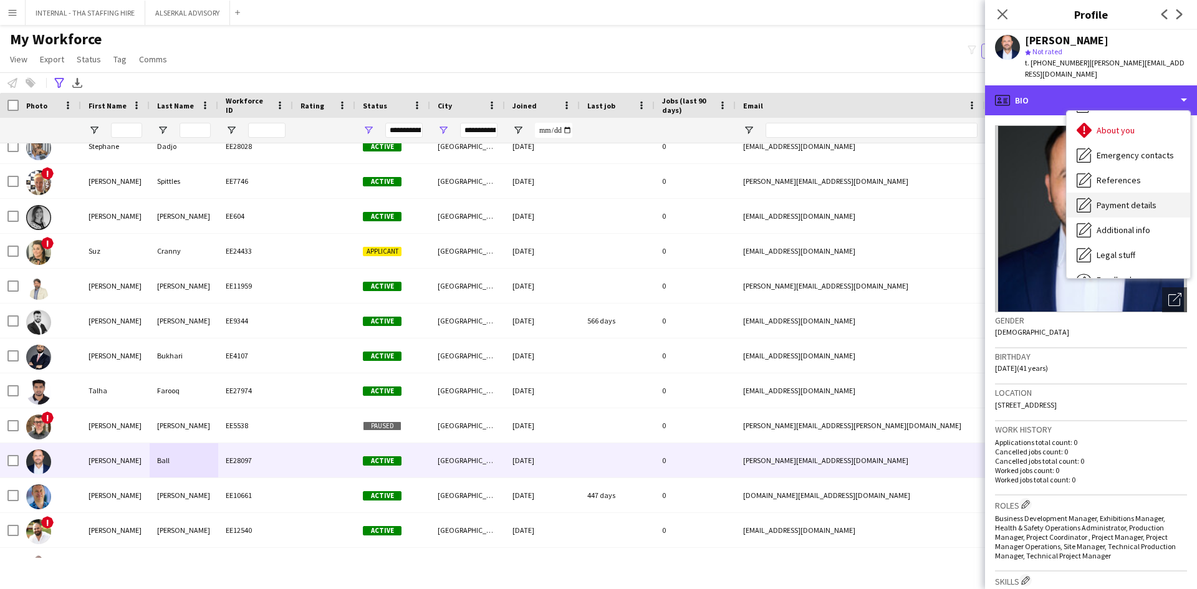
scroll to position [92, 0]
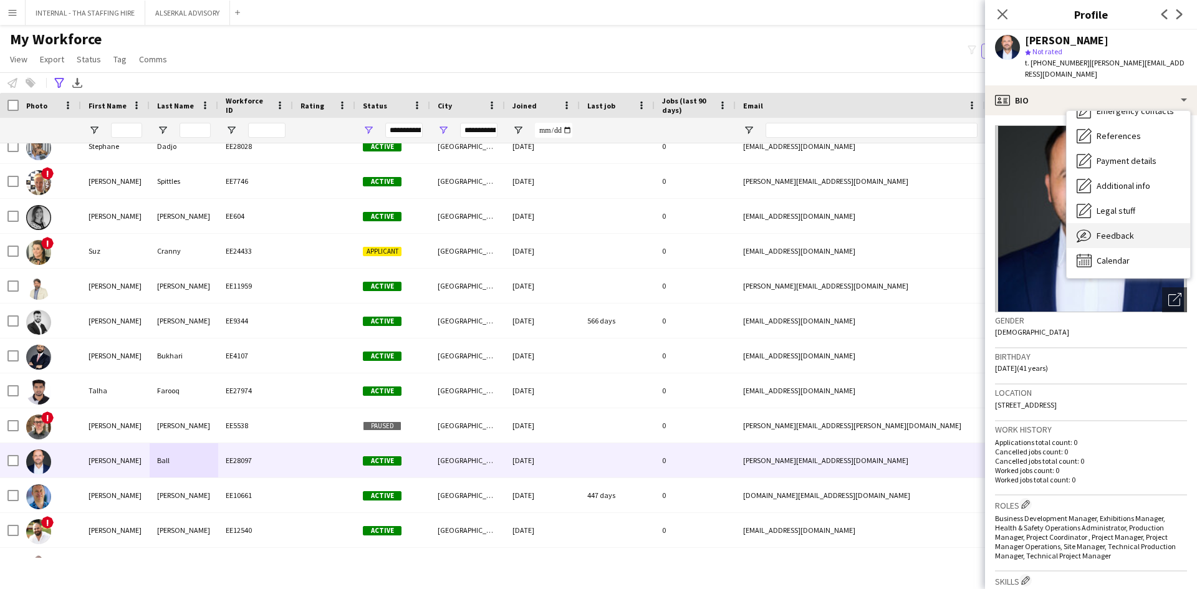
click at [1123, 230] on span "Feedback" at bounding box center [1115, 235] width 37 height 11
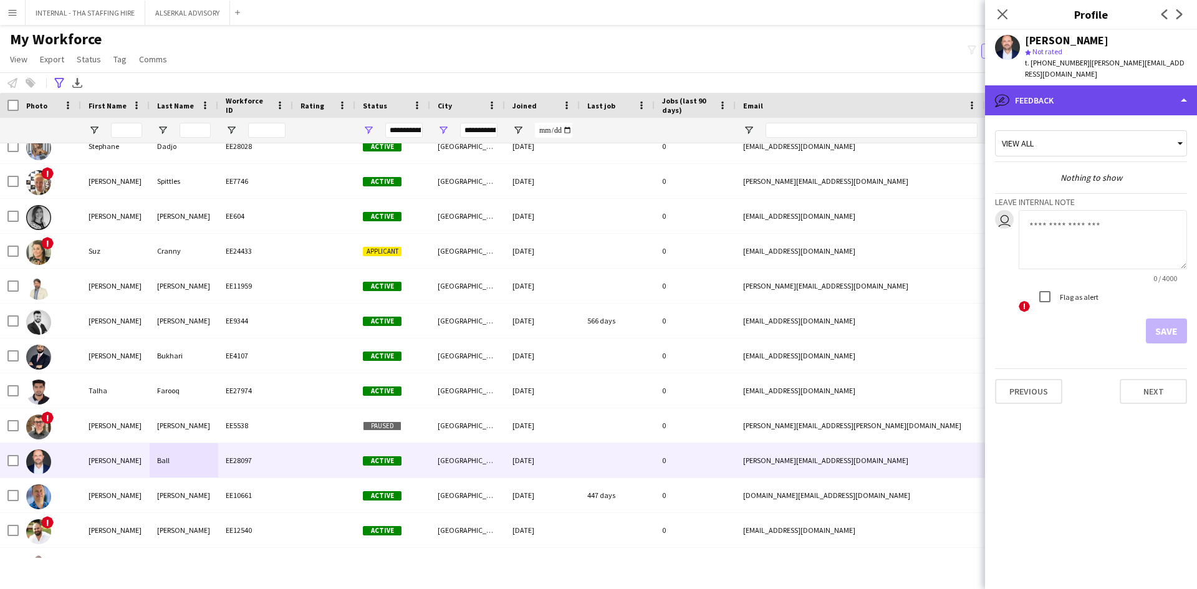
click at [1026, 85] on div "bubble-pencil Feedback" at bounding box center [1091, 100] width 212 height 30
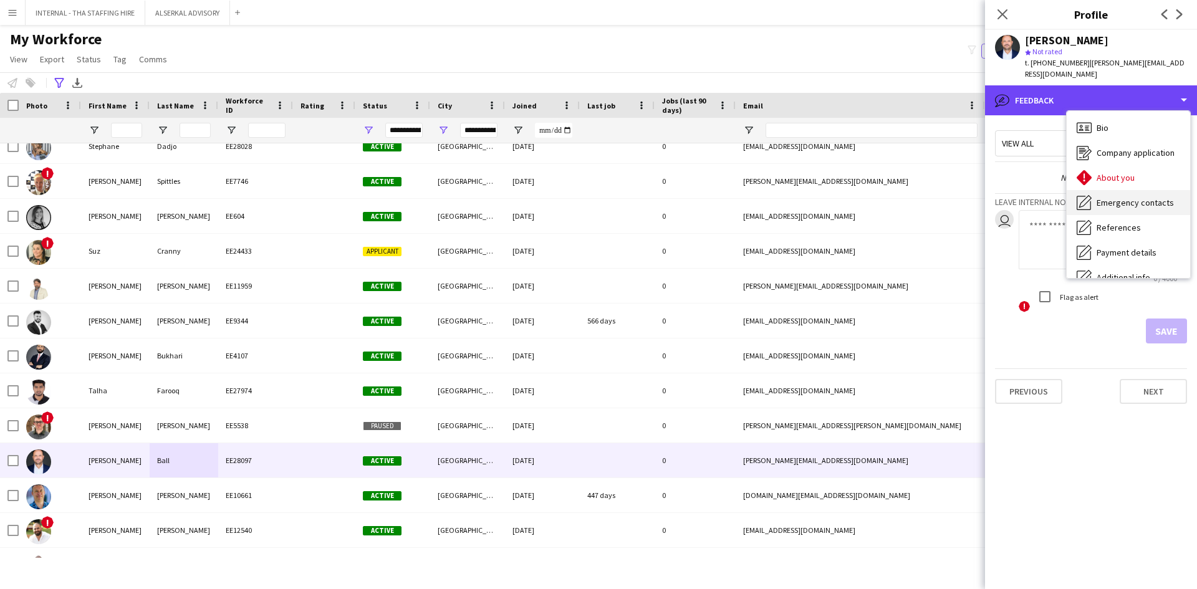
scroll to position [0, 0]
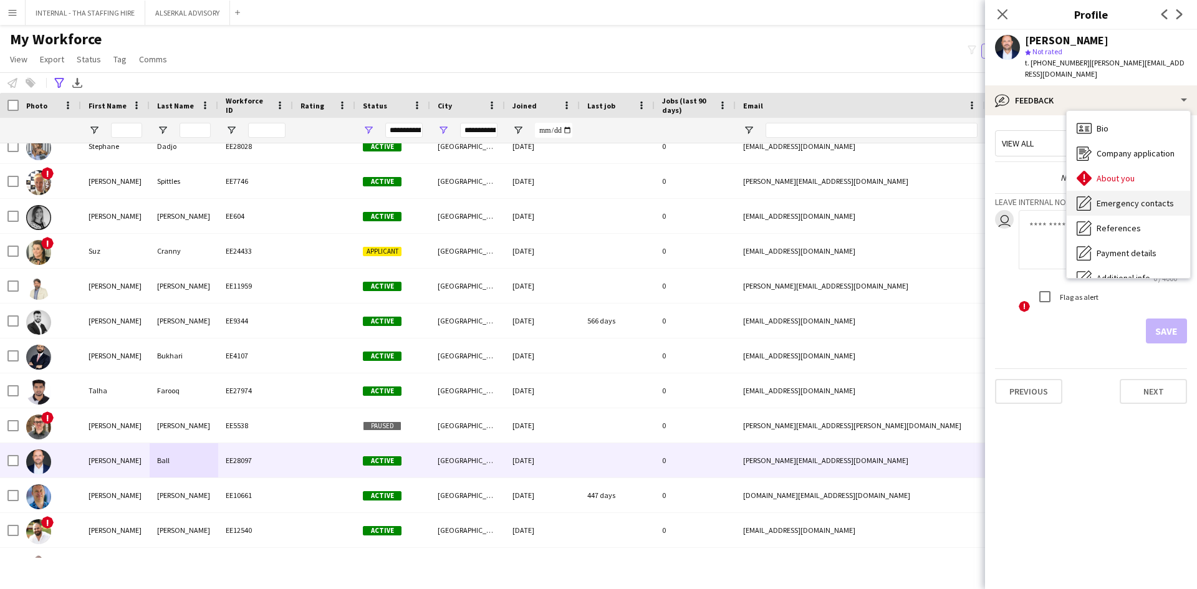
click at [1122, 191] on div "Emergency contacts Emergency contacts" at bounding box center [1128, 203] width 123 height 25
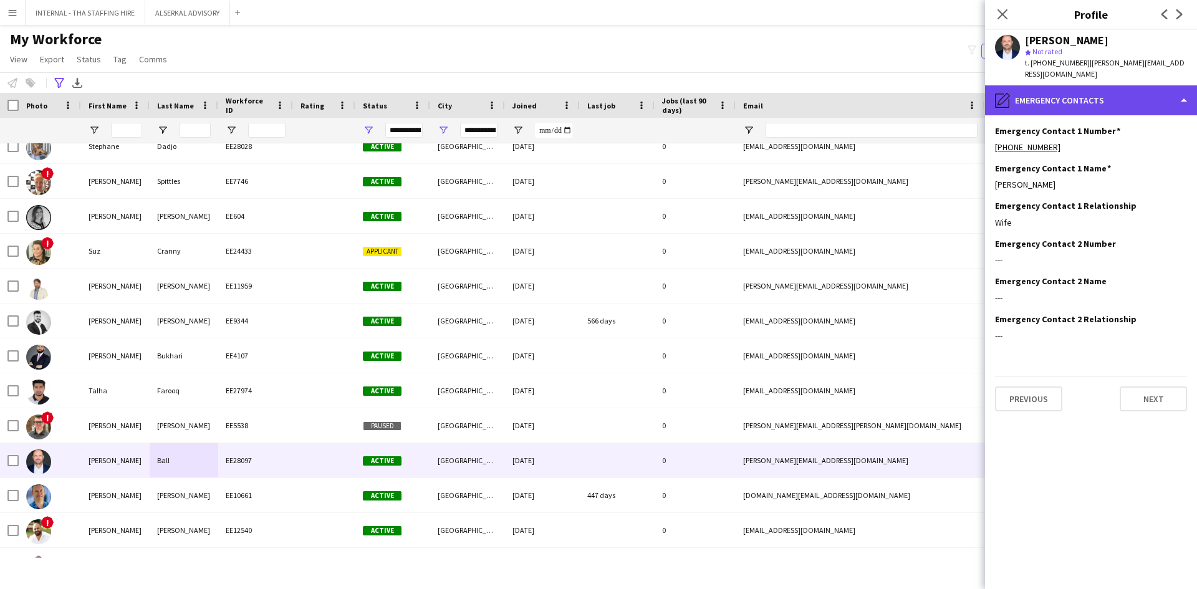
click at [1070, 85] on div "pencil4 Emergency contacts" at bounding box center [1091, 100] width 212 height 30
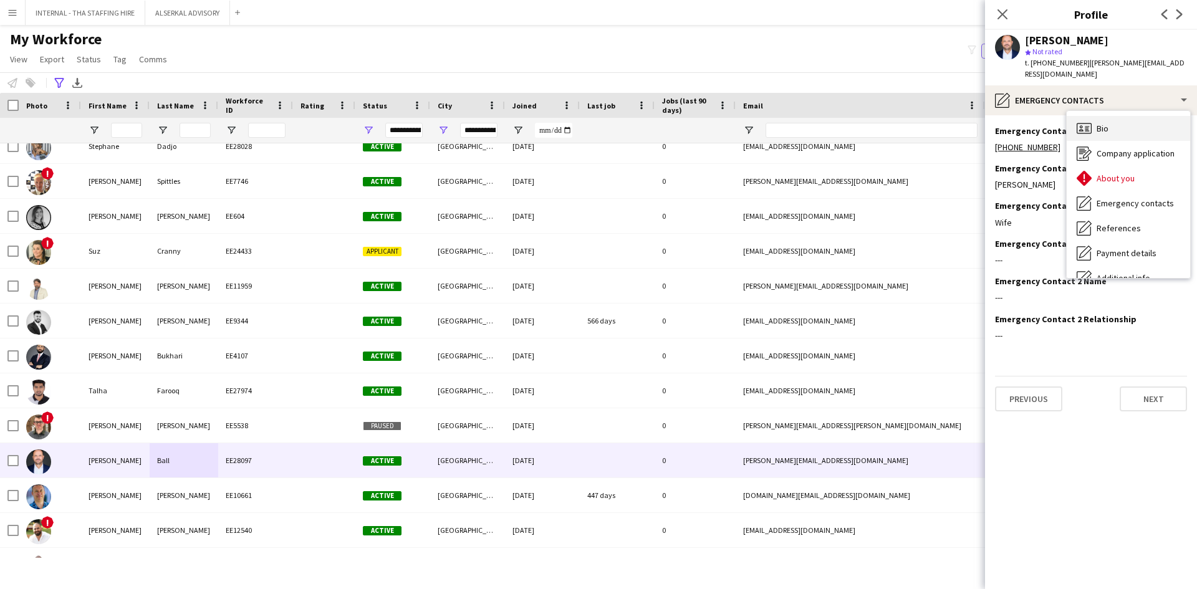
click at [1102, 123] on span "Bio" at bounding box center [1103, 128] width 12 height 11
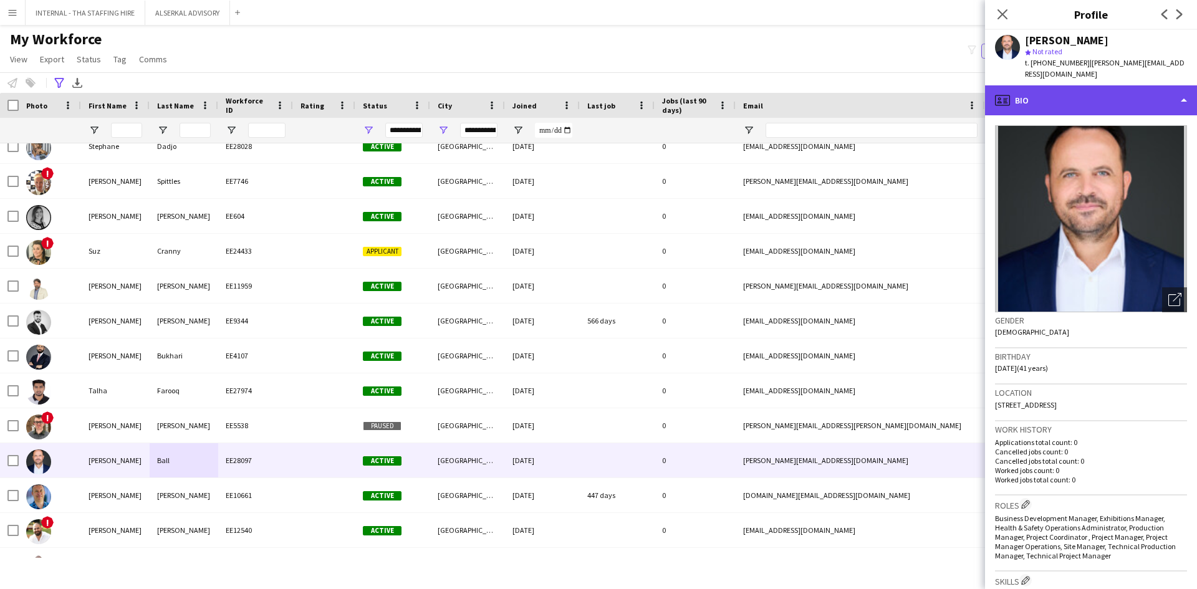
click at [1061, 94] on div "profile Bio" at bounding box center [1091, 100] width 212 height 30
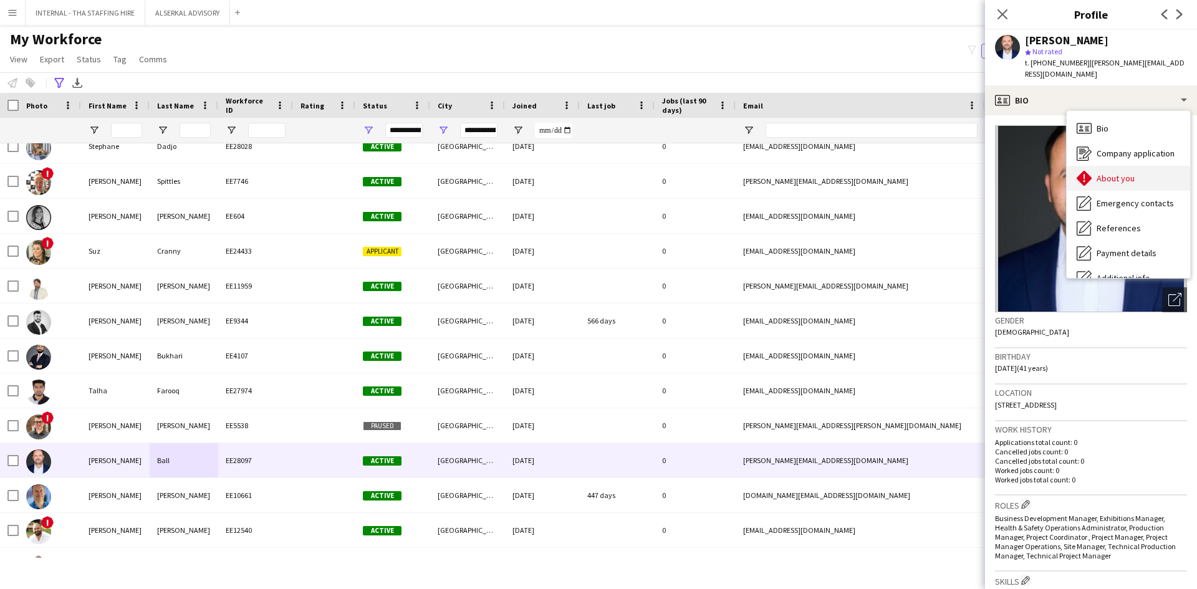
click at [1113, 173] on span "About you" at bounding box center [1116, 178] width 38 height 11
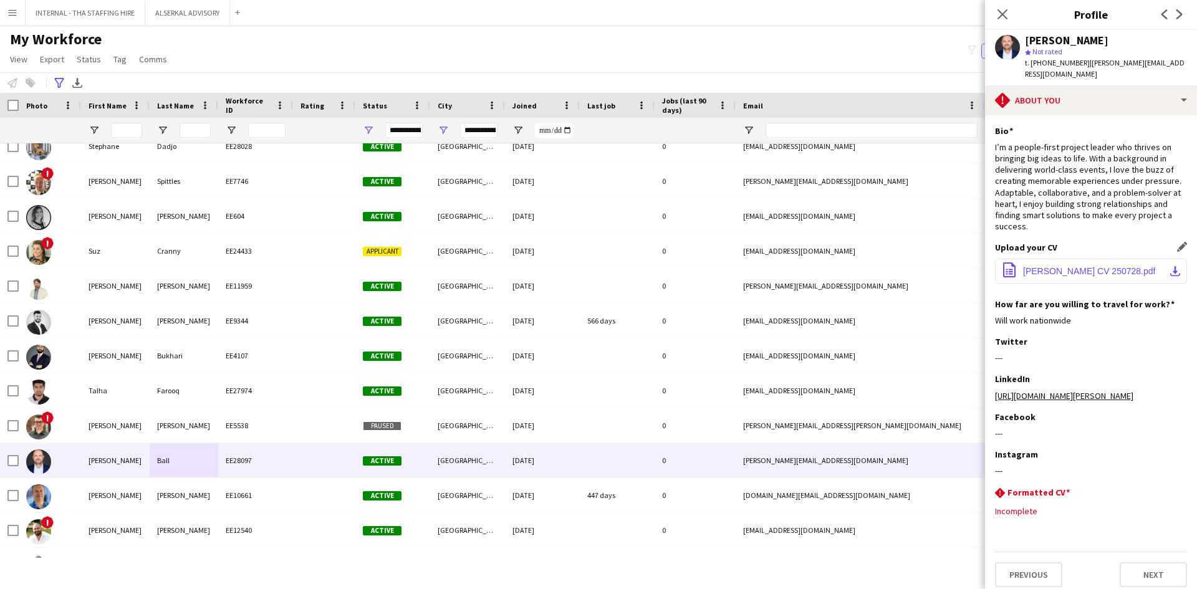
click at [1053, 266] on span "[PERSON_NAME] CV 250728.pdf" at bounding box center [1089, 271] width 132 height 10
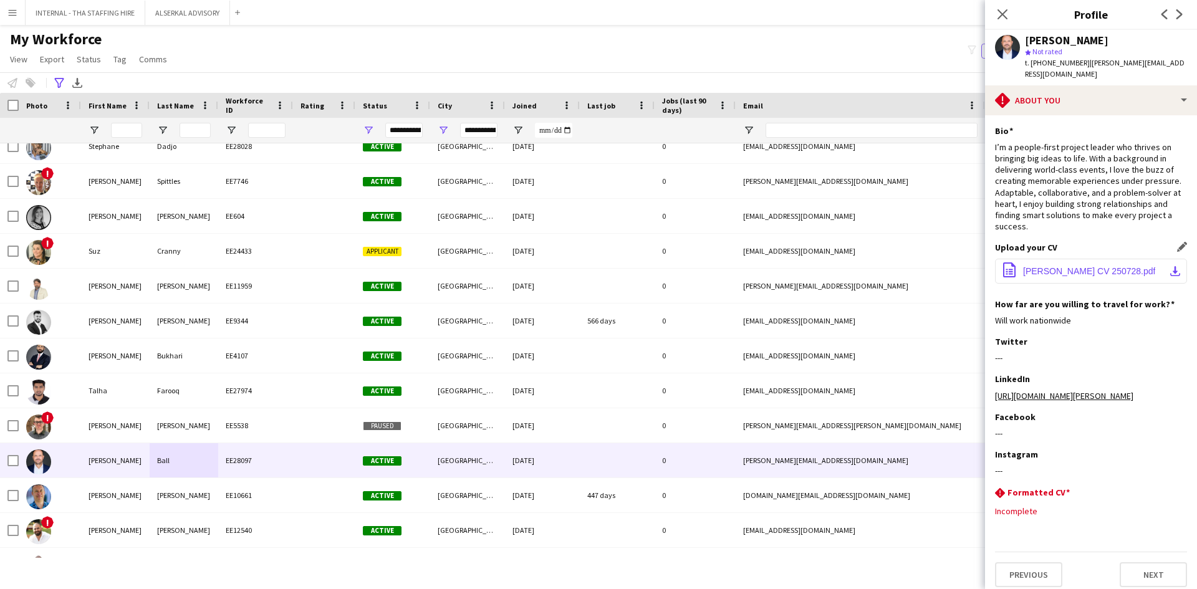
click at [1053, 266] on span "[PERSON_NAME] CV 250728.pdf" at bounding box center [1089, 271] width 132 height 10
click at [1051, 266] on span "[PERSON_NAME] CV 250728.pdf" at bounding box center [1089, 271] width 132 height 10
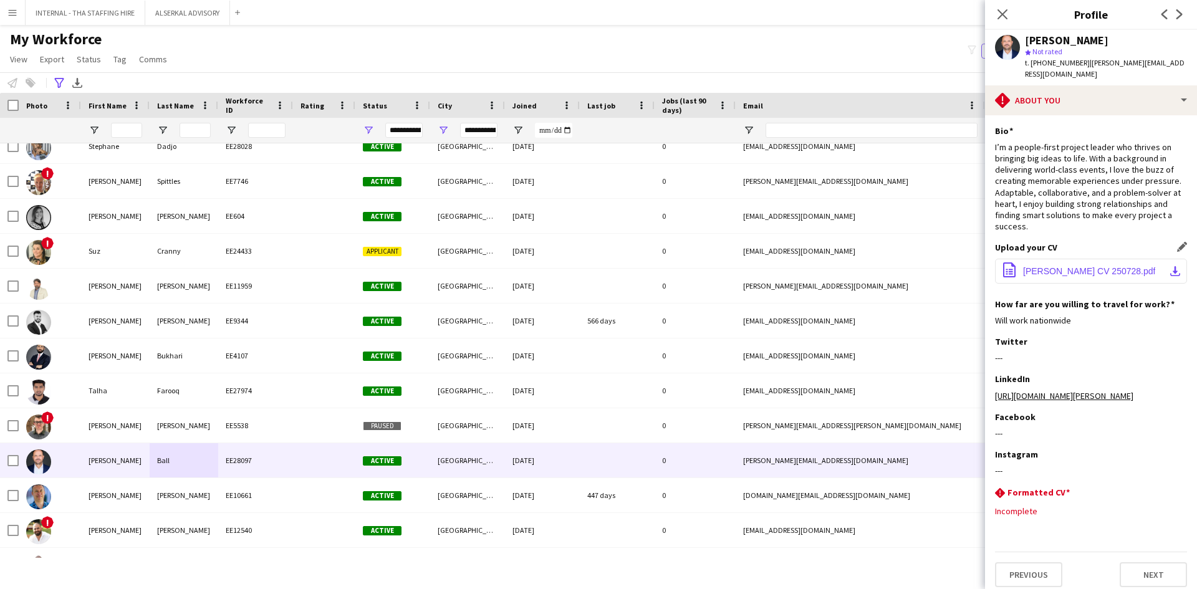
click at [1051, 266] on span "[PERSON_NAME] CV 250728.pdf" at bounding box center [1089, 271] width 132 height 10
click at [1151, 261] on button "office-file-sheet [PERSON_NAME] CV 250728.pdf download-bottom" at bounding box center [1091, 271] width 192 height 25
click at [1152, 262] on button "office-file-sheet [PERSON_NAME] CV 250728.pdf download-bottom" at bounding box center [1091, 271] width 192 height 25
click at [1176, 266] on app-icon "download-bottom" at bounding box center [1175, 271] width 10 height 10
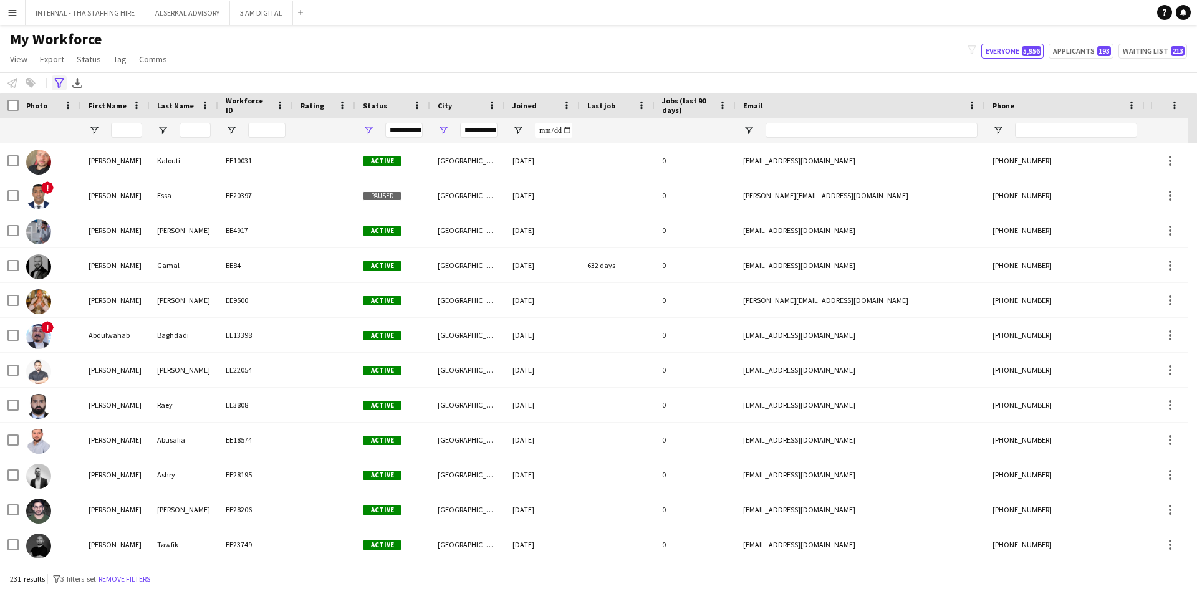
click at [56, 83] on icon "Advanced filters" at bounding box center [59, 83] width 10 height 10
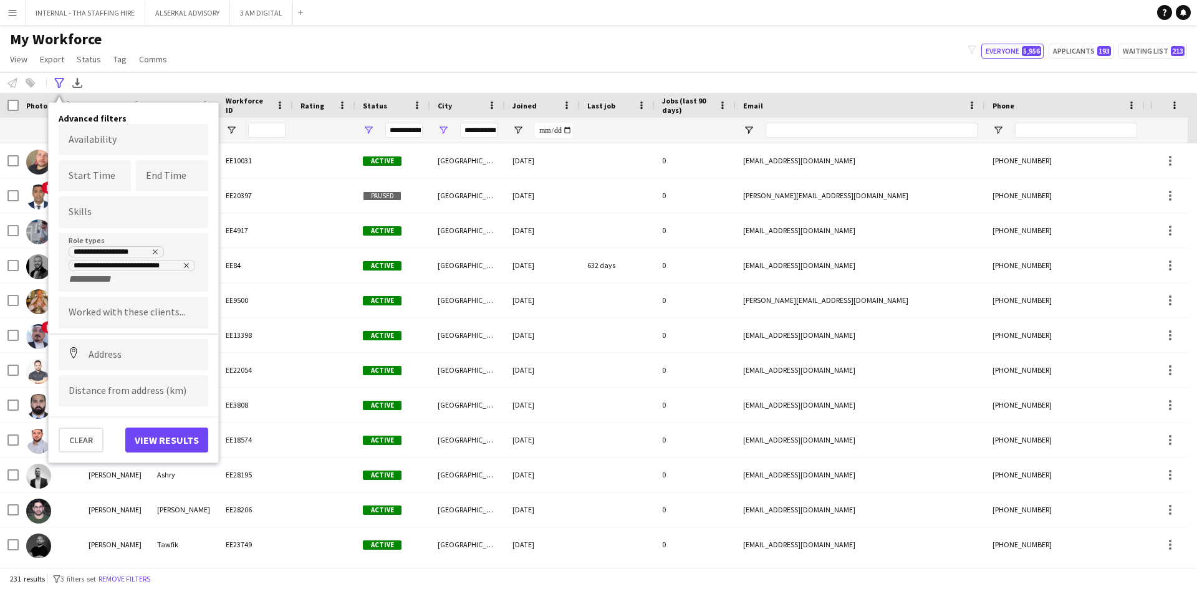
click at [426, 32] on div "My Workforce View Views Default view [PERSON_NAME] New view Update view Delete …" at bounding box center [598, 51] width 1197 height 42
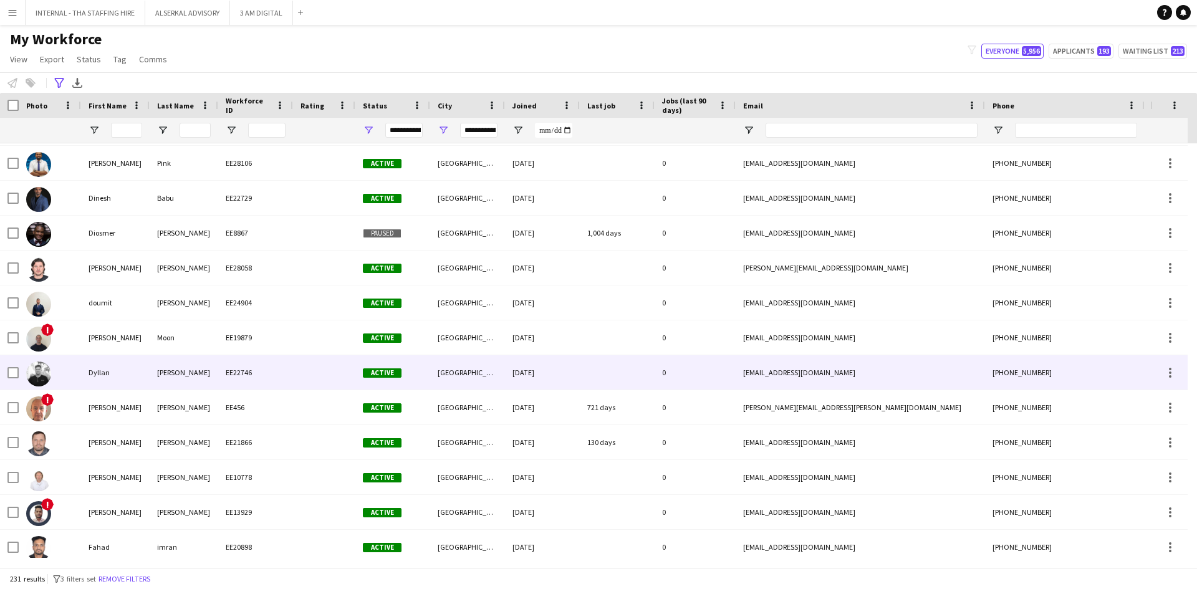
scroll to position [2110, 0]
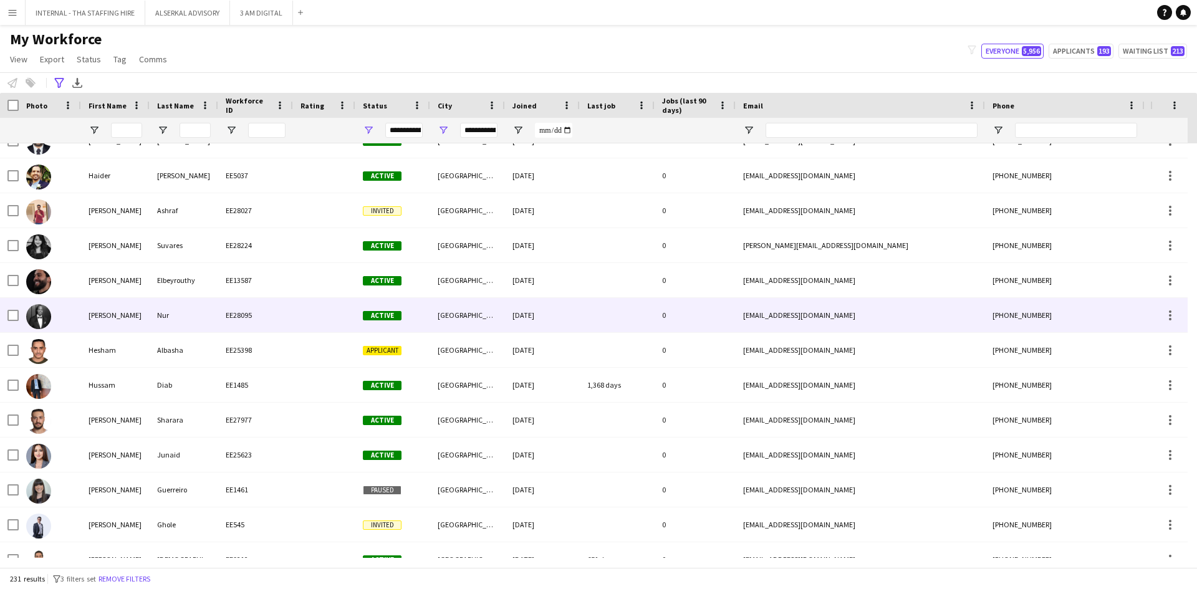
click at [213, 310] on div "Nur" at bounding box center [184, 315] width 69 height 34
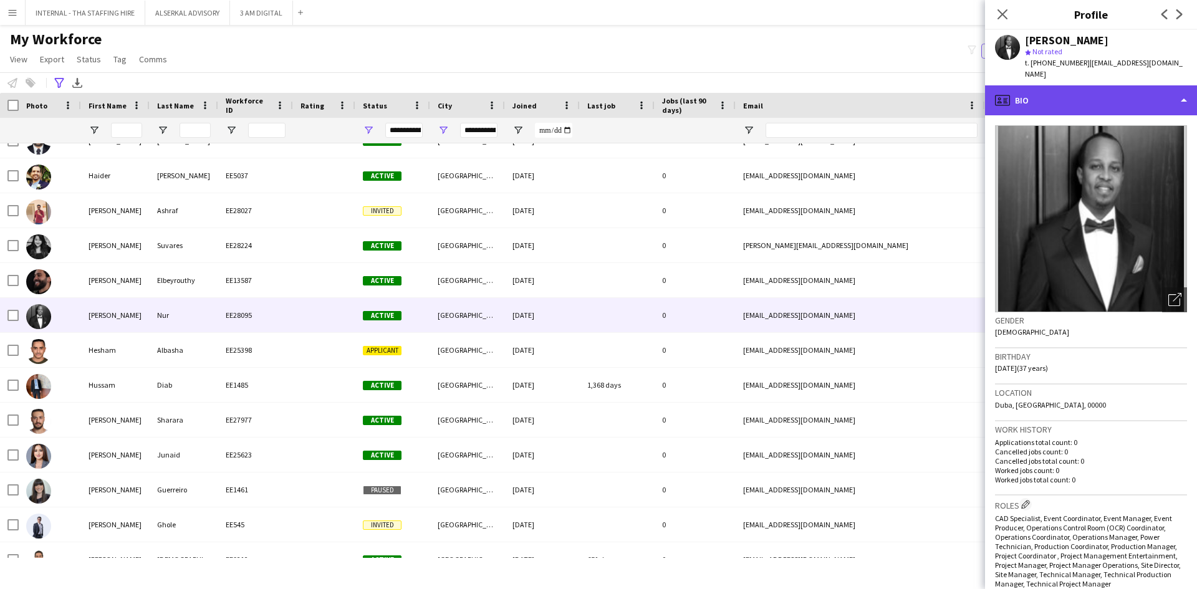
click at [1094, 85] on div "profile Bio" at bounding box center [1091, 100] width 212 height 30
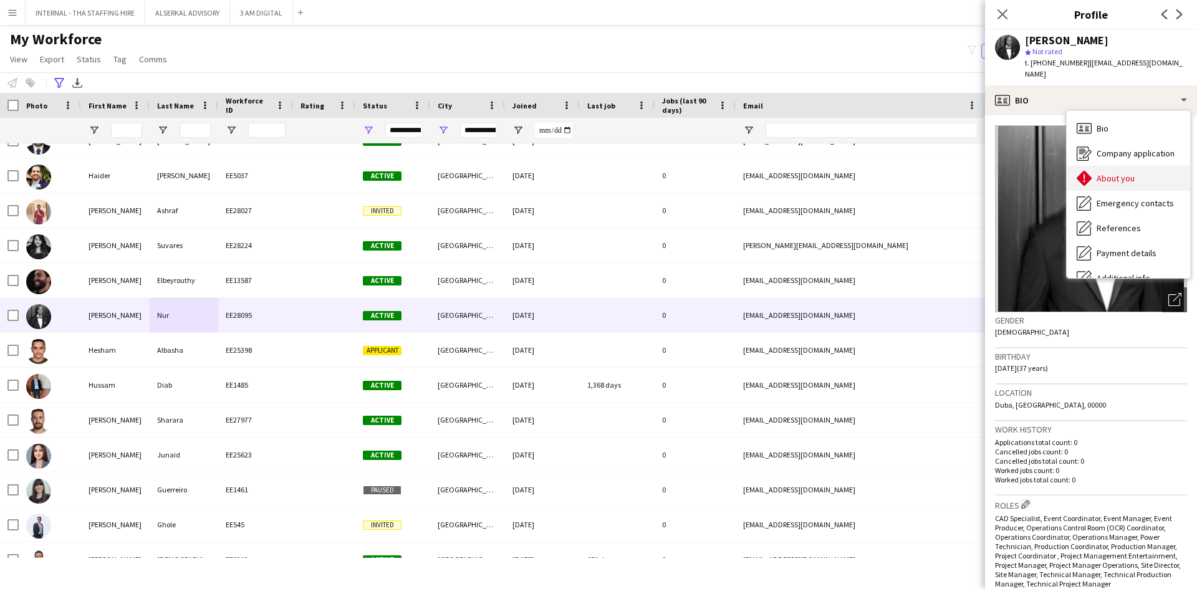
click at [1123, 166] on div "About you About you" at bounding box center [1128, 178] width 123 height 25
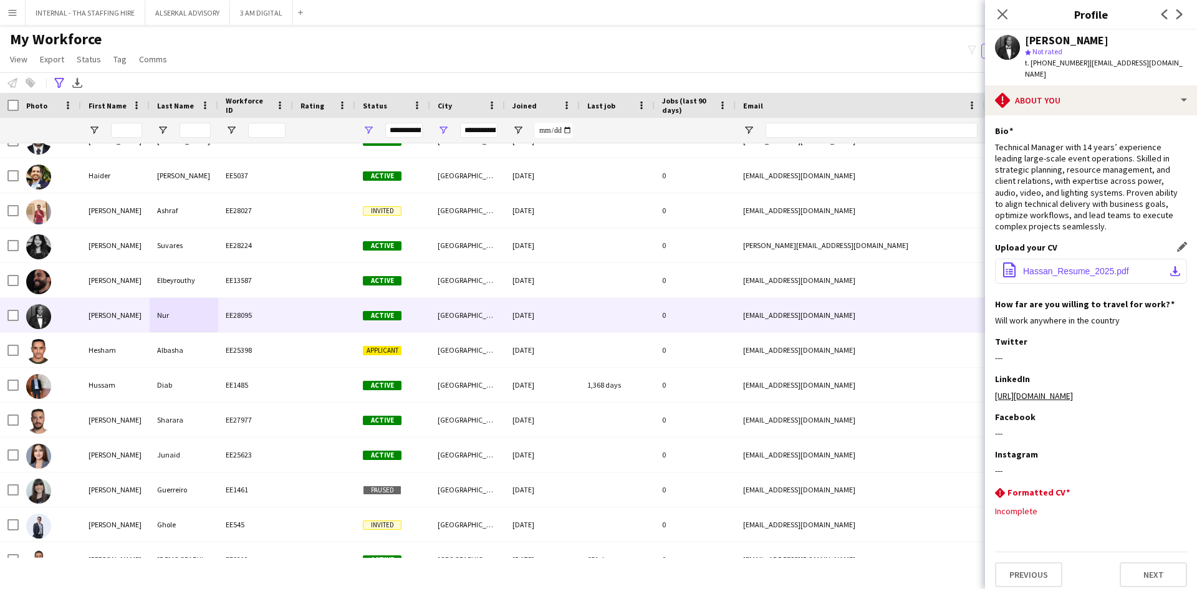
click at [1036, 266] on span "Hassan_Resume_2025.pdf" at bounding box center [1076, 271] width 106 height 10
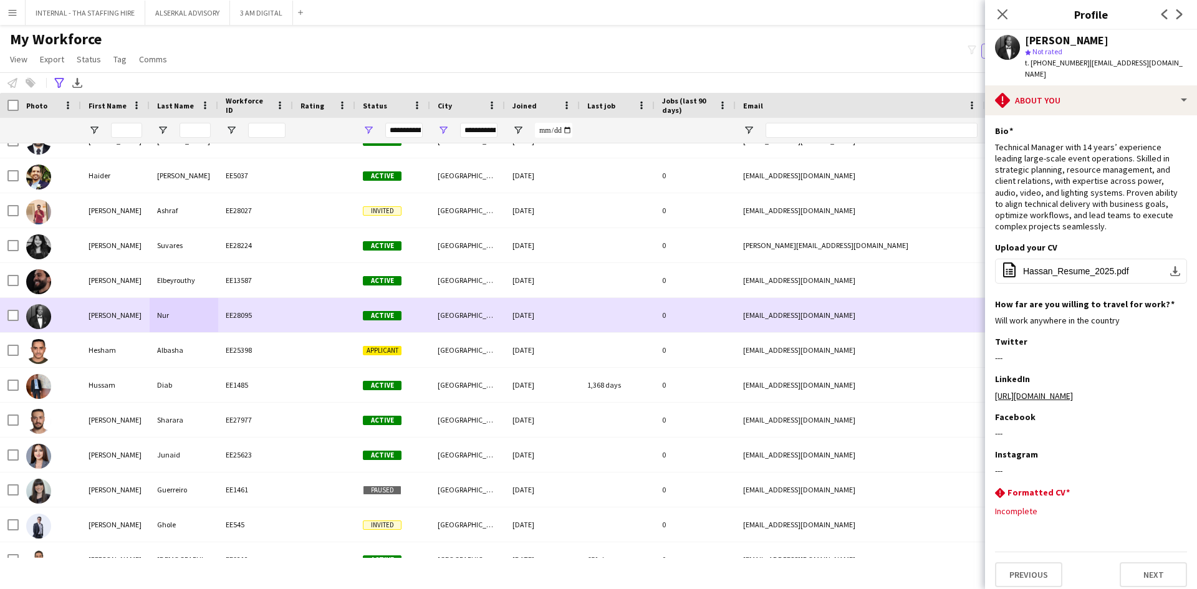
click at [530, 315] on div "[DATE]" at bounding box center [542, 315] width 75 height 34
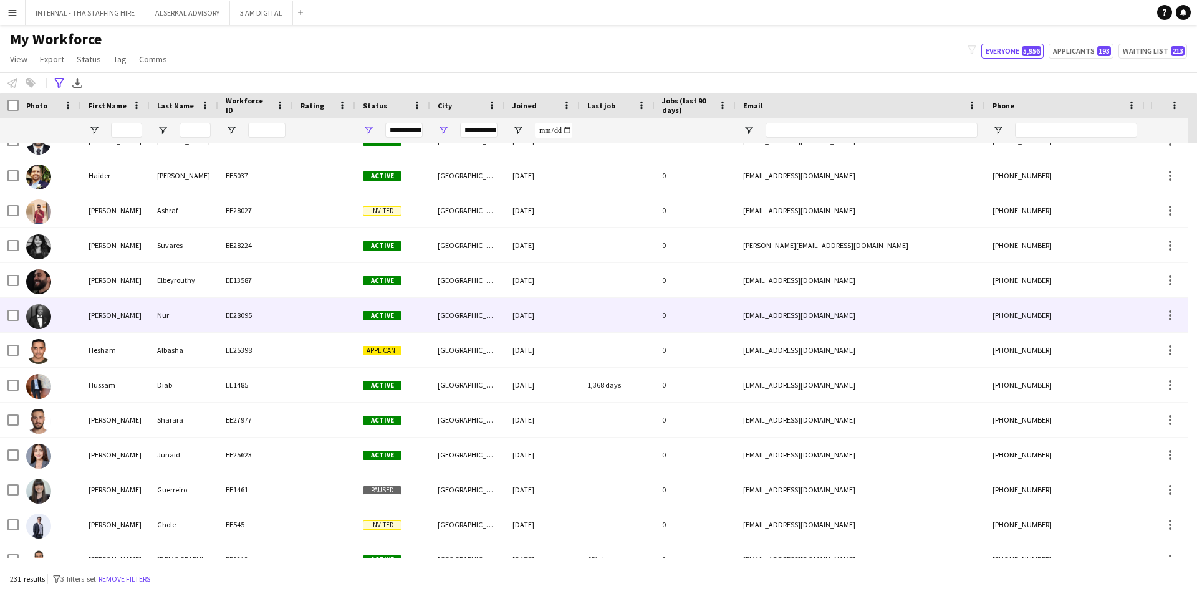
click at [530, 315] on div "[DATE]" at bounding box center [542, 315] width 75 height 34
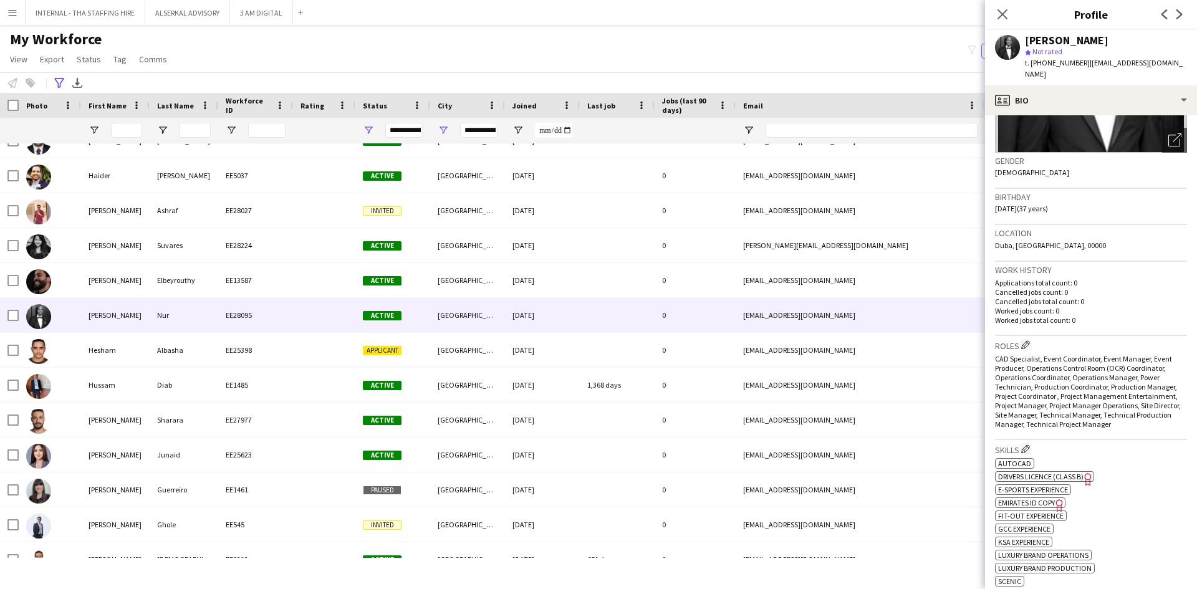
scroll to position [249, 0]
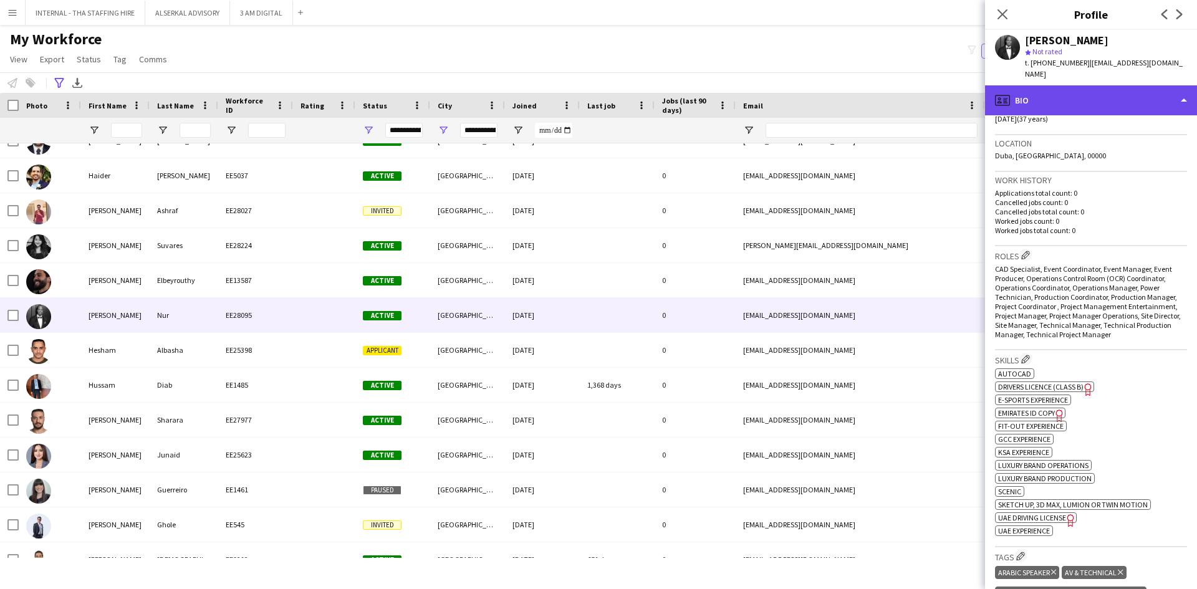
click at [1107, 99] on div "profile Bio" at bounding box center [1091, 100] width 212 height 30
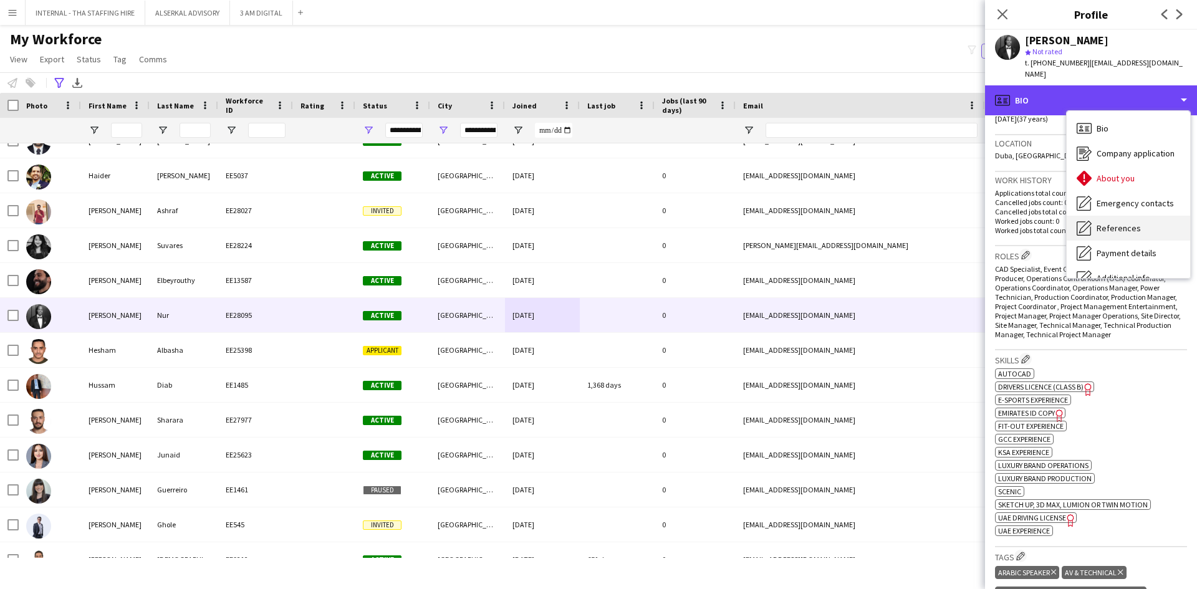
scroll to position [92, 0]
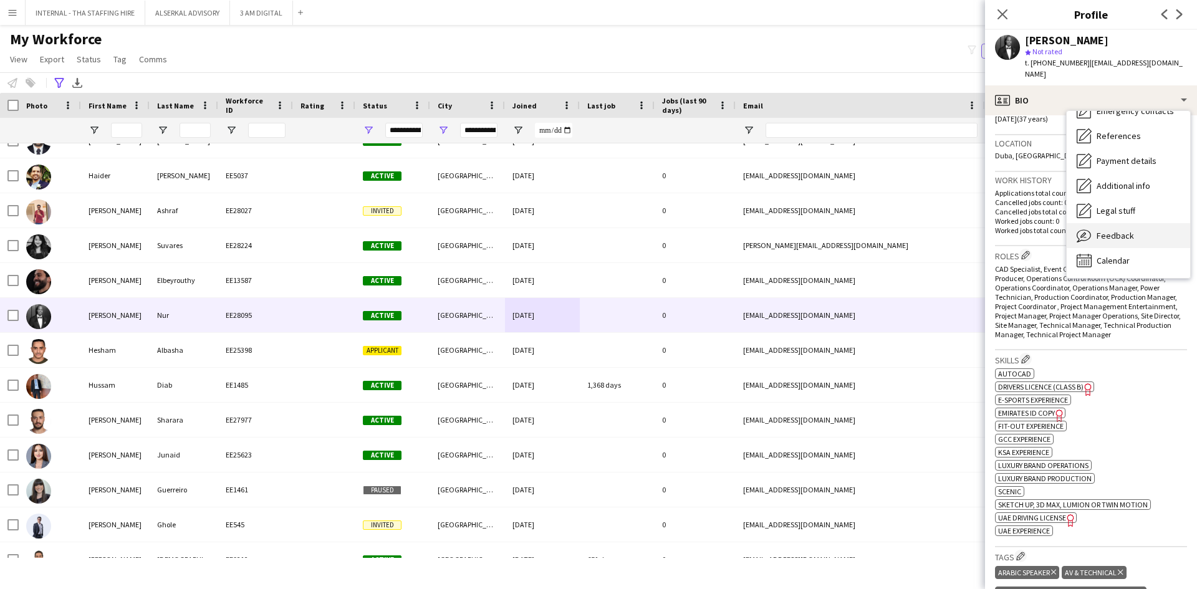
click at [1122, 230] on span "Feedback" at bounding box center [1115, 235] width 37 height 11
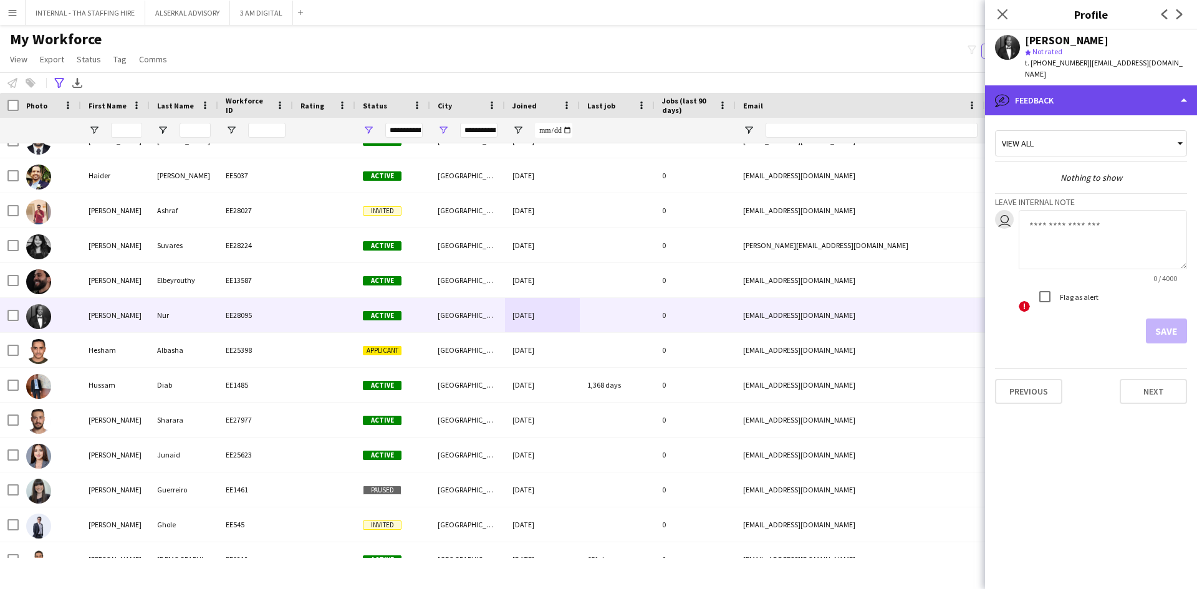
click at [1094, 85] on div "bubble-pencil Feedback" at bounding box center [1091, 100] width 212 height 30
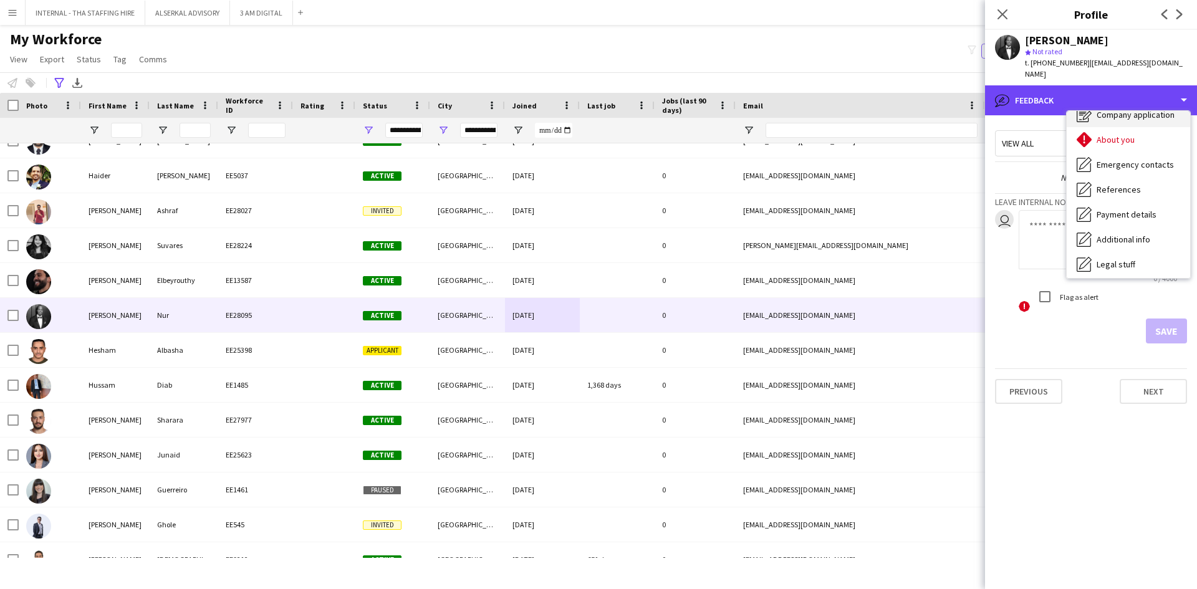
scroll to position [0, 0]
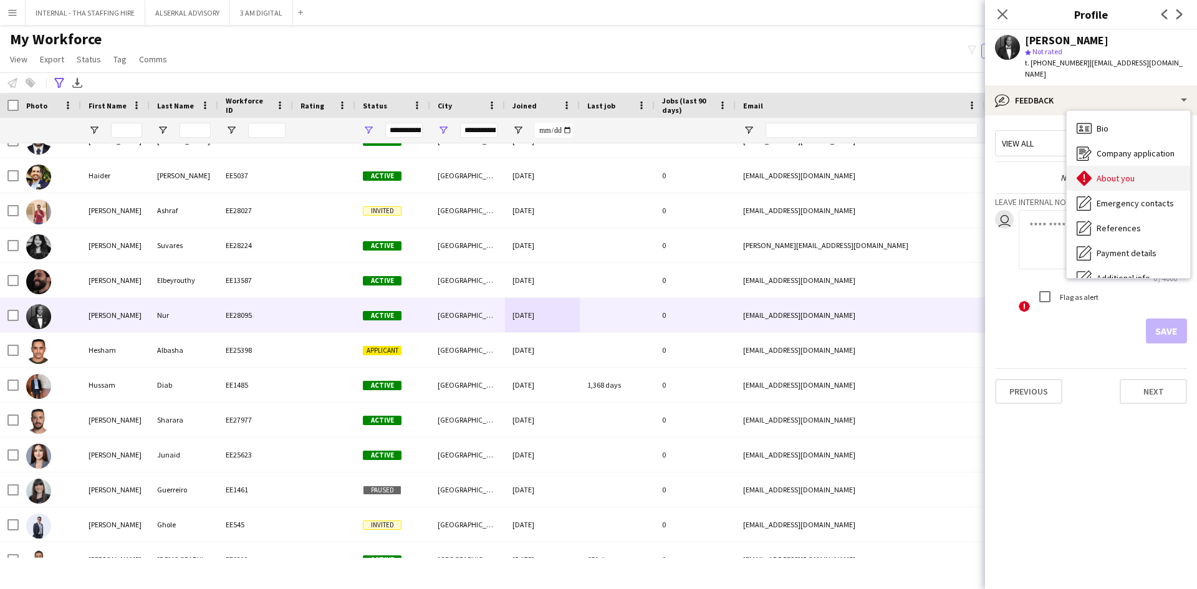
click at [1119, 173] on span "About you" at bounding box center [1116, 178] width 38 height 11
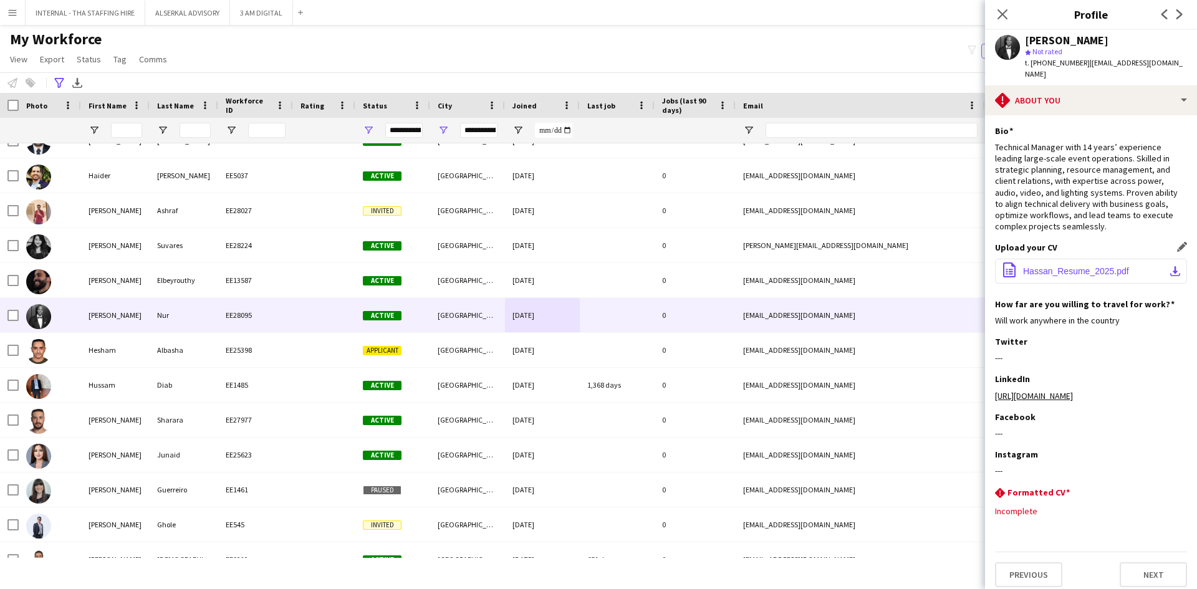
click at [1055, 266] on span "Hassan_Resume_2025.pdf" at bounding box center [1076, 271] width 106 height 10
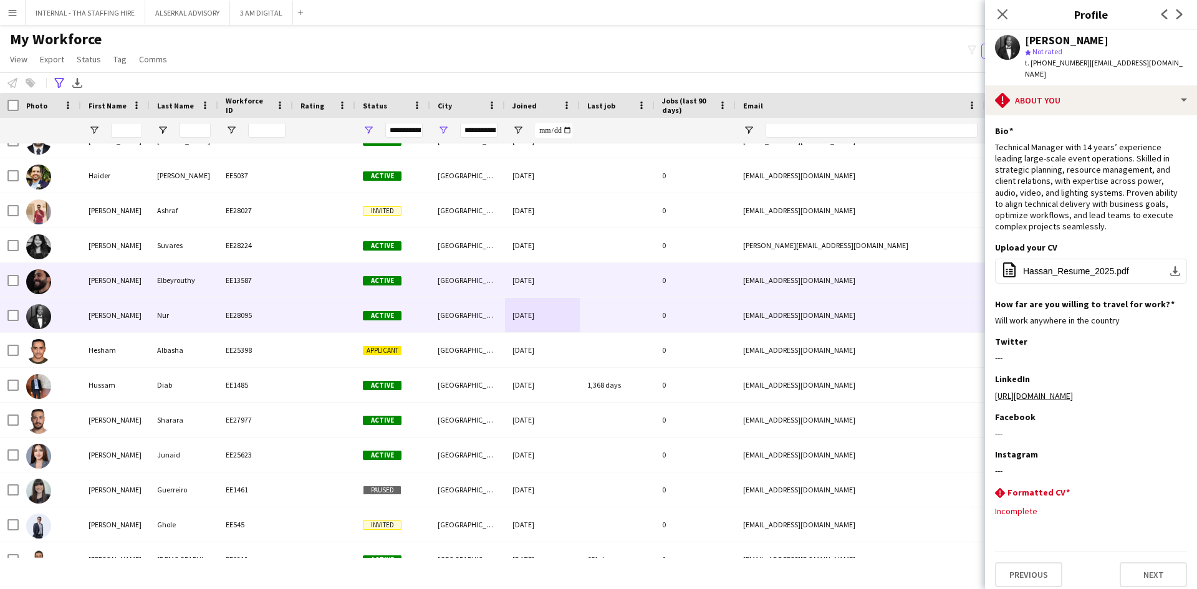
click at [125, 282] on div "[PERSON_NAME]" at bounding box center [115, 280] width 69 height 34
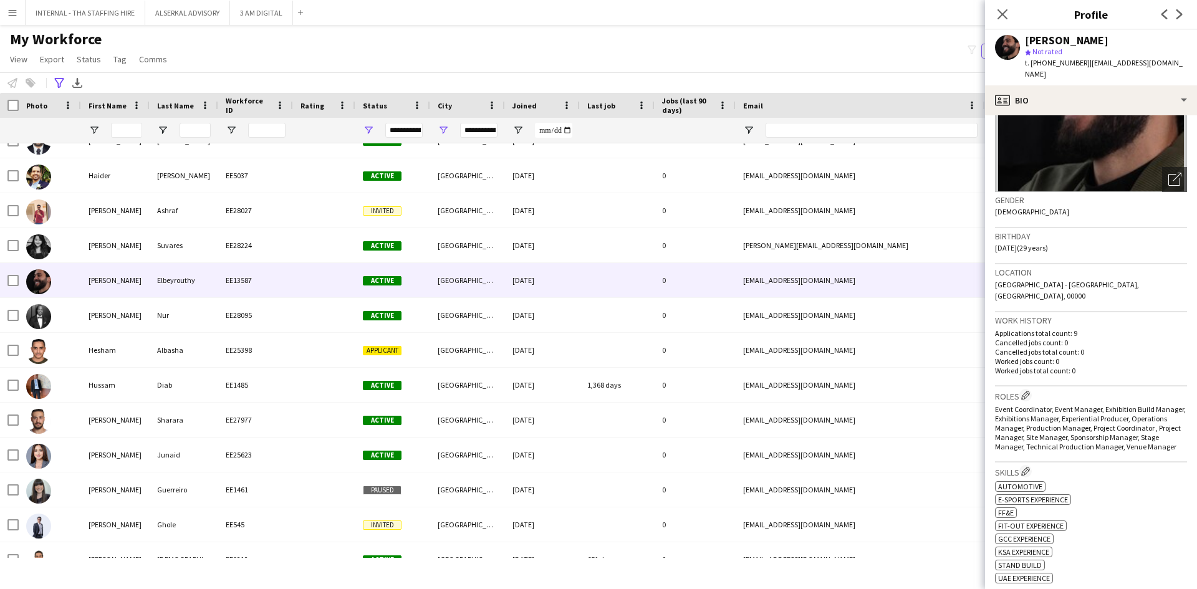
scroll to position [125, 0]
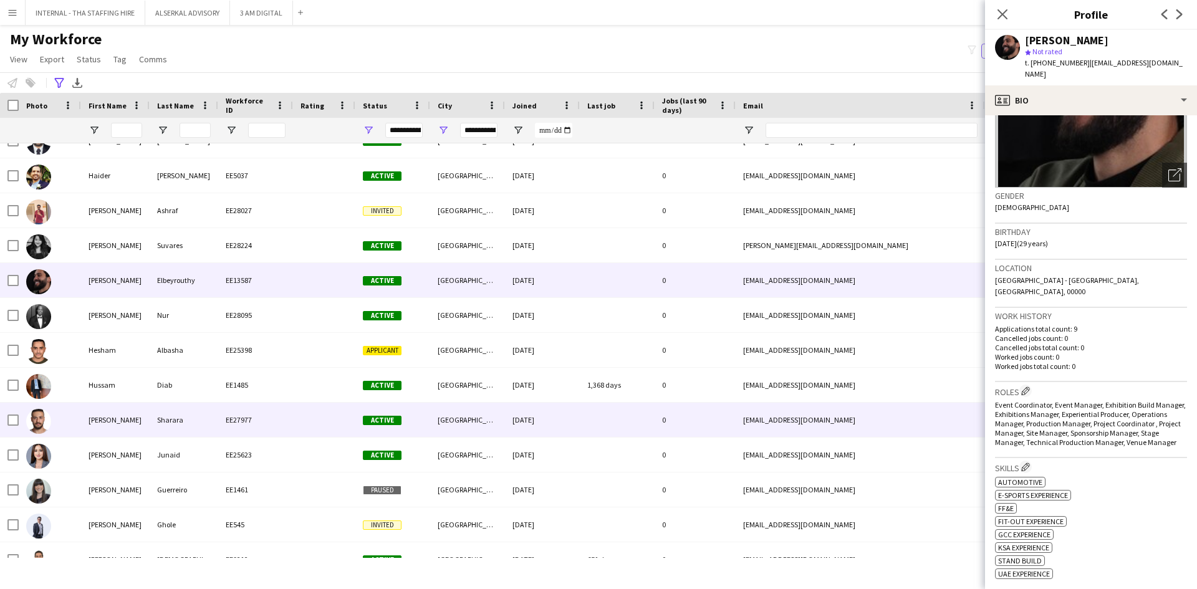
click at [108, 423] on div "[PERSON_NAME]" at bounding box center [115, 420] width 69 height 34
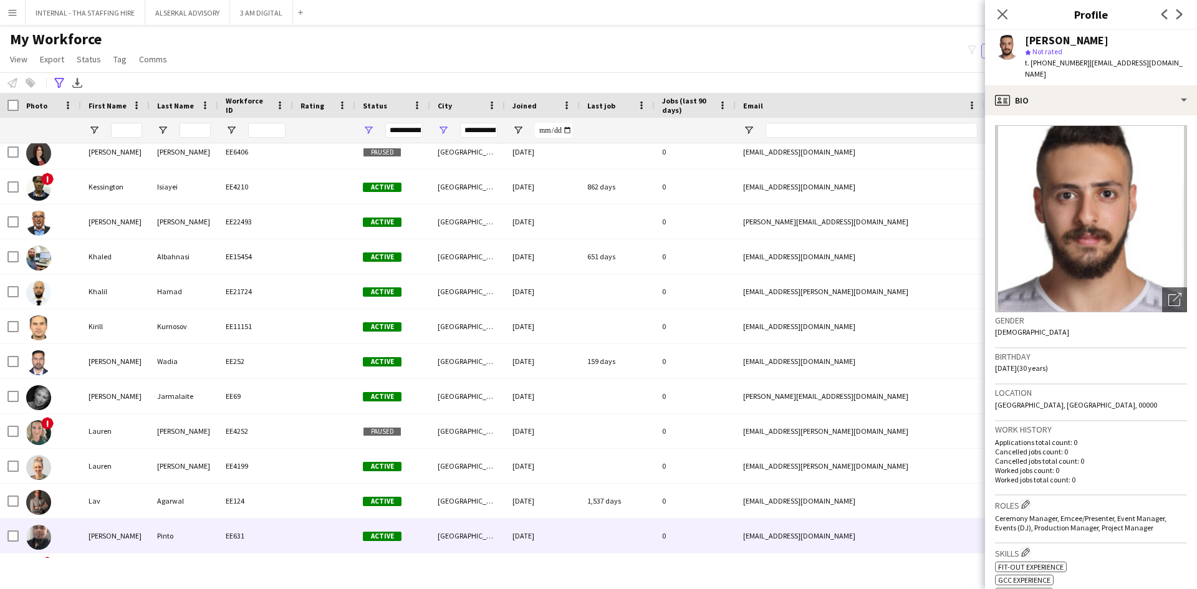
scroll to position [3554, 0]
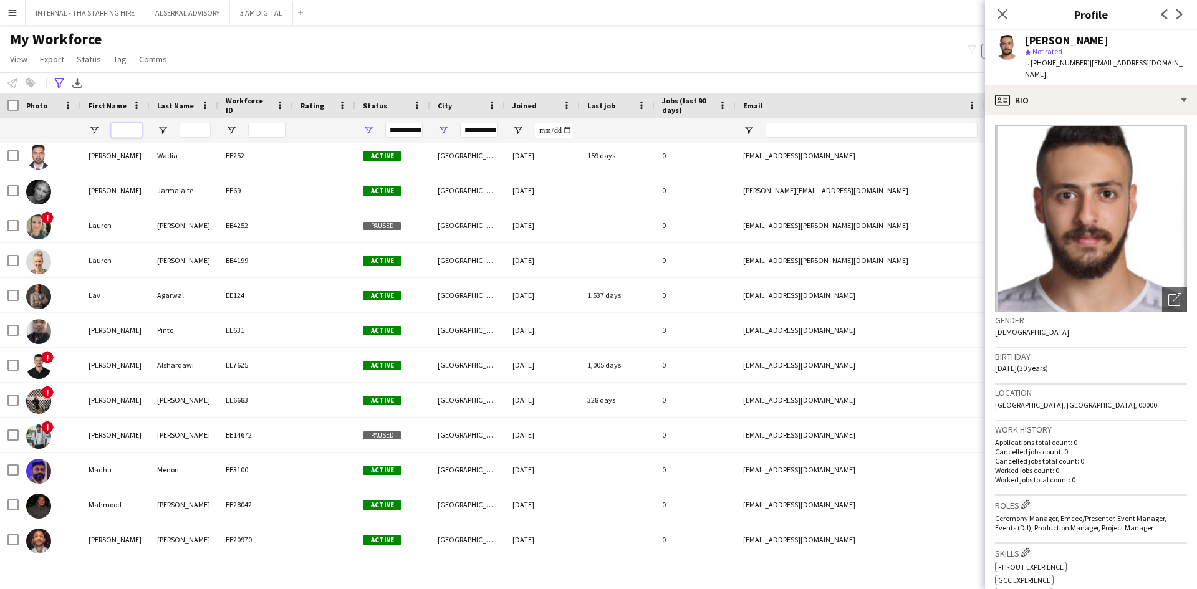
click at [130, 130] on input "First Name Filter Input" at bounding box center [126, 130] width 31 height 15
type input "**"
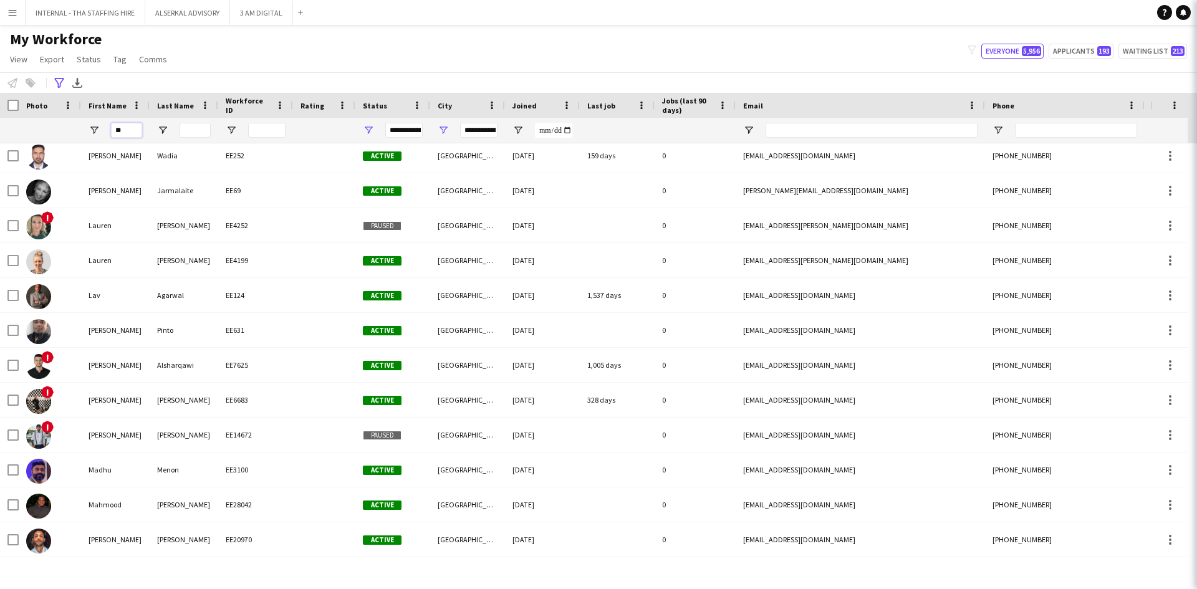
type input "***"
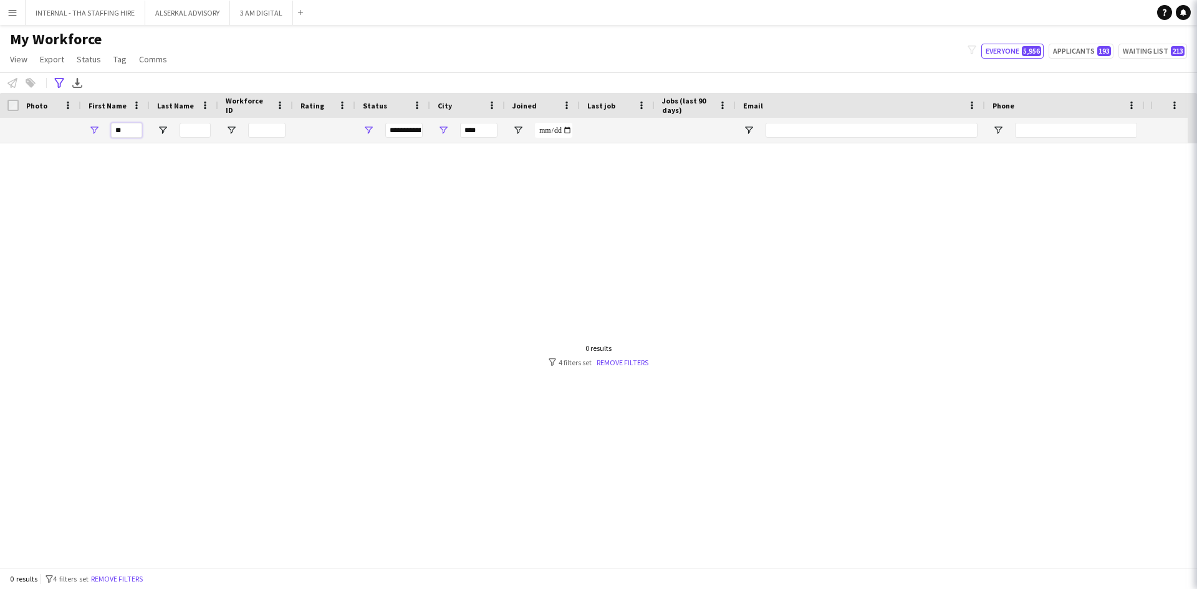
type input "*"
type input "*********"
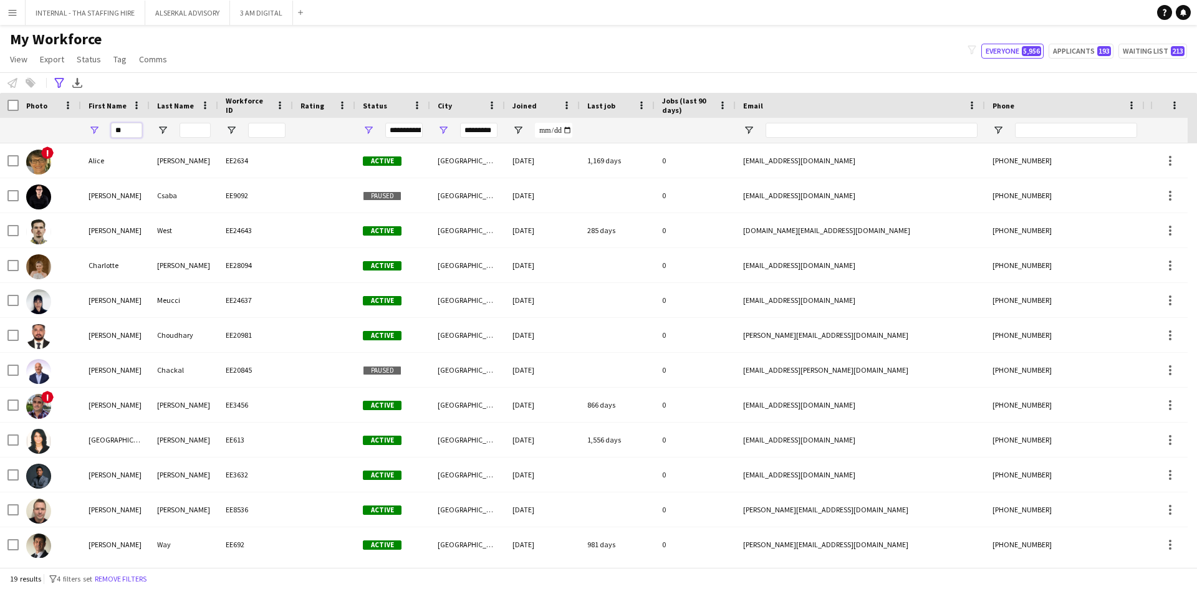
type input "***"
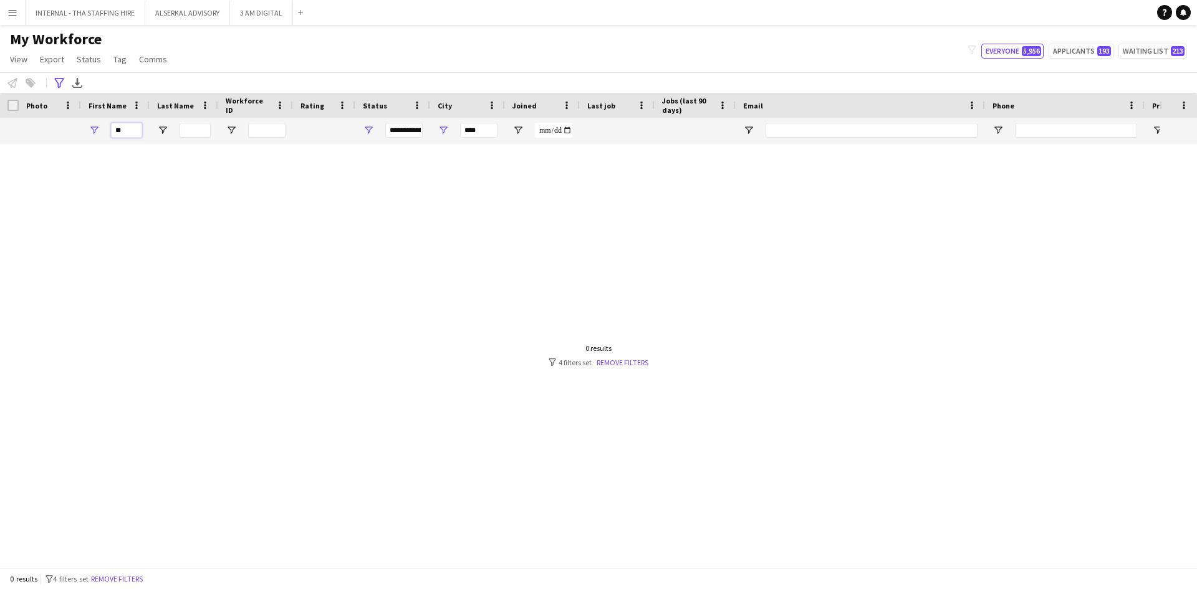
type input "*"
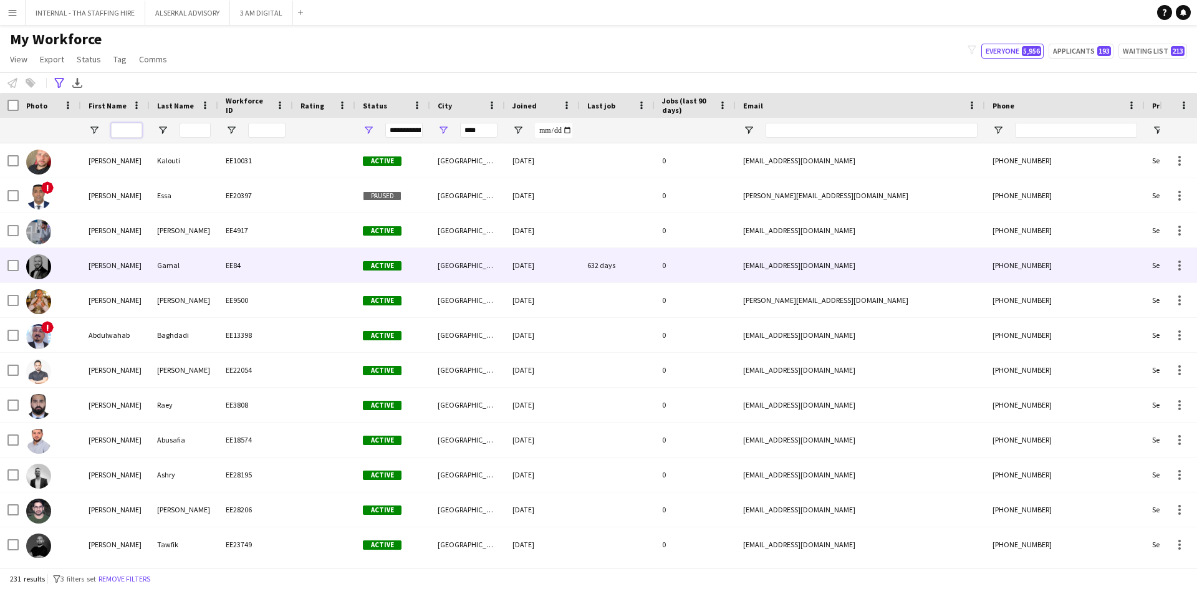
type input "**********"
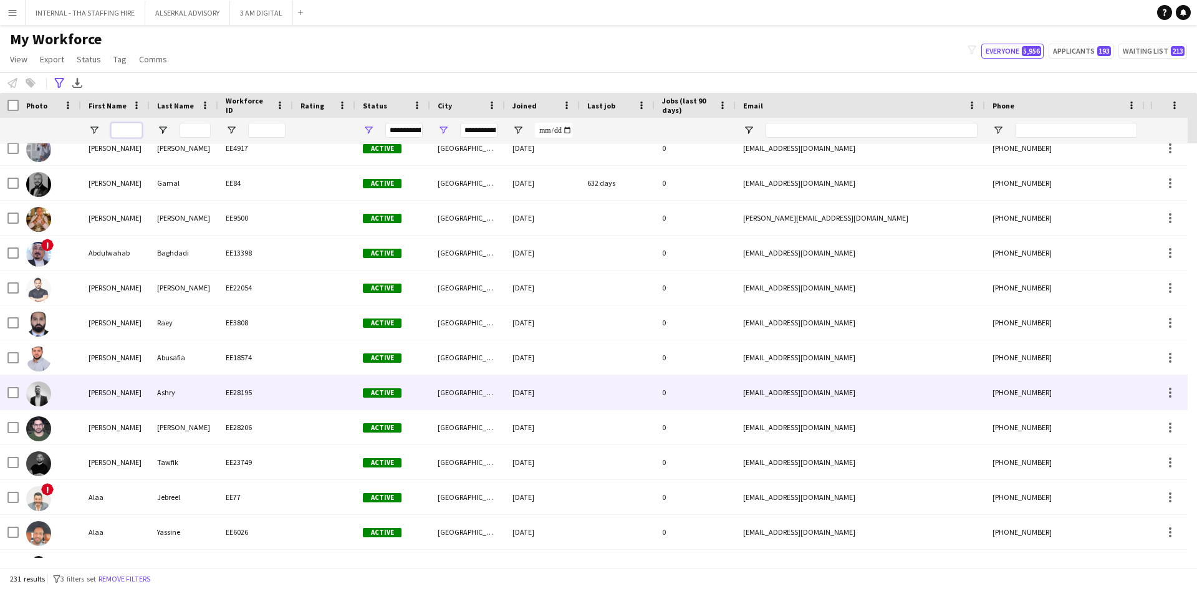
scroll to position [187, 0]
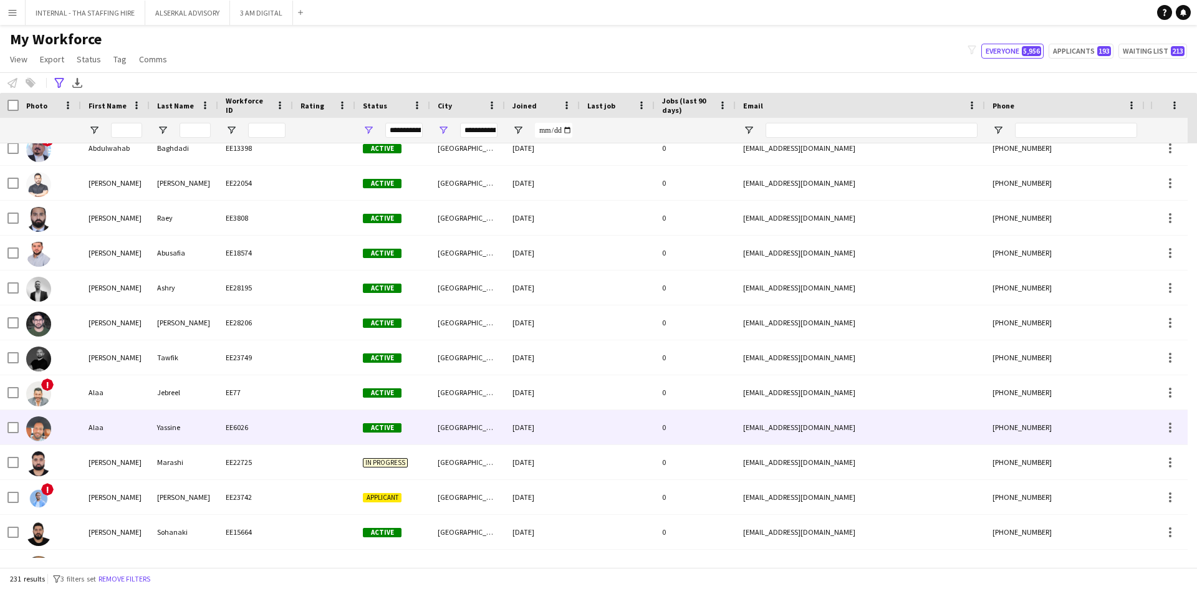
click at [144, 435] on div "Alaa" at bounding box center [115, 427] width 69 height 34
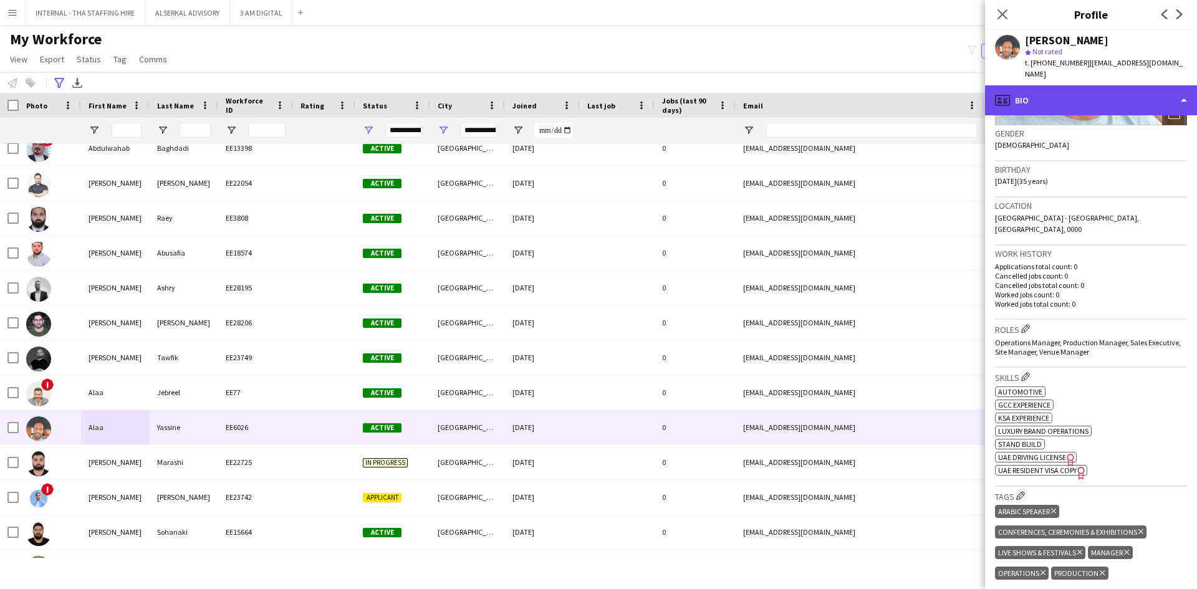
click at [1041, 89] on div "profile Bio" at bounding box center [1091, 100] width 212 height 30
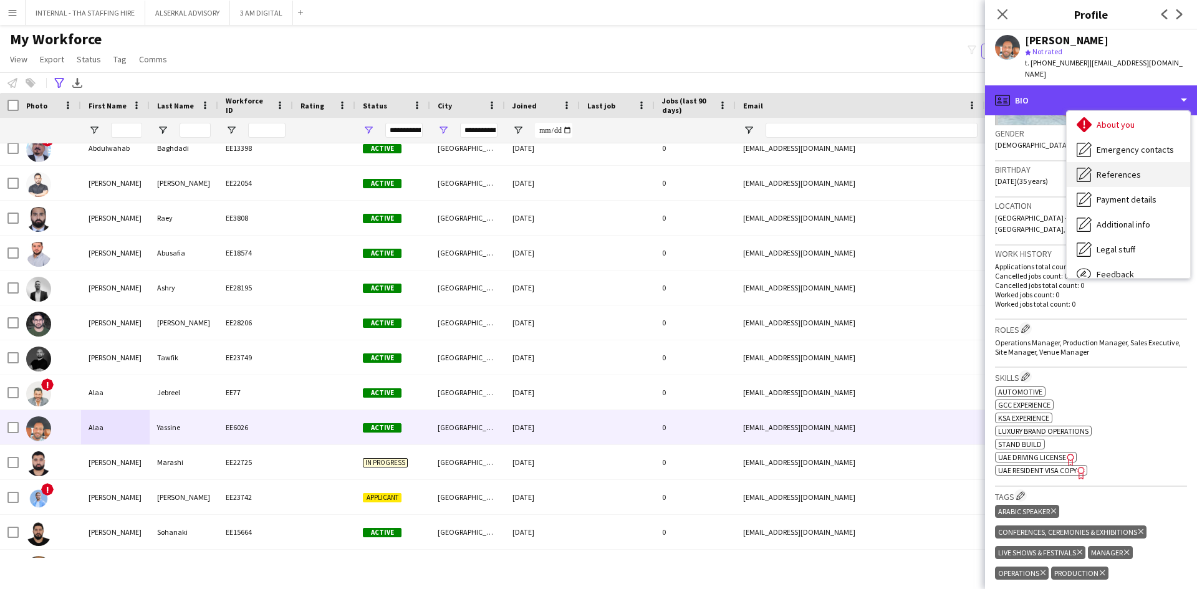
scroll to position [92, 0]
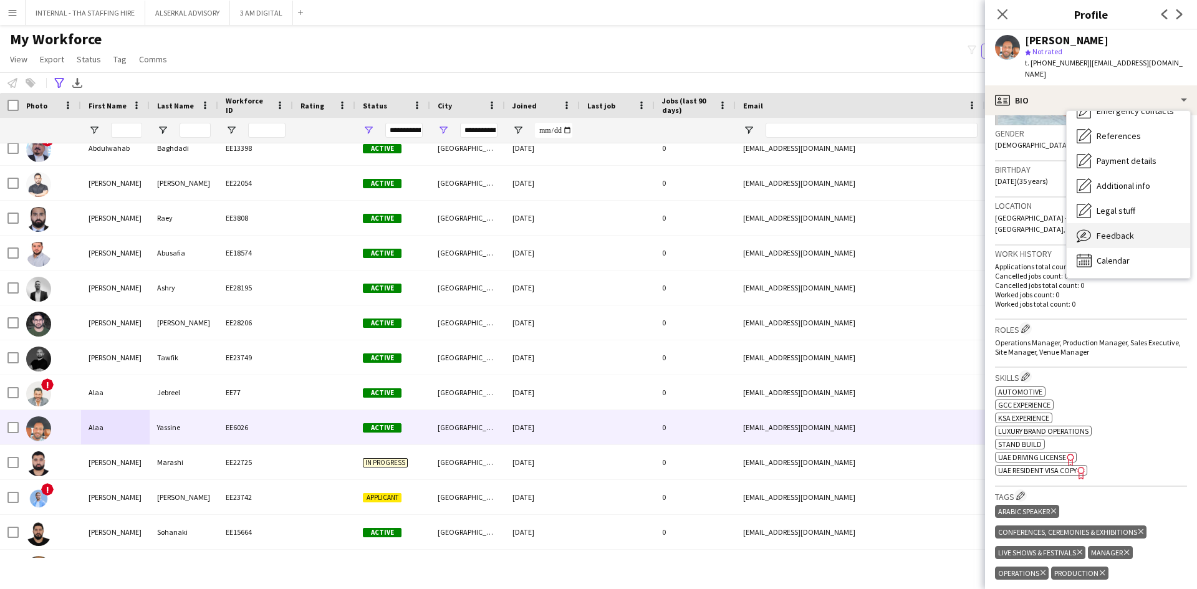
click at [1125, 230] on span "Feedback" at bounding box center [1115, 235] width 37 height 11
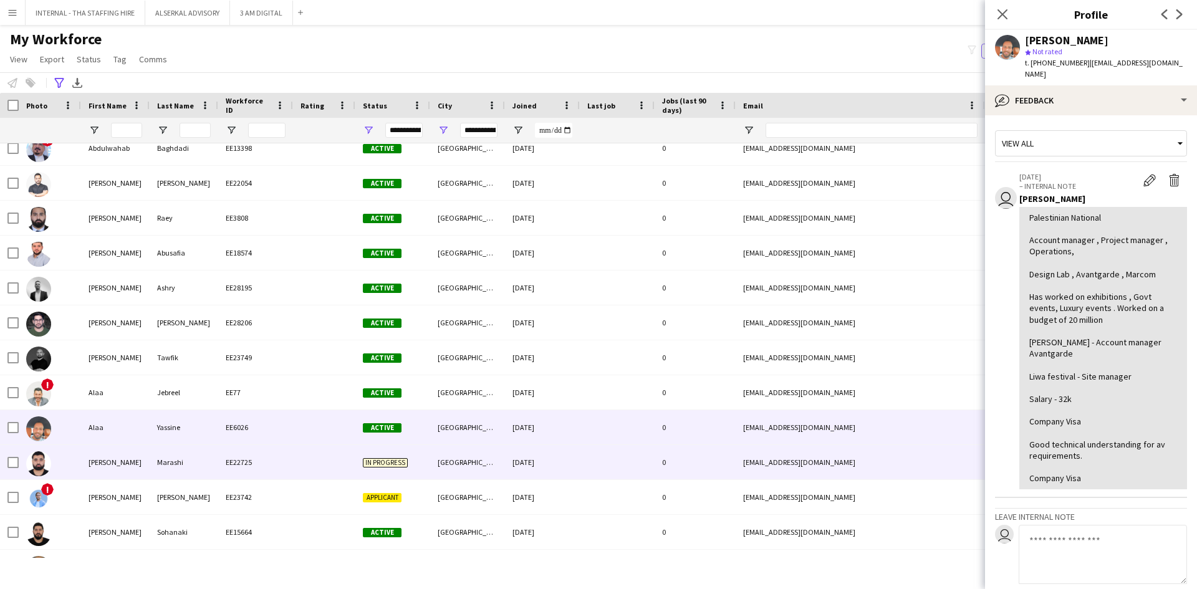
click at [123, 468] on div "[PERSON_NAME]" at bounding box center [115, 462] width 69 height 34
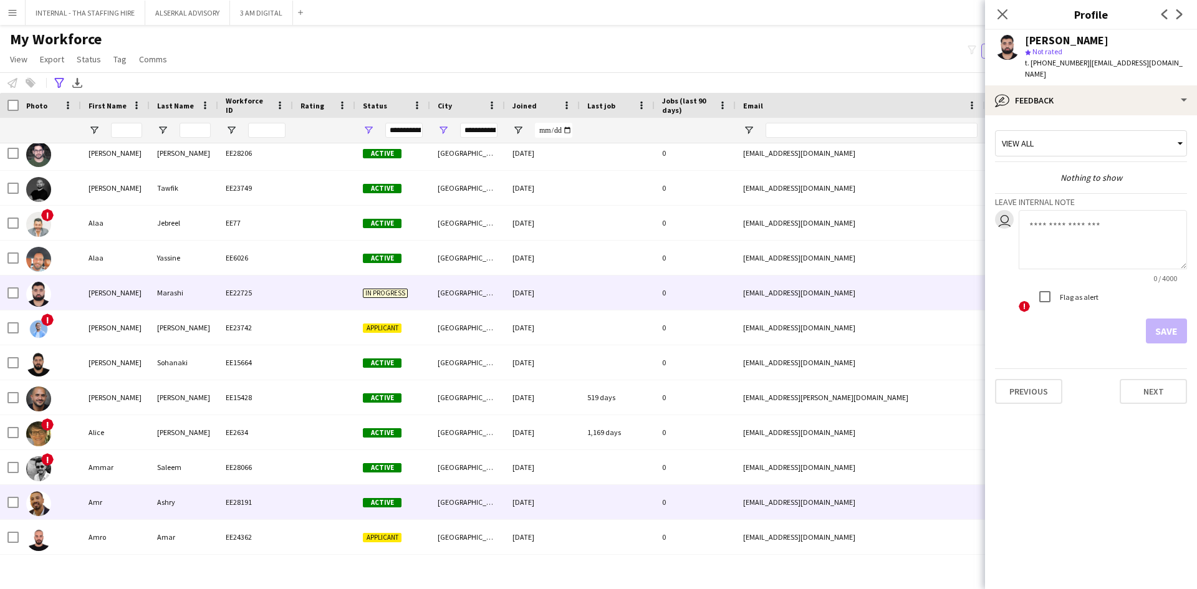
scroll to position [374, 0]
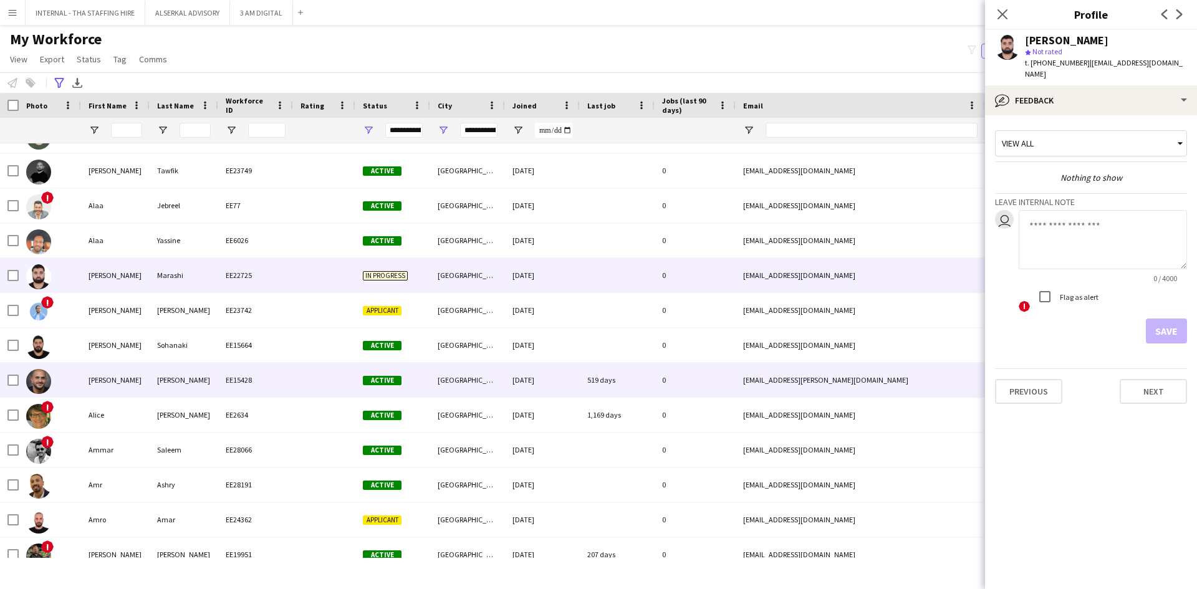
click at [125, 382] on div "[PERSON_NAME]" at bounding box center [115, 380] width 69 height 34
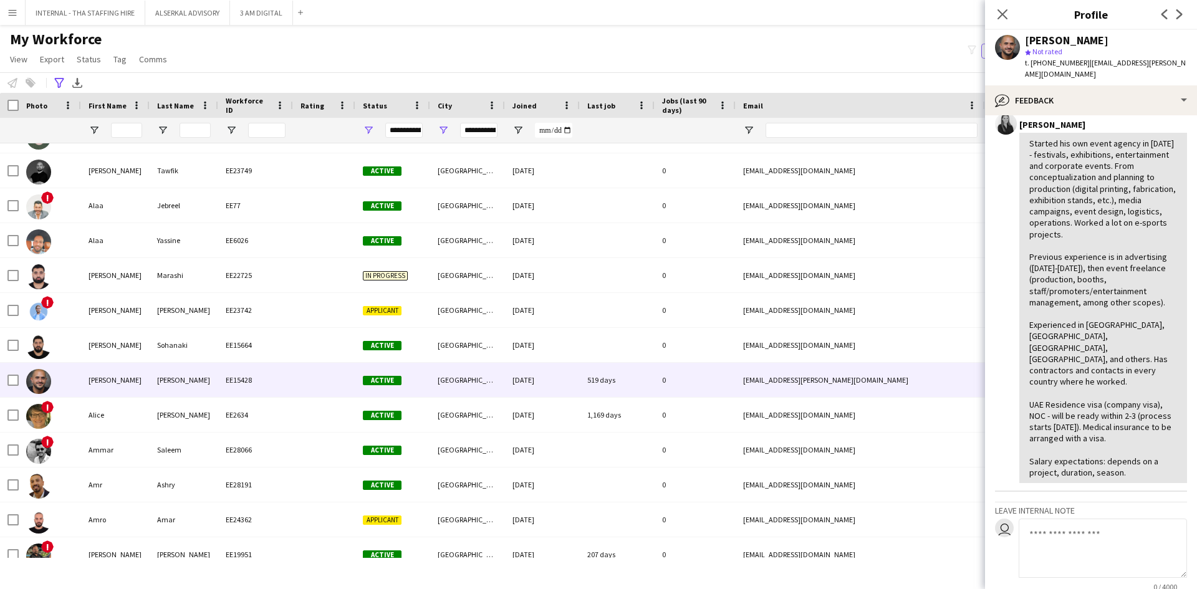
scroll to position [438, 0]
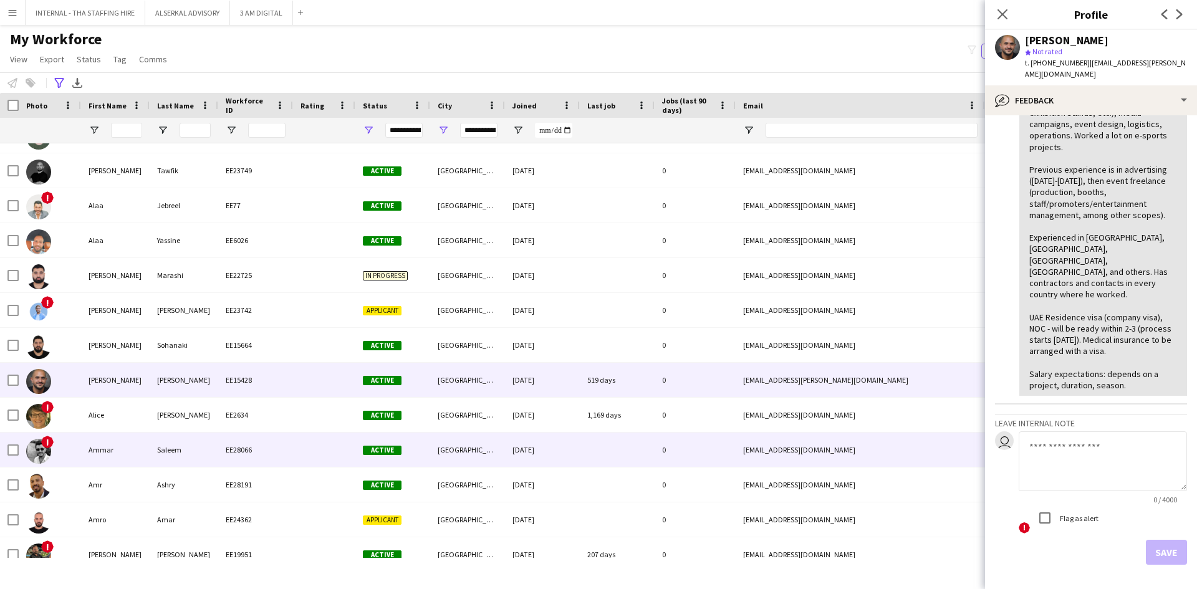
click at [121, 443] on div "Ammar" at bounding box center [115, 450] width 69 height 34
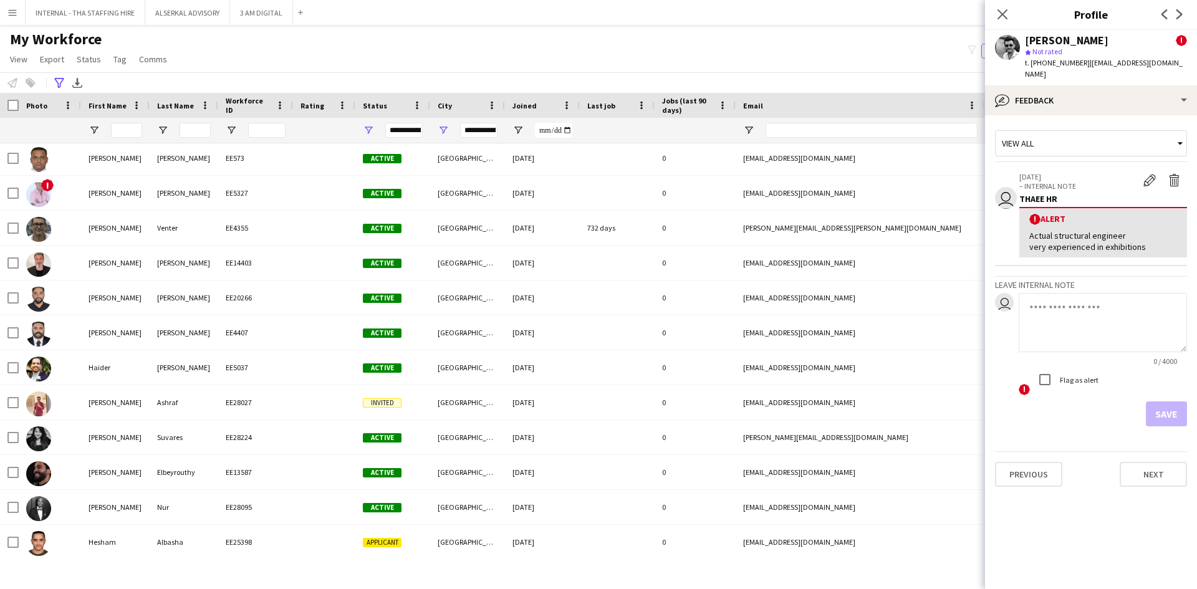
scroll to position [2556, 0]
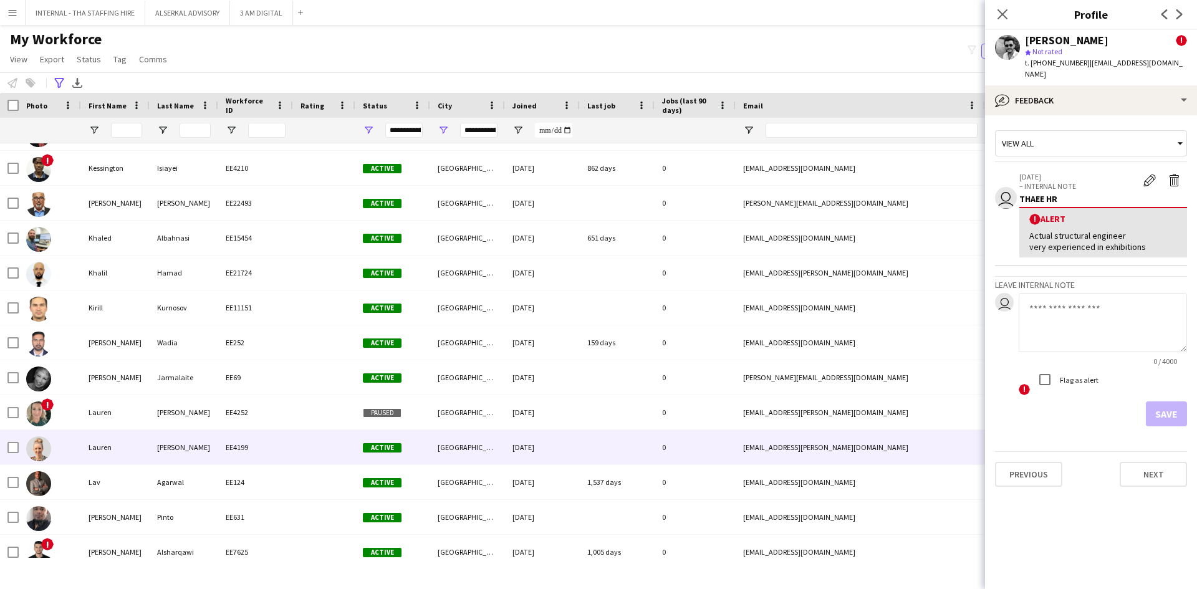
click at [110, 448] on div "Lauren" at bounding box center [115, 447] width 69 height 34
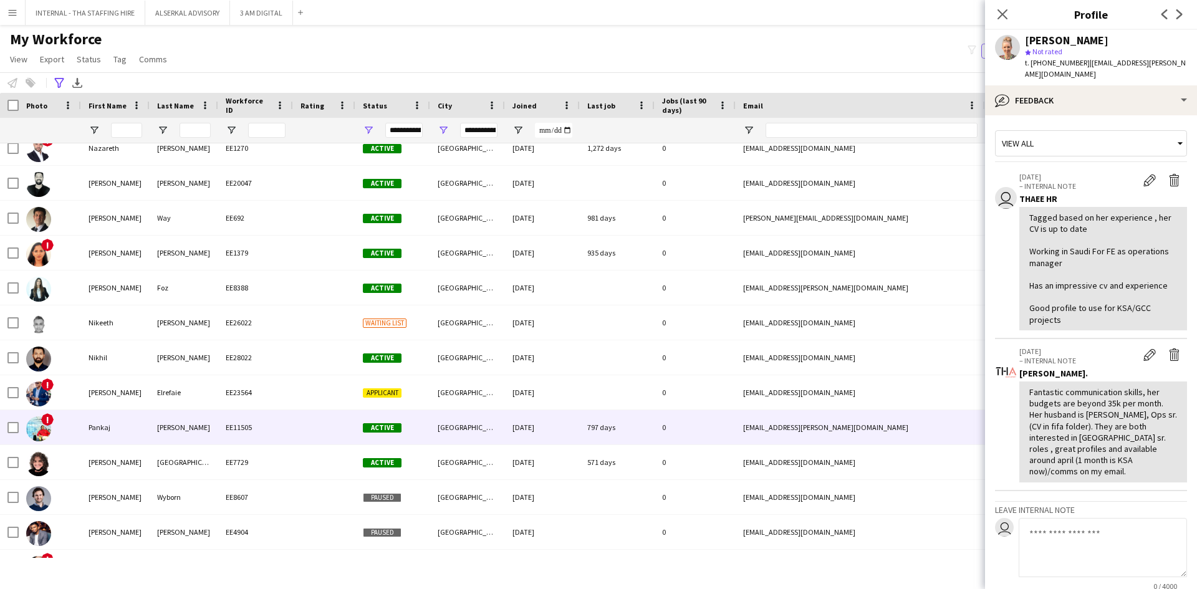
scroll to position [5361, 0]
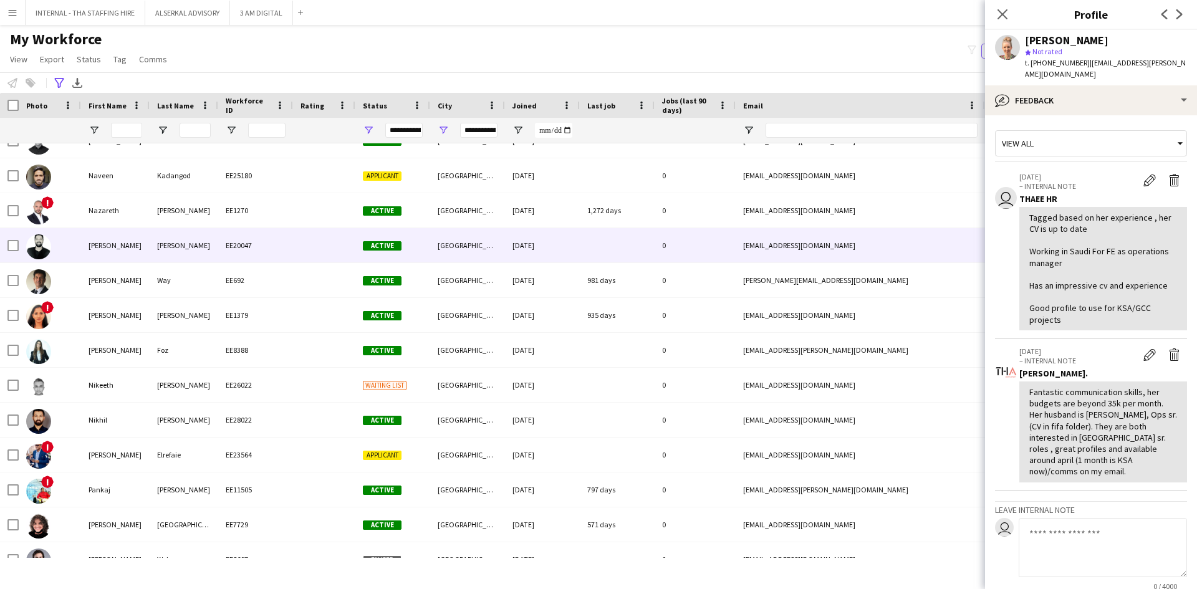
click at [178, 244] on div "[PERSON_NAME]" at bounding box center [184, 245] width 69 height 34
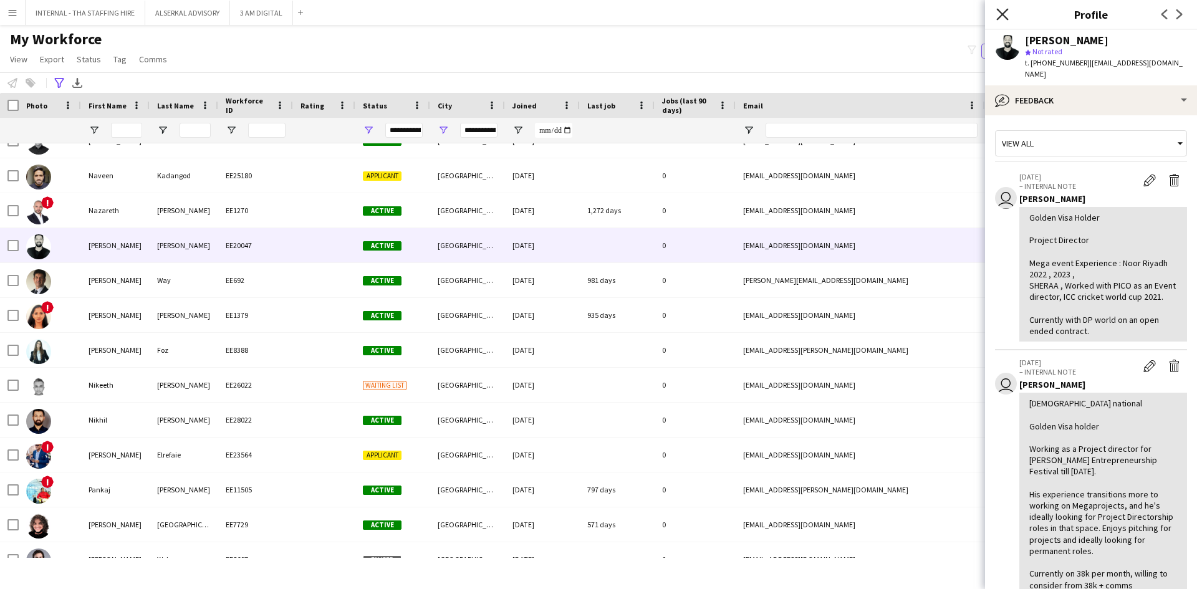
click at [1003, 17] on icon "Close pop-in" at bounding box center [1002, 14] width 12 height 12
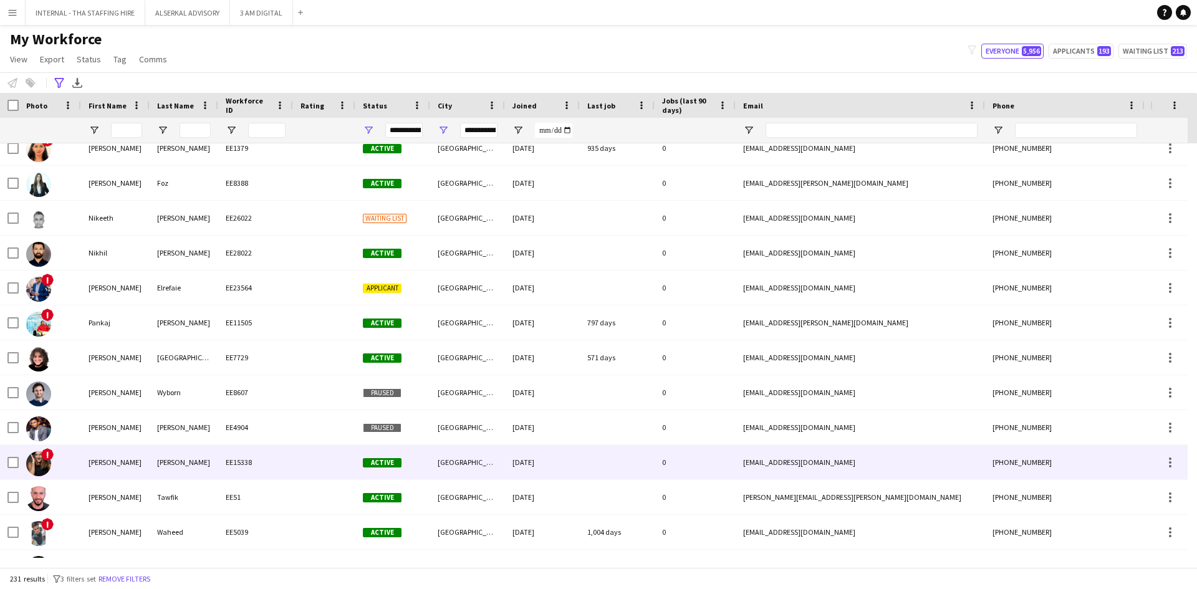
scroll to position [5549, 0]
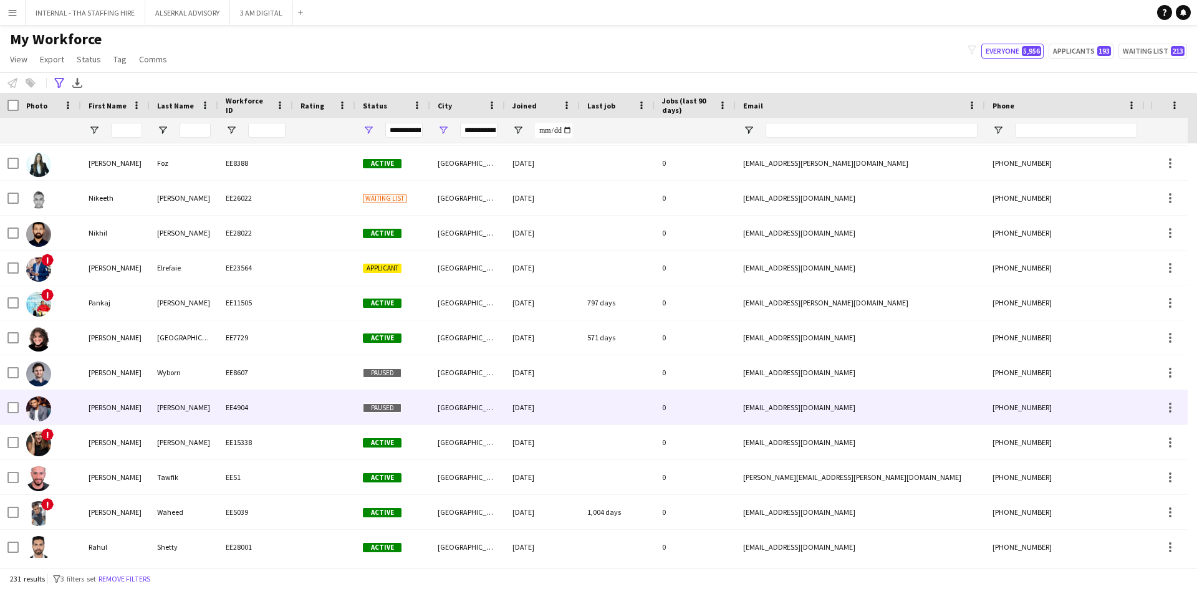
click at [118, 418] on div "[PERSON_NAME]" at bounding box center [115, 407] width 69 height 34
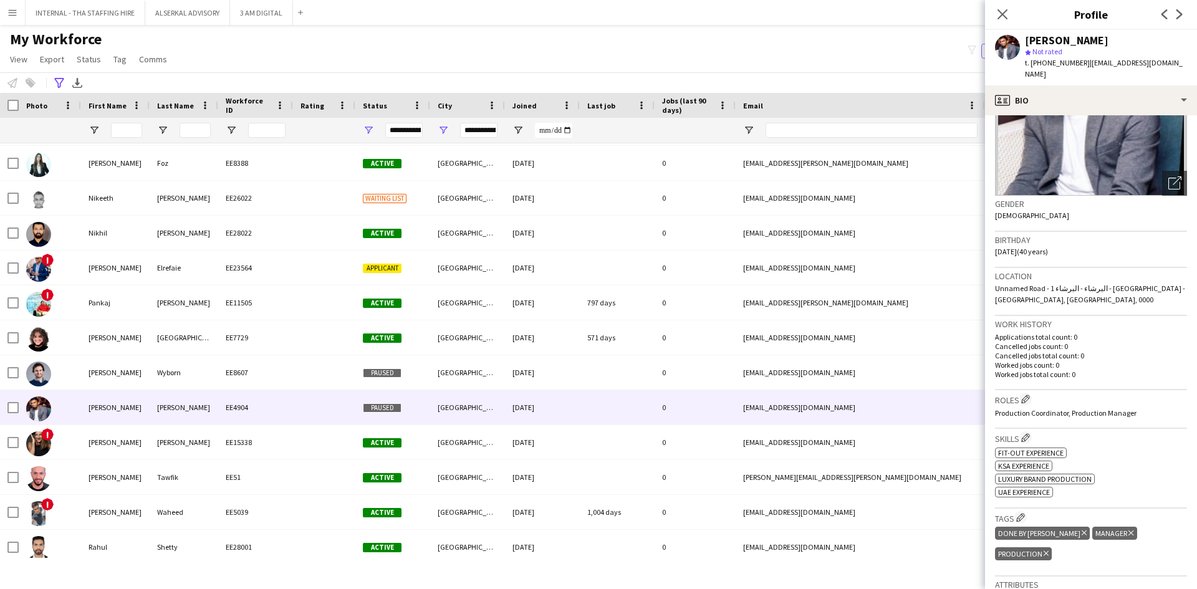
scroll to position [125, 0]
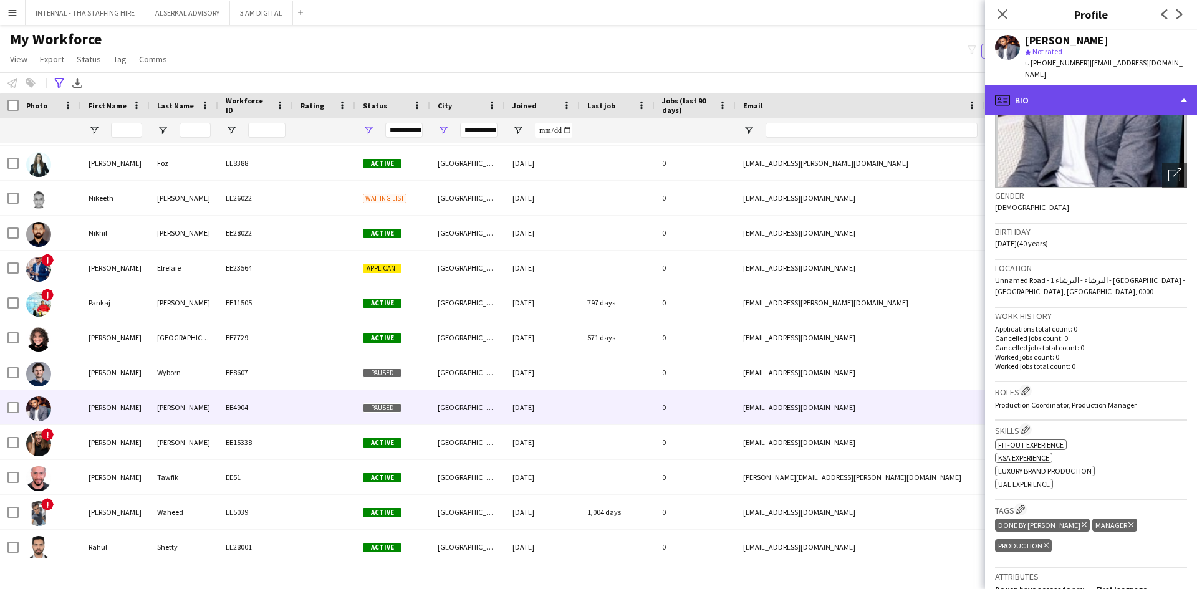
click at [1082, 85] on div "profile Bio" at bounding box center [1091, 100] width 212 height 30
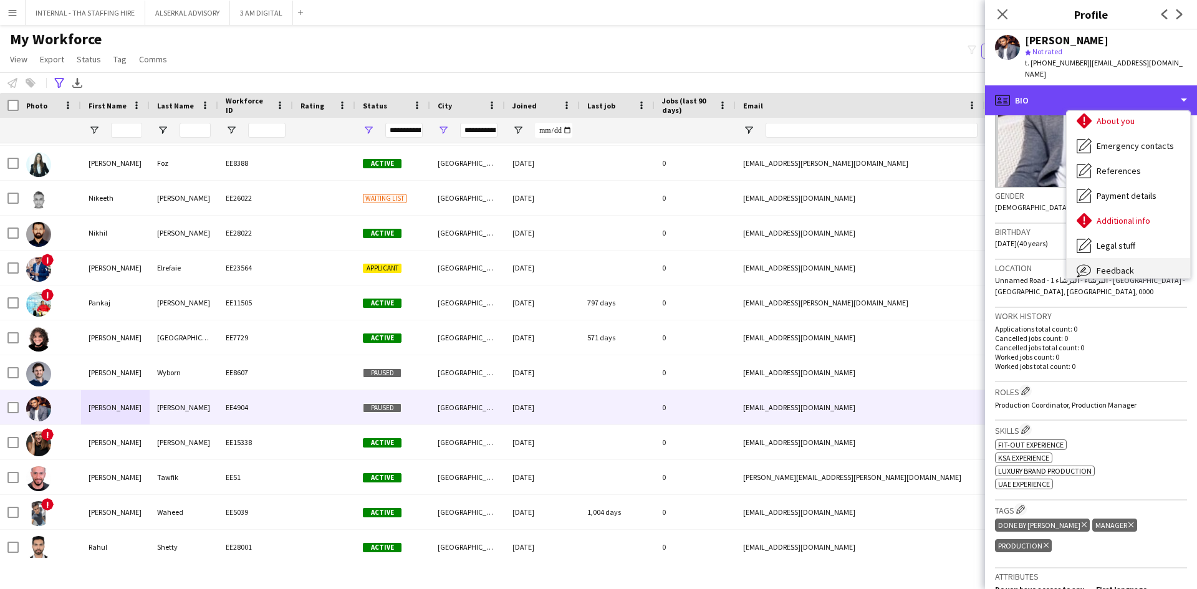
scroll to position [92, 0]
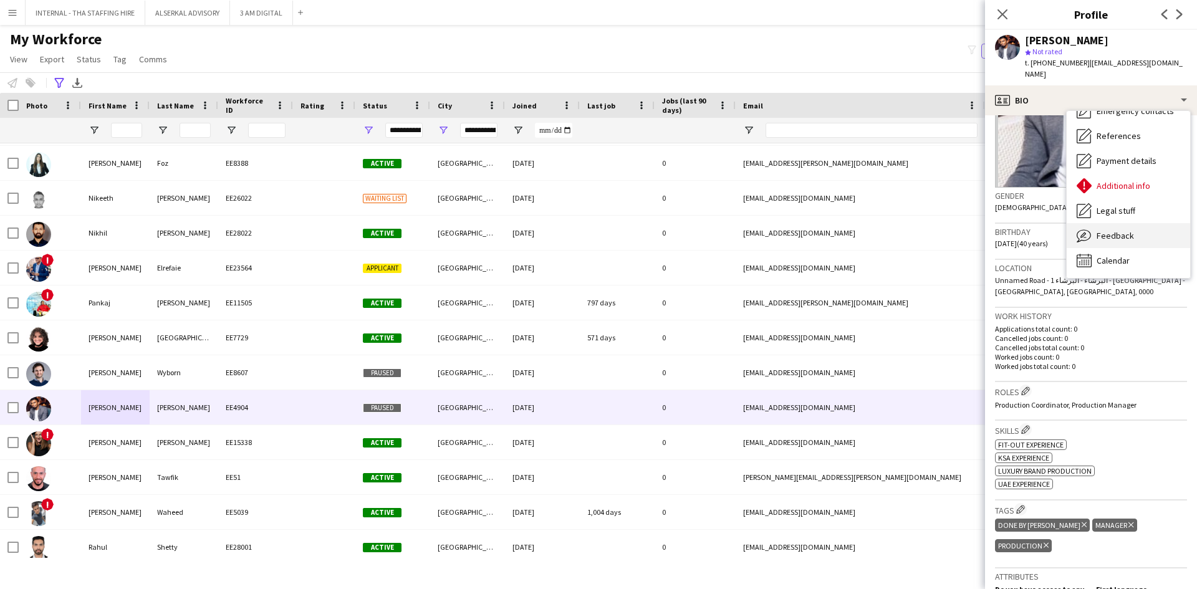
click at [1102, 230] on span "Feedback" at bounding box center [1115, 235] width 37 height 11
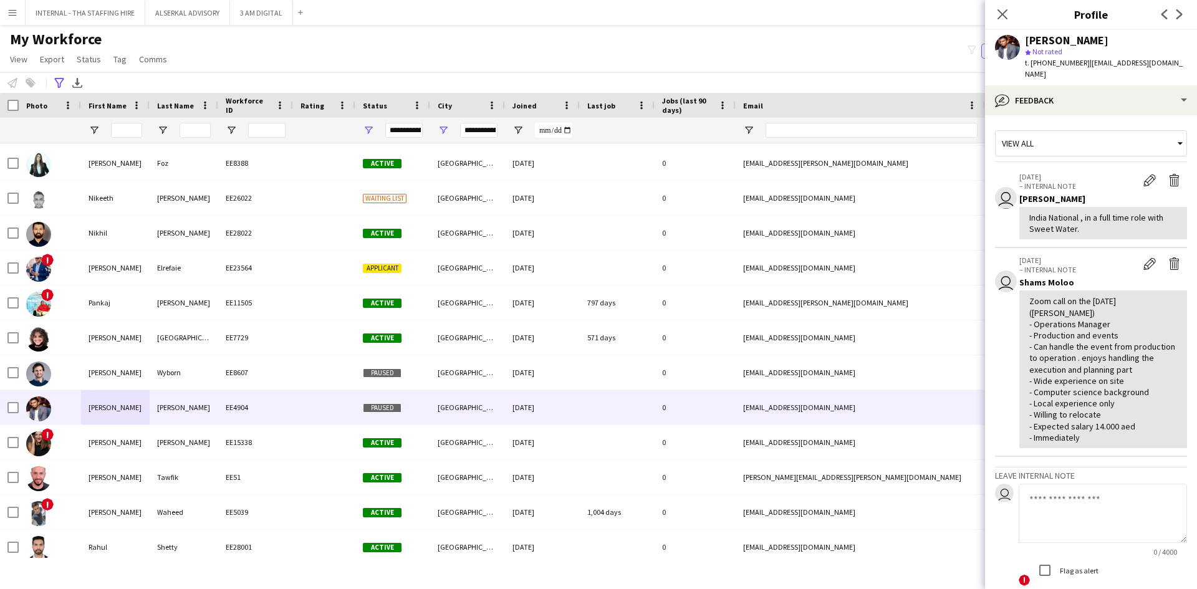
drag, startPoint x: 1083, startPoint y: 59, endPoint x: 1029, endPoint y: 63, distance: 53.8
click at [1029, 63] on span "t. +9710501408526" at bounding box center [1057, 62] width 65 height 9
copy span "[PHONE_NUMBER]"
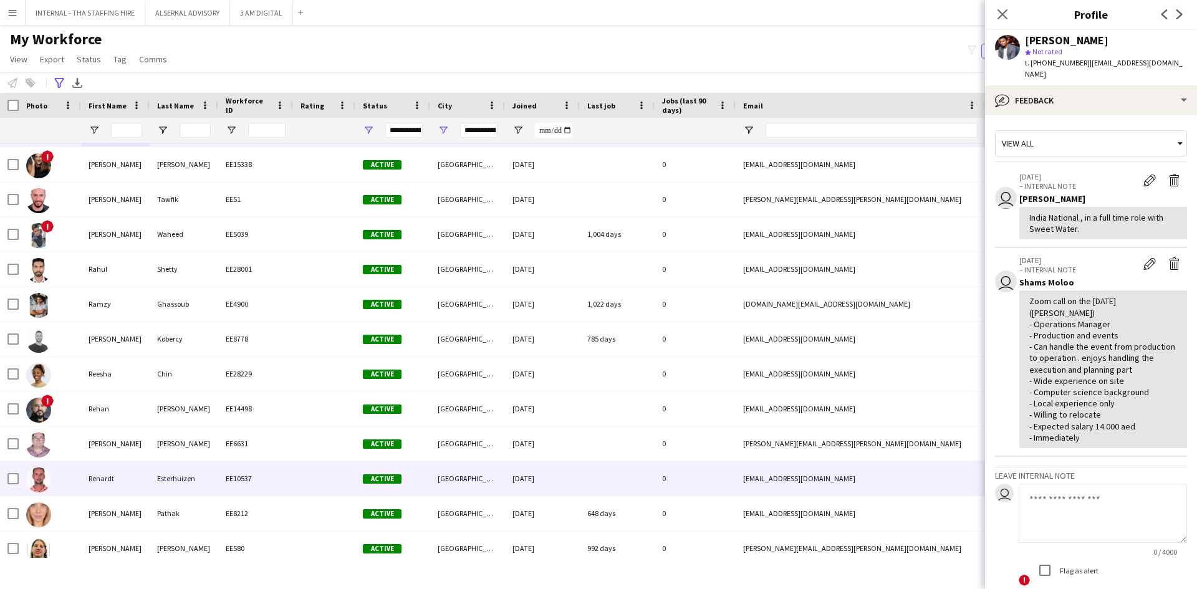
scroll to position [5860, 0]
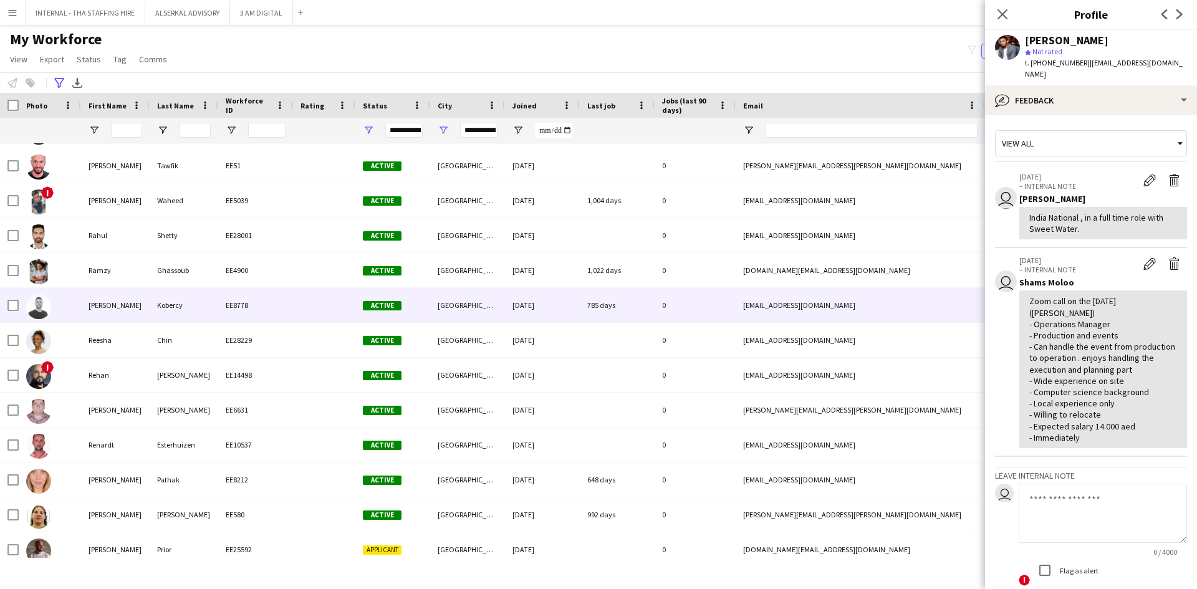
click at [151, 306] on div "Kobercy" at bounding box center [184, 305] width 69 height 34
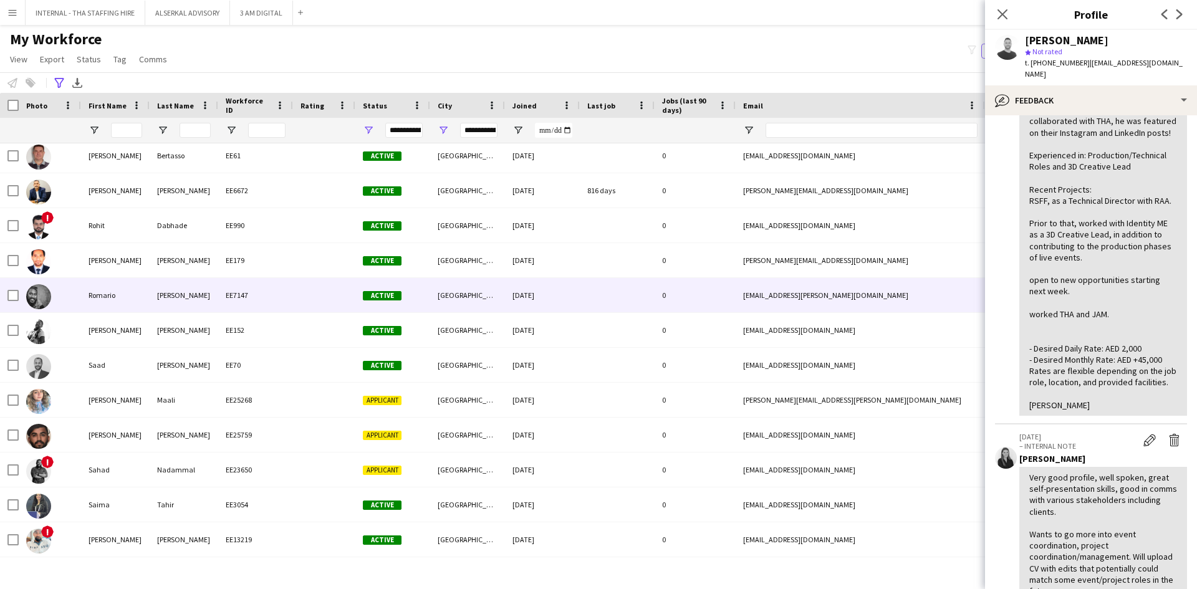
scroll to position [6359, 0]
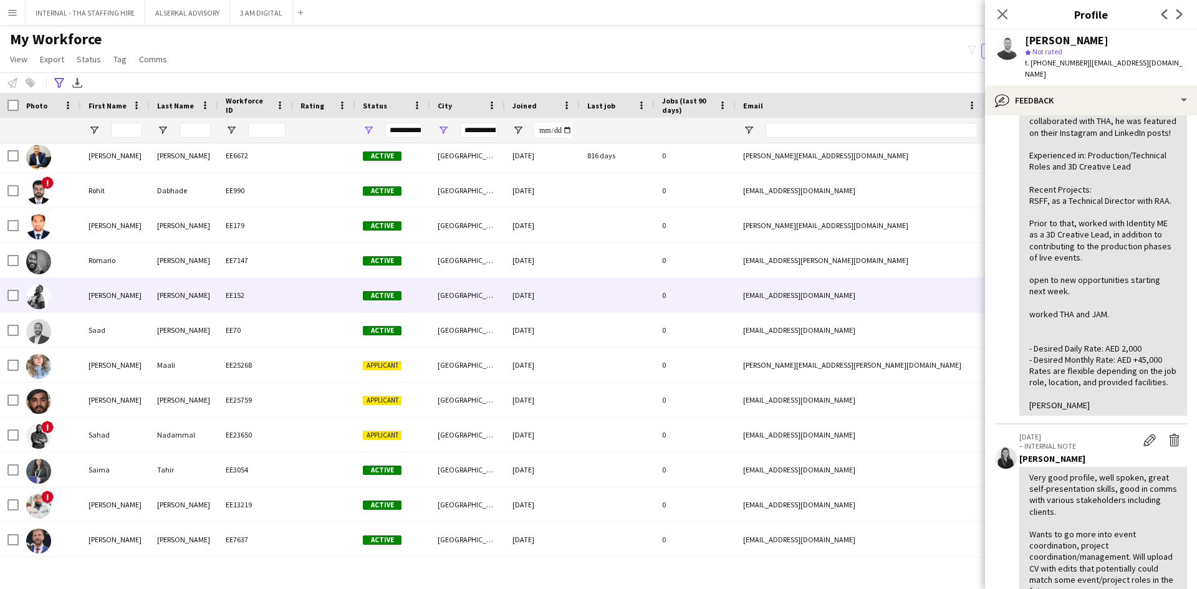
click at [179, 289] on div "[PERSON_NAME]" at bounding box center [184, 295] width 69 height 34
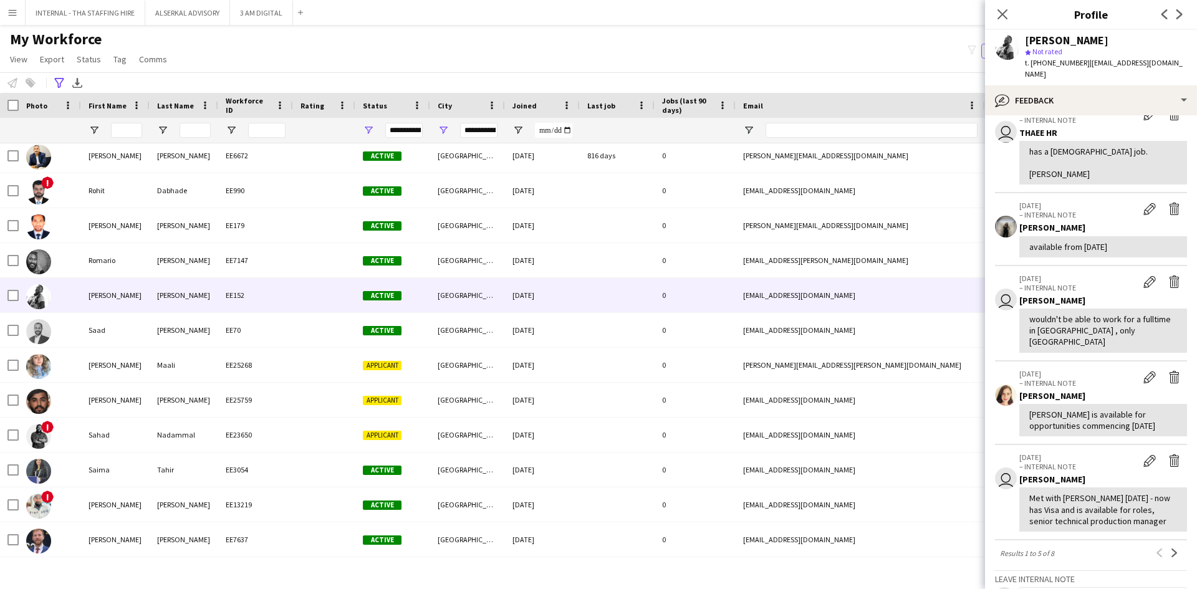
scroll to position [0, 0]
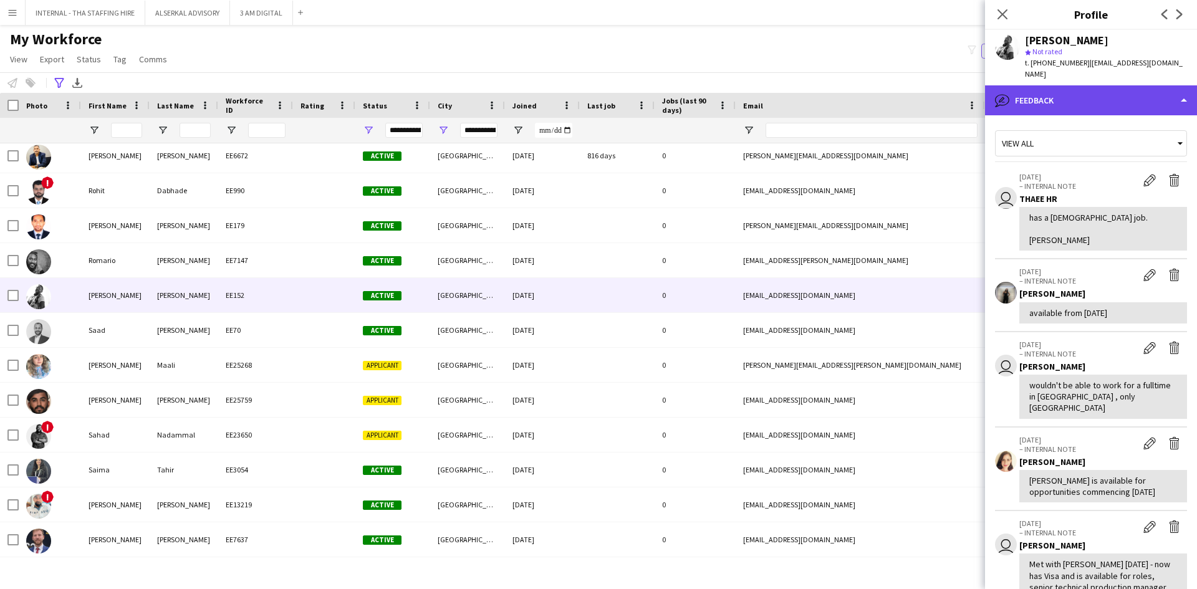
click at [1103, 90] on div "bubble-pencil Feedback" at bounding box center [1091, 100] width 212 height 30
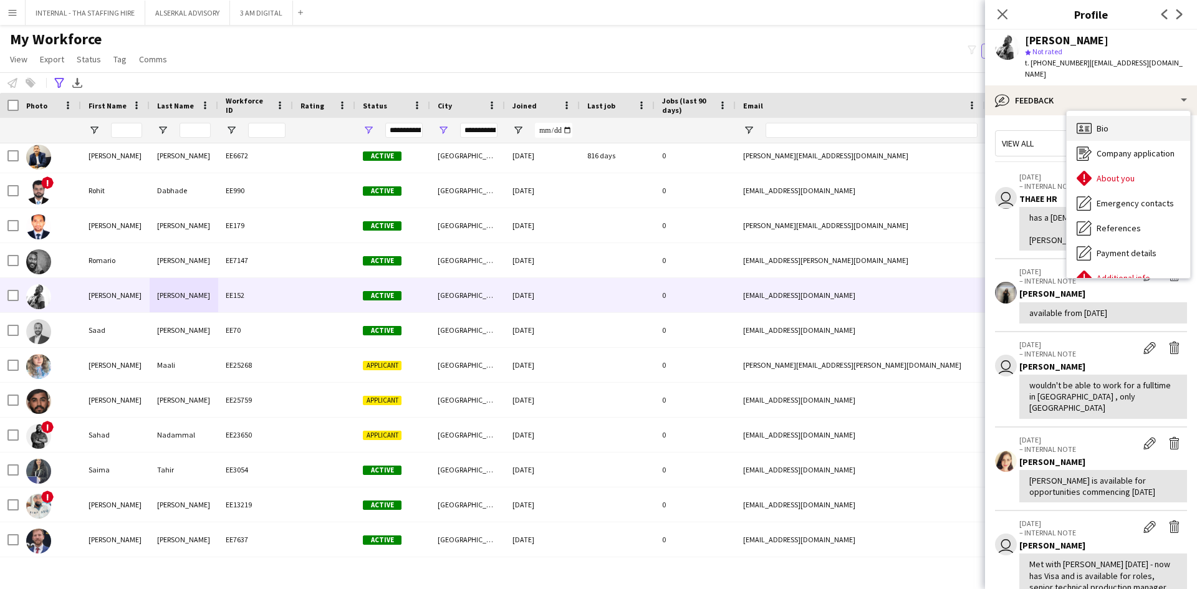
click at [1115, 117] on div "Bio Bio" at bounding box center [1128, 128] width 123 height 25
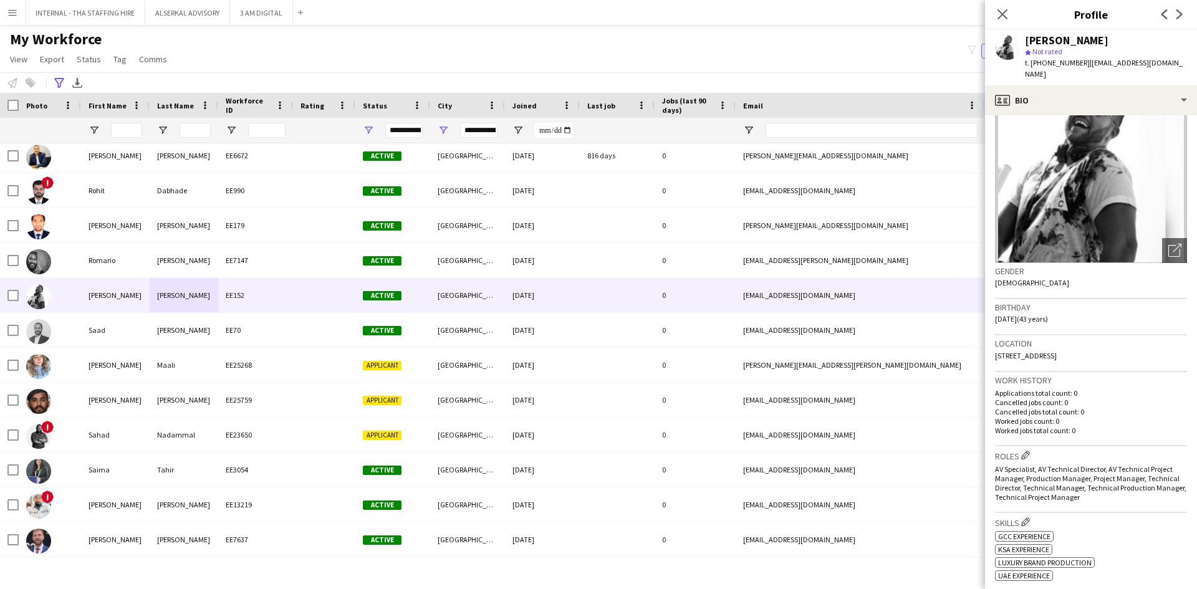
scroll to position [125, 0]
